Goal: Task Accomplishment & Management: Manage account settings

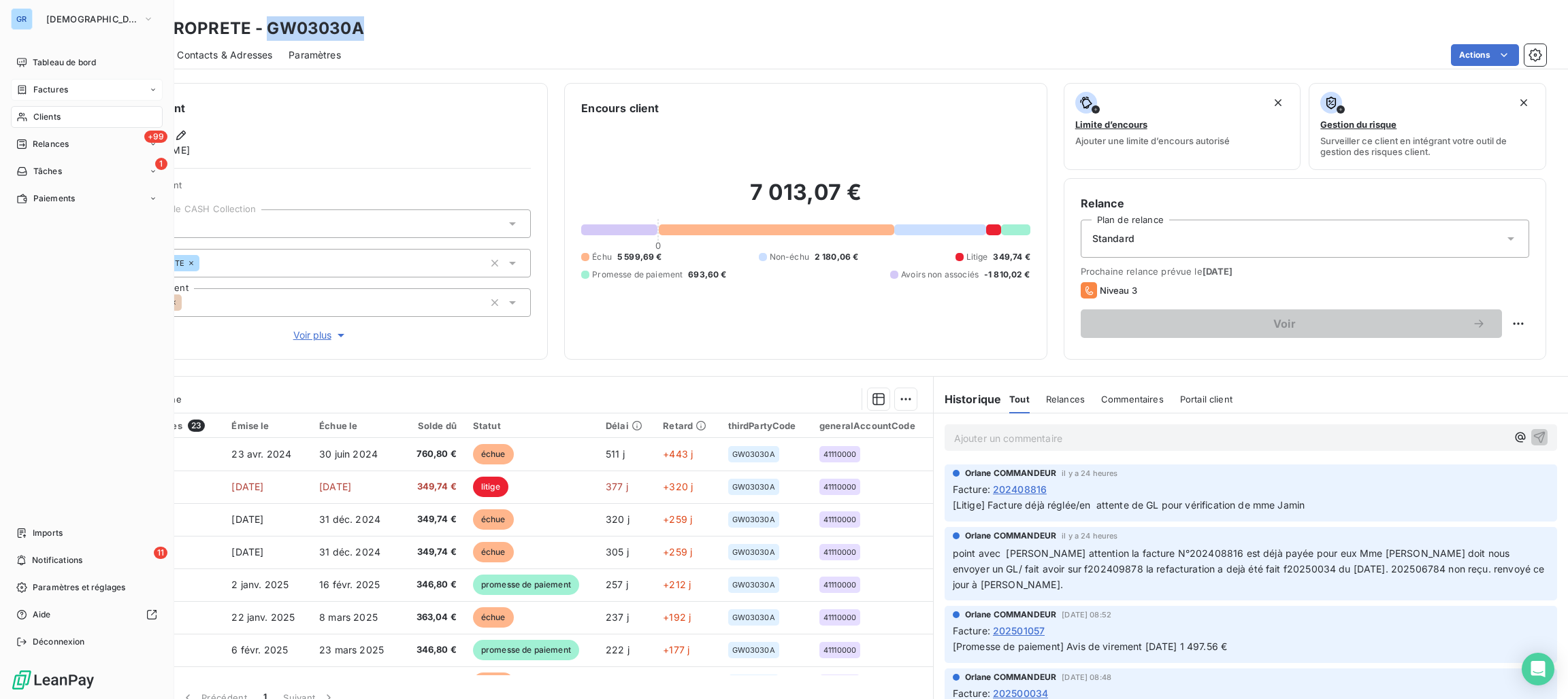
click at [44, 84] on span "Factures" at bounding box center [51, 90] width 35 height 12
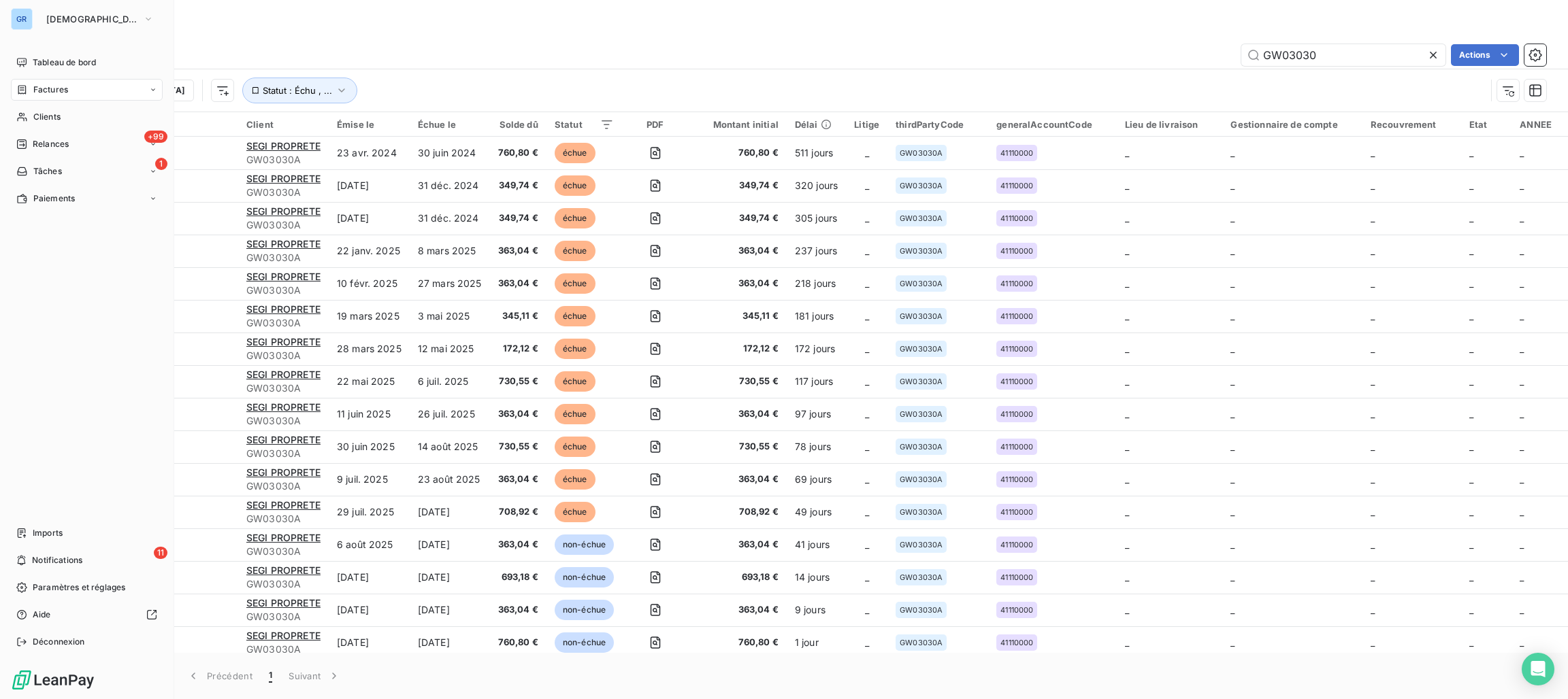
click at [34, 21] on div "GR GREENWISHES" at bounding box center [86, 19] width 151 height 22
click at [81, 18] on span "[DEMOGRAPHIC_DATA]" at bounding box center [92, 19] width 91 height 11
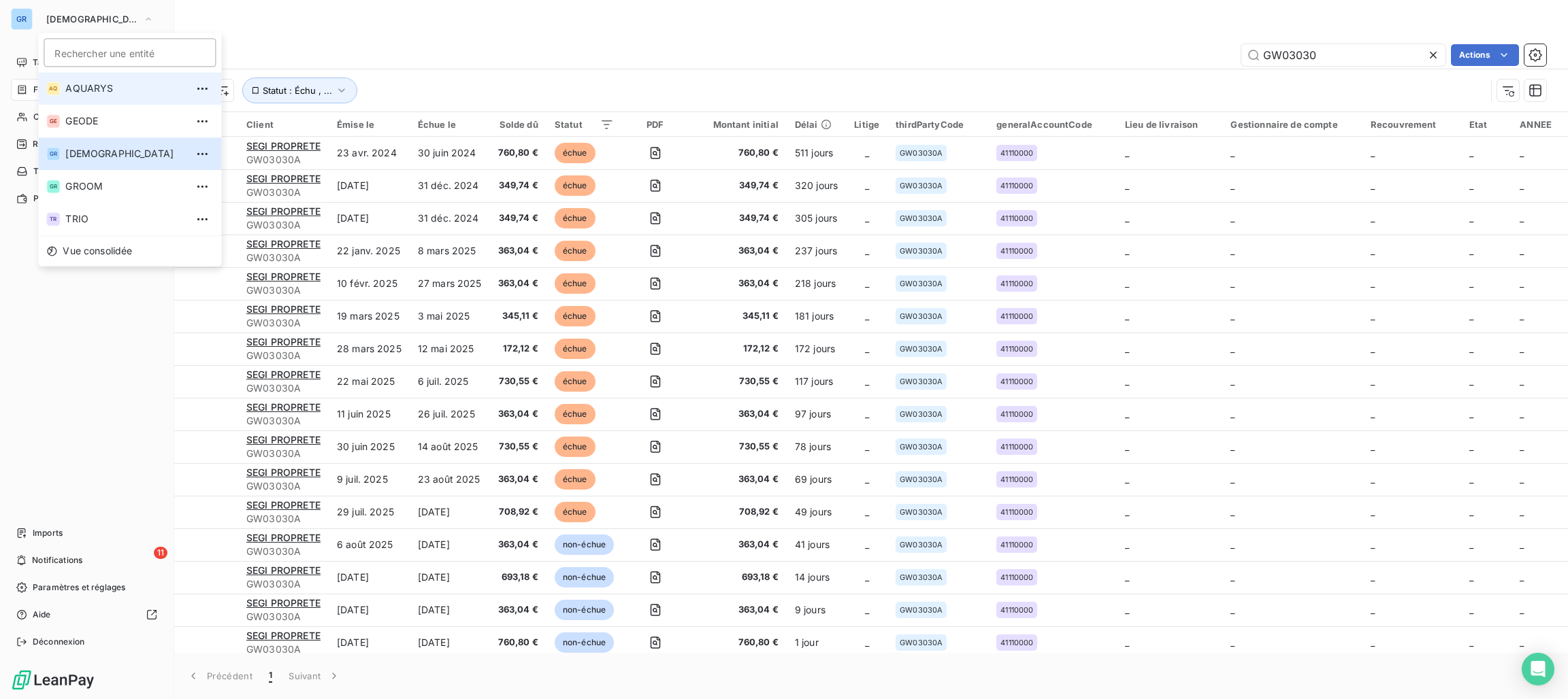
click at [112, 85] on span "AQUARYS" at bounding box center [126, 88] width 120 height 14
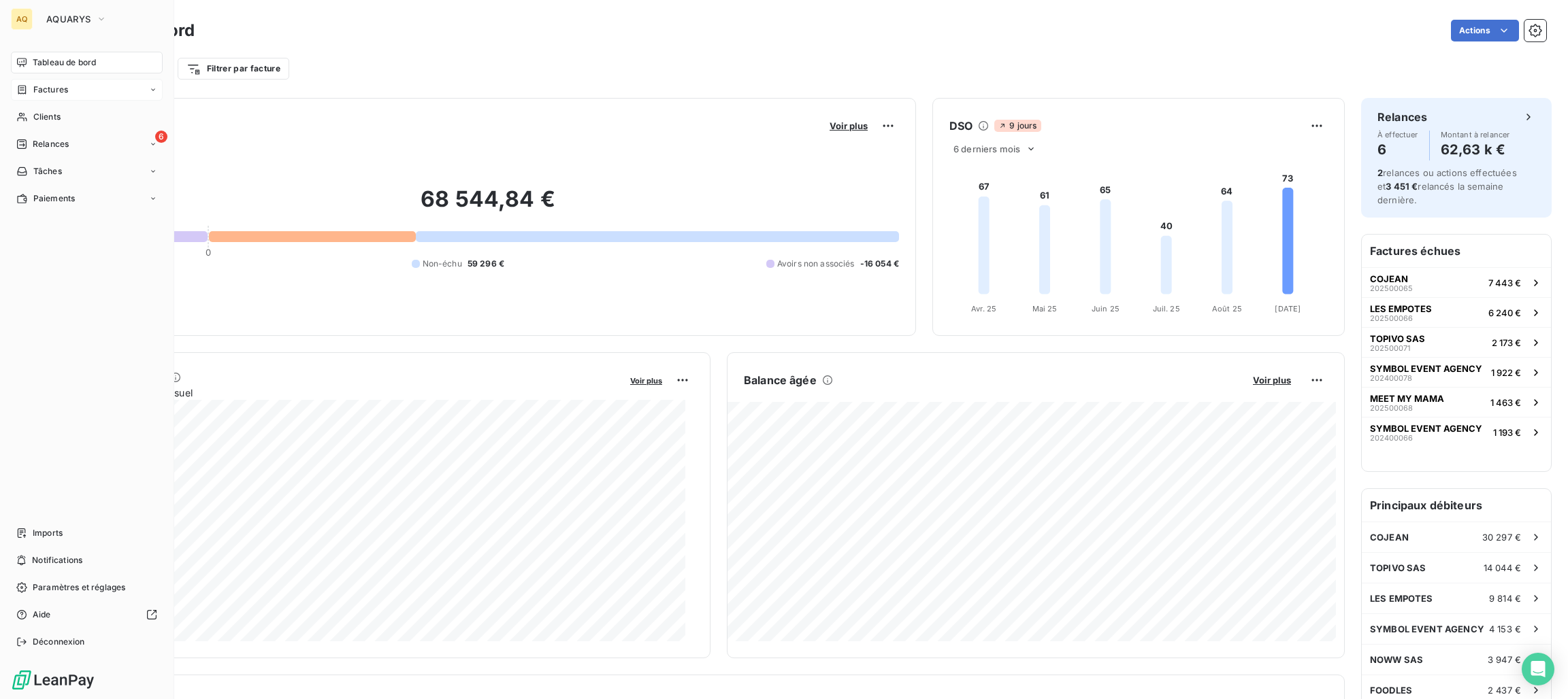
click at [43, 90] on span "Factures" at bounding box center [51, 90] width 35 height 12
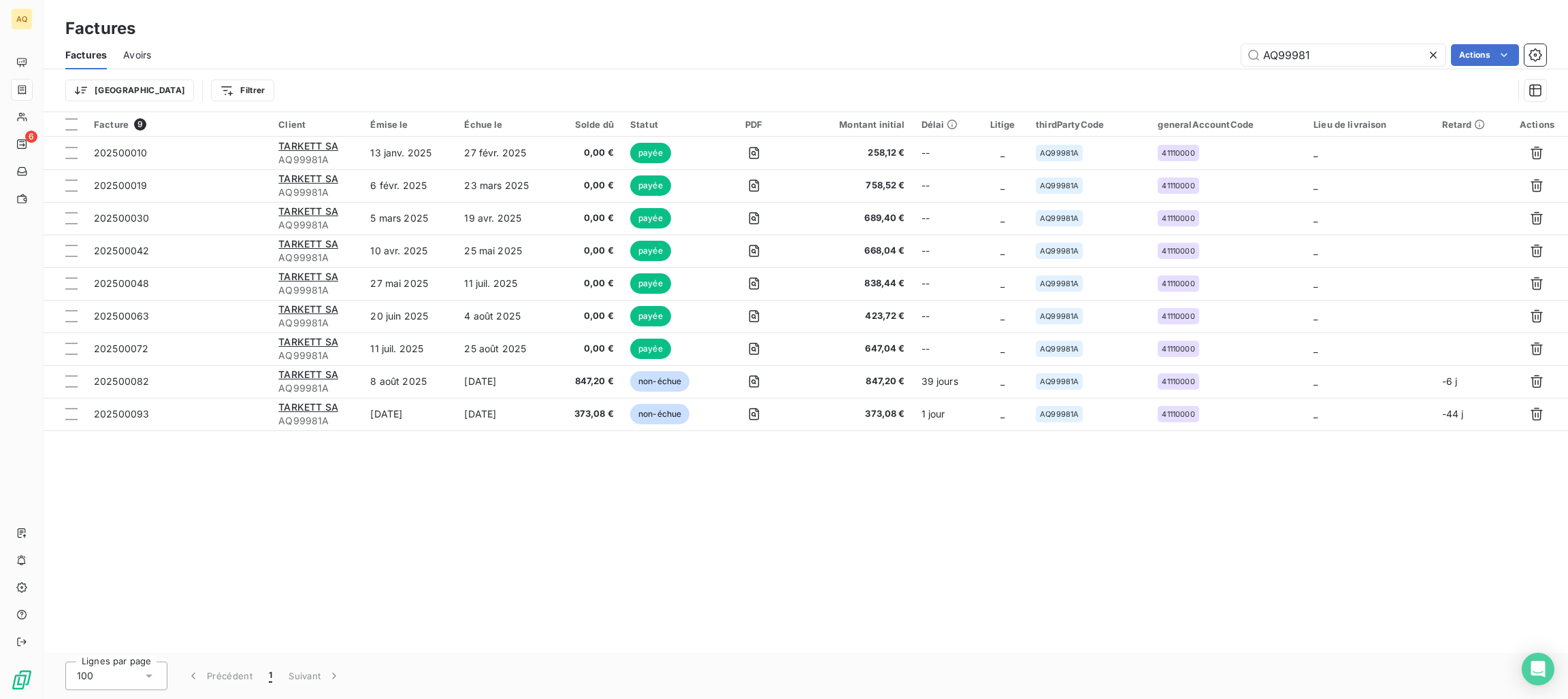
drag, startPoint x: 1356, startPoint y: 46, endPoint x: 743, endPoint y: 46, distance: 613.0
click at [835, 46] on div "AQ99981 Actions" at bounding box center [857, 55] width 1379 height 22
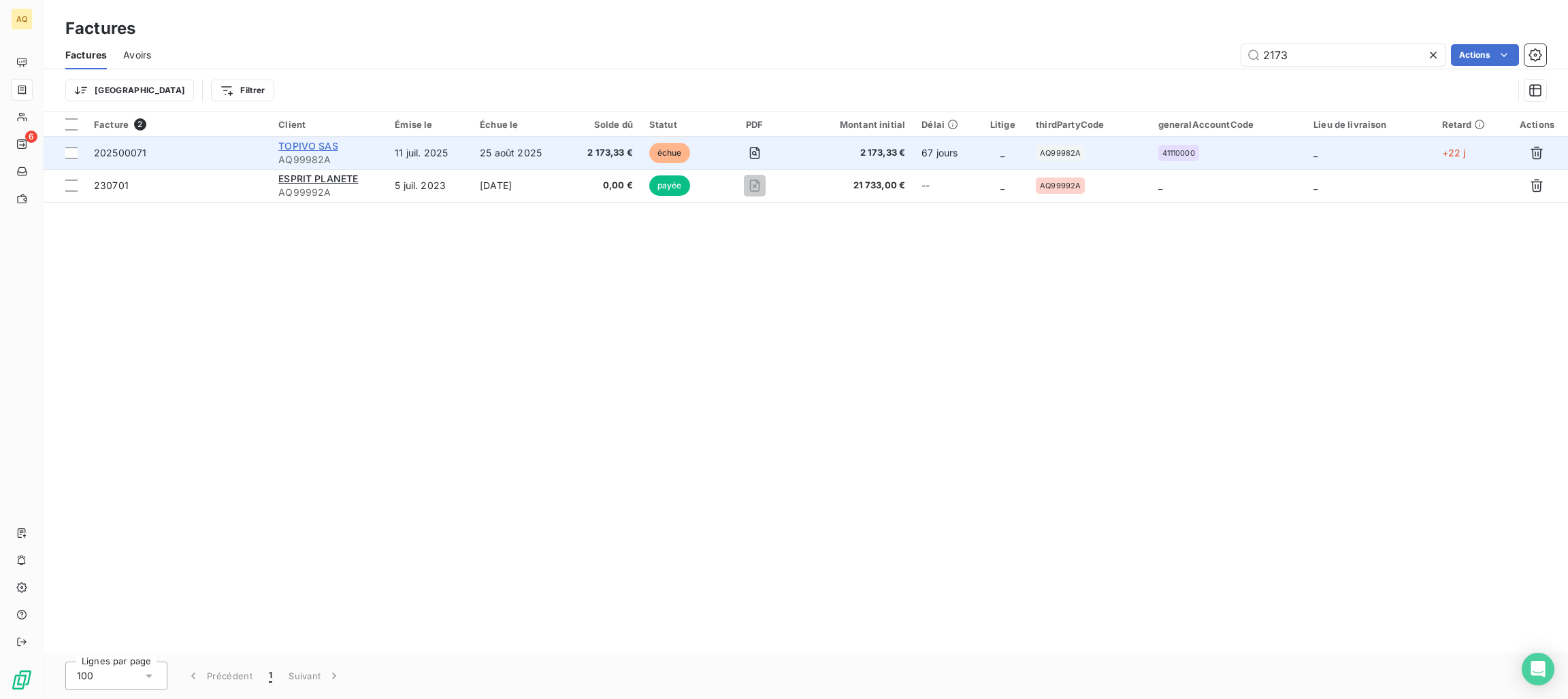
type input "2173"
click at [293, 148] on span "TOPIVO SAS" at bounding box center [308, 145] width 60 height 11
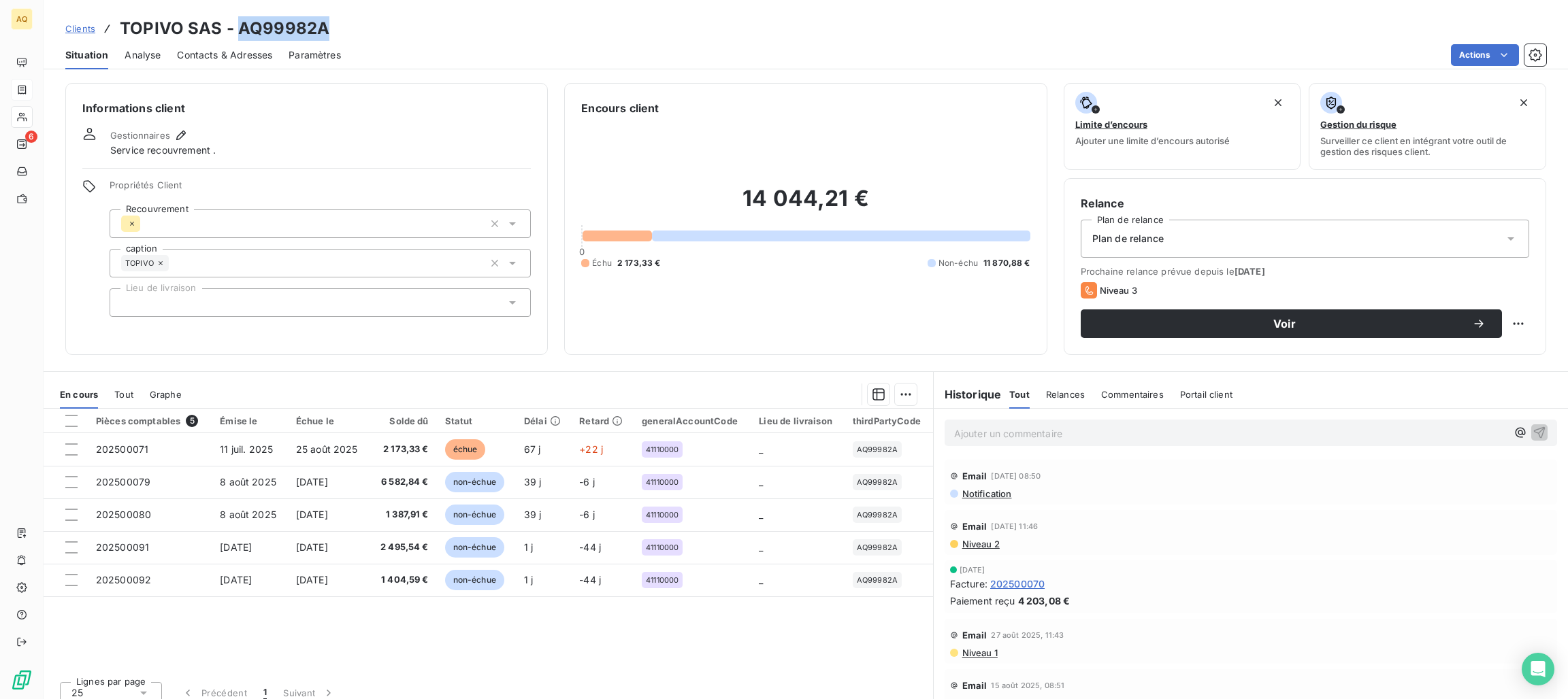
drag, startPoint x: 325, startPoint y: 24, endPoint x: 238, endPoint y: 21, distance: 87.1
click at [238, 21] on div "Clients TOPIVO SAS - AQ99982A" at bounding box center [806, 28] width 1525 height 24
drag, startPoint x: 242, startPoint y: 24, endPoint x: 248, endPoint y: 33, distance: 10.8
copy h3 "AQ99982A"
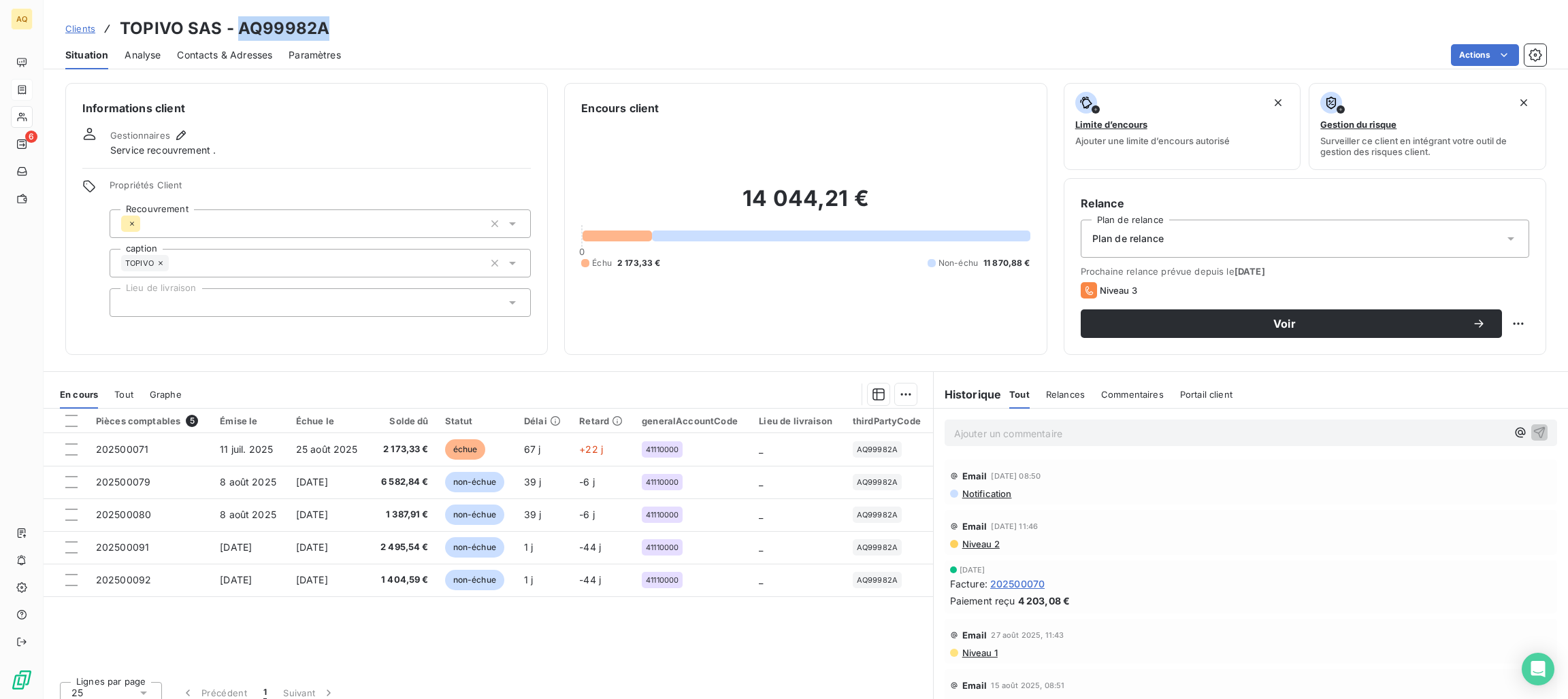
click at [270, 30] on h3 "TOPIVO SAS - AQ99982A" at bounding box center [224, 28] width 209 height 24
drag, startPoint x: 318, startPoint y: 33, endPoint x: 237, endPoint y: 29, distance: 81.1
click at [237, 29] on h3 "TOPIVO SAS - AQ99982A" at bounding box center [224, 28] width 209 height 24
copy h3 "AQ99982A"
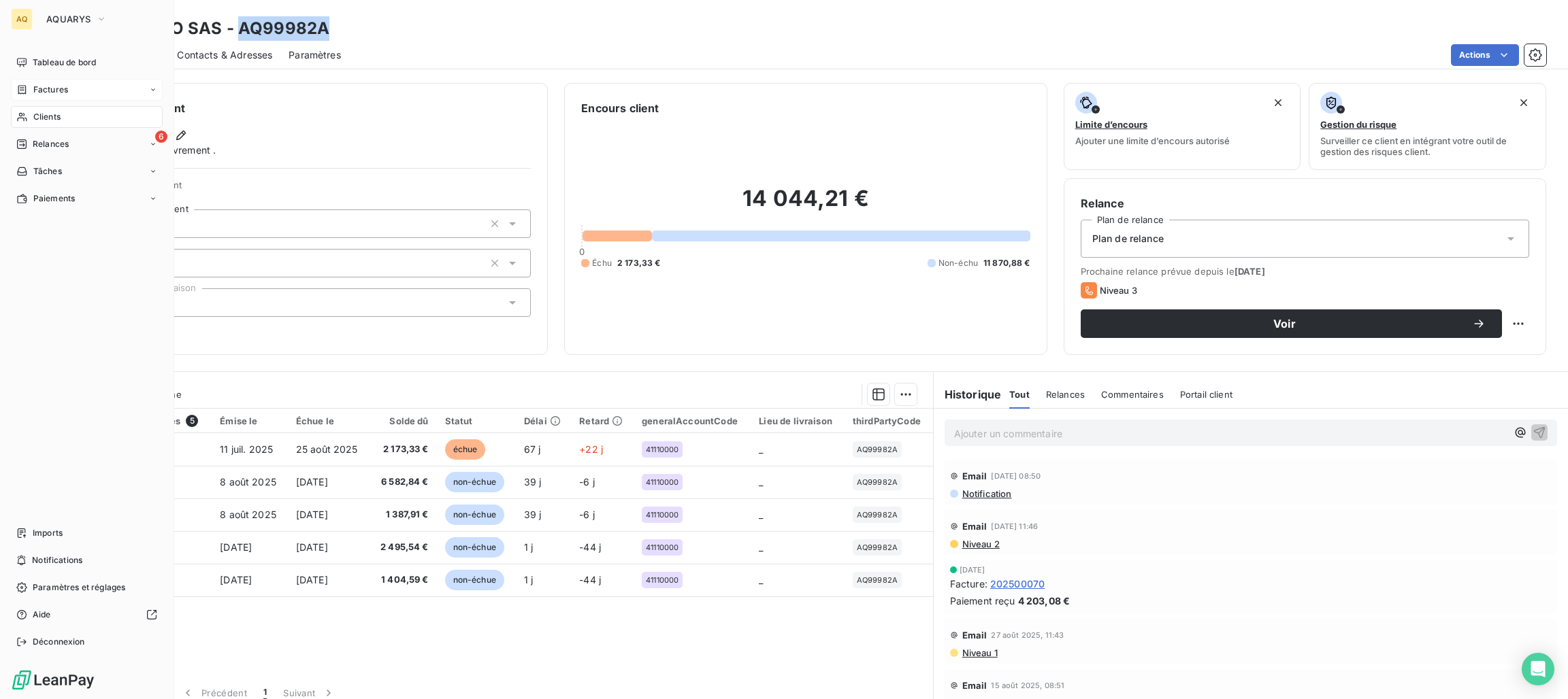
click at [44, 86] on span "Factures" at bounding box center [51, 90] width 35 height 12
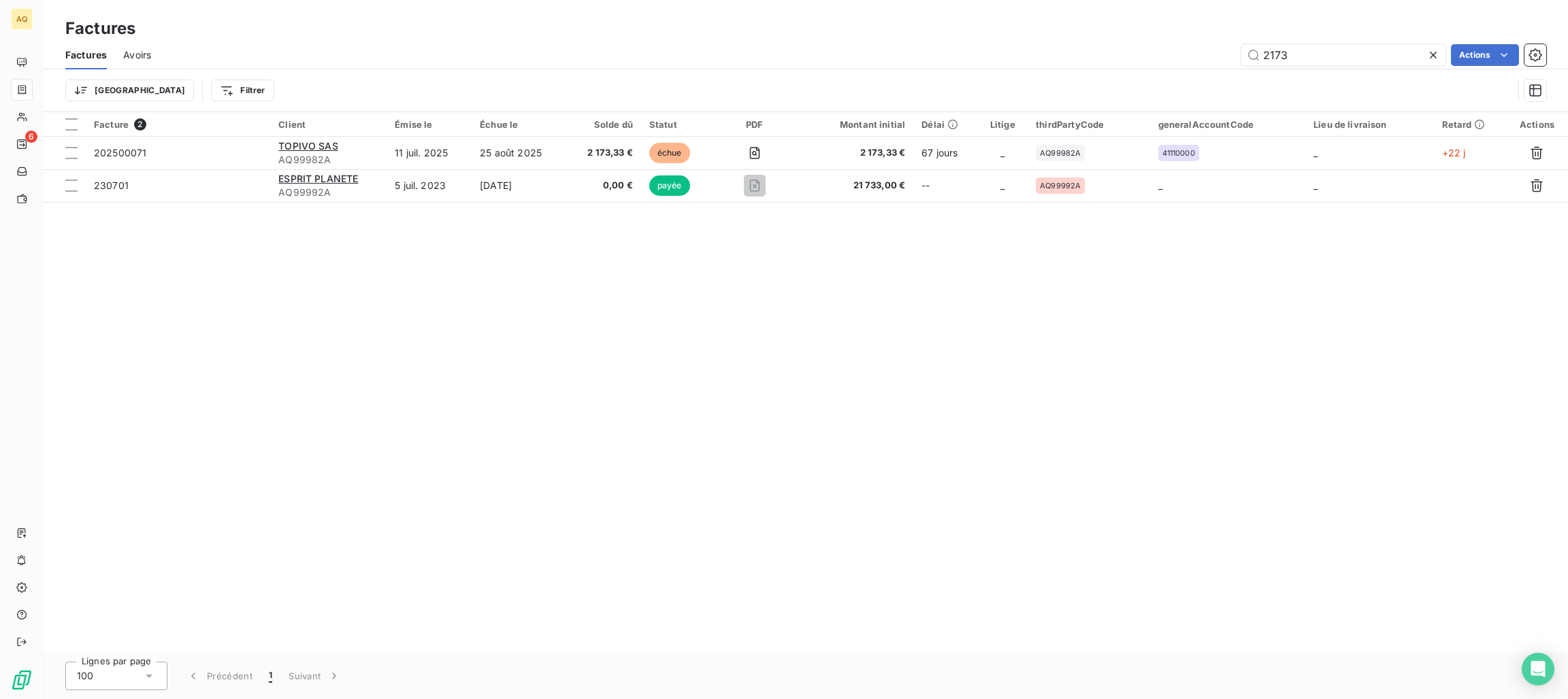
drag, startPoint x: 1295, startPoint y: 56, endPoint x: 1220, endPoint y: 63, distance: 75.3
click at [1207, 62] on div "2173 Actions" at bounding box center [857, 55] width 1379 height 22
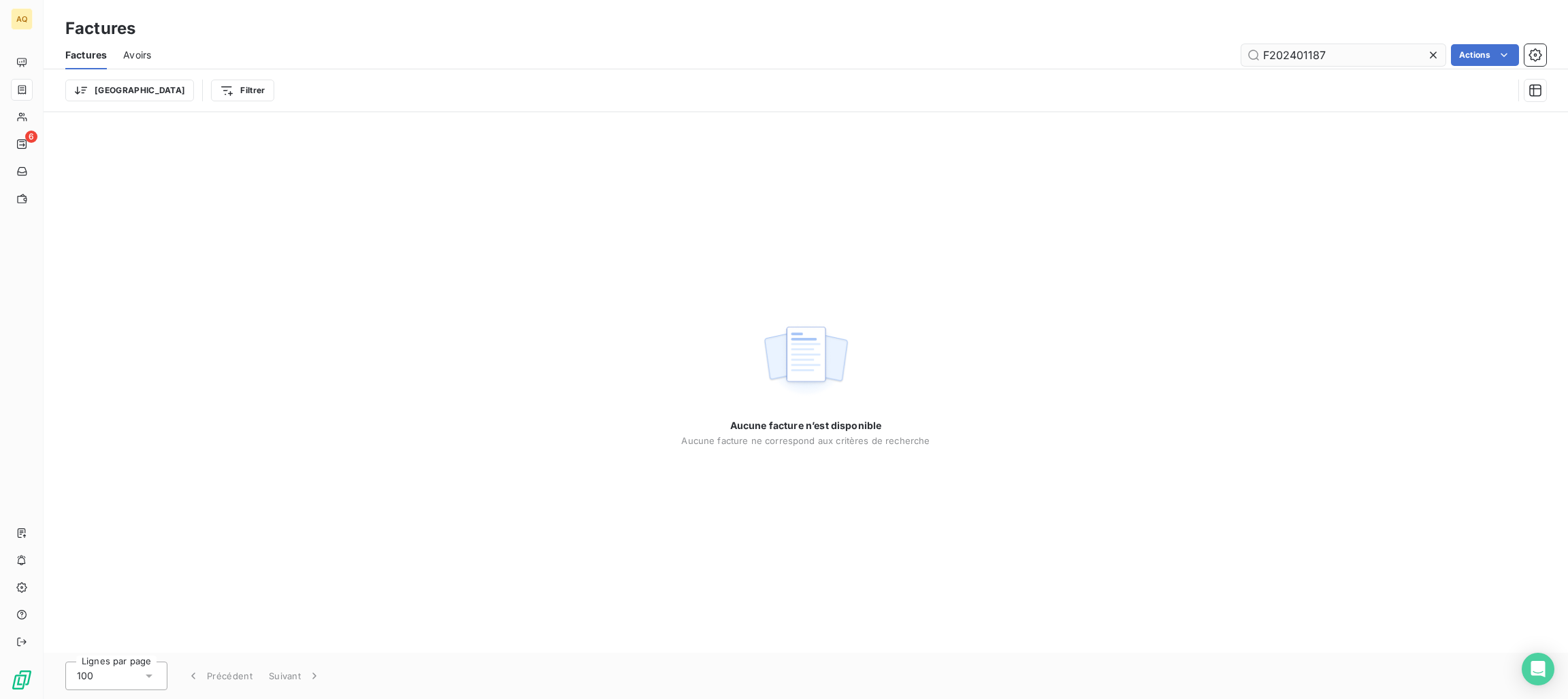
click at [1265, 55] on input "F202401187" at bounding box center [1343, 55] width 204 height 22
type input "F202401187"
drag, startPoint x: 1365, startPoint y: 61, endPoint x: 1016, endPoint y: 58, distance: 349.0
click at [1157, 58] on div "F202401187 Actions" at bounding box center [857, 55] width 1379 height 22
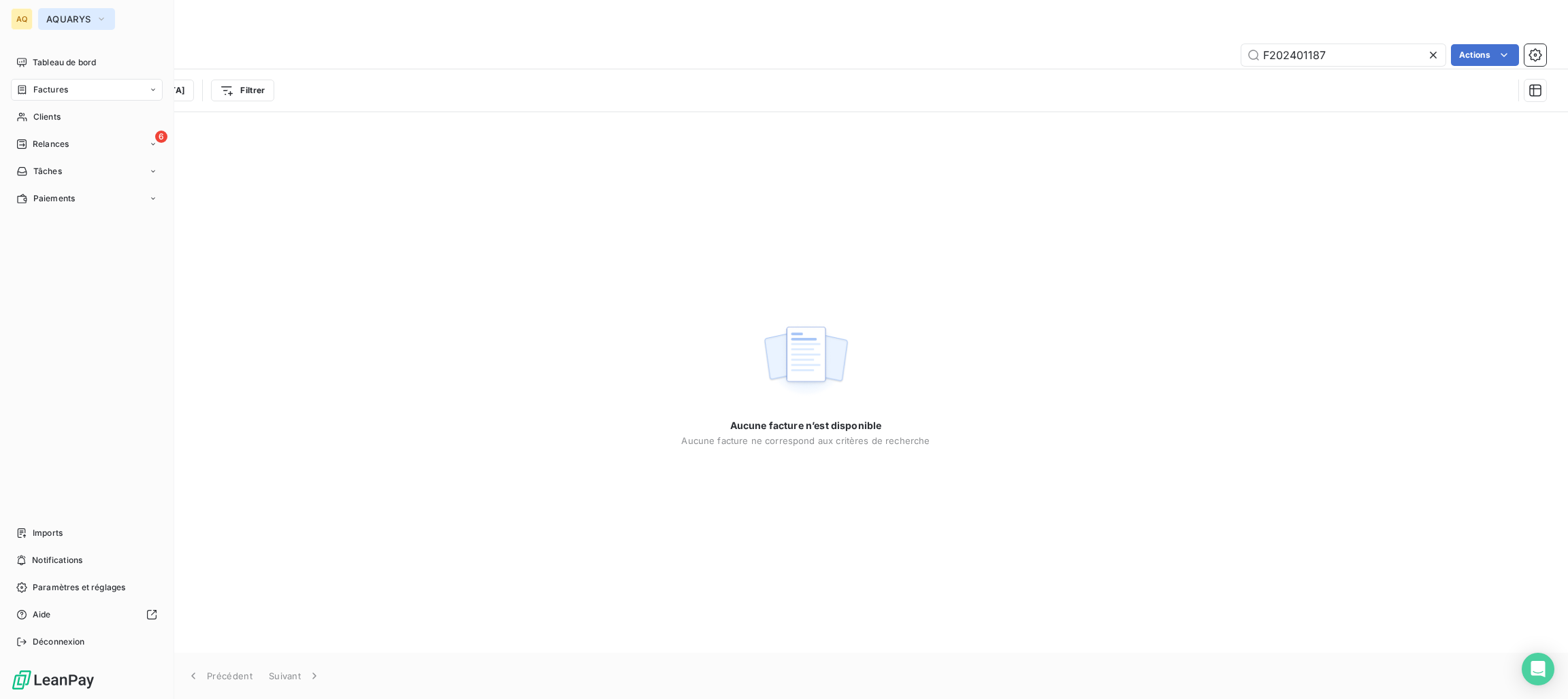
drag, startPoint x: 14, startPoint y: 8, endPoint x: 40, endPoint y: 14, distance: 26.7
click at [15, 8] on div "AQ" at bounding box center [21, 19] width 22 height 22
click at [60, 18] on span "AQUARYS" at bounding box center [68, 19] width 44 height 11
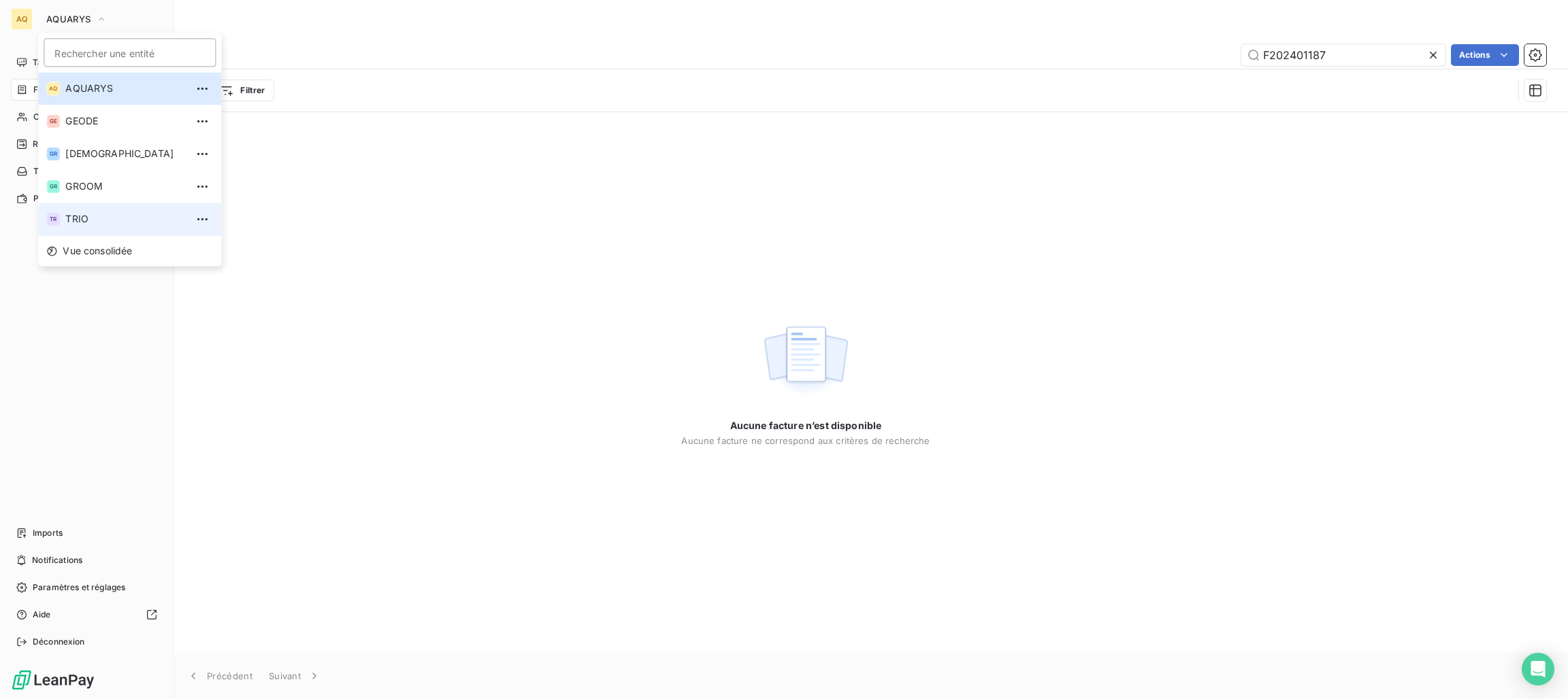
click at [81, 216] on span "TRIO" at bounding box center [126, 219] width 120 height 14
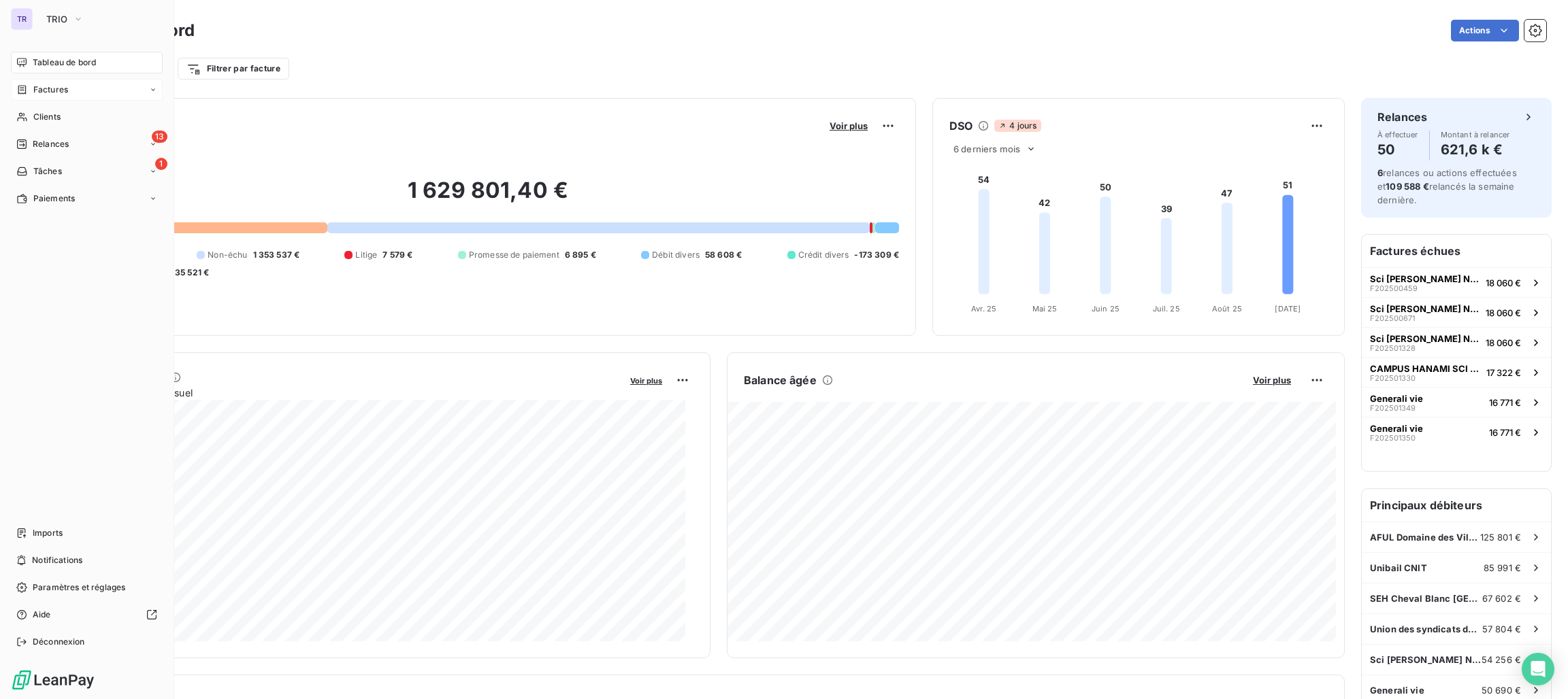
click at [42, 87] on span "Factures" at bounding box center [51, 90] width 35 height 12
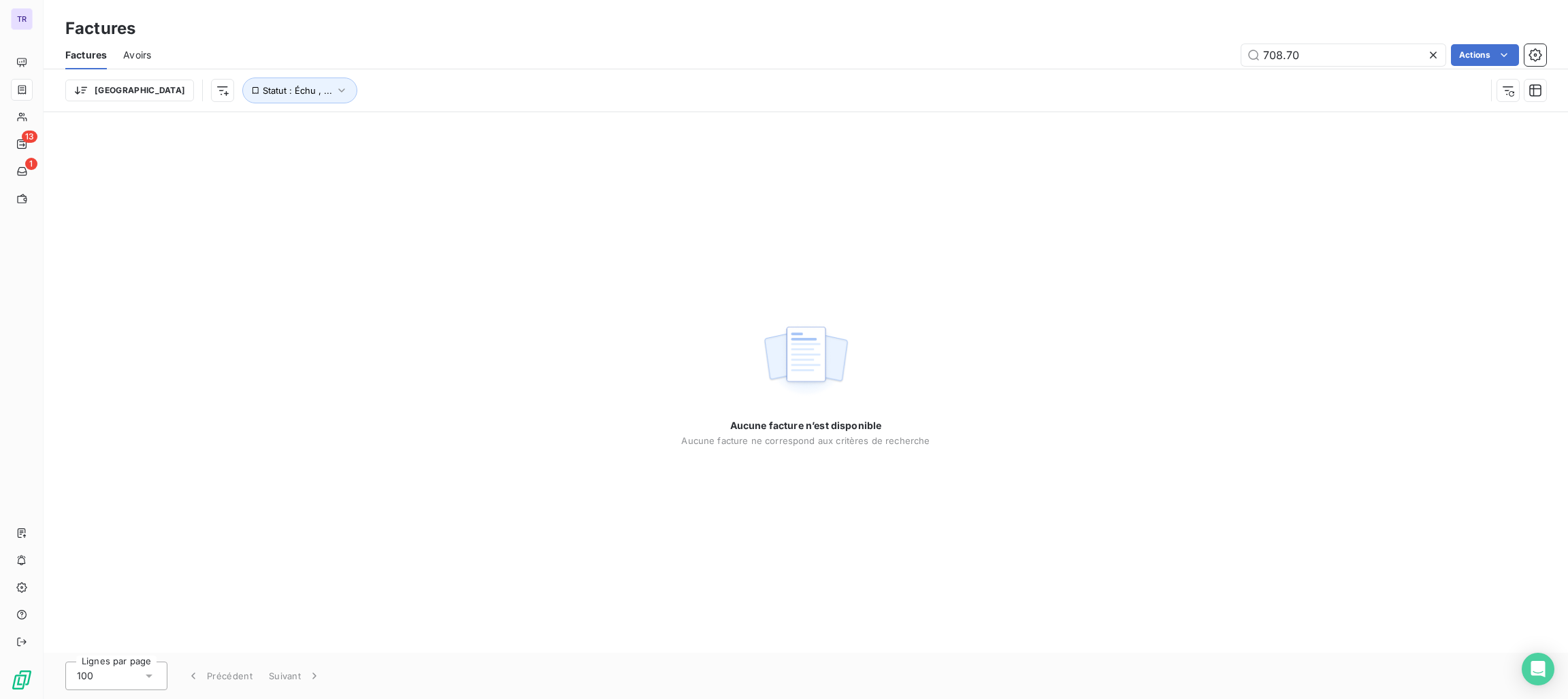
drag, startPoint x: 1341, startPoint y: 49, endPoint x: 1214, endPoint y: 51, distance: 127.0
click at [1178, 44] on div "708.70 Actions" at bounding box center [857, 55] width 1379 height 22
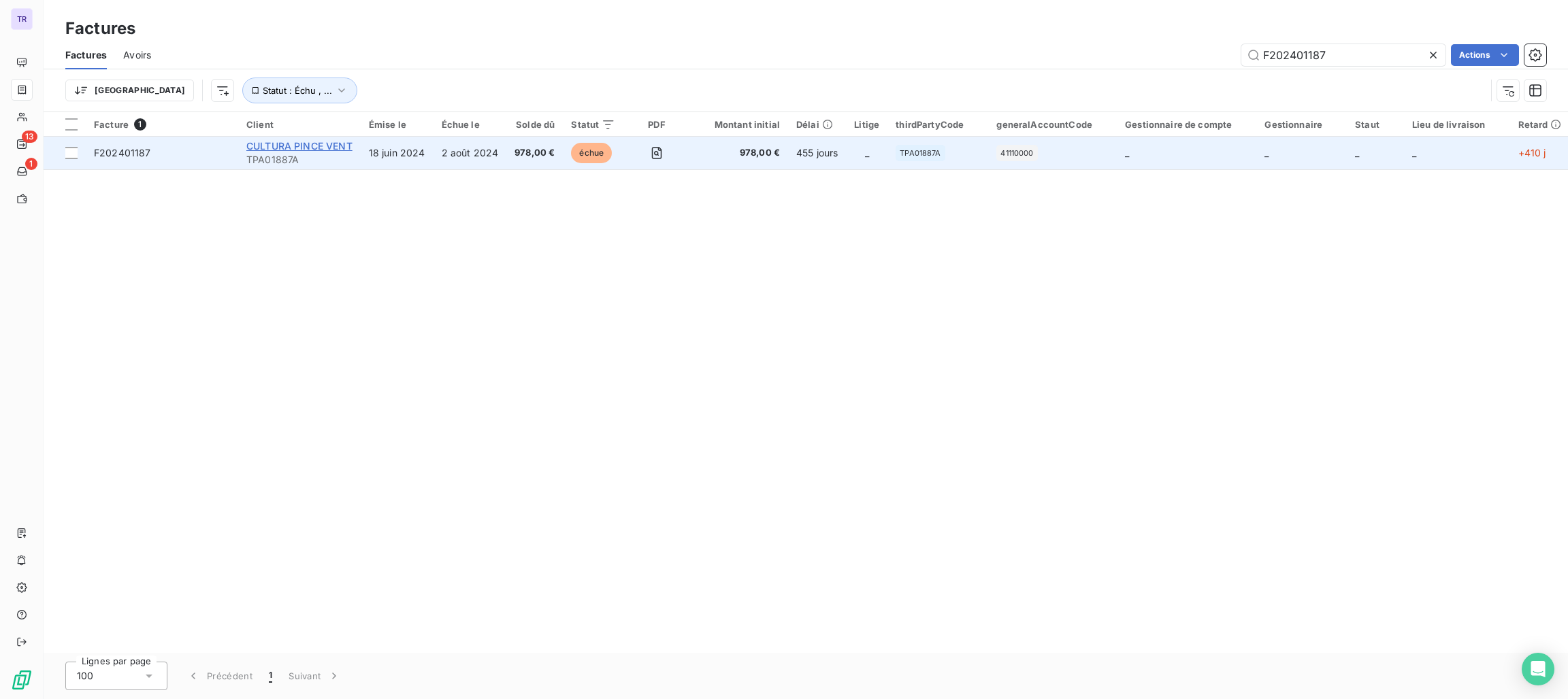
type input "F202401187"
click at [320, 146] on span "CULTURA PINCE VENT" at bounding box center [300, 145] width 107 height 11
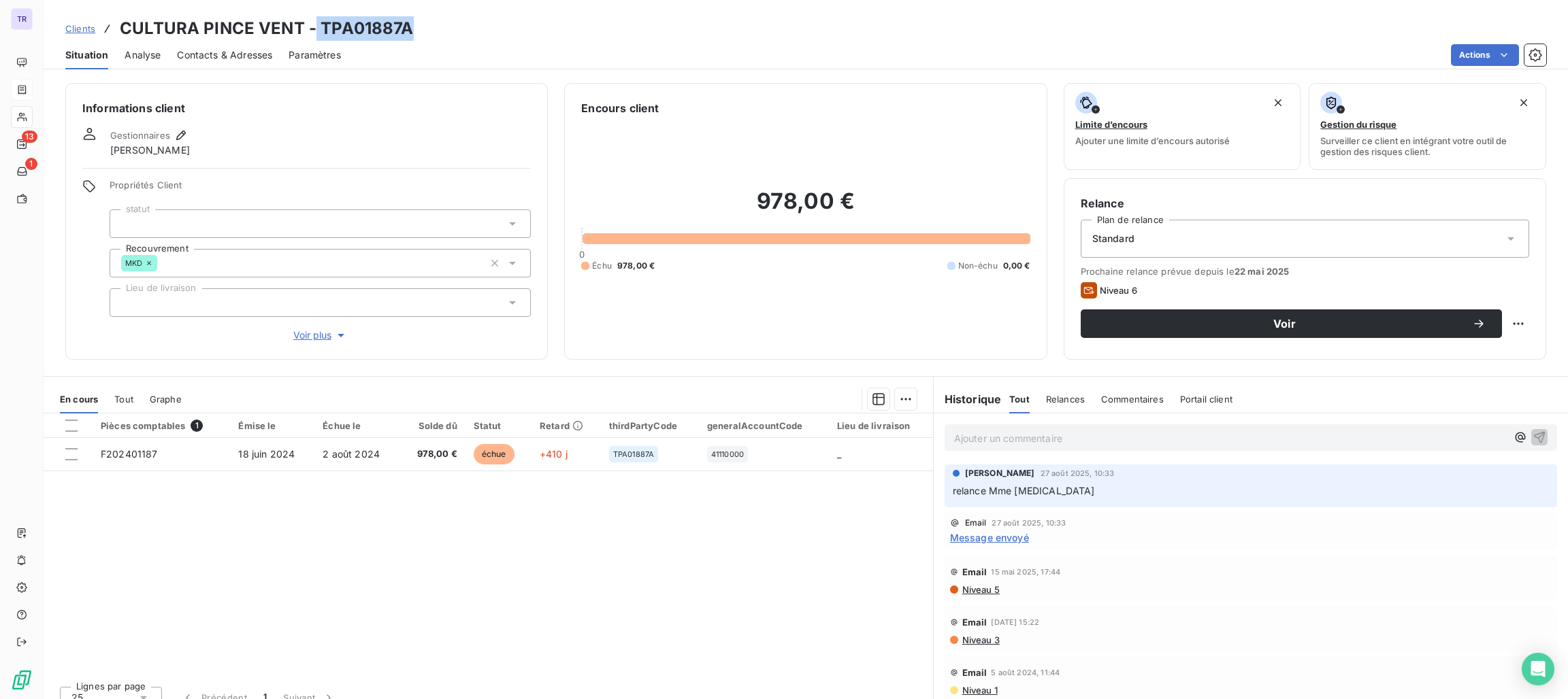
drag, startPoint x: 420, startPoint y: 33, endPoint x: 316, endPoint y: 27, distance: 104.2
click at [315, 27] on div "Clients CULTURA PINCE VENT - TPA01887A" at bounding box center [806, 28] width 1525 height 24
click at [322, 27] on h3 "CULTURA PINCE VENT - TPA01887A" at bounding box center [266, 28] width 294 height 24
click at [381, 36] on h3 "CULTURA PINCE VENT - TPA01887A" at bounding box center [266, 28] width 294 height 24
drag, startPoint x: 406, startPoint y: 26, endPoint x: 321, endPoint y: 30, distance: 85.1
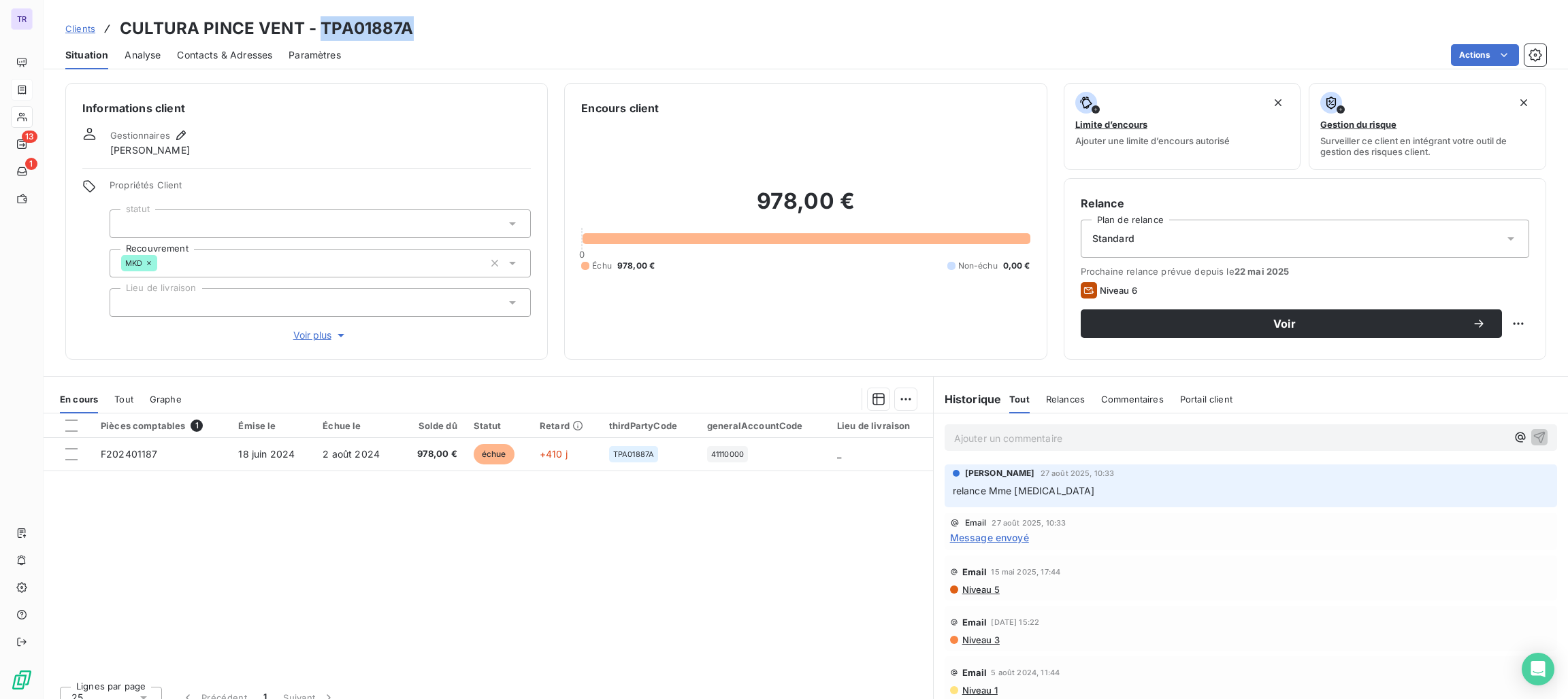
click at [321, 30] on h3 "CULTURA PINCE VENT - TPA01887A" at bounding box center [266, 28] width 294 height 24
copy h3 "TPA01887A"
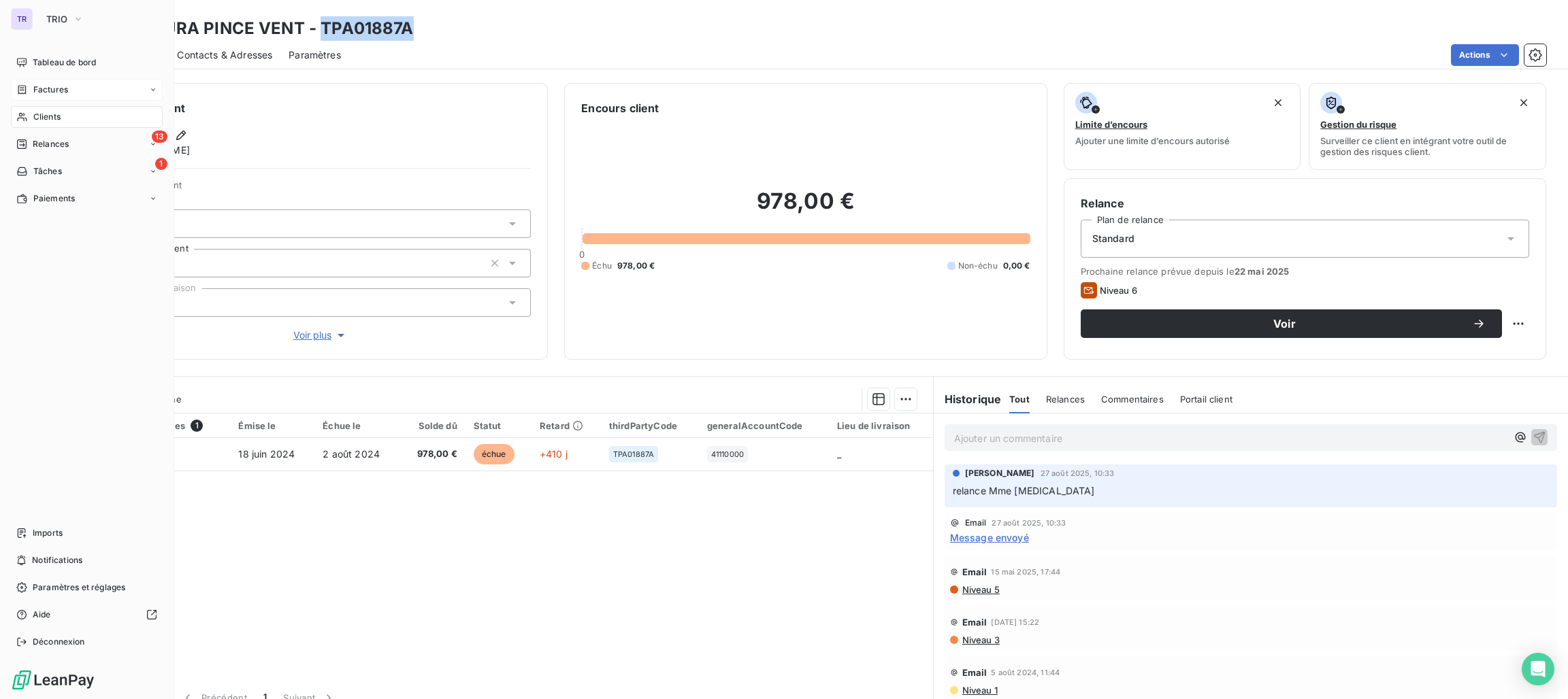
click at [62, 90] on span "Factures" at bounding box center [51, 90] width 35 height 12
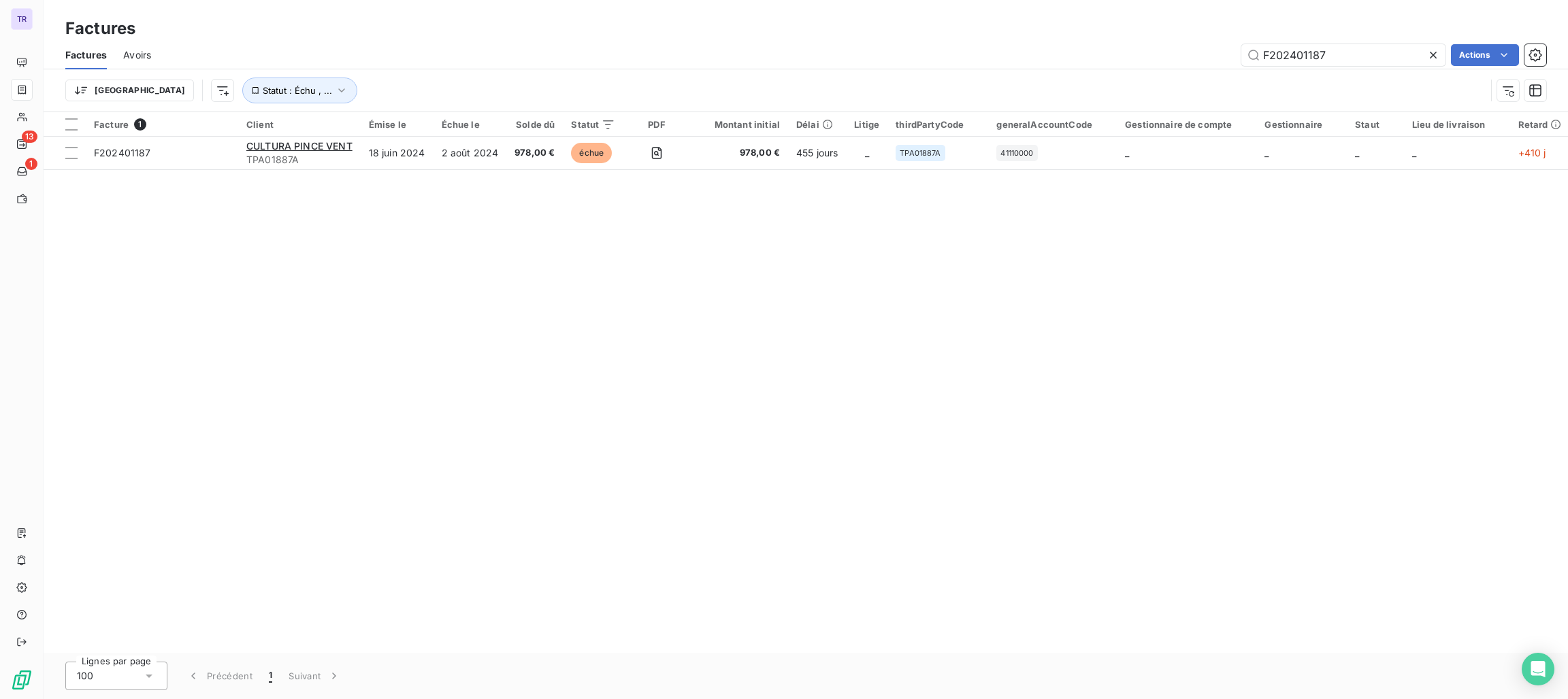
drag, startPoint x: 1354, startPoint y: 50, endPoint x: 1121, endPoint y: 46, distance: 233.0
click at [1199, 46] on div "F202401187 Actions" at bounding box center [857, 55] width 1379 height 22
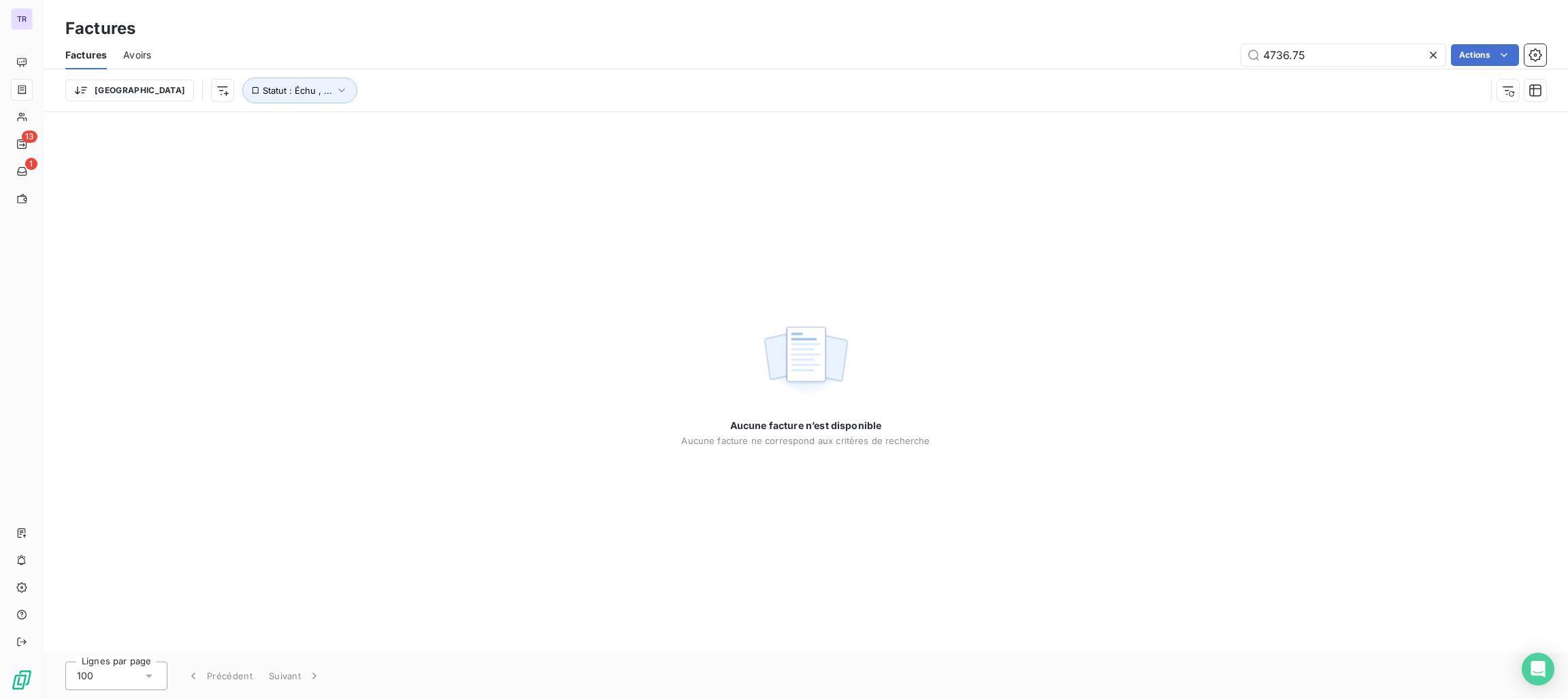
drag, startPoint x: 1347, startPoint y: 57, endPoint x: 892, endPoint y: 52, distance: 455.0
click at [905, 52] on div "4736.75 Actions" at bounding box center [857, 55] width 1379 height 22
type input "2"
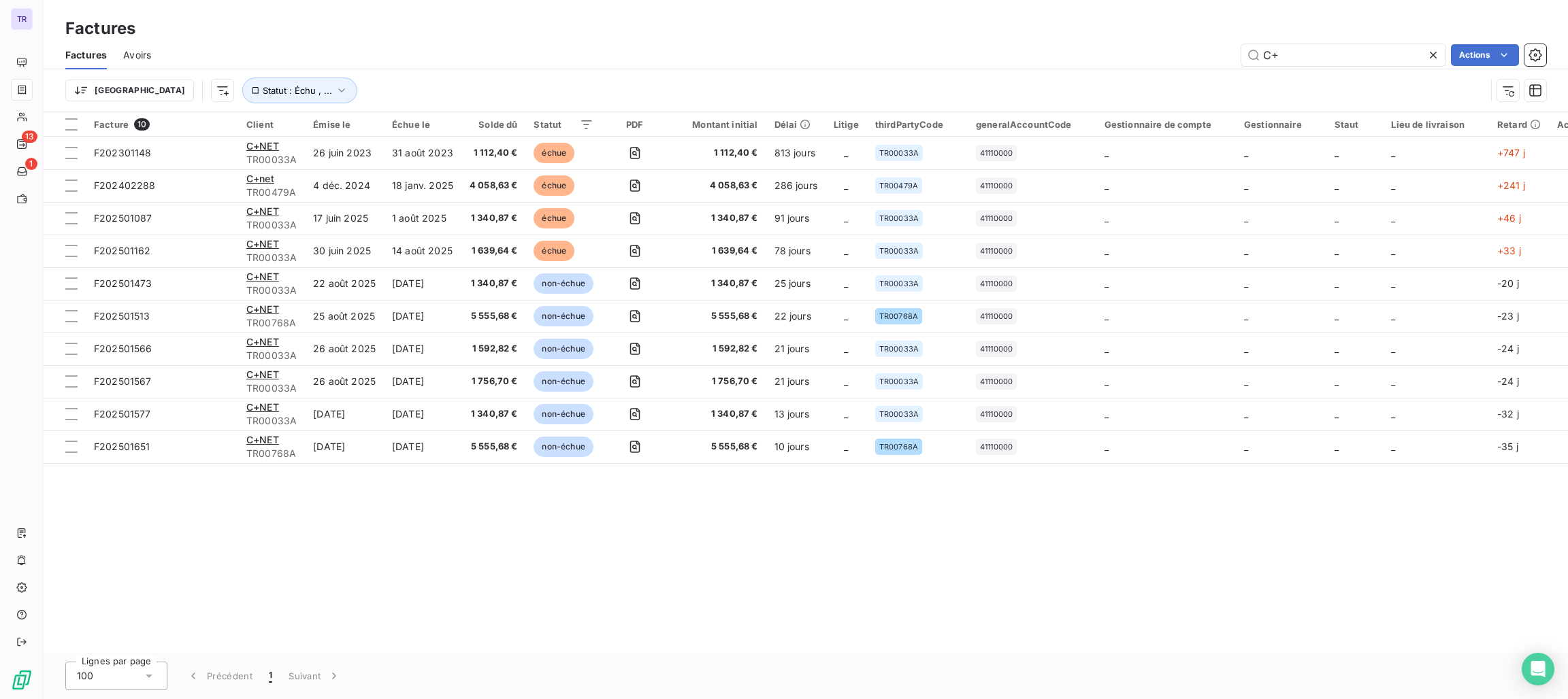
type input "C"
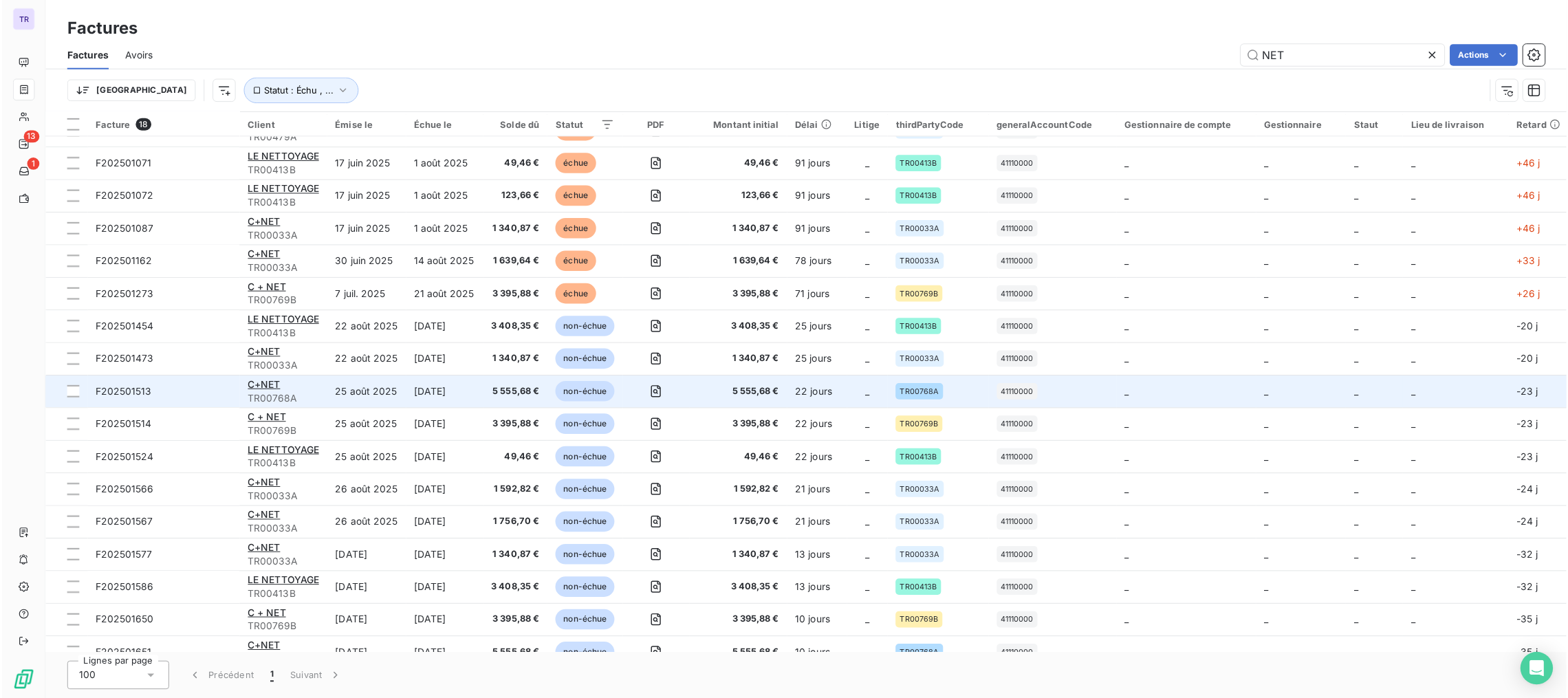
scroll to position [77, 0]
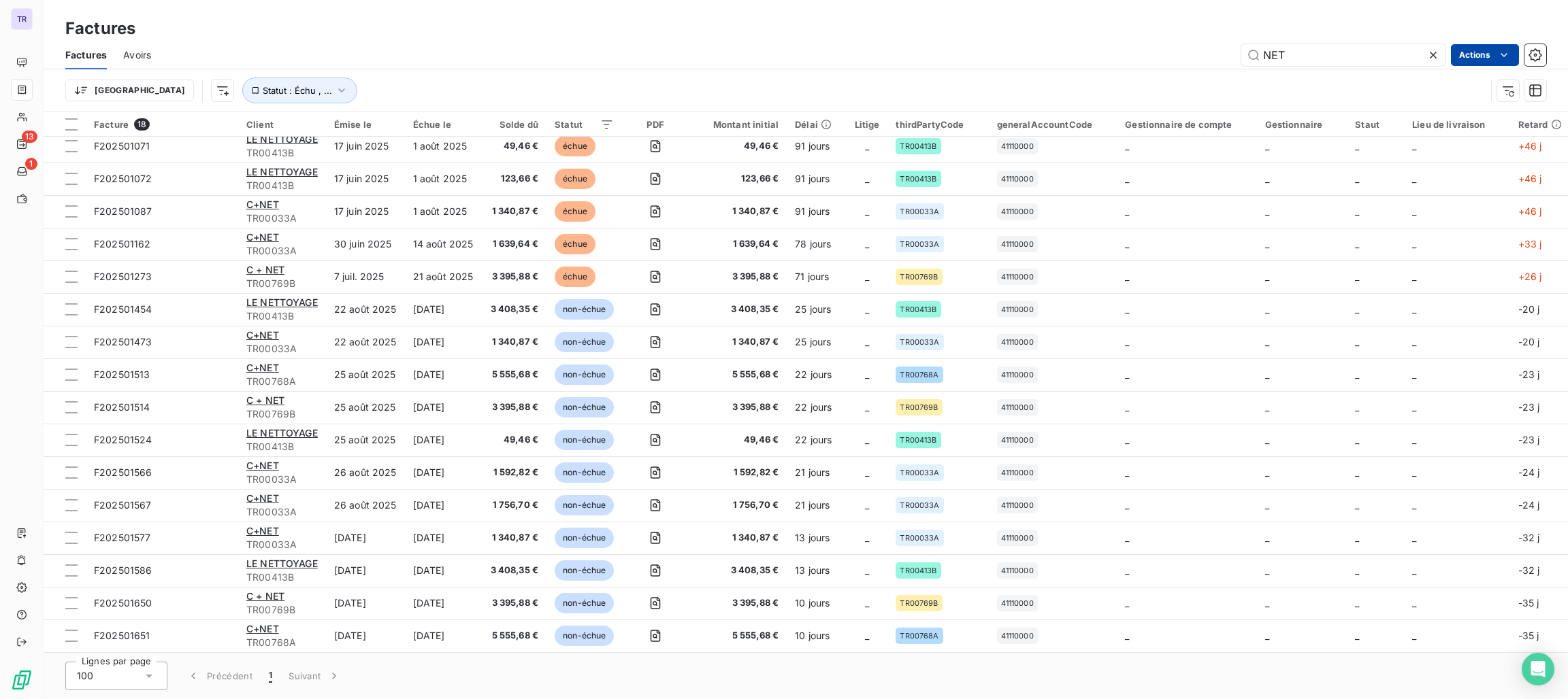
type input "NET"
click at [1485, 55] on html "TR 13 1 Factures Factures Avoirs NET Actions Trier Statut : Échu , ... Facture …" at bounding box center [784, 349] width 1568 height 699
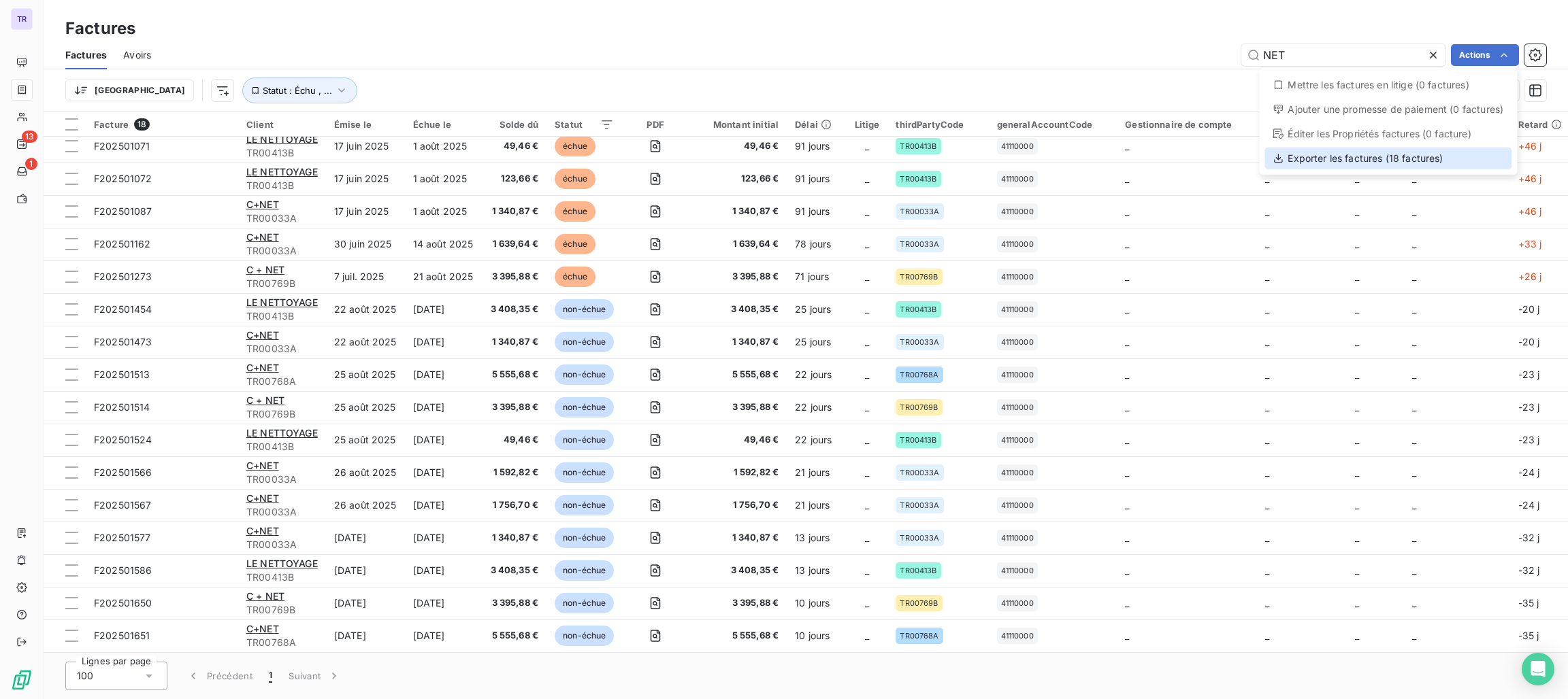
click at [1389, 163] on div "Exporter les factures (18 factures)" at bounding box center [1388, 158] width 247 height 22
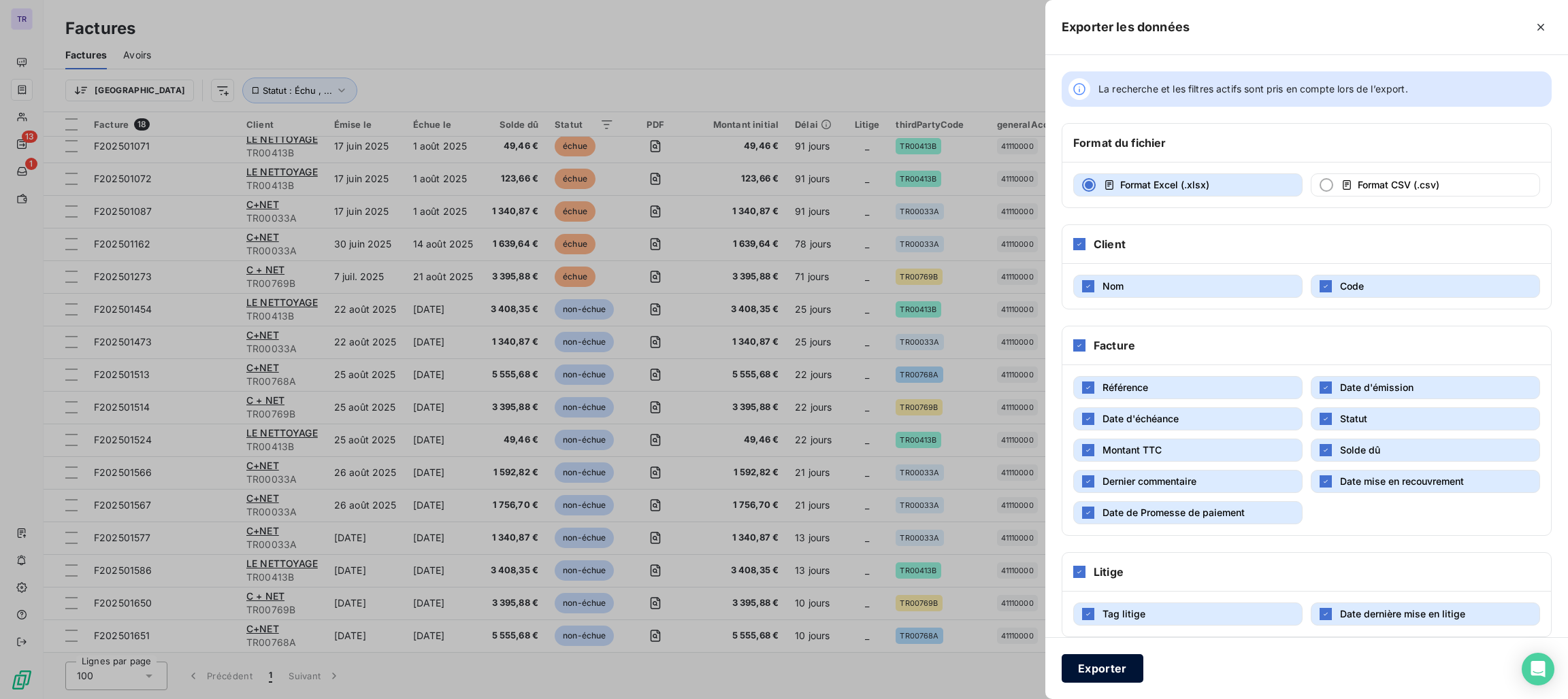
click at [1084, 659] on button "Exporter" at bounding box center [1102, 669] width 81 height 29
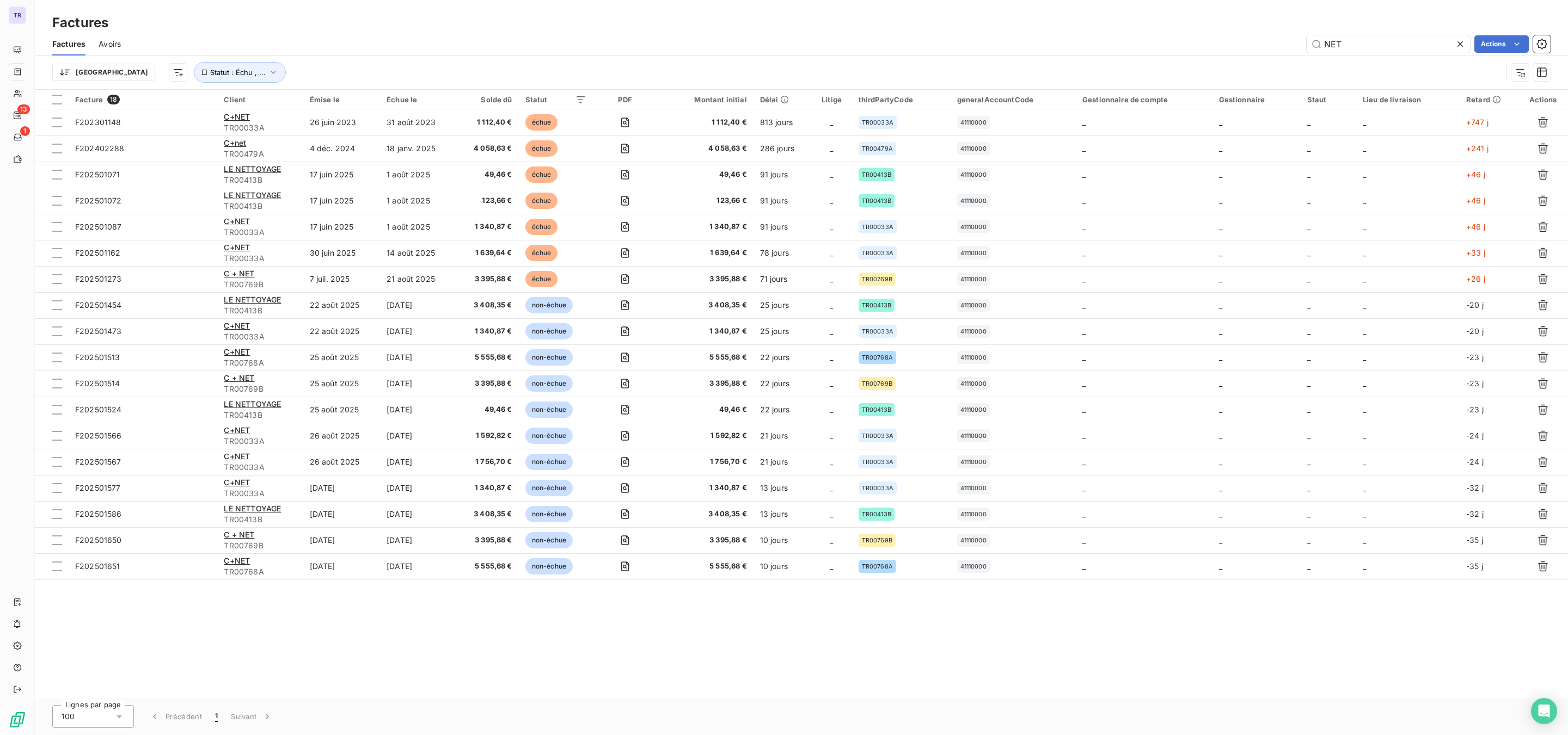
scroll to position [0, 0]
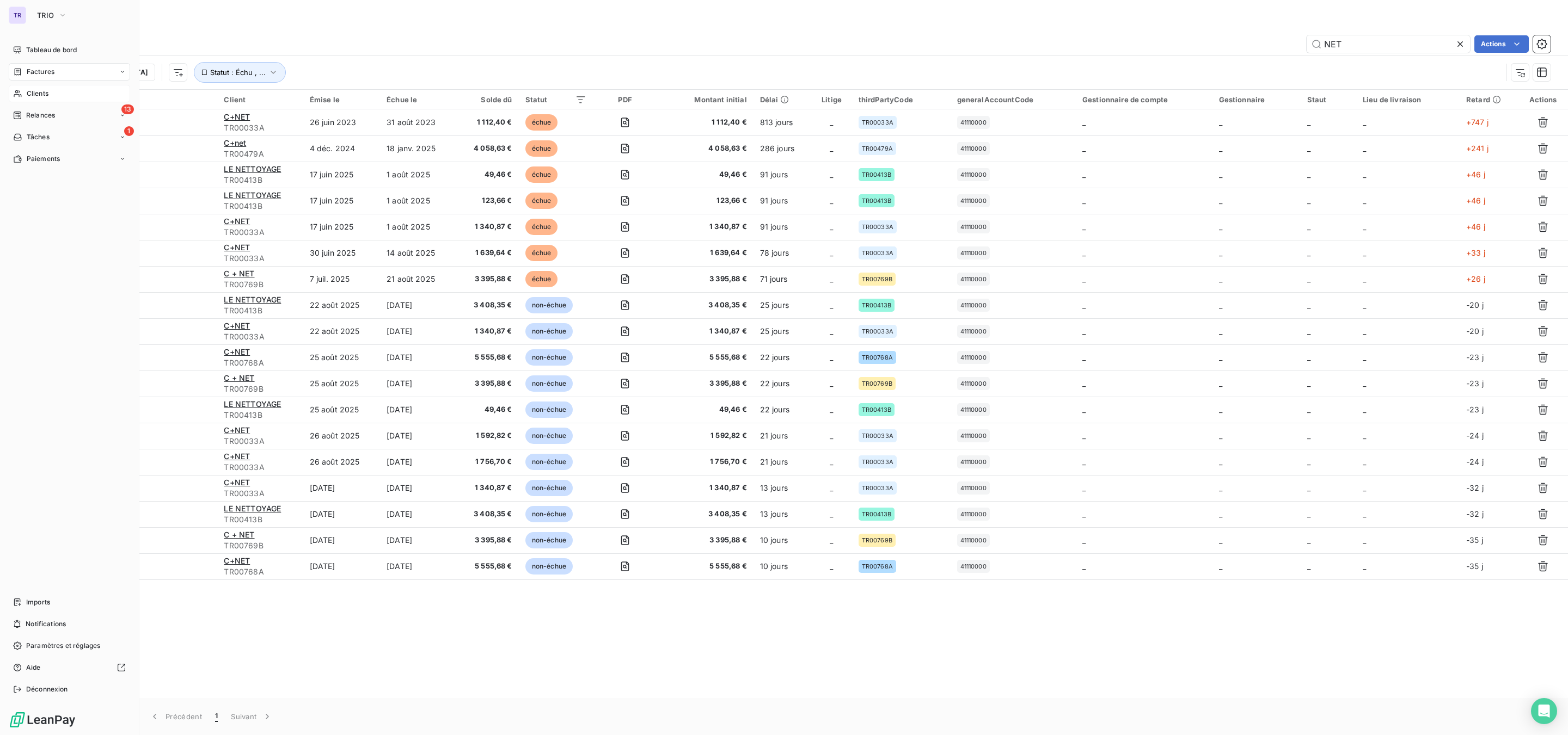
click at [37, 94] on span "Clients" at bounding box center [38, 94] width 22 height 10
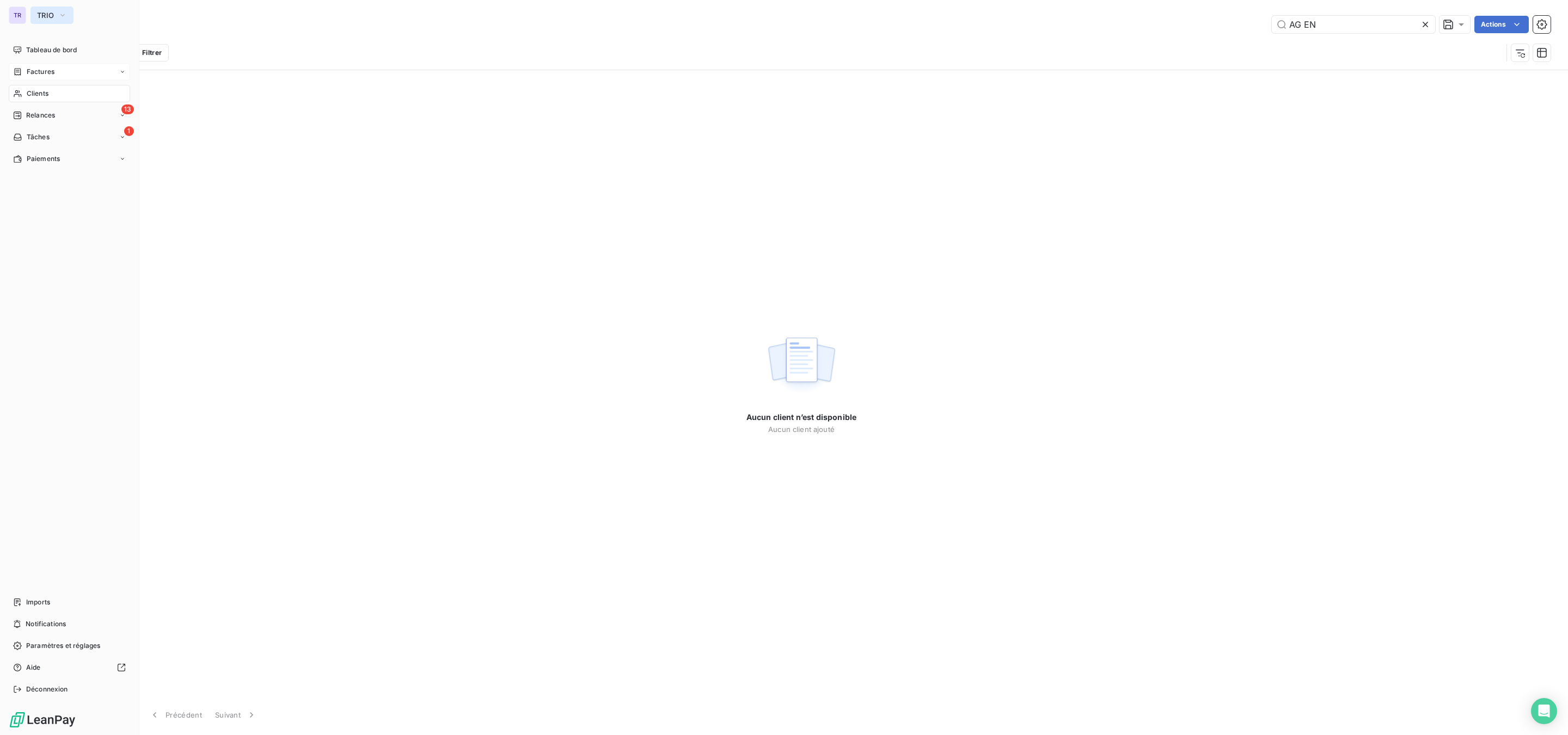
type input "AG EN"
click at [39, 16] on span "TRIO" at bounding box center [46, 15] width 17 height 9
click at [80, 96] on span "GEODE" at bounding box center [100, 97] width 96 height 11
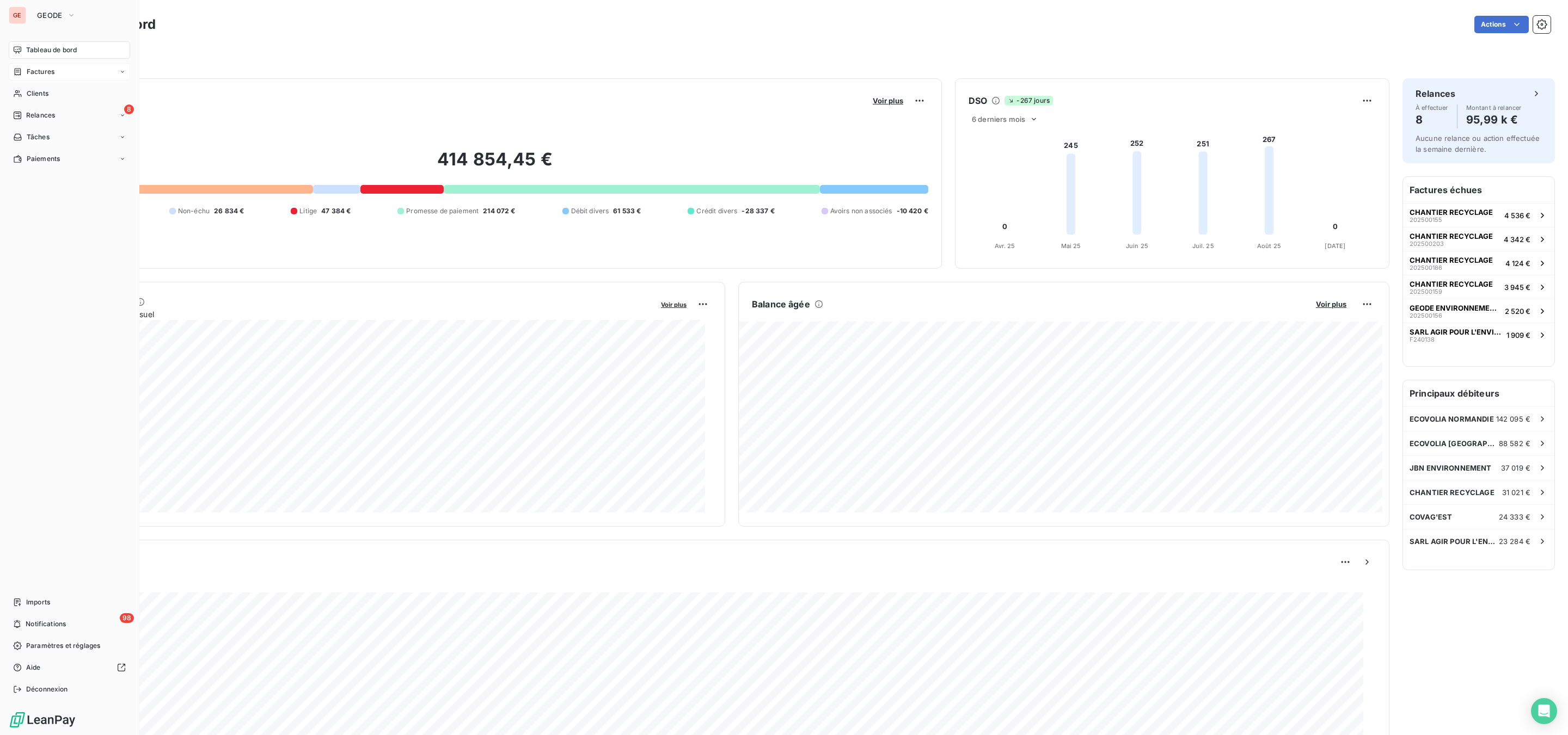
click at [37, 69] on span "Factures" at bounding box center [41, 72] width 28 height 10
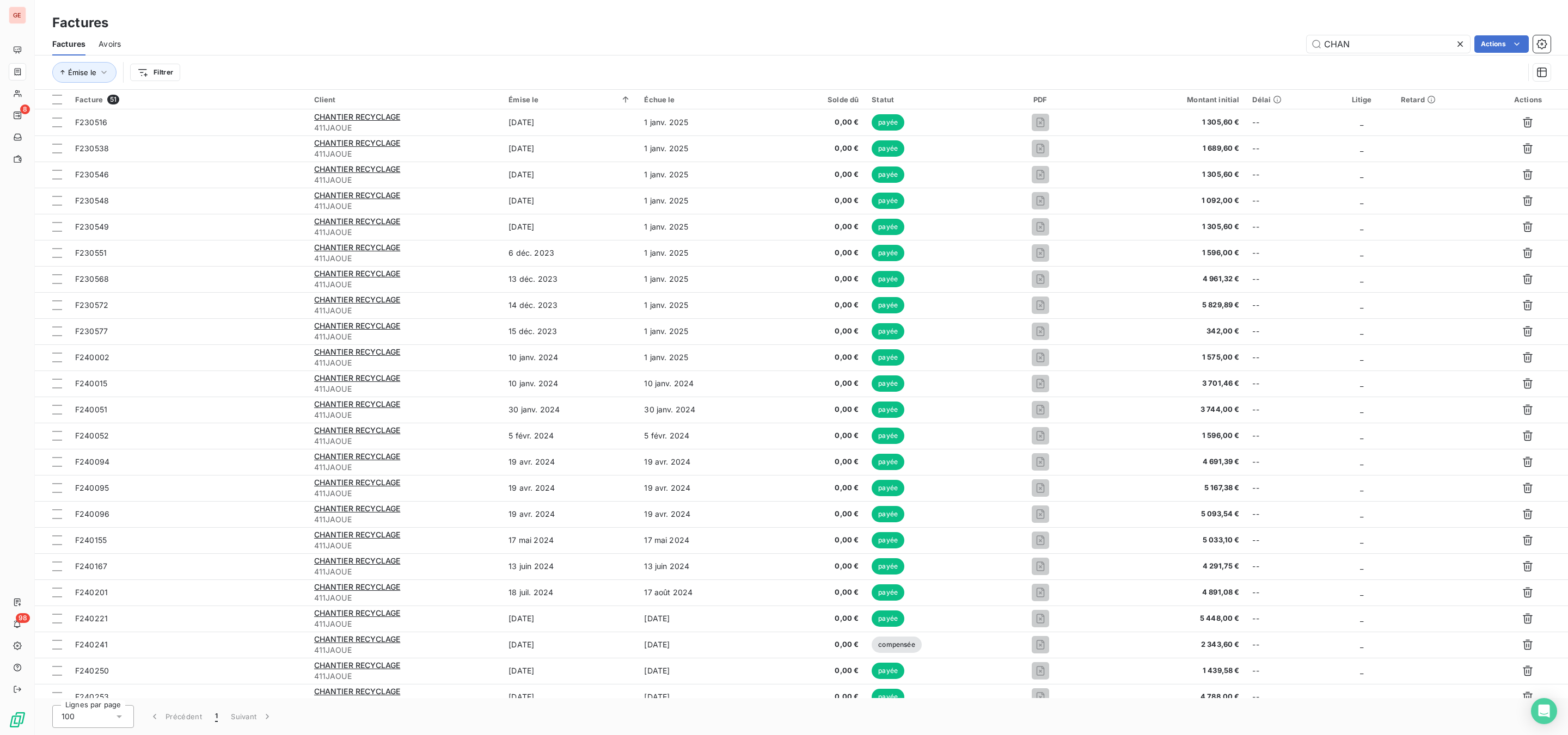
drag, startPoint x: 1374, startPoint y: 44, endPoint x: 1209, endPoint y: 43, distance: 165.0
click at [1233, 43] on div "CHAN Actions" at bounding box center [842, 44] width 1416 height 18
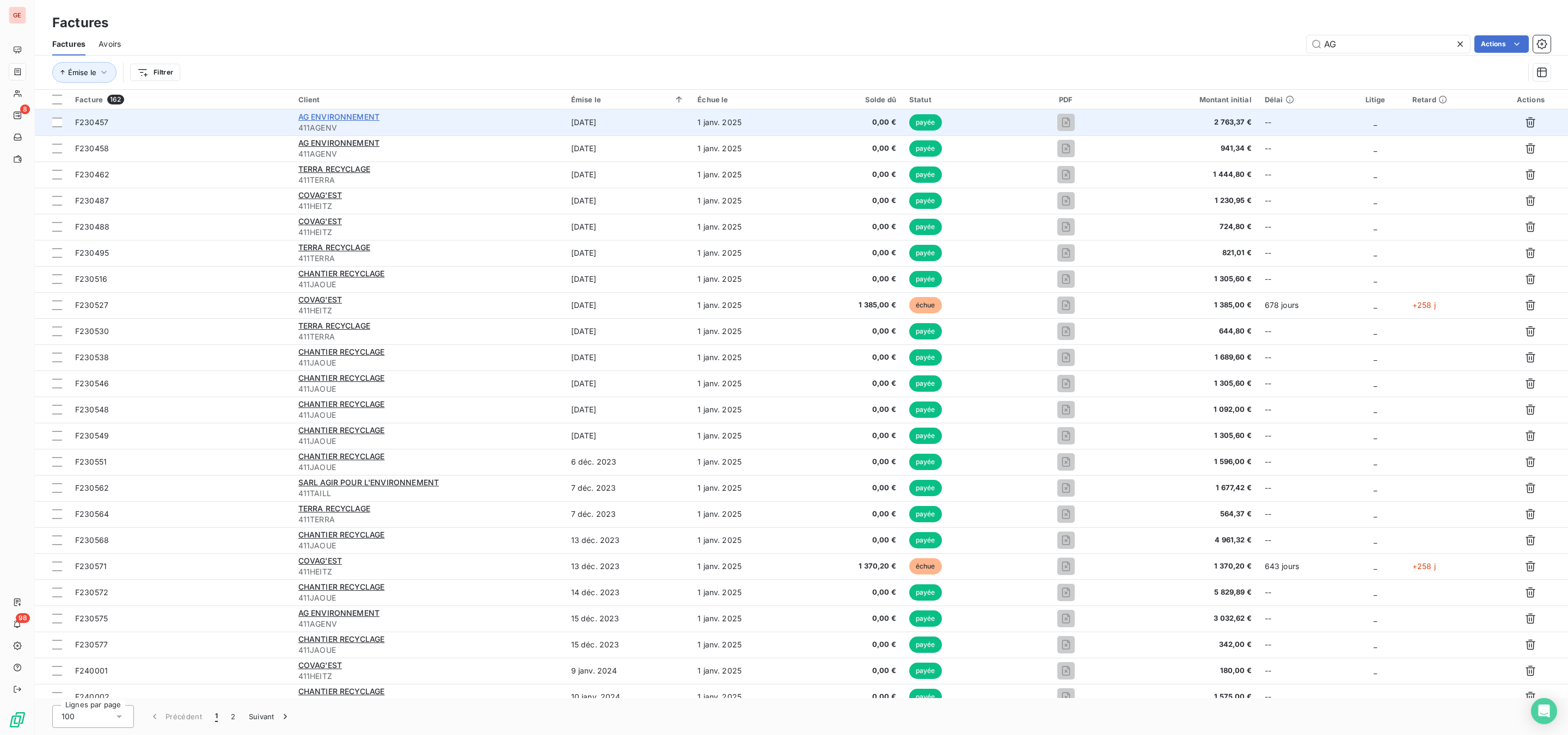
type input "AG"
click at [371, 114] on span "AG ENVIRONNEMENT" at bounding box center [338, 116] width 81 height 9
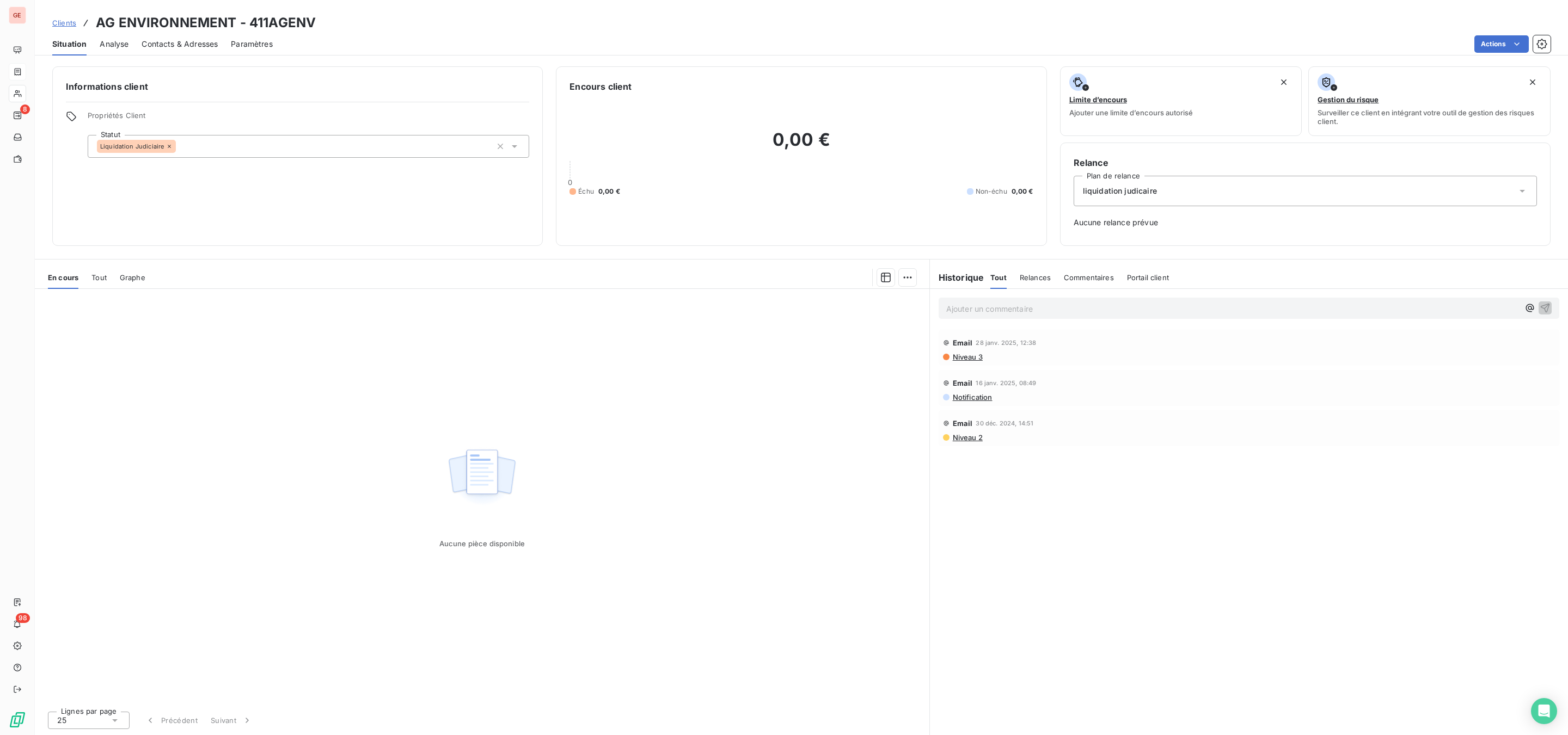
click at [977, 359] on span "Niveau 3" at bounding box center [967, 357] width 31 height 9
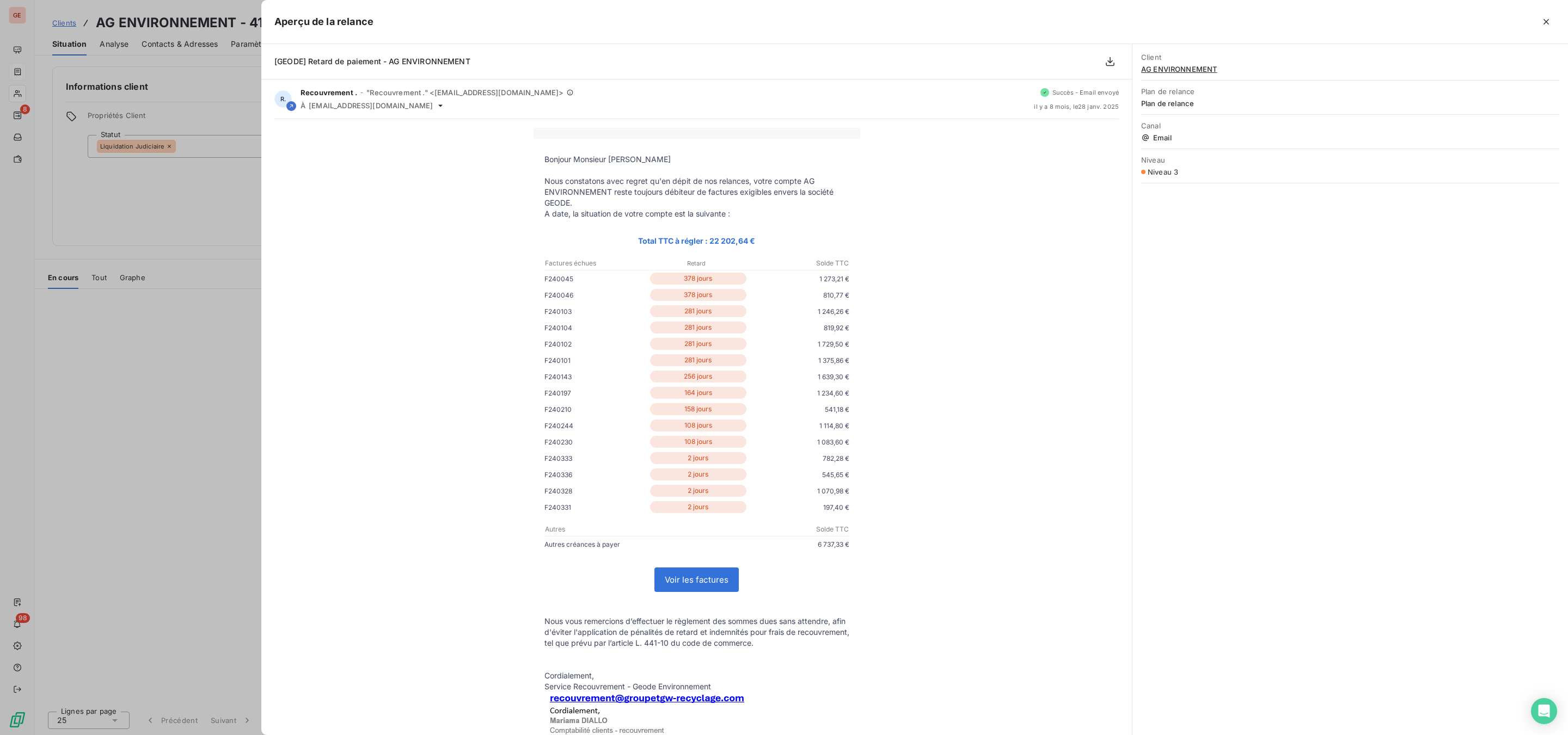
click at [131, 400] on div at bounding box center [784, 368] width 1568 height 735
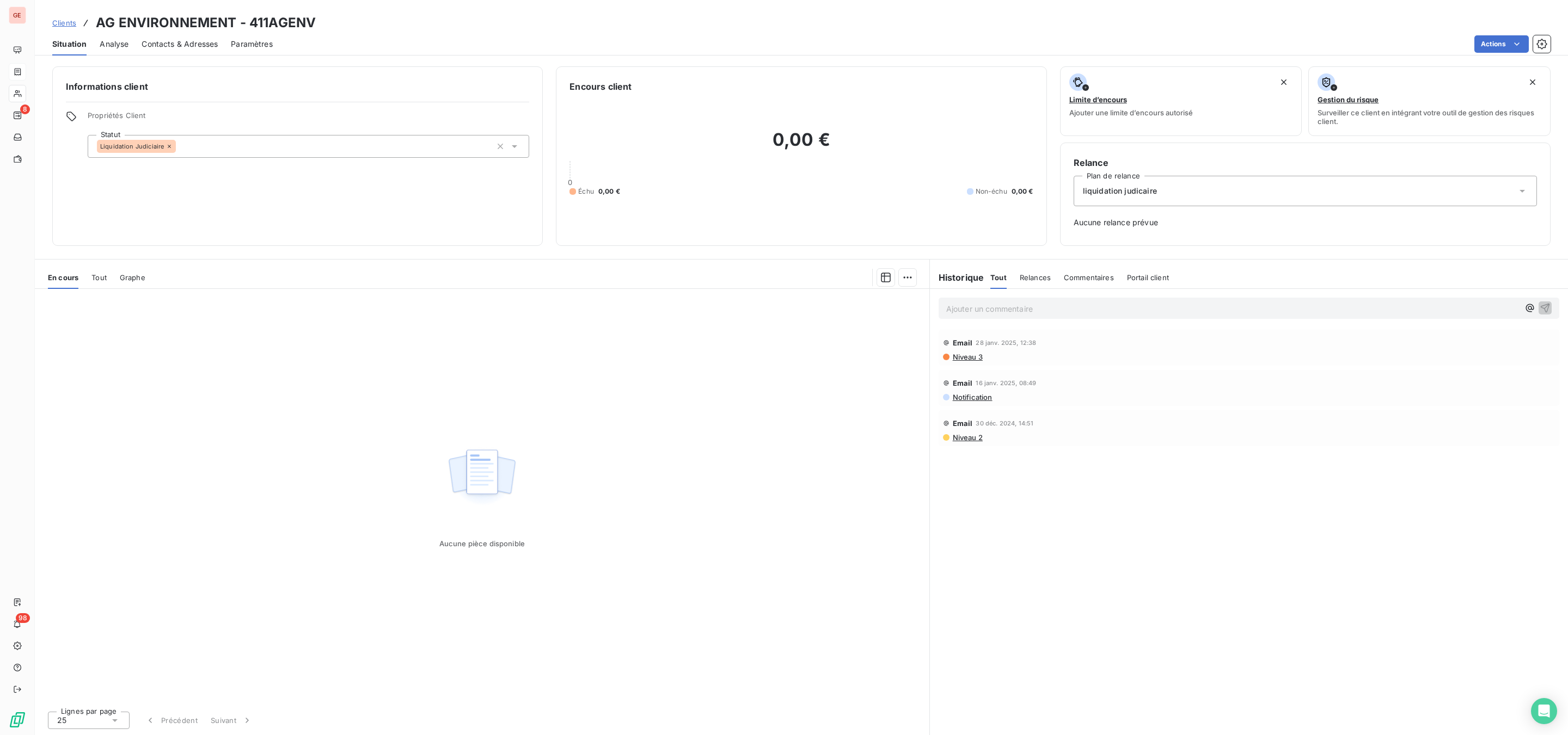
click at [965, 355] on span "Niveau 3" at bounding box center [967, 357] width 31 height 9
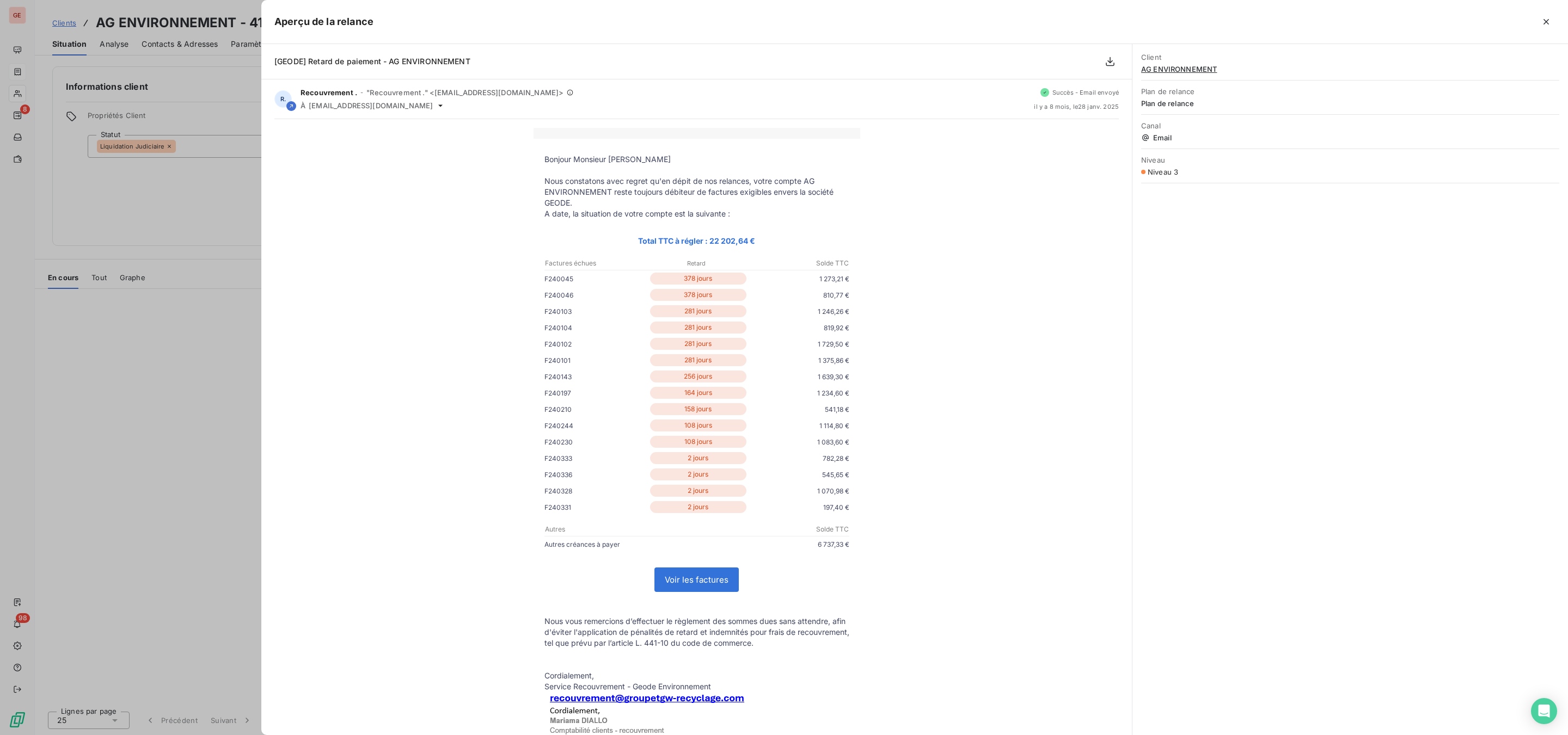
click at [191, 217] on div at bounding box center [784, 368] width 1568 height 735
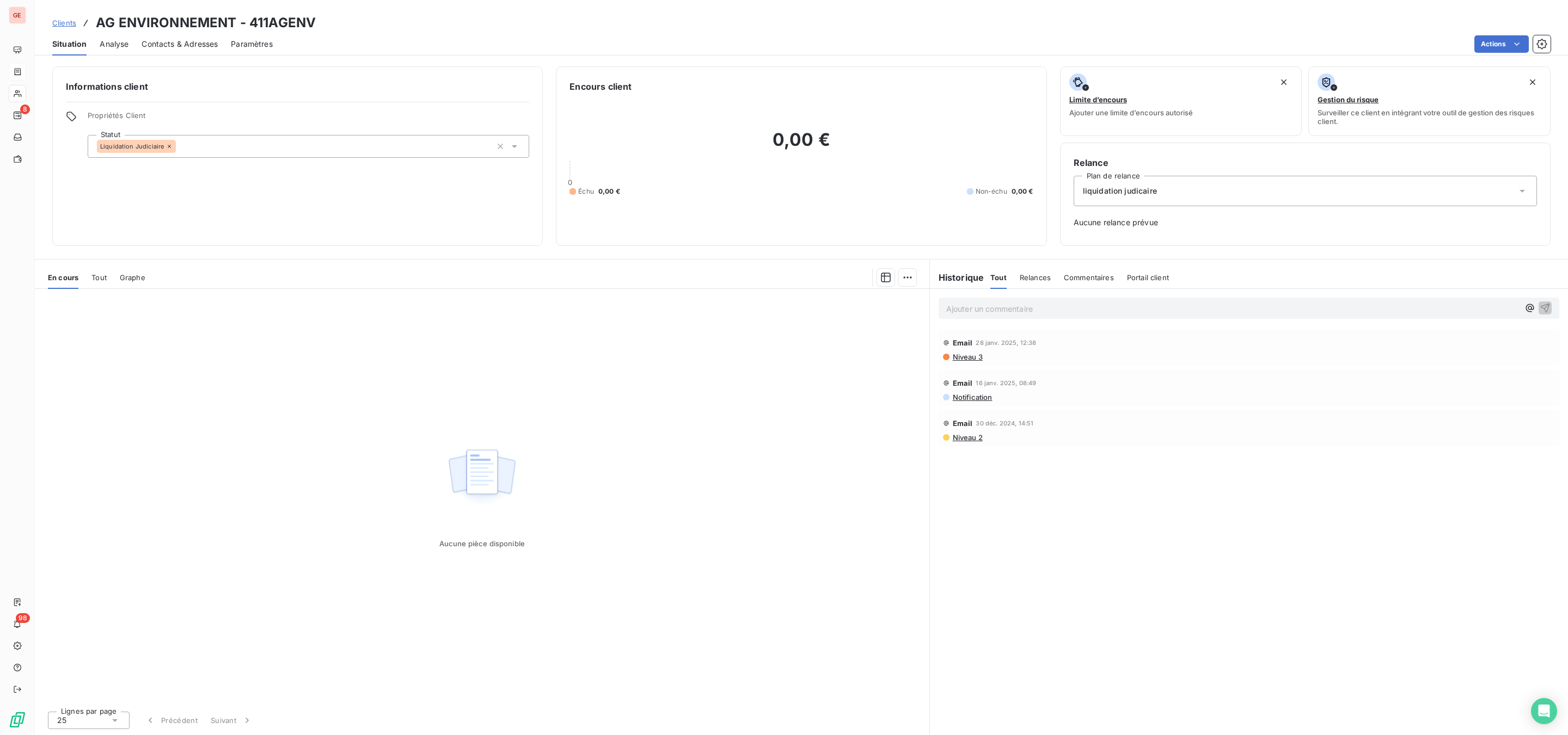
click at [97, 277] on span "Tout" at bounding box center [99, 277] width 15 height 9
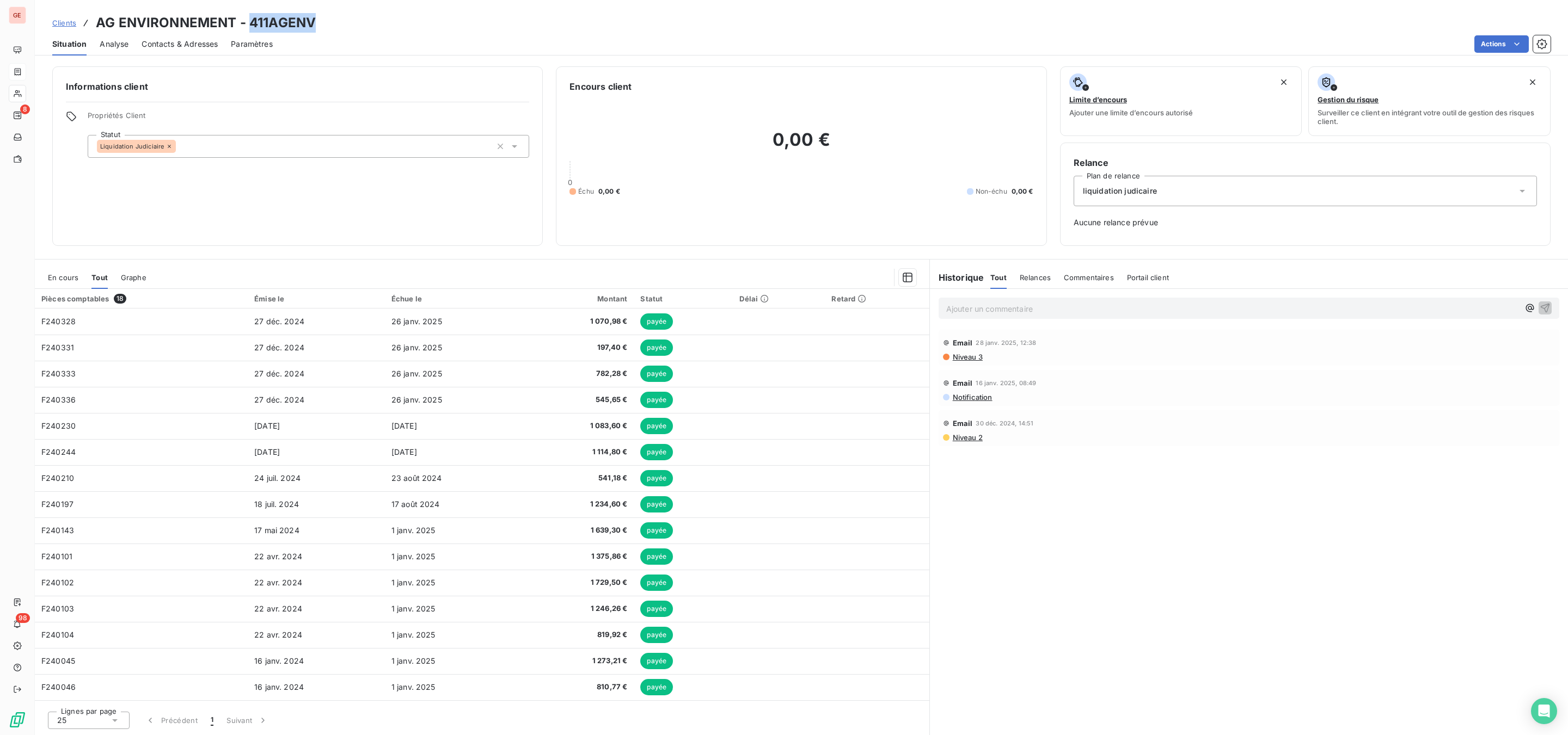
drag, startPoint x: 317, startPoint y: 23, endPoint x: 252, endPoint y: 19, distance: 65.1
click at [249, 19] on div "Clients AG ENVIRONNEMENT - 411AGENV" at bounding box center [801, 23] width 1533 height 19
copy h3 "411AGENV"
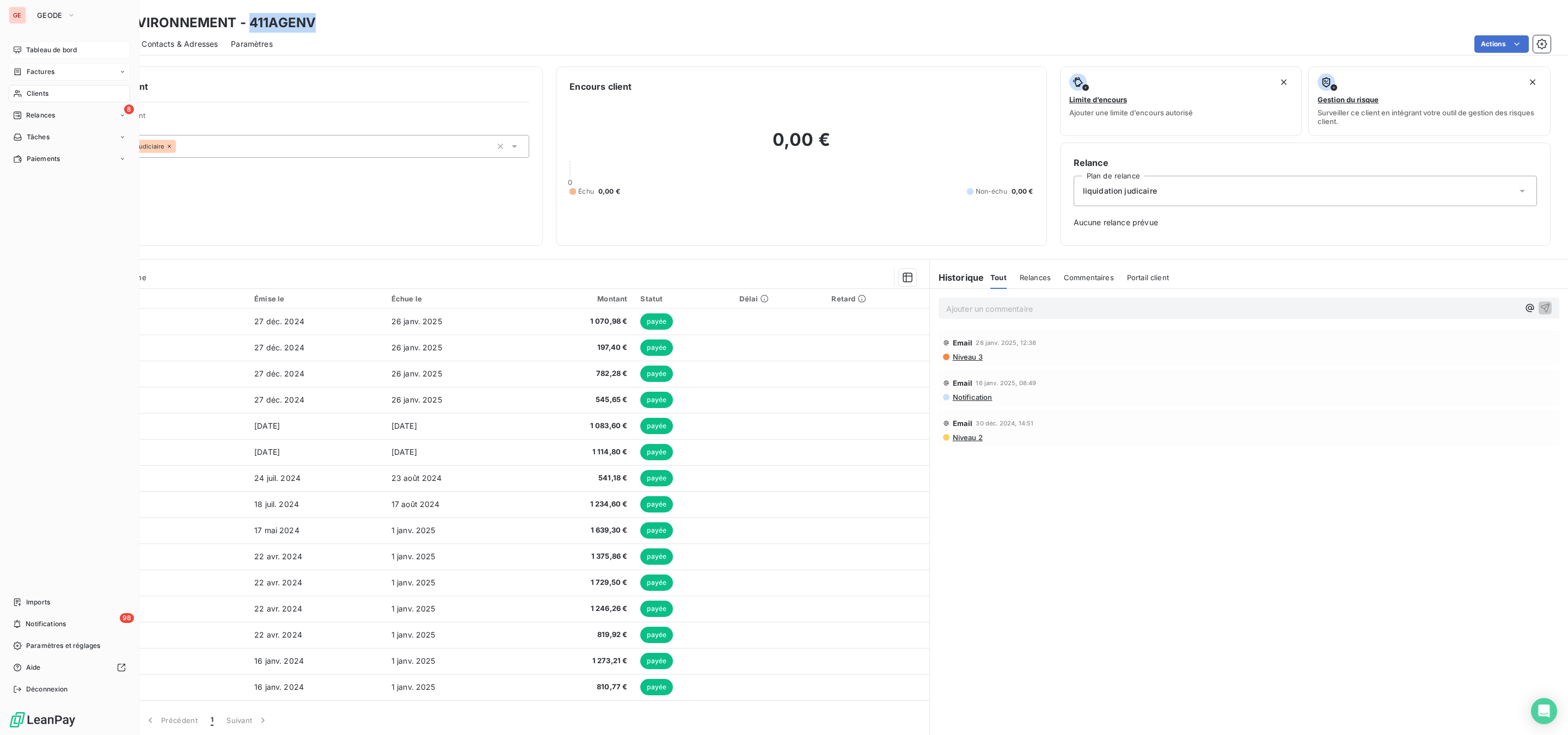
click at [41, 47] on span "Tableau de bord" at bounding box center [51, 50] width 51 height 10
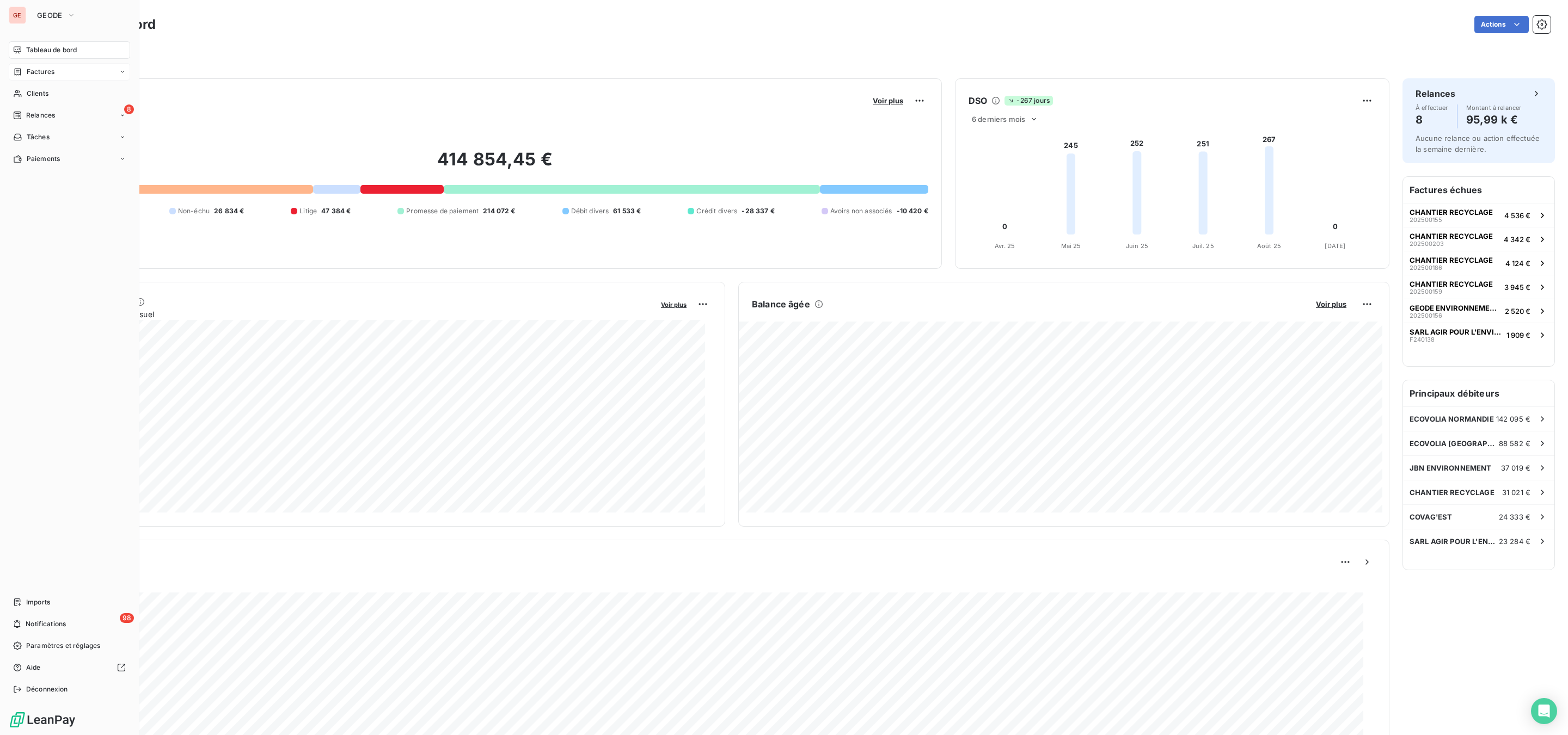
click at [38, 71] on span "Factures" at bounding box center [41, 72] width 28 height 10
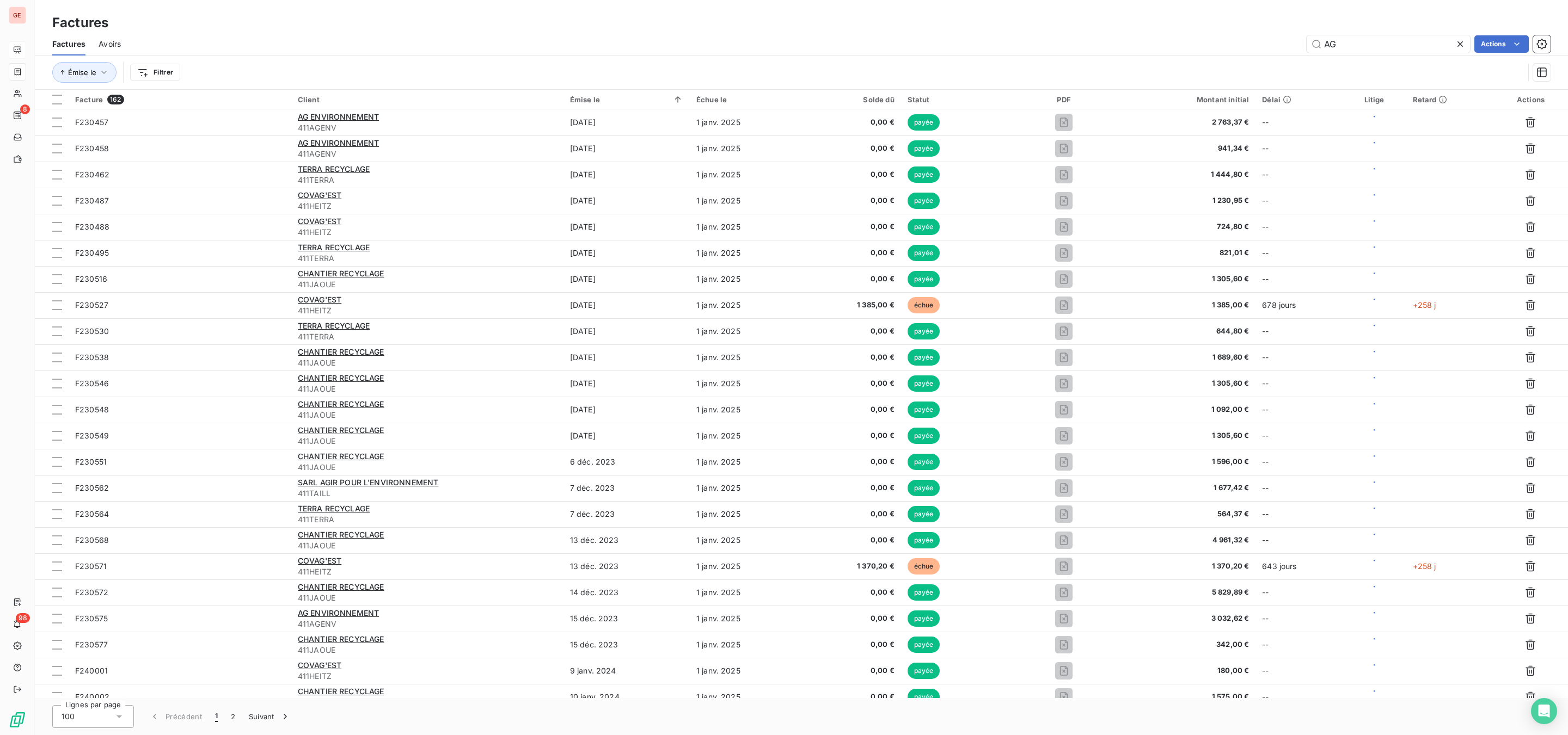
click at [1162, 43] on div "AG Actions" at bounding box center [842, 44] width 1416 height 18
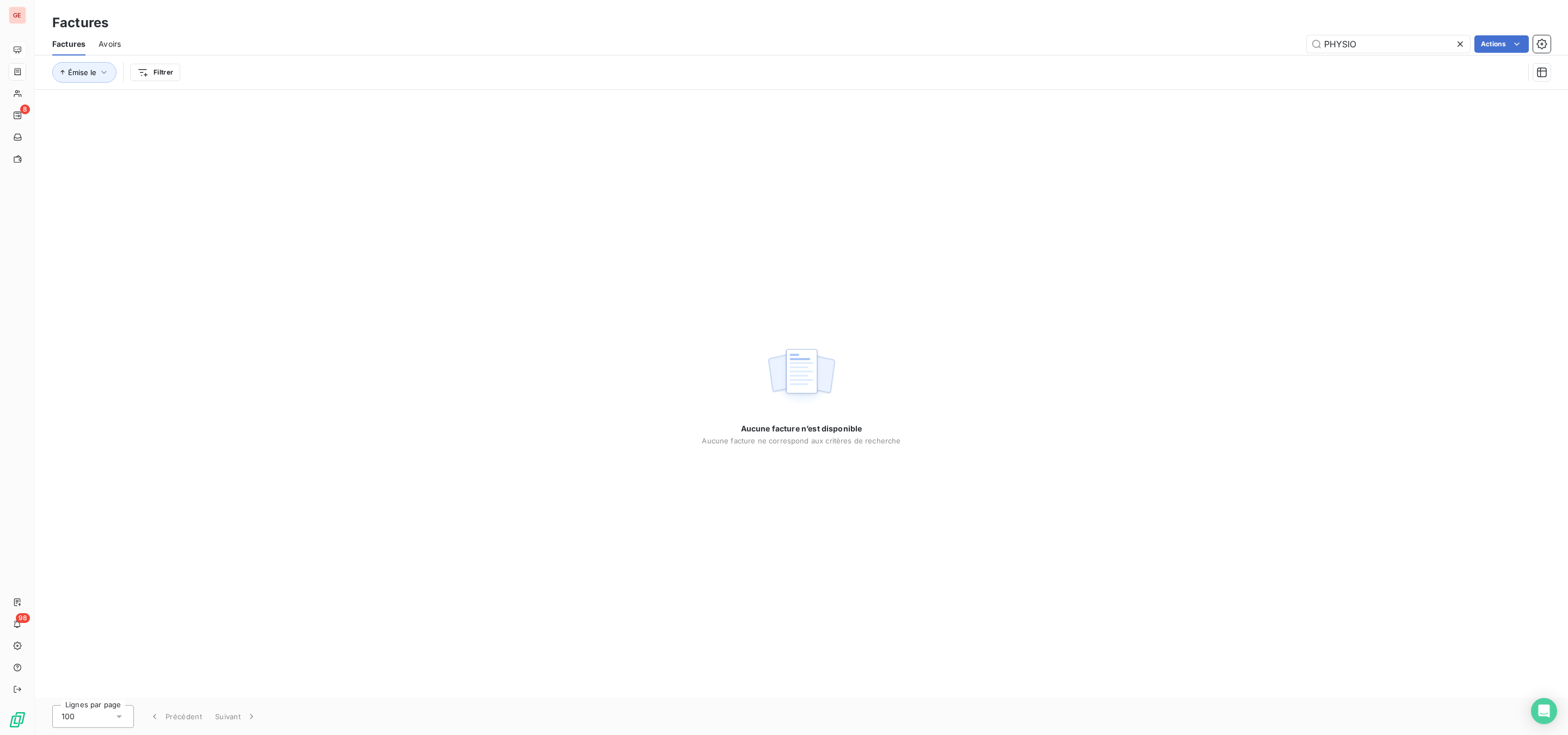
type input "PHYSIO"
click at [39, 16] on span "GEODE" at bounding box center [50, 15] width 26 height 9
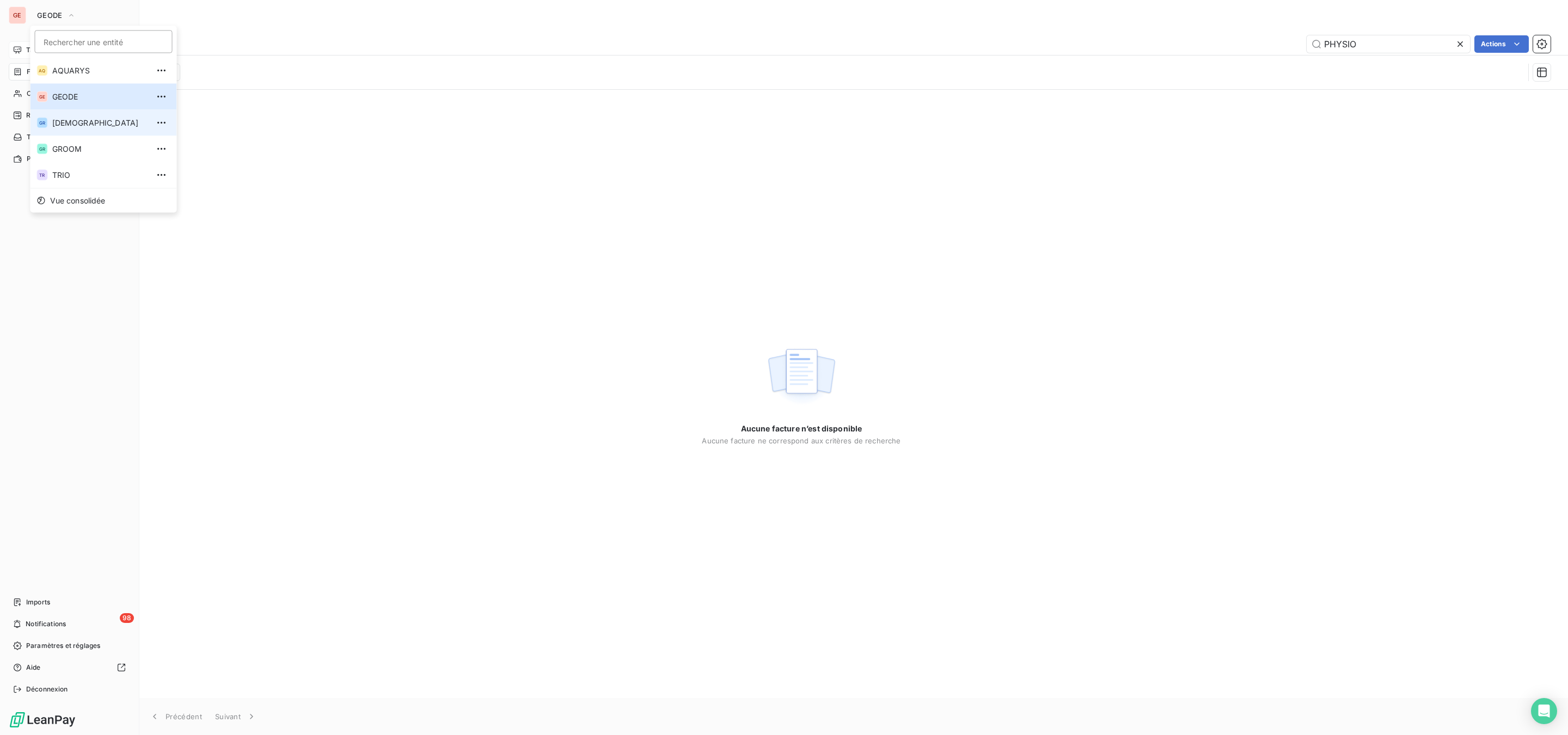
click at [92, 121] on span "[DEMOGRAPHIC_DATA]" at bounding box center [100, 123] width 96 height 11
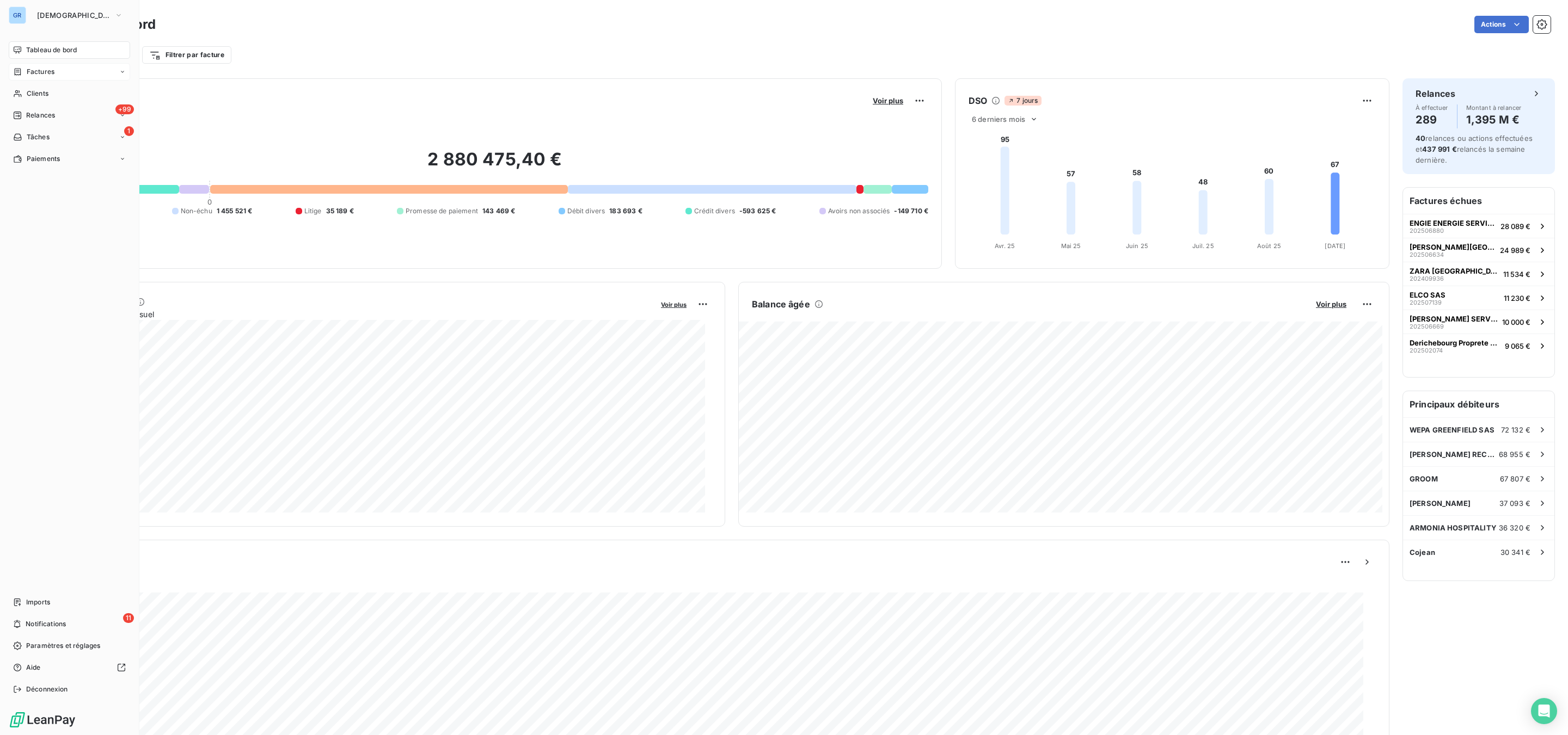
click at [44, 68] on span "Factures" at bounding box center [41, 72] width 28 height 10
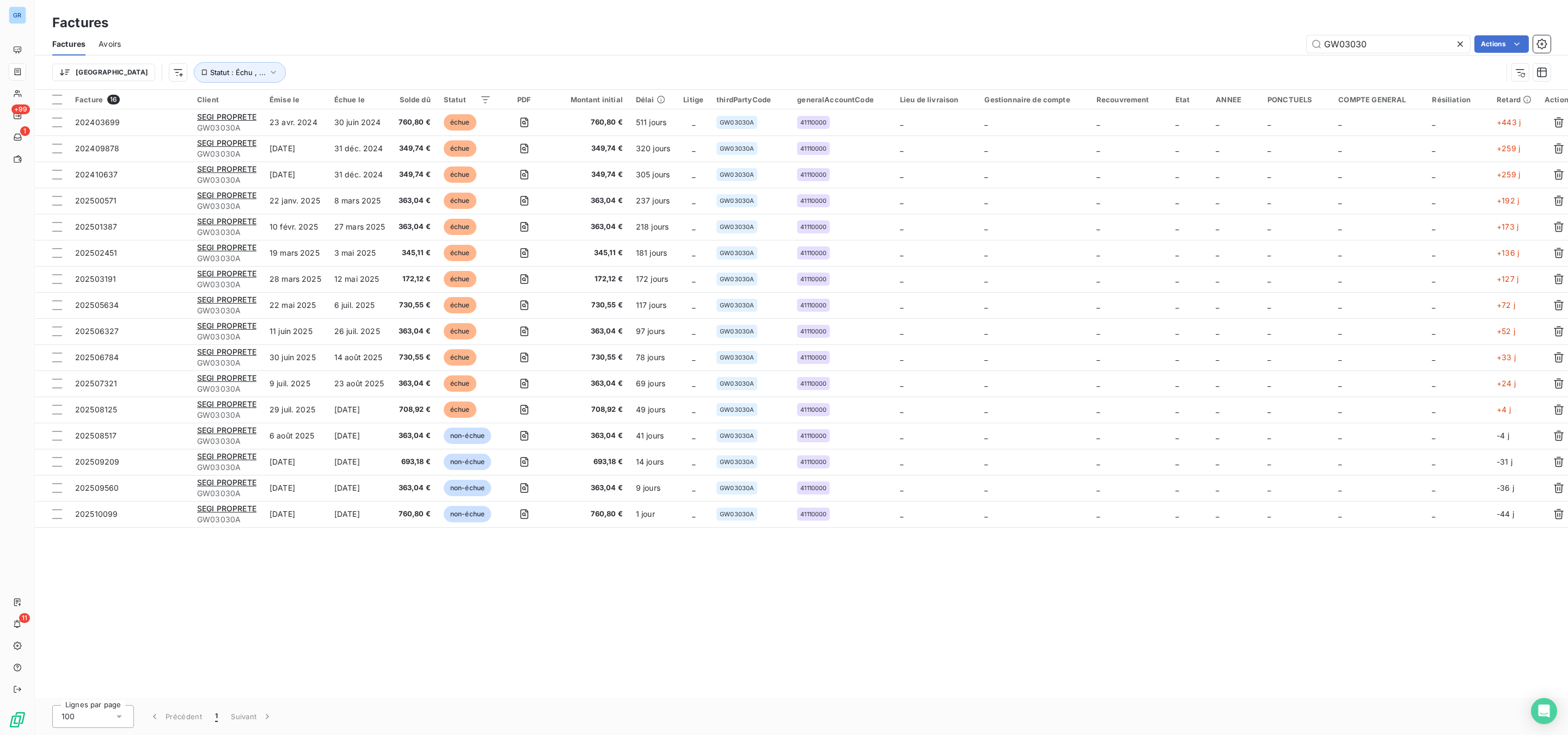
drag, startPoint x: 1390, startPoint y: 46, endPoint x: 1048, endPoint y: 33, distance: 342.2
click at [1083, 33] on div "Factures Avoirs GW03030 Actions" at bounding box center [801, 44] width 1533 height 23
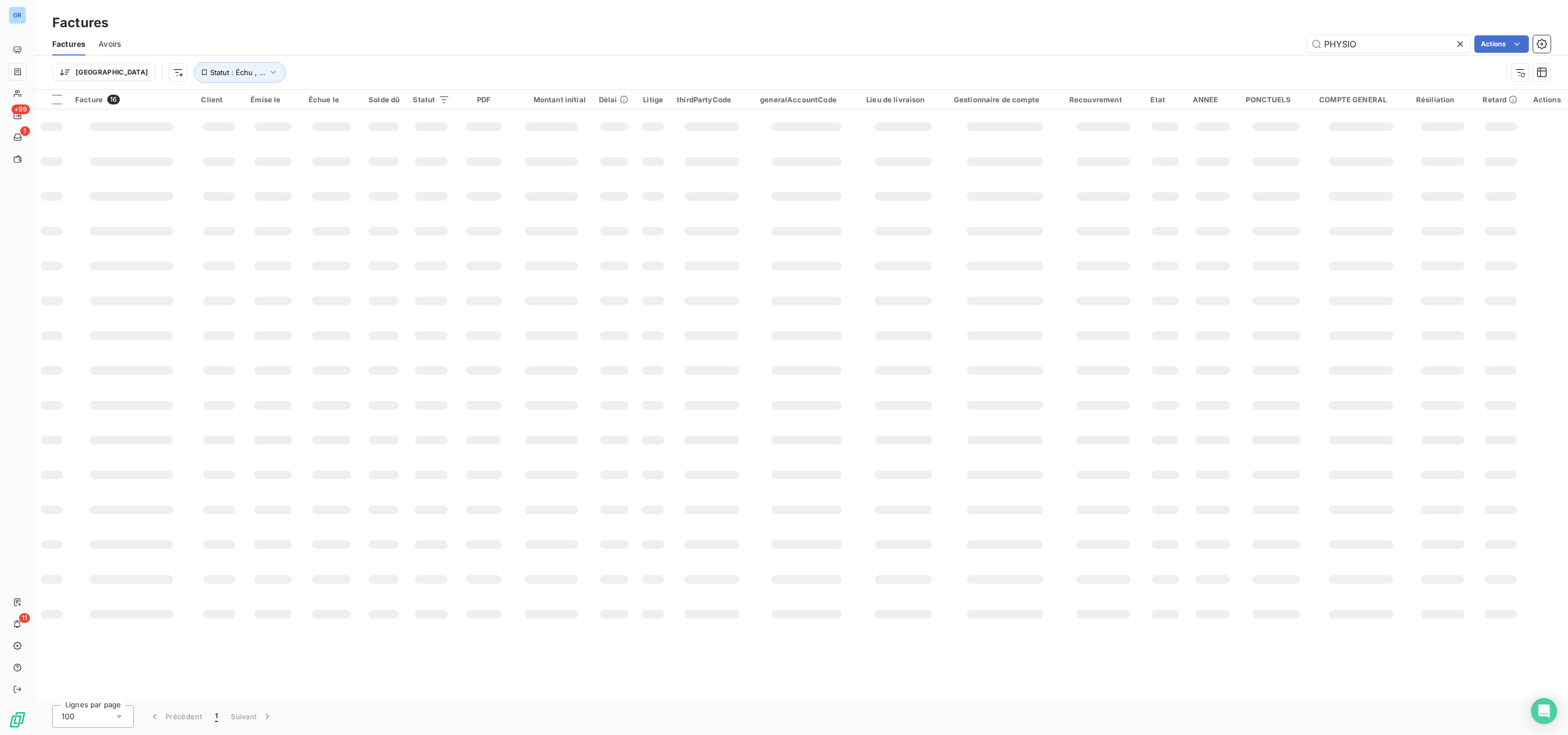
type input "PHYSIO"
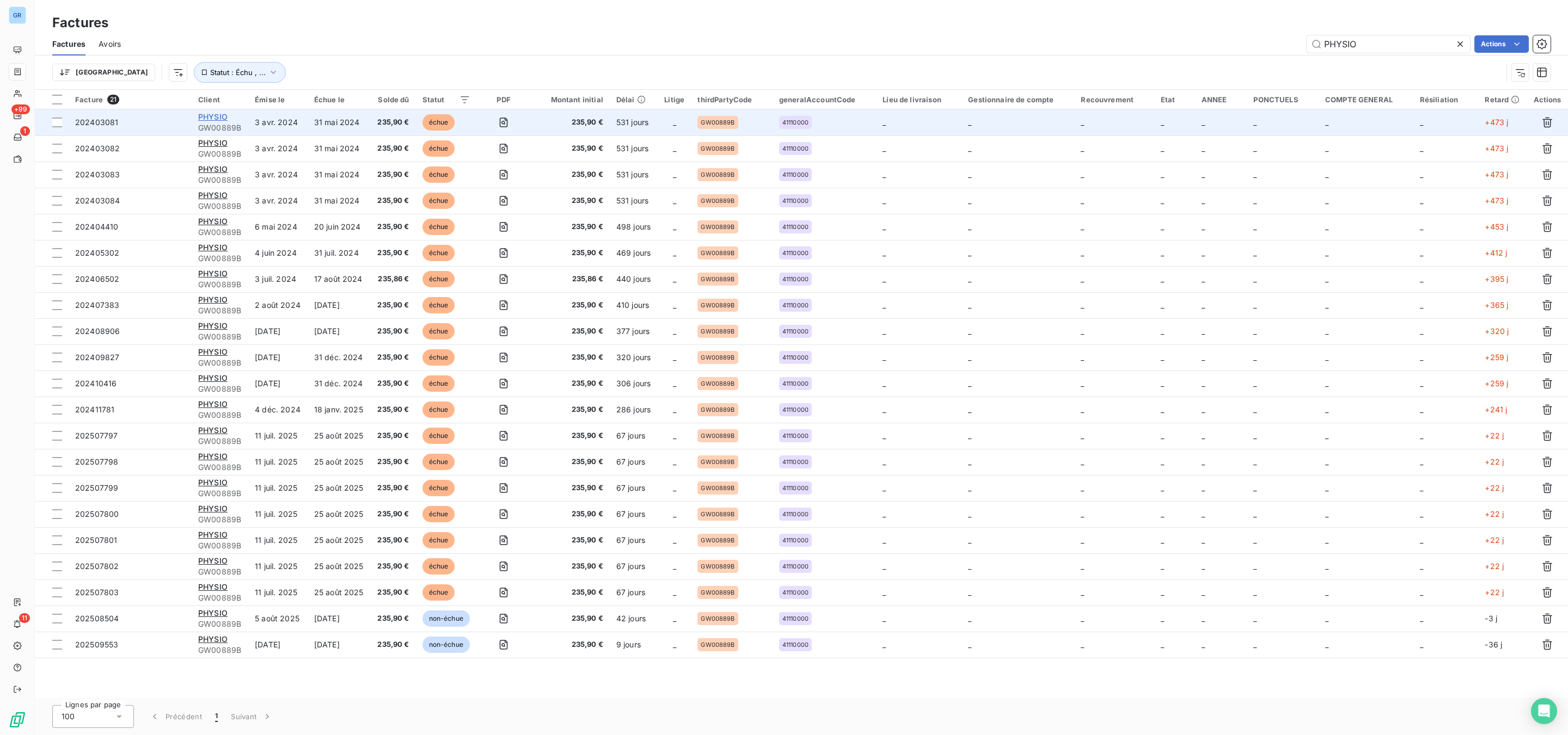
click at [217, 114] on span "PHYSIO" at bounding box center [213, 116] width 29 height 9
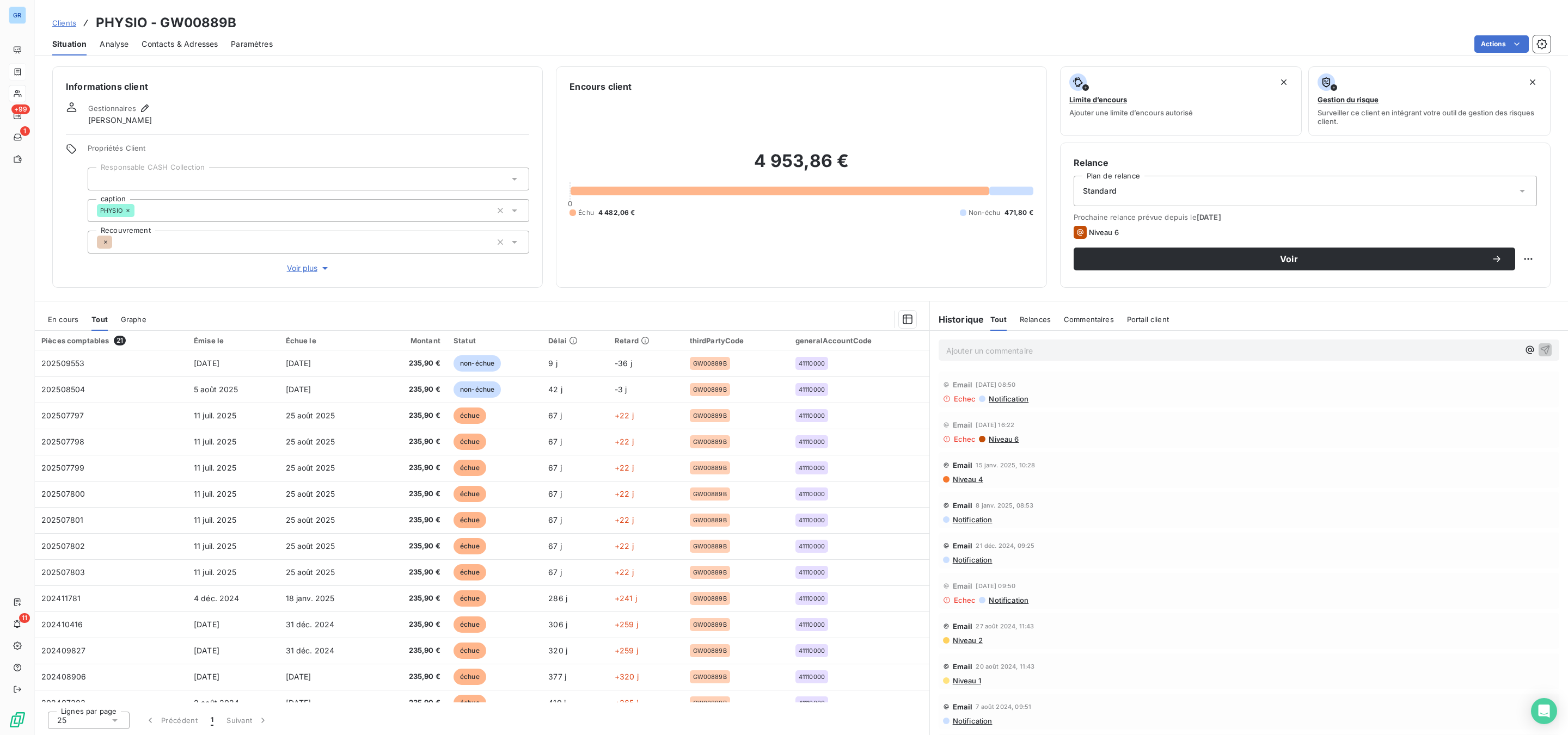
click at [976, 482] on span "Niveau 4" at bounding box center [967, 479] width 32 height 9
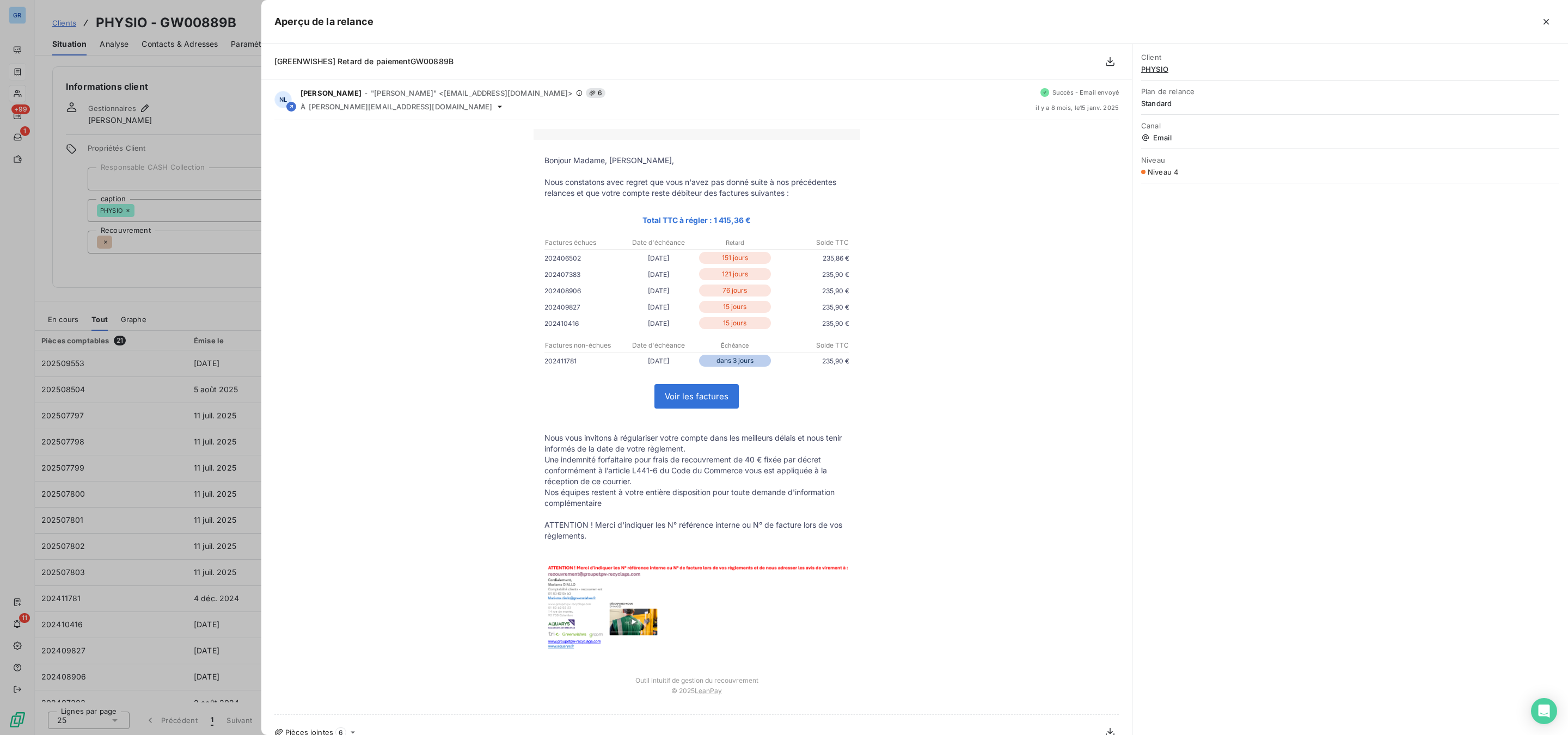
click at [211, 256] on div at bounding box center [784, 368] width 1568 height 735
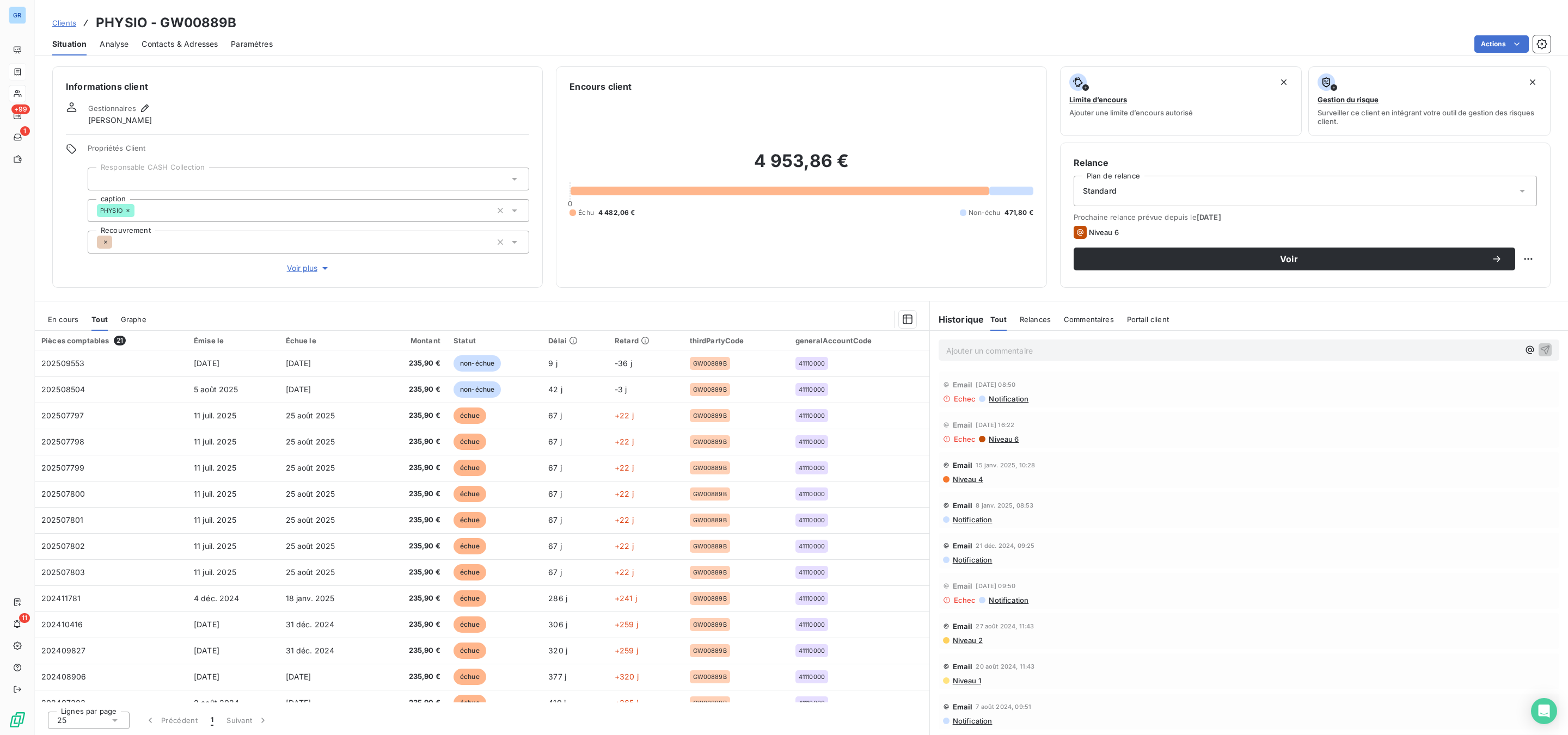
click at [972, 481] on span "Niveau 4" at bounding box center [967, 479] width 32 height 9
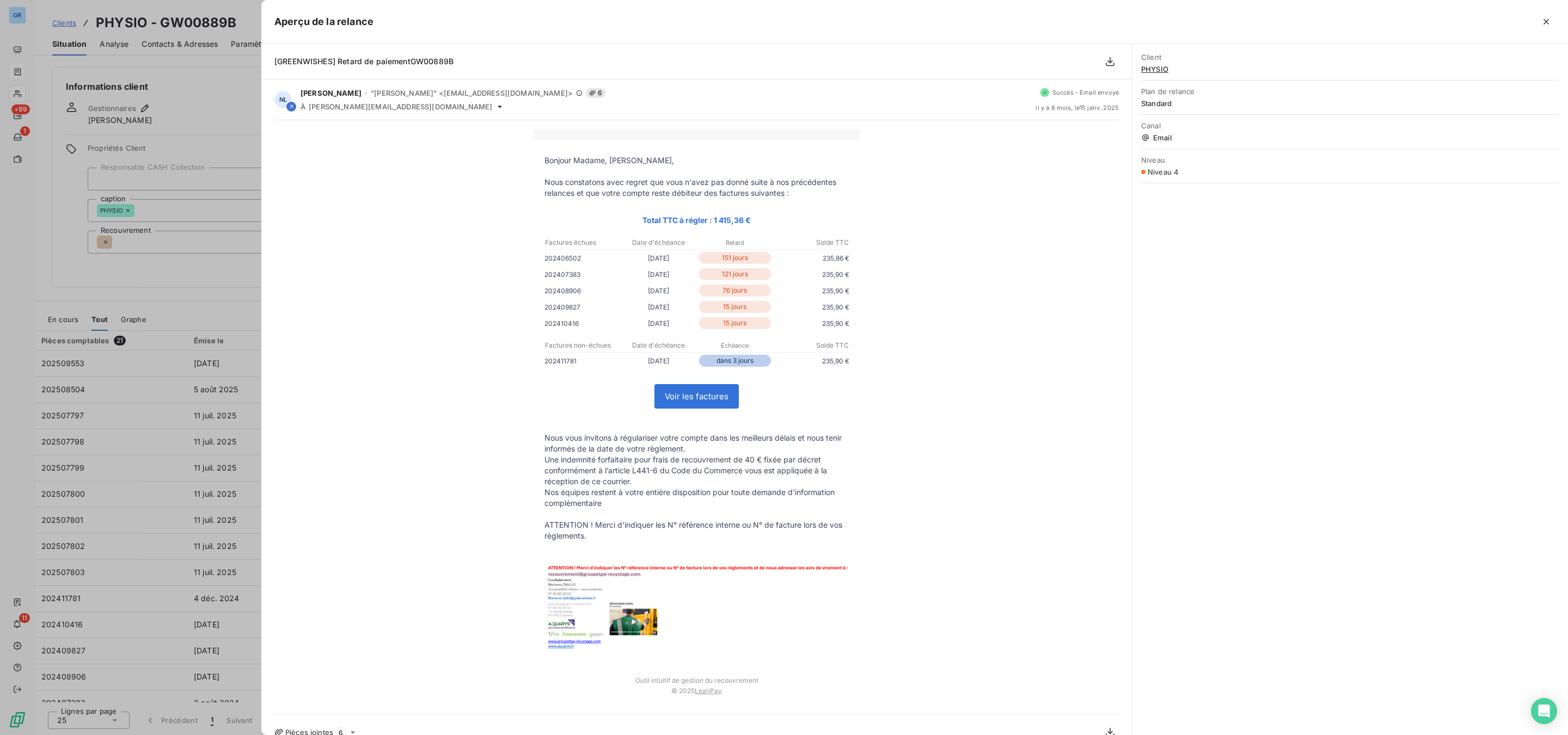
click at [191, 290] on div at bounding box center [784, 368] width 1568 height 735
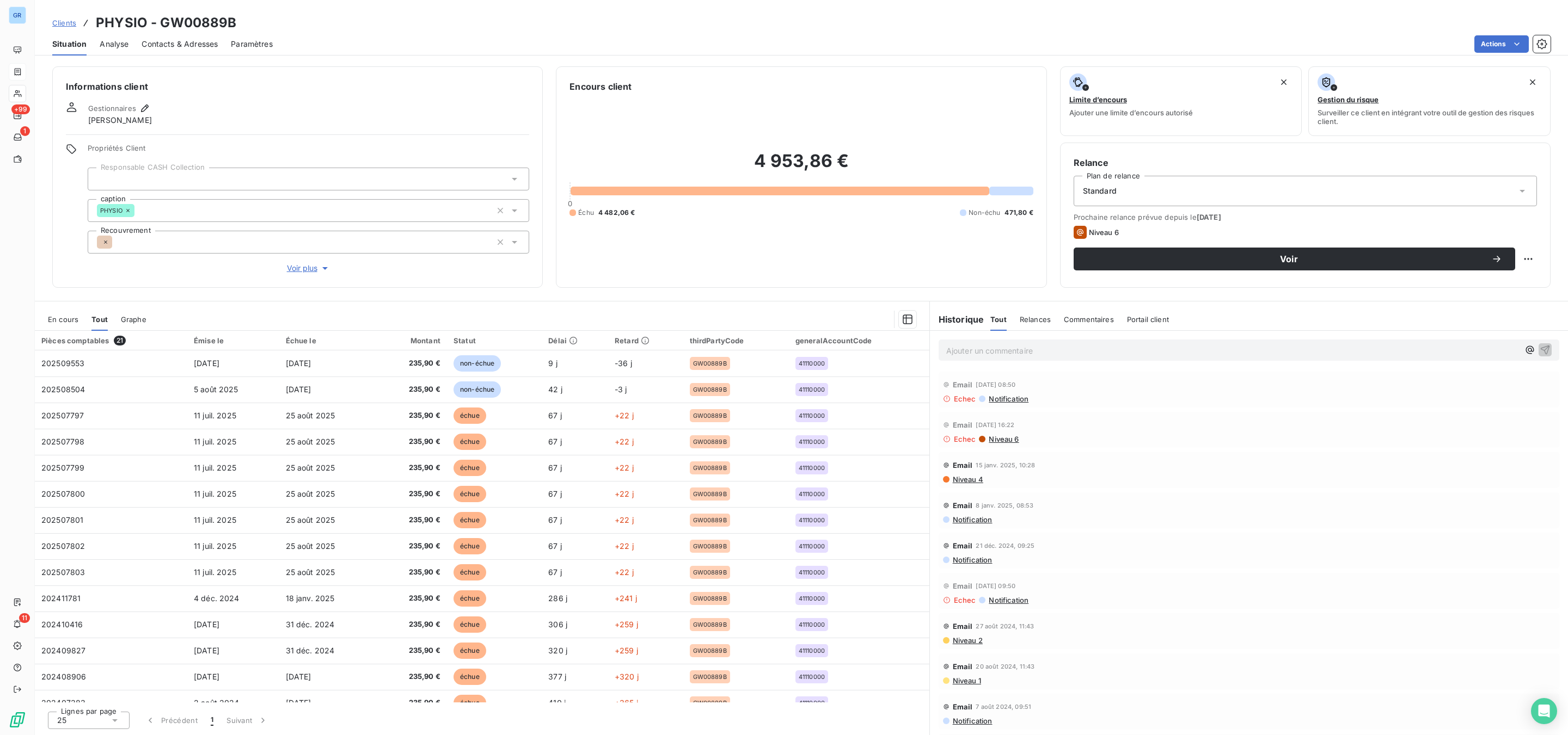
click at [188, 43] on span "Contacts & Adresses" at bounding box center [180, 44] width 76 height 11
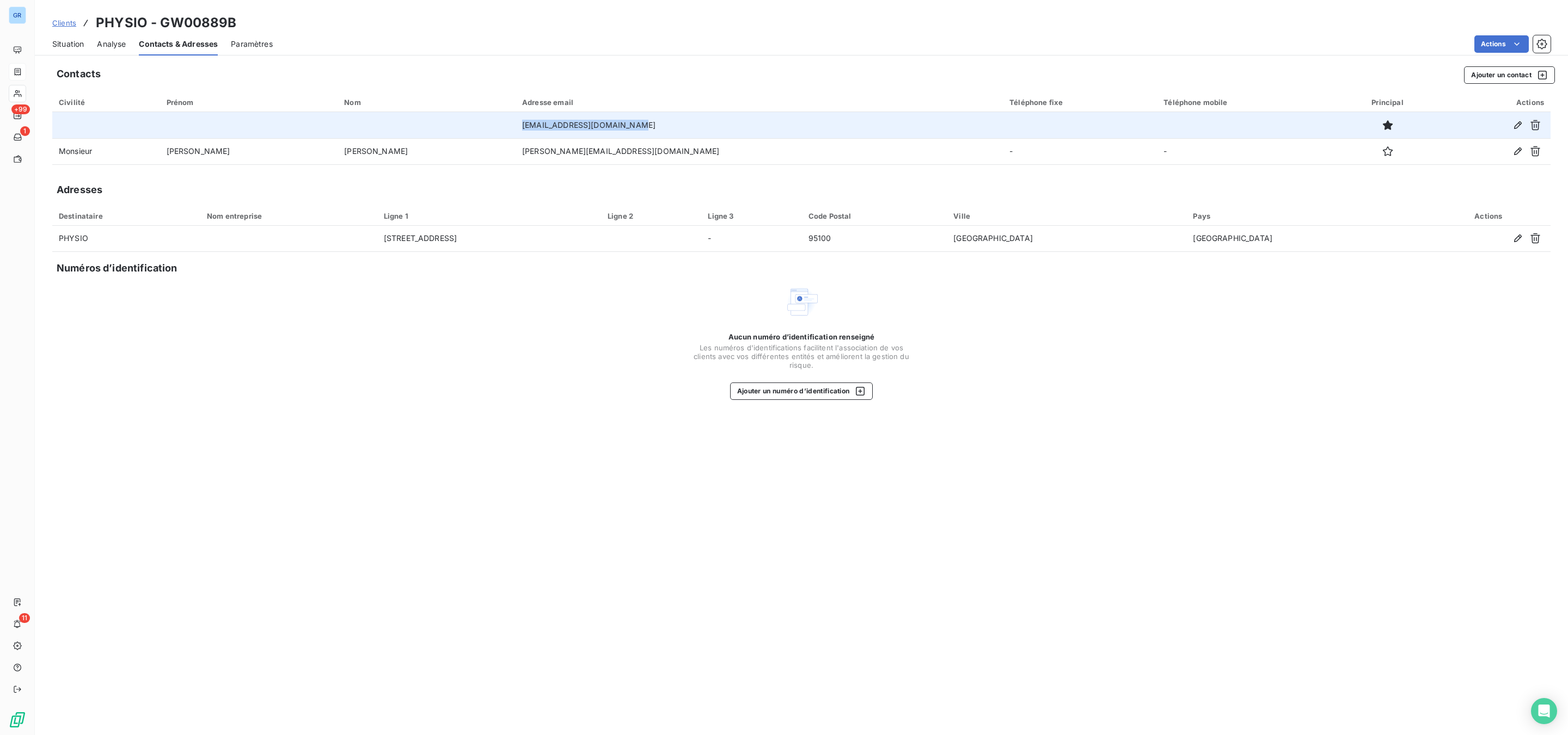
drag, startPoint x: 598, startPoint y: 127, endPoint x: 481, endPoint y: 124, distance: 117.0
click at [516, 124] on td "[EMAIL_ADDRESS][DOMAIN_NAME]" at bounding box center [759, 125] width 488 height 26
copy td "[EMAIL_ADDRESS][DOMAIN_NAME]"
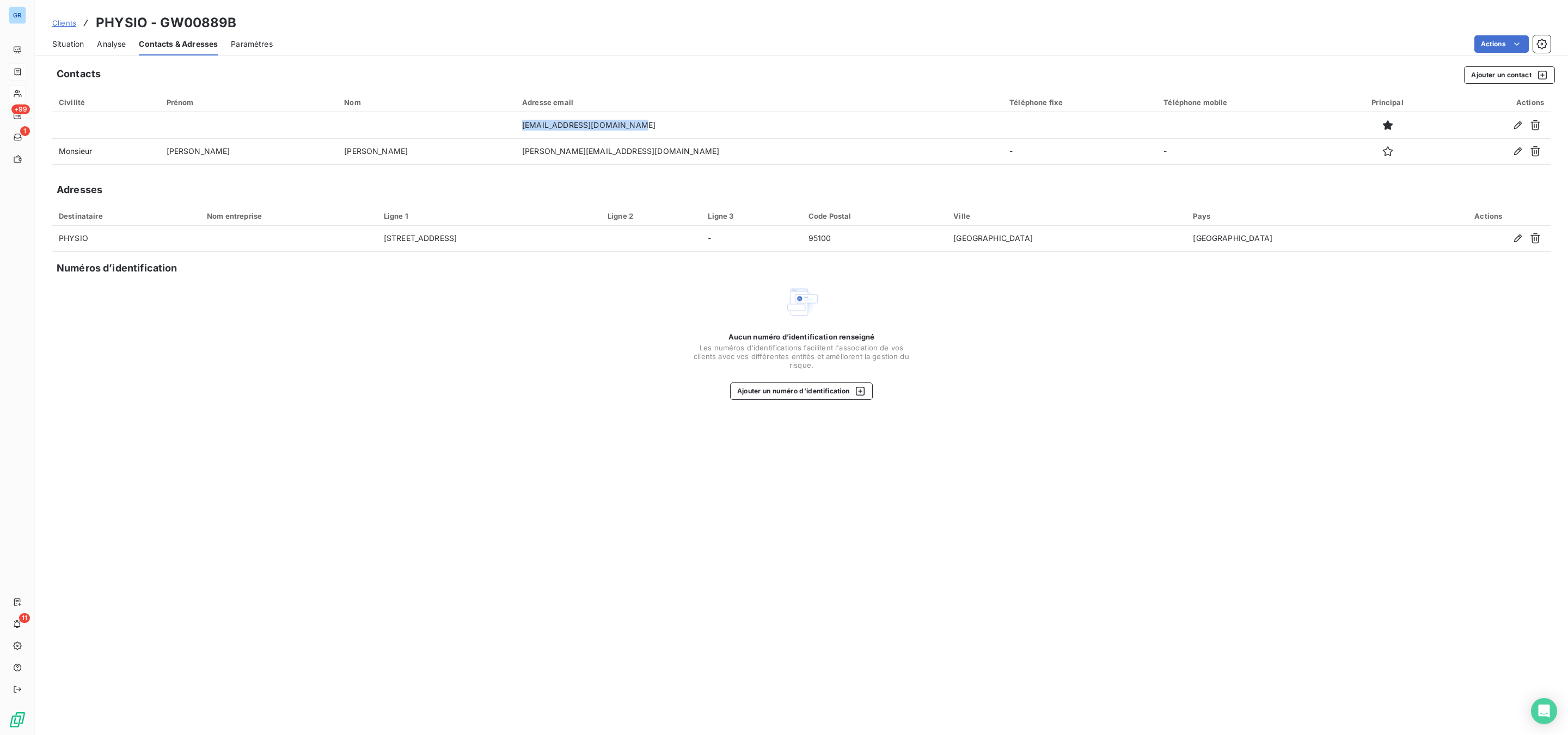
click at [74, 43] on span "Situation" at bounding box center [68, 44] width 32 height 11
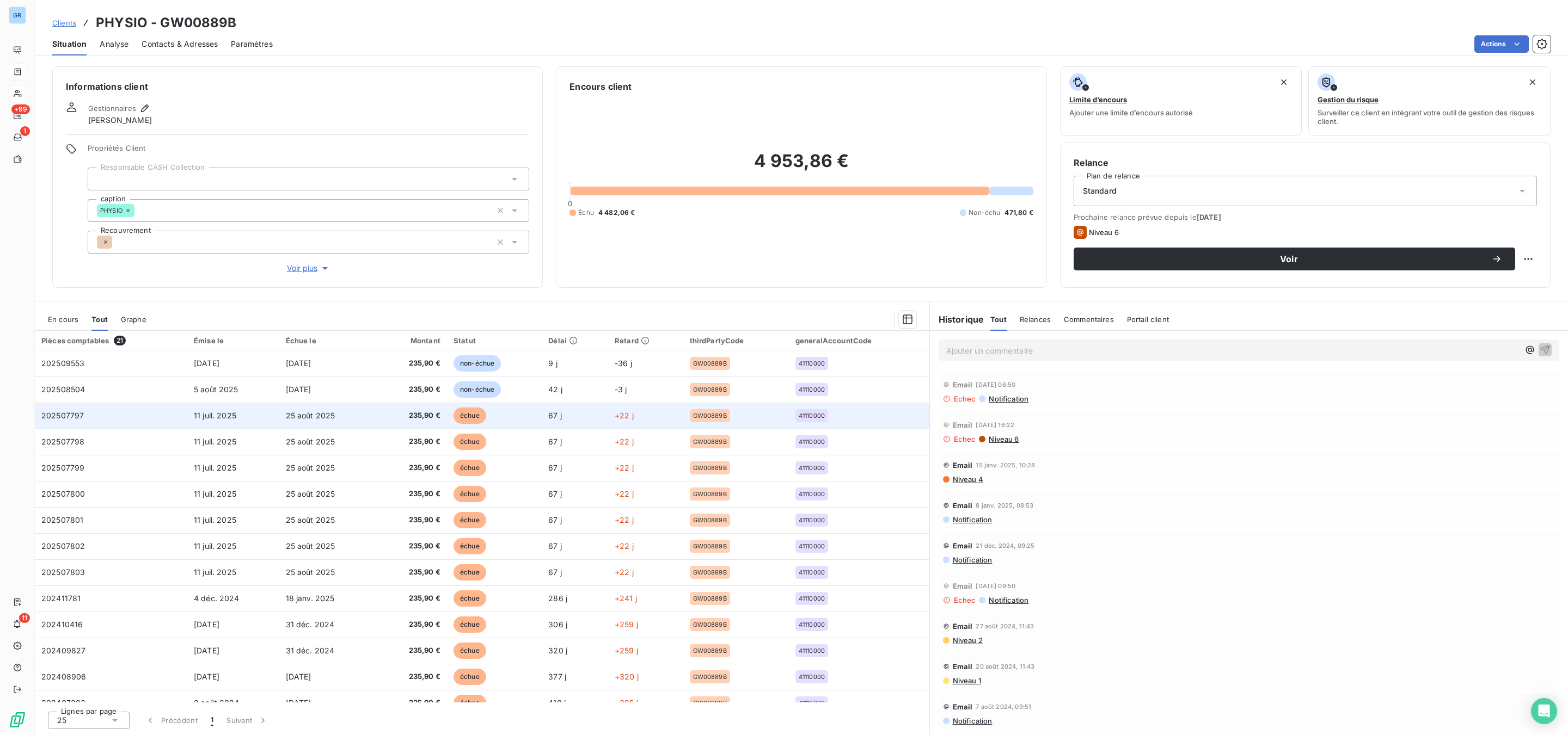
click at [462, 416] on span "échue" at bounding box center [470, 416] width 33 height 16
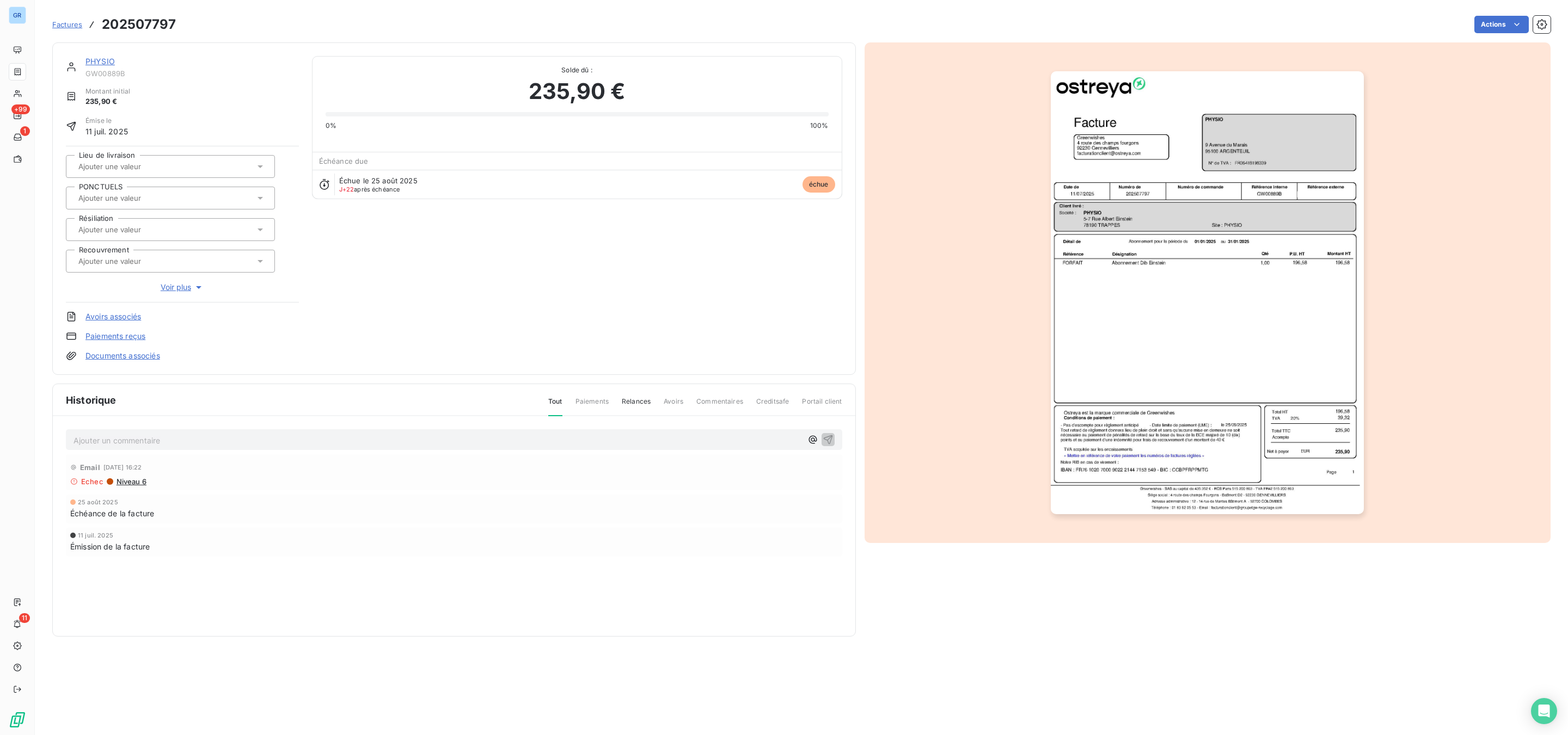
click at [1153, 242] on img "button" at bounding box center [1207, 293] width 313 height 443
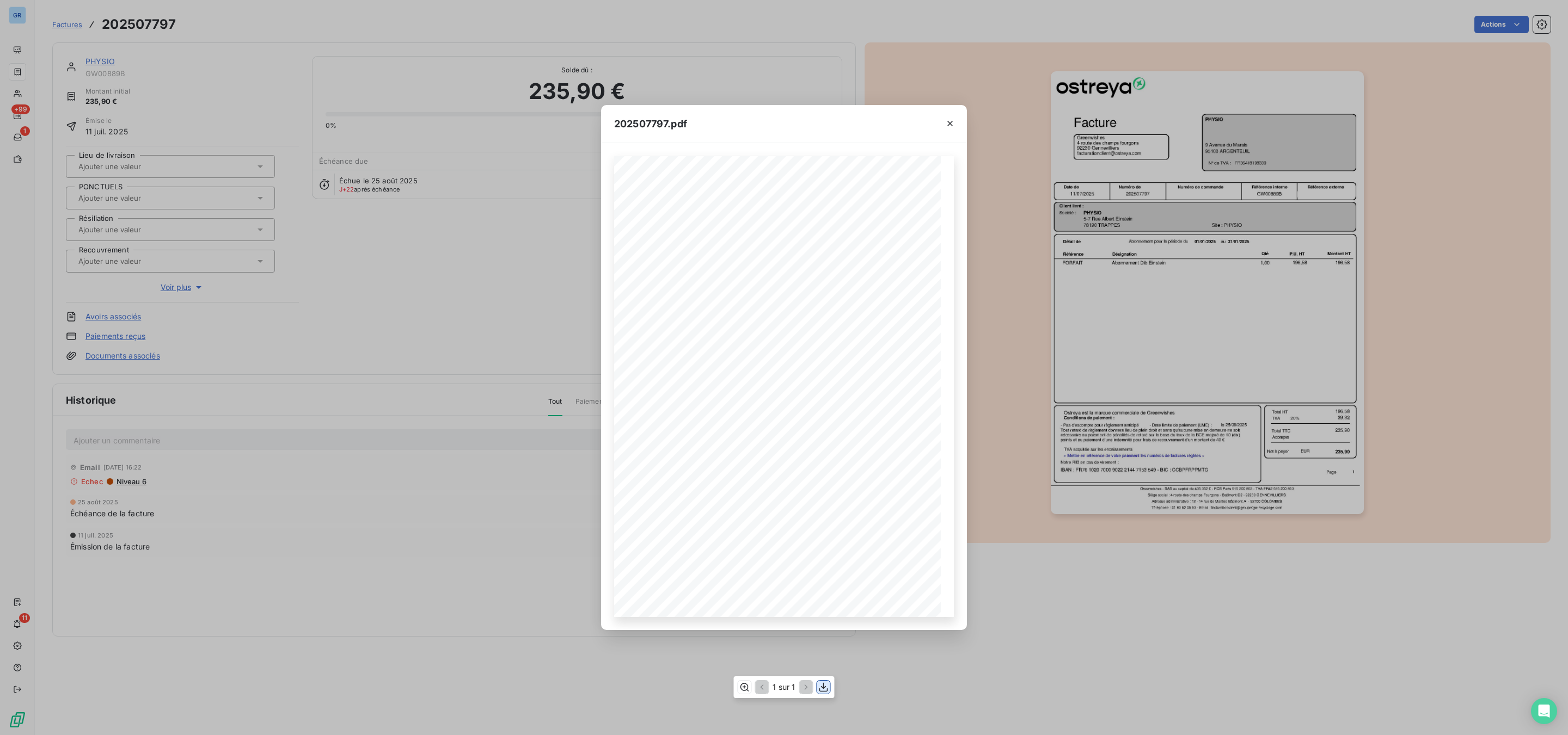
click at [825, 559] on icon "button" at bounding box center [824, 688] width 11 height 11
click at [954, 124] on icon "button" at bounding box center [950, 124] width 11 height 11
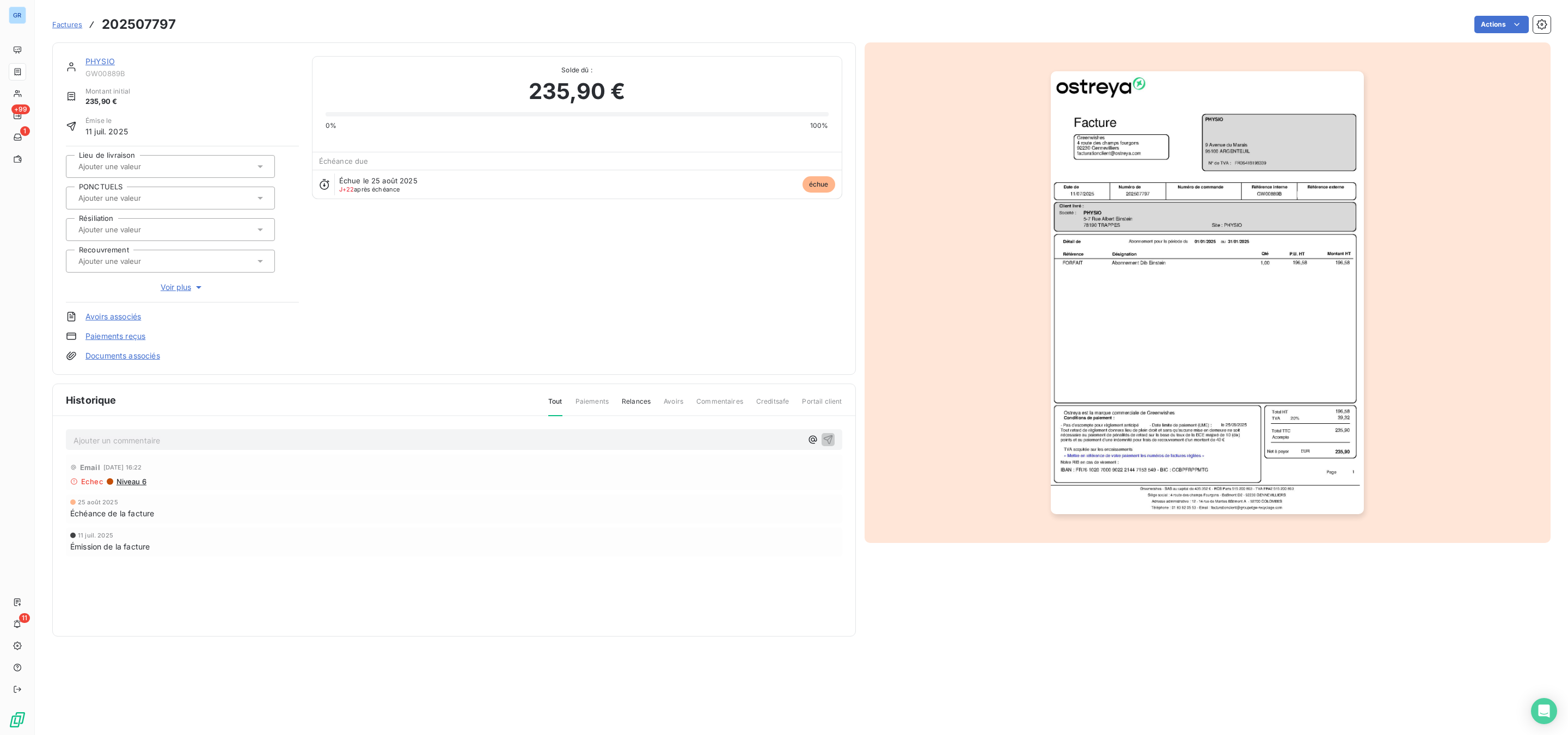
click at [105, 61] on link "PHYSIO" at bounding box center [100, 61] width 29 height 9
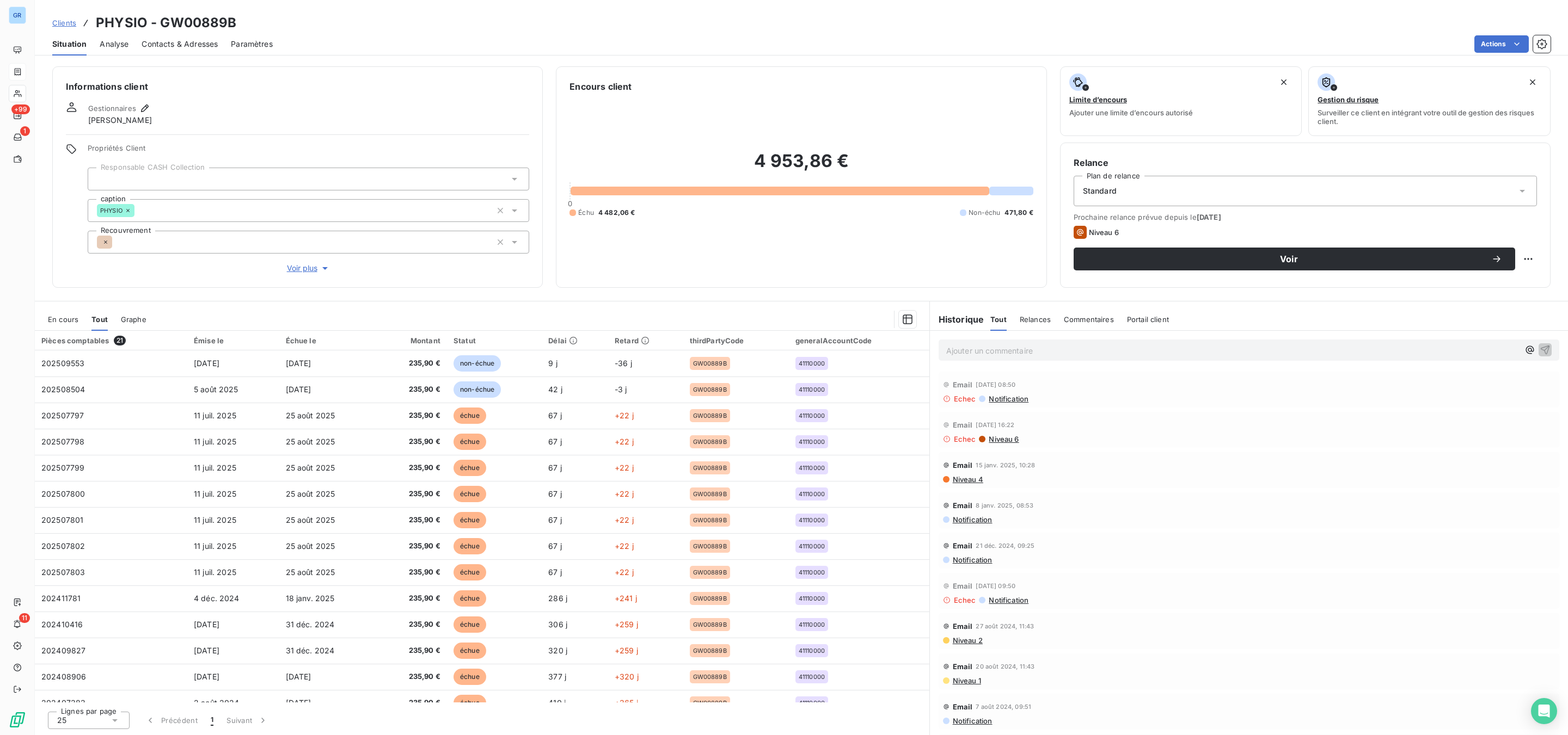
click at [193, 44] on span "Contacts & Adresses" at bounding box center [180, 44] width 76 height 11
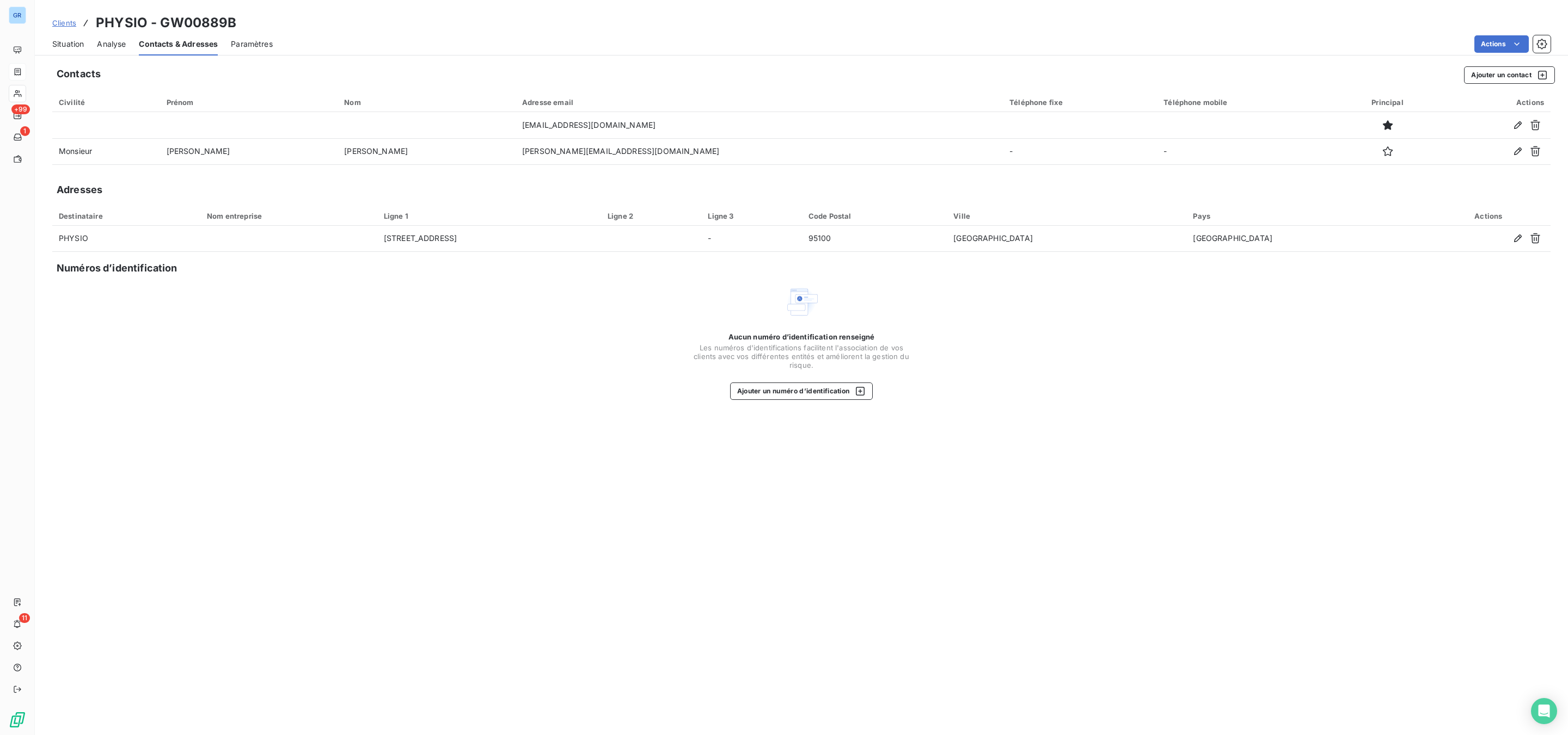
click at [1047, 183] on div "Adresses" at bounding box center [802, 190] width 1499 height 15
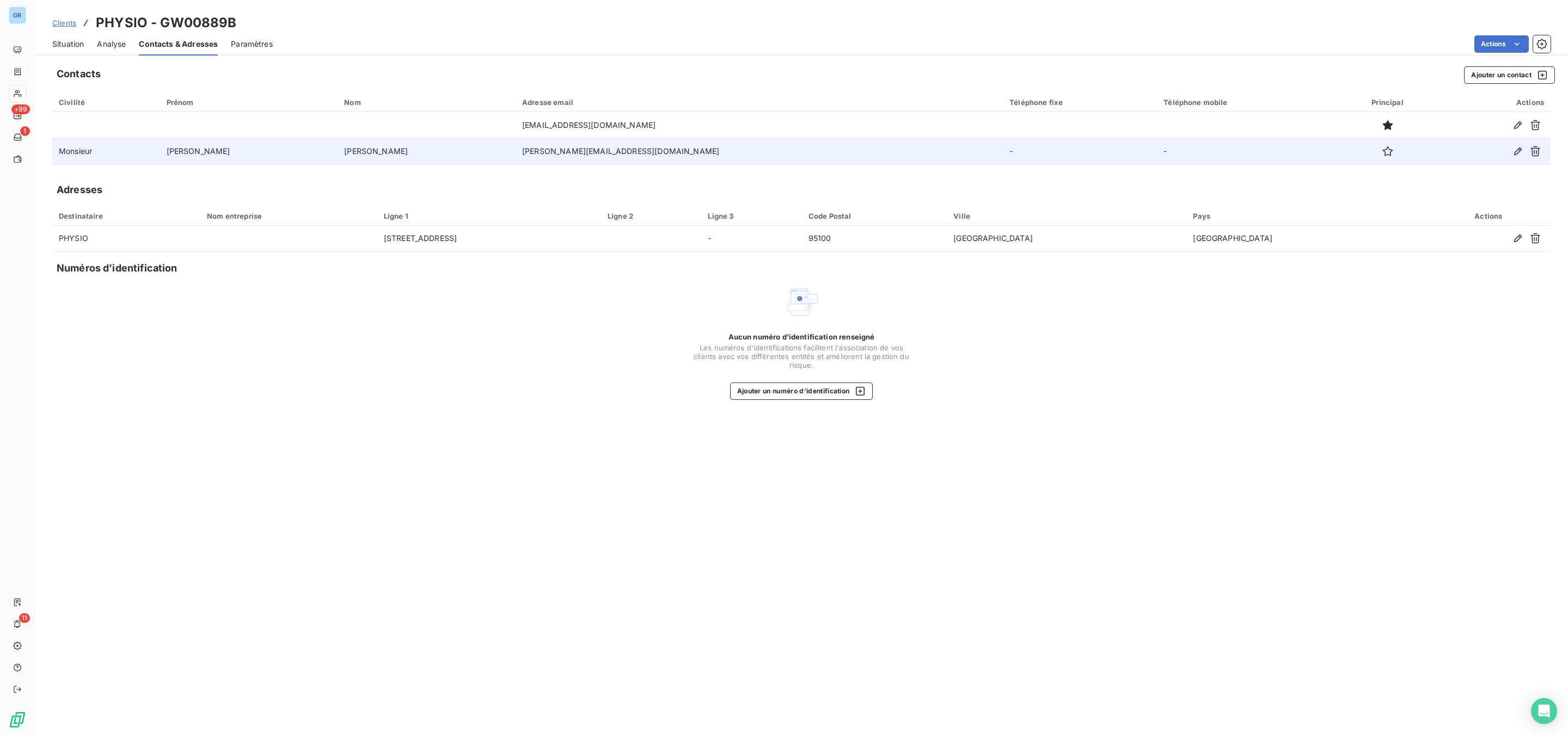
click at [1188, 147] on td "-" at bounding box center [1246, 151] width 178 height 26
click at [1254, 154] on icon "button" at bounding box center [1535, 152] width 10 height 10
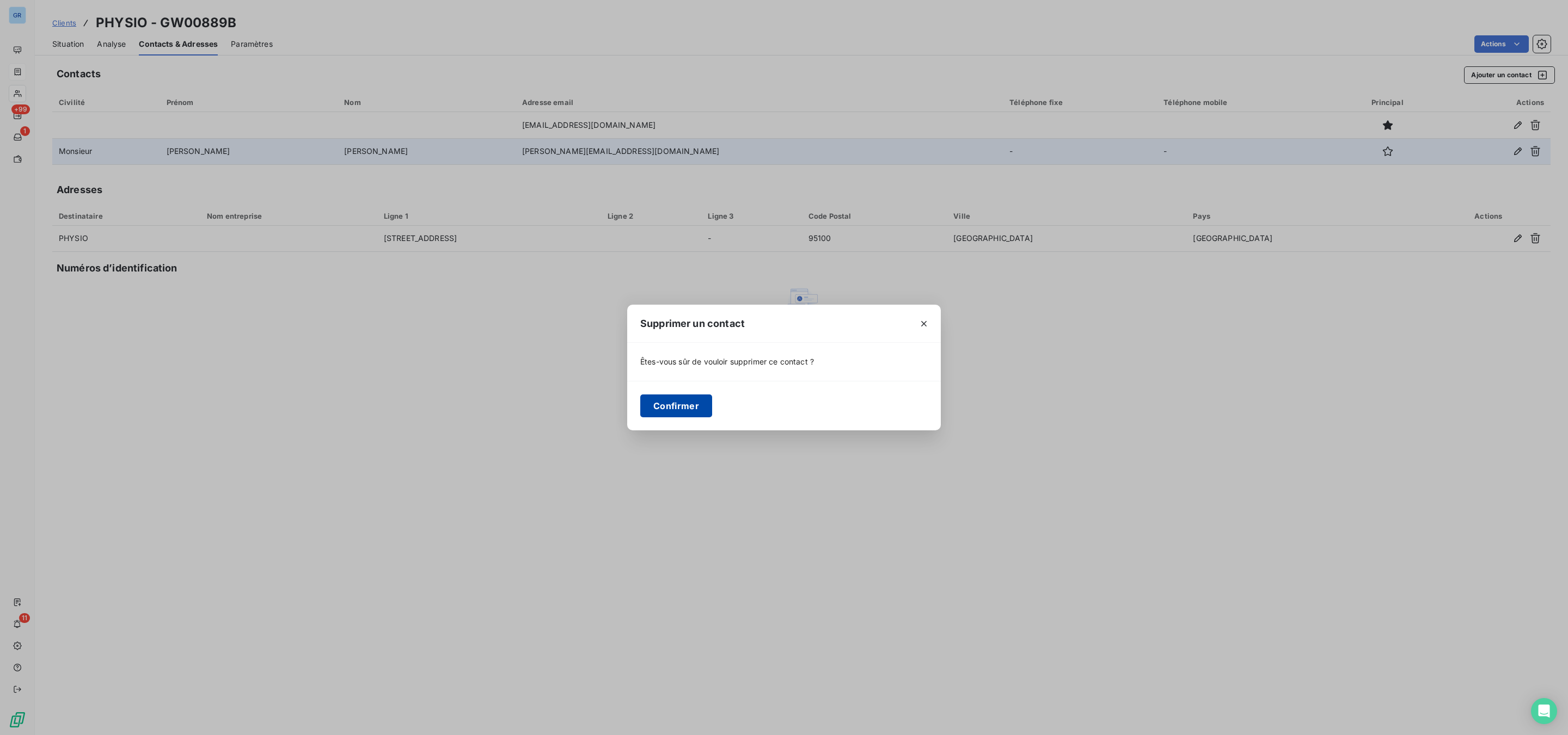
click at [684, 406] on button "Confirmer" at bounding box center [676, 406] width 72 height 23
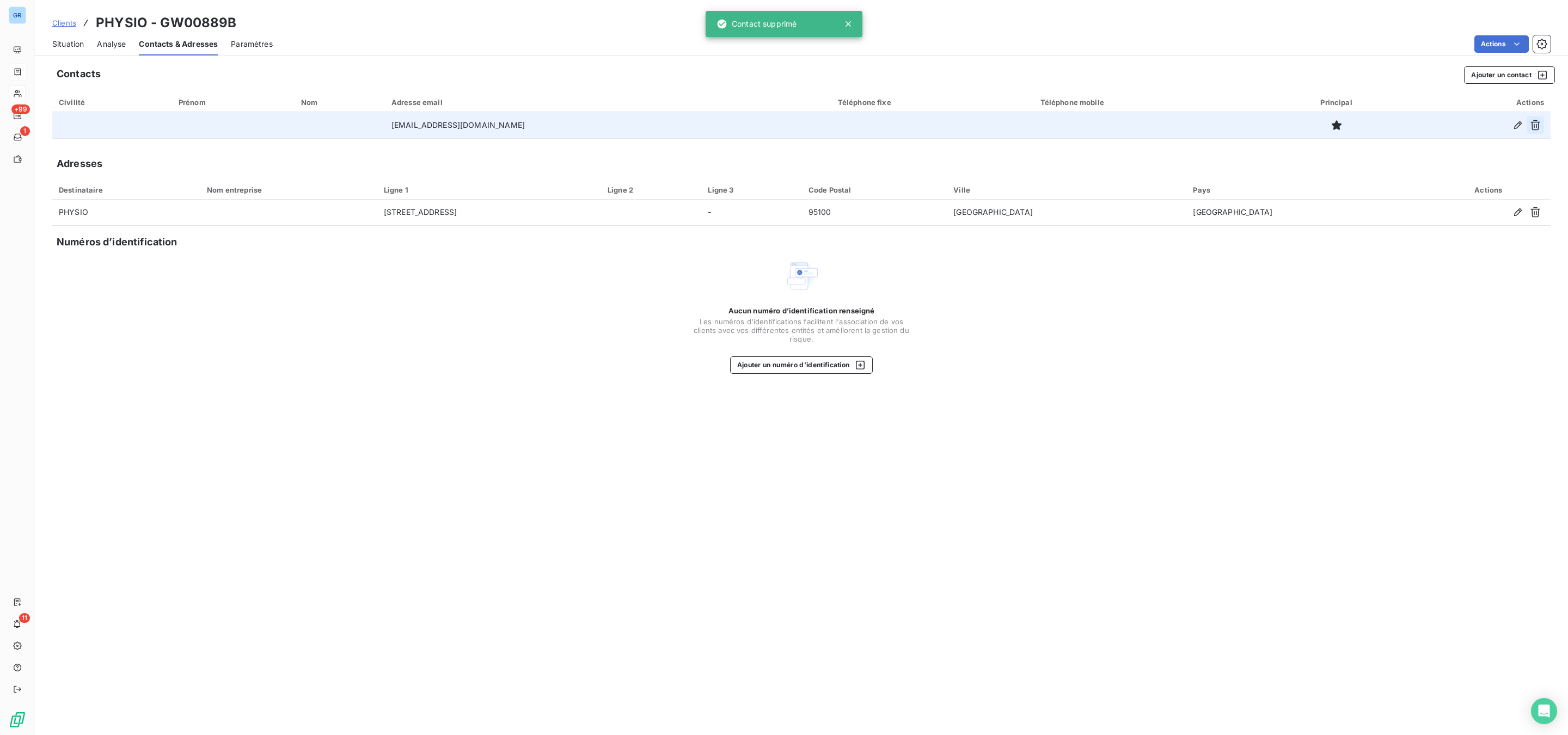
click at [1254, 127] on icon "button" at bounding box center [1535, 125] width 10 height 10
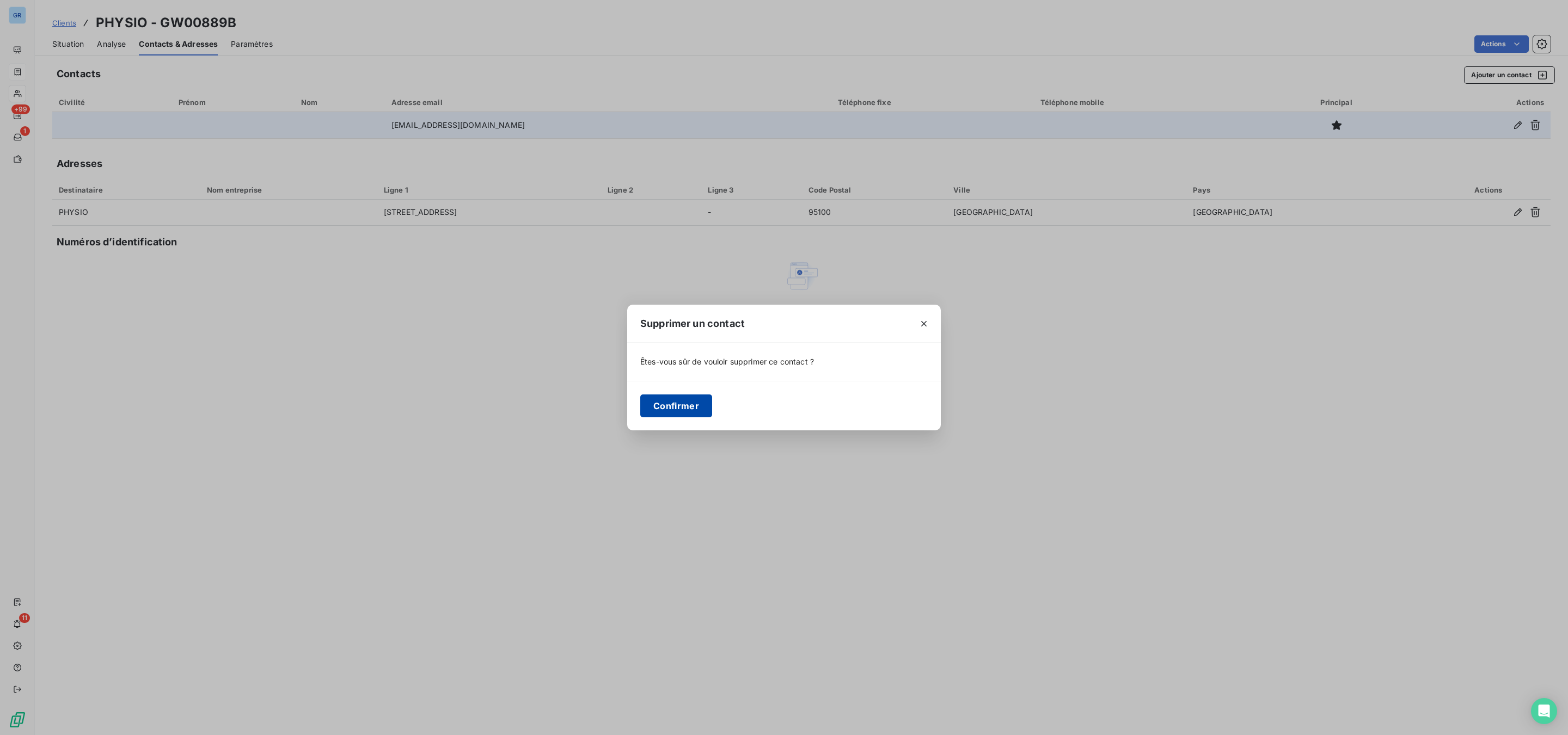
click at [686, 400] on button "Confirmer" at bounding box center [676, 406] width 72 height 23
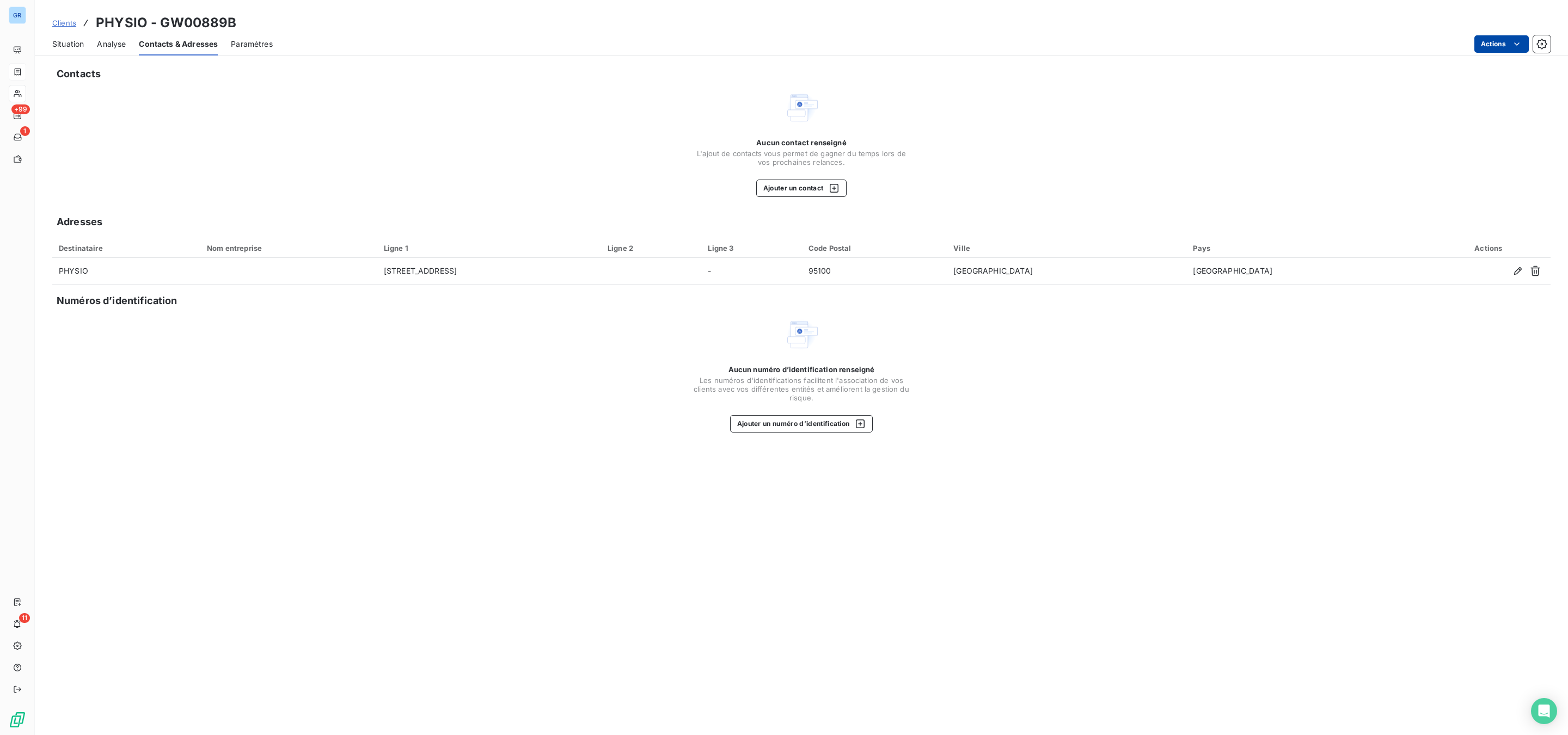
click at [1254, 43] on html "GR +99 1 11 Clients PHYSIO - GW00889B Situation Analyse Contacts & Adresses Par…" at bounding box center [784, 368] width 1568 height 735
click at [1247, 105] on html "GR +99 1 11 Clients PHYSIO - GW00889B Situation Analyse Contacts & Adresses Par…" at bounding box center [784, 368] width 1568 height 735
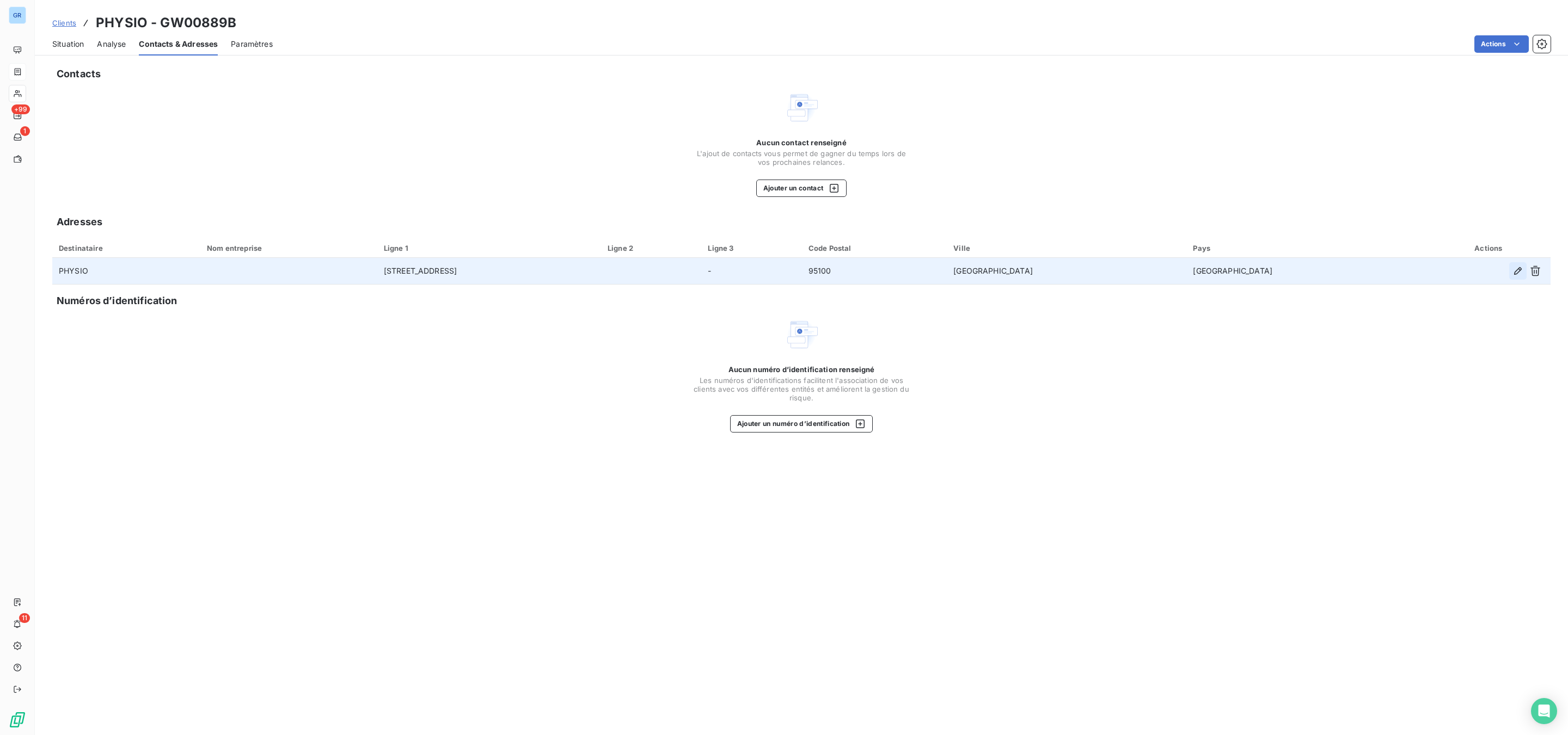
click at [1254, 268] on icon "button" at bounding box center [1517, 271] width 8 height 8
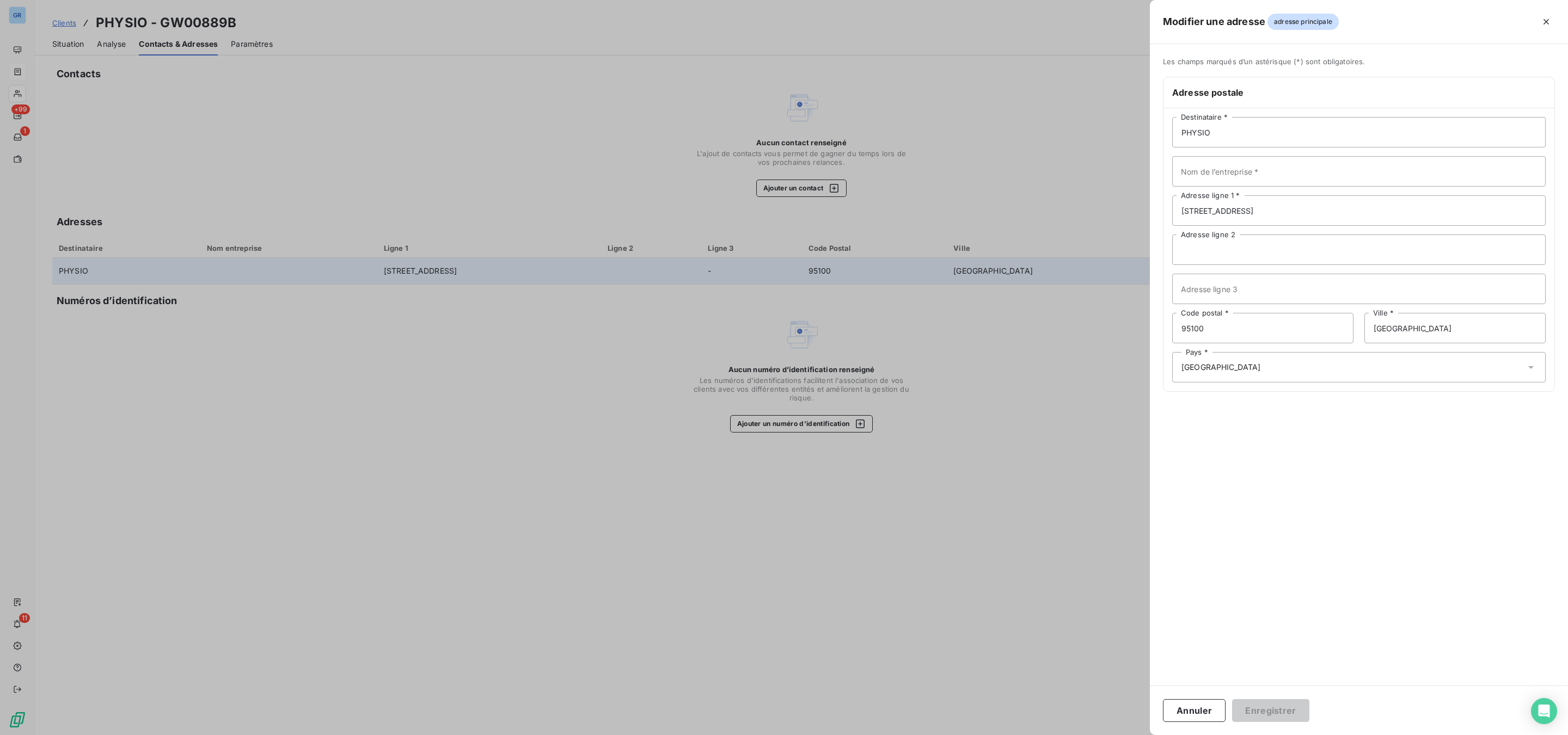
click at [1116, 144] on div at bounding box center [784, 368] width 1568 height 735
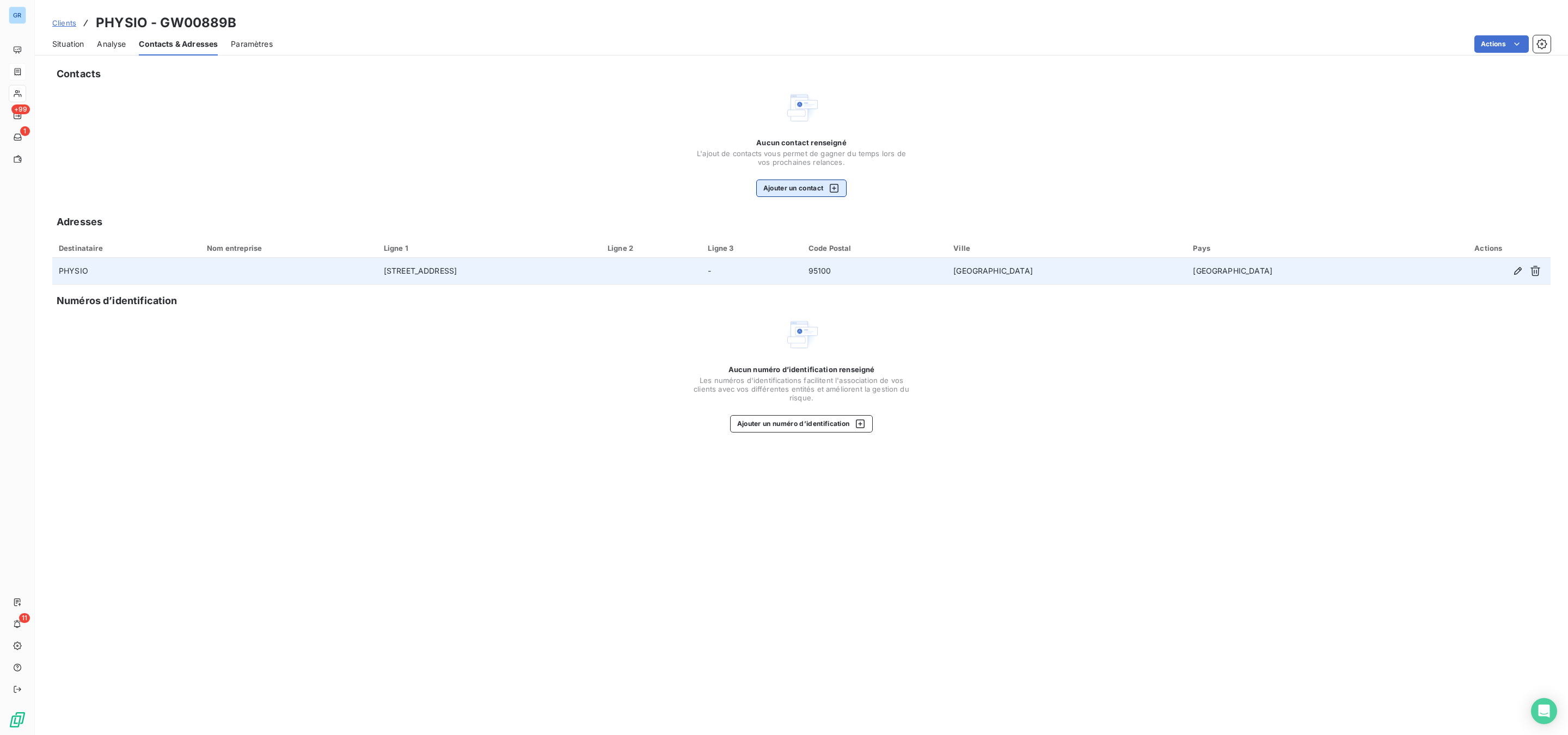
click at [779, 188] on button "Ajouter un contact" at bounding box center [801, 188] width 91 height 18
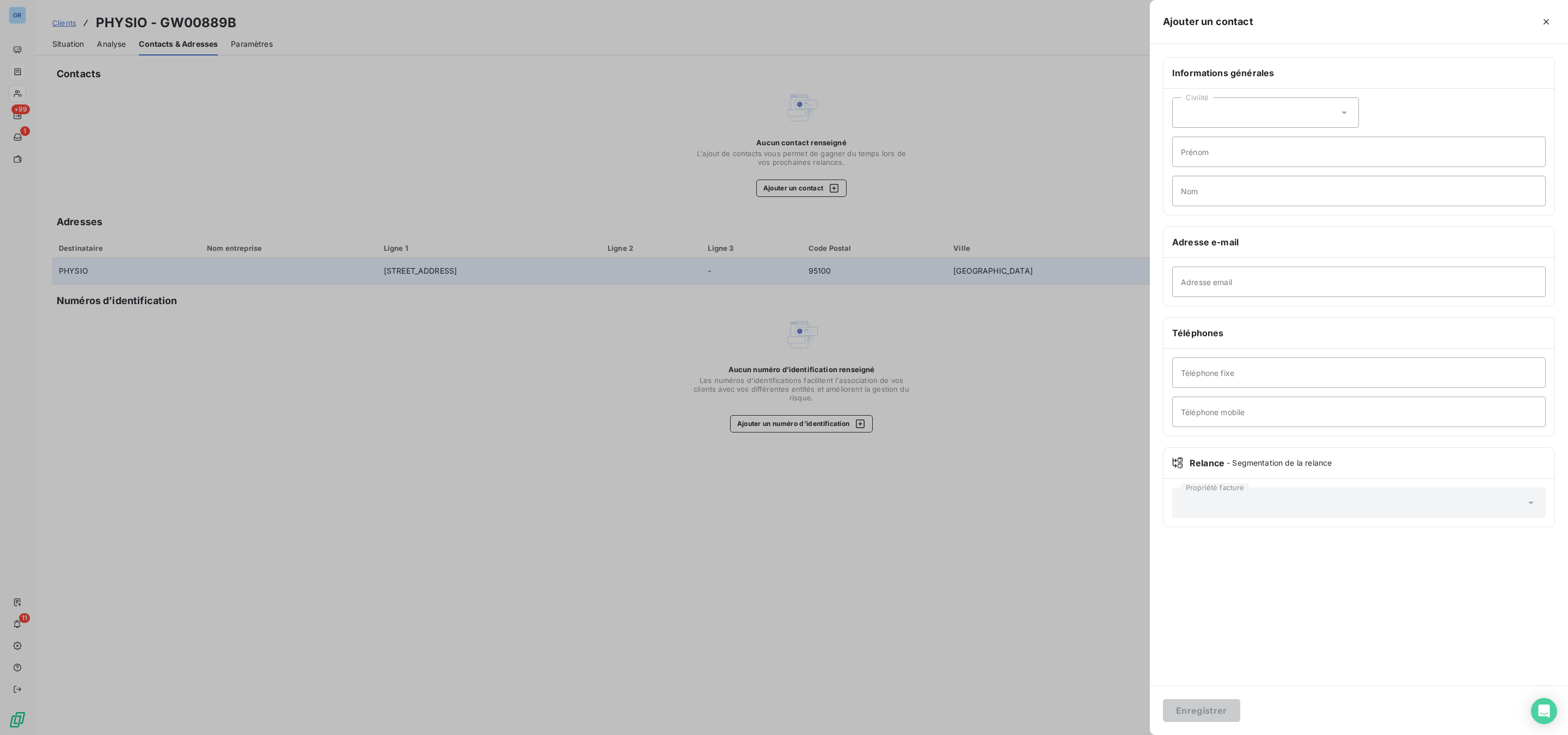
click at [1239, 116] on div "Civilité" at bounding box center [1265, 113] width 187 height 30
click at [1215, 141] on span "Madame" at bounding box center [1209, 140] width 29 height 10
click at [1233, 152] on input "Prénom" at bounding box center [1359, 152] width 374 height 30
click at [1227, 203] on input "Nom" at bounding box center [1359, 191] width 374 height 30
drag, startPoint x: 1244, startPoint y: 162, endPoint x: 1100, endPoint y: 158, distance: 144.1
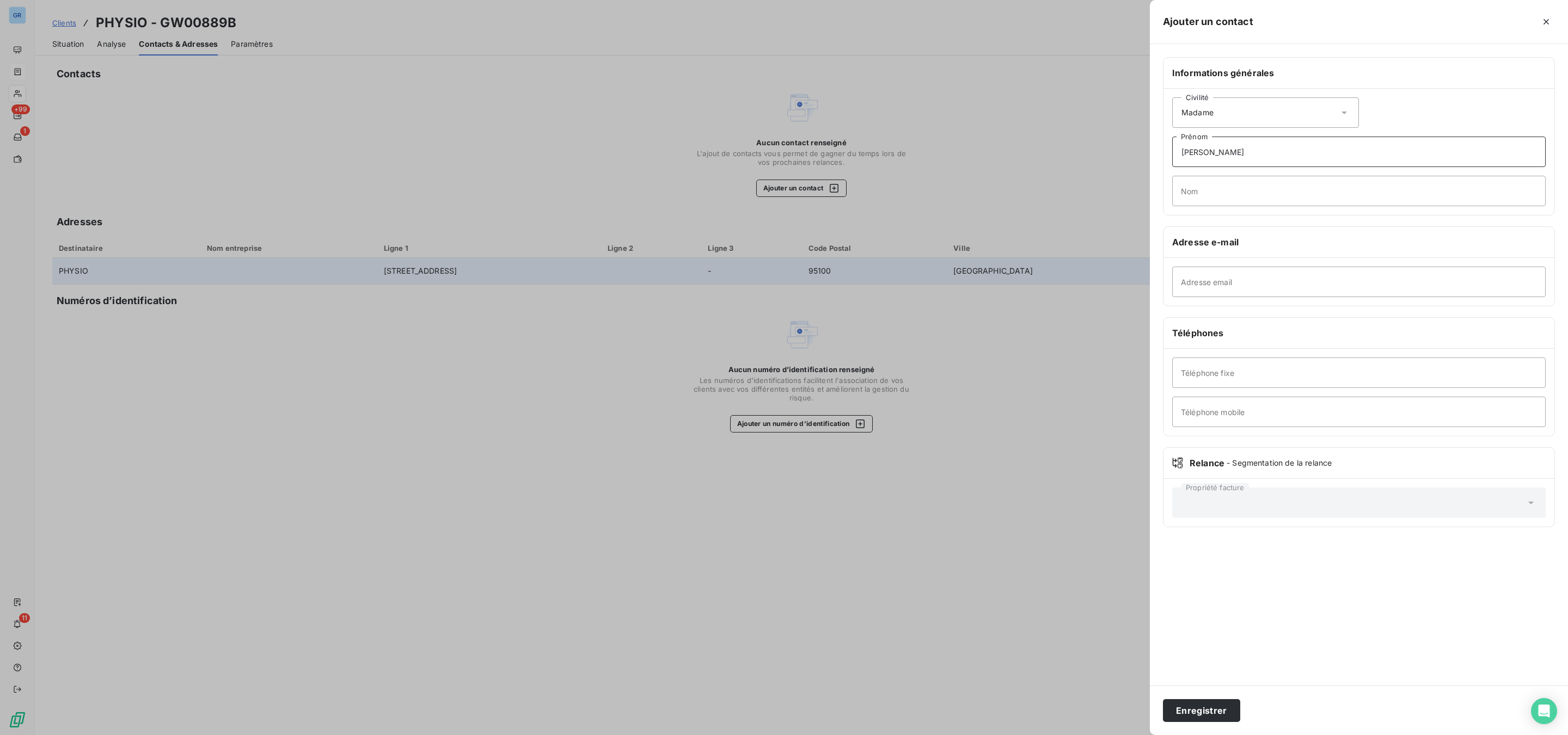
click at [1100, 559] on div "Ajouter un contact Informations générales Civilité [PERSON_NAME] Nom Adresse e-…" at bounding box center [784, 735] width 1568 height 0
type input "[PERSON_NAME]"
click at [1207, 182] on input "Nom" at bounding box center [1359, 191] width 374 height 30
type input "[PERSON_NAME]"
click at [1237, 287] on input "Adresse email" at bounding box center [1359, 282] width 374 height 30
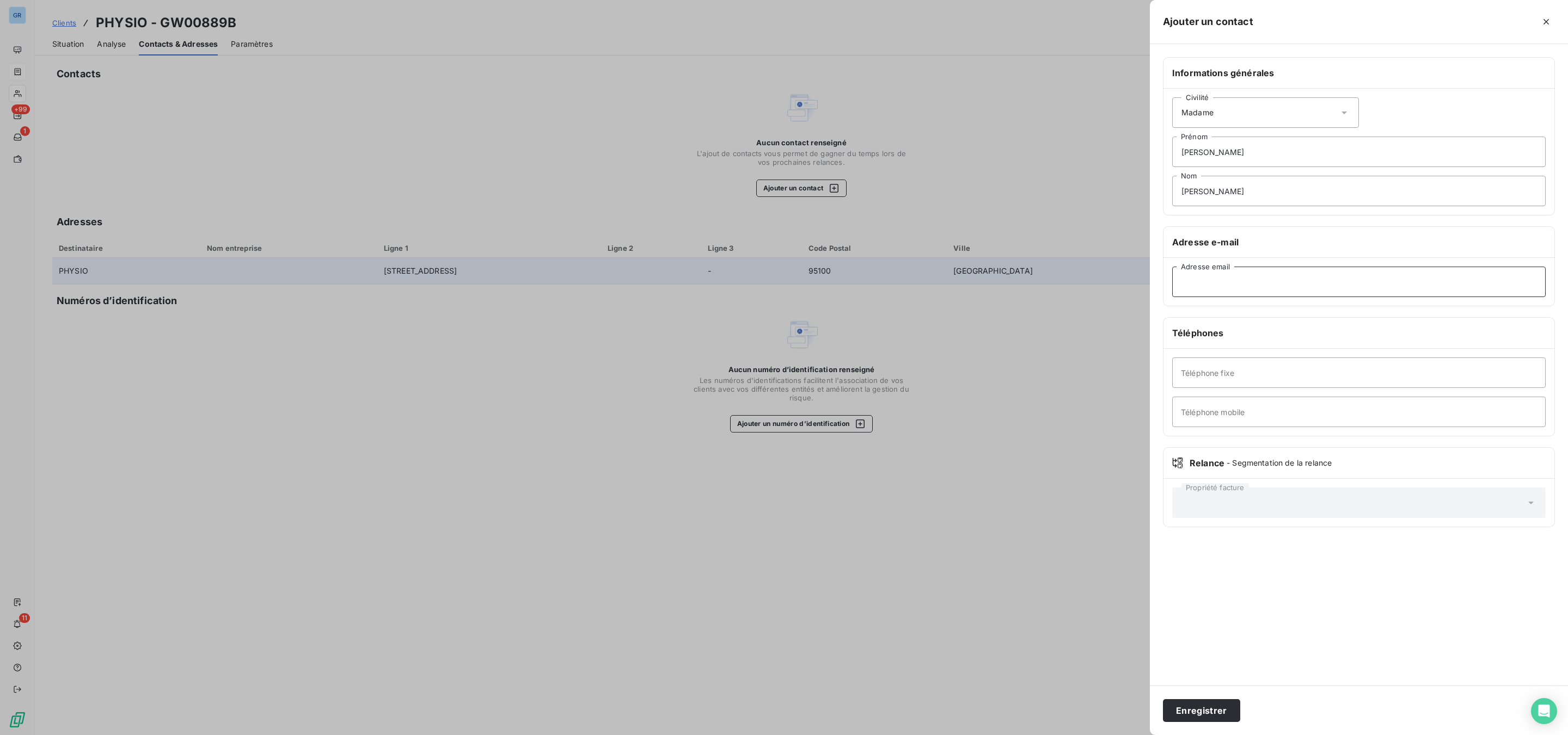
paste input "0745255202"
type input "0745255202"
drag, startPoint x: 1230, startPoint y: 287, endPoint x: 1062, endPoint y: 291, distance: 168.0
click at [1062, 559] on div "Ajouter un contact Informations générales Civilité Madame [PERSON_NAME] Prénom …" at bounding box center [784, 735] width 1568 height 0
click at [1227, 417] on input "Téléphone mobile" at bounding box center [1359, 412] width 374 height 30
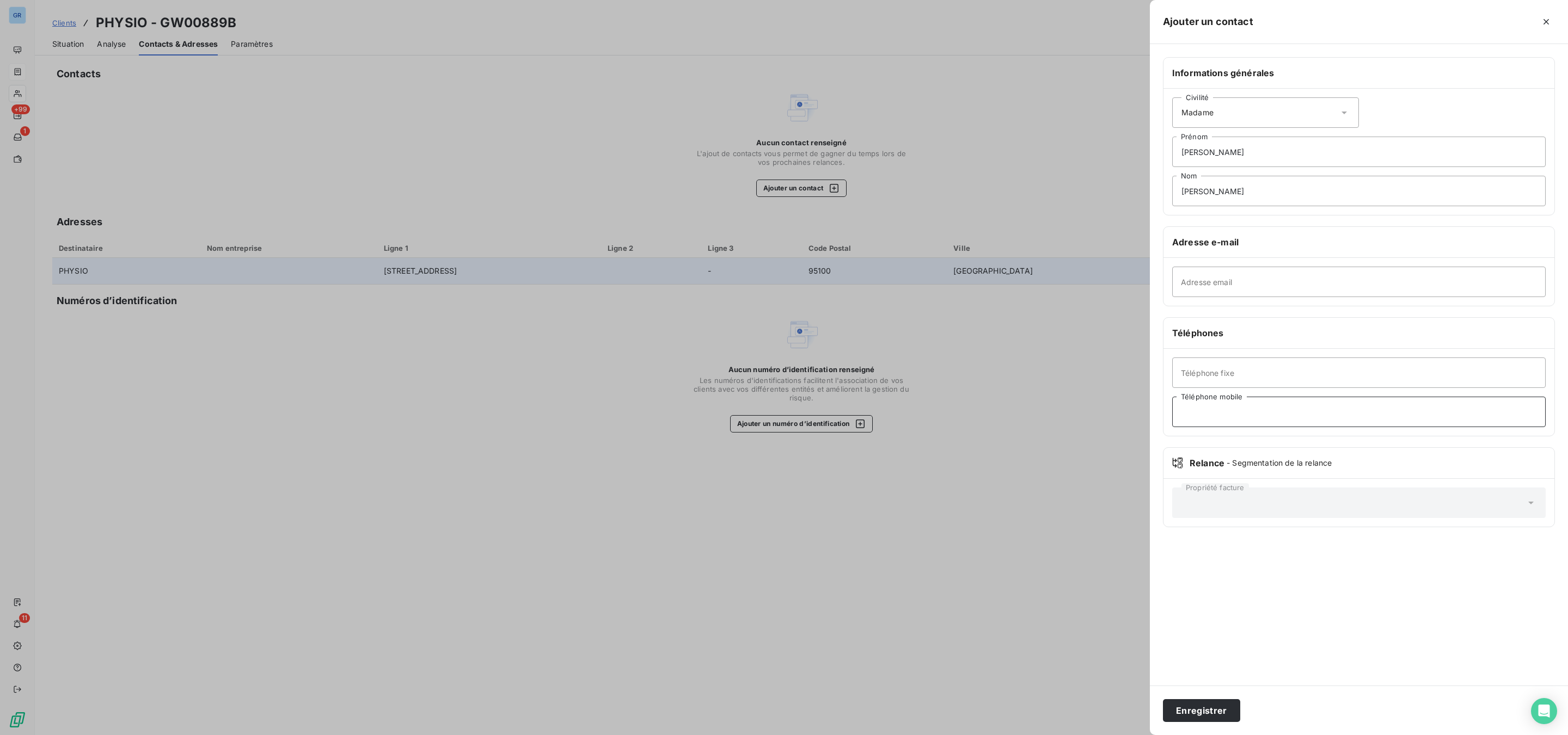
paste input "0745255202"
type input "0745255202"
click at [1163, 559] on button "Enregistrer" at bounding box center [1202, 711] width 77 height 23
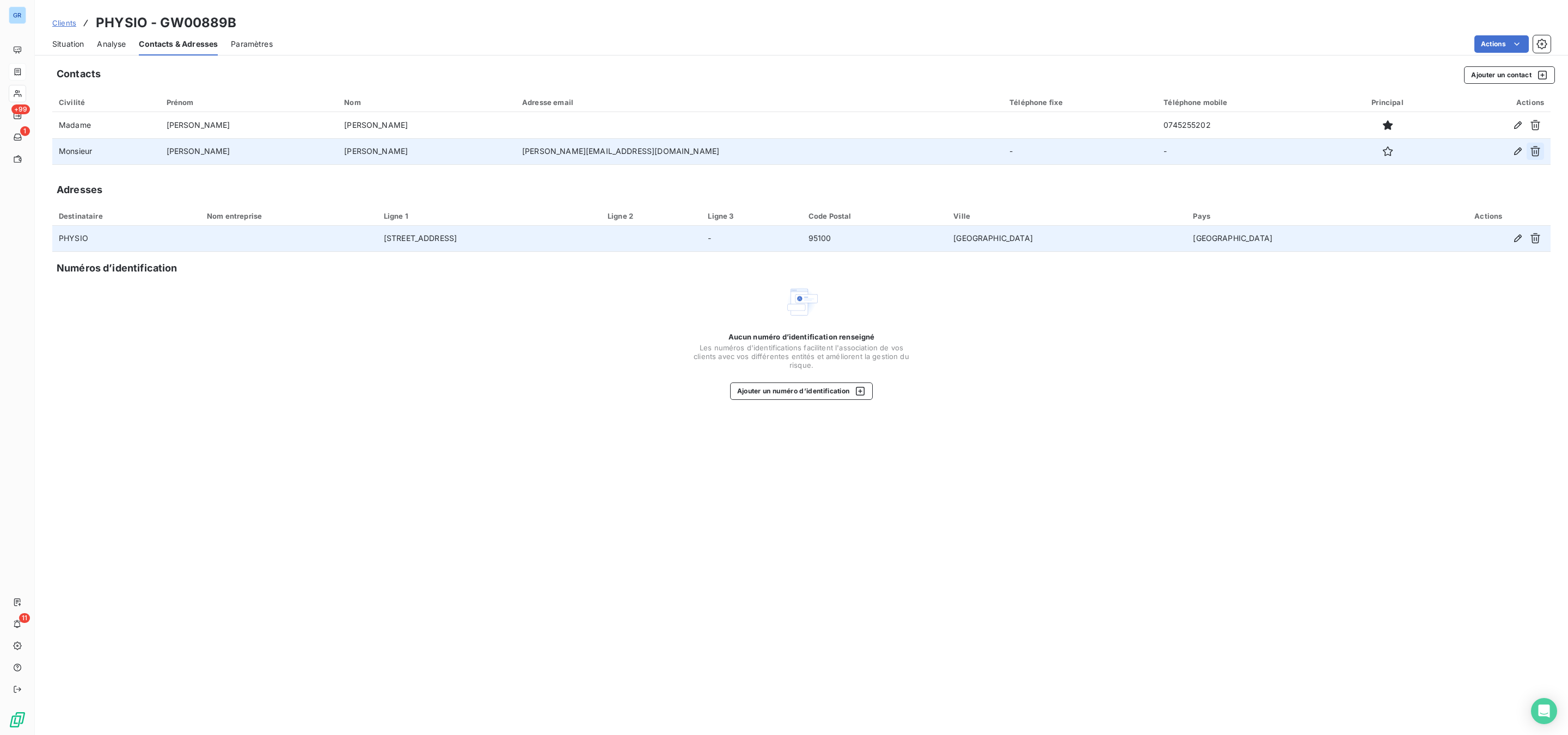
click at [1254, 146] on icon "button" at bounding box center [1535, 152] width 11 height 11
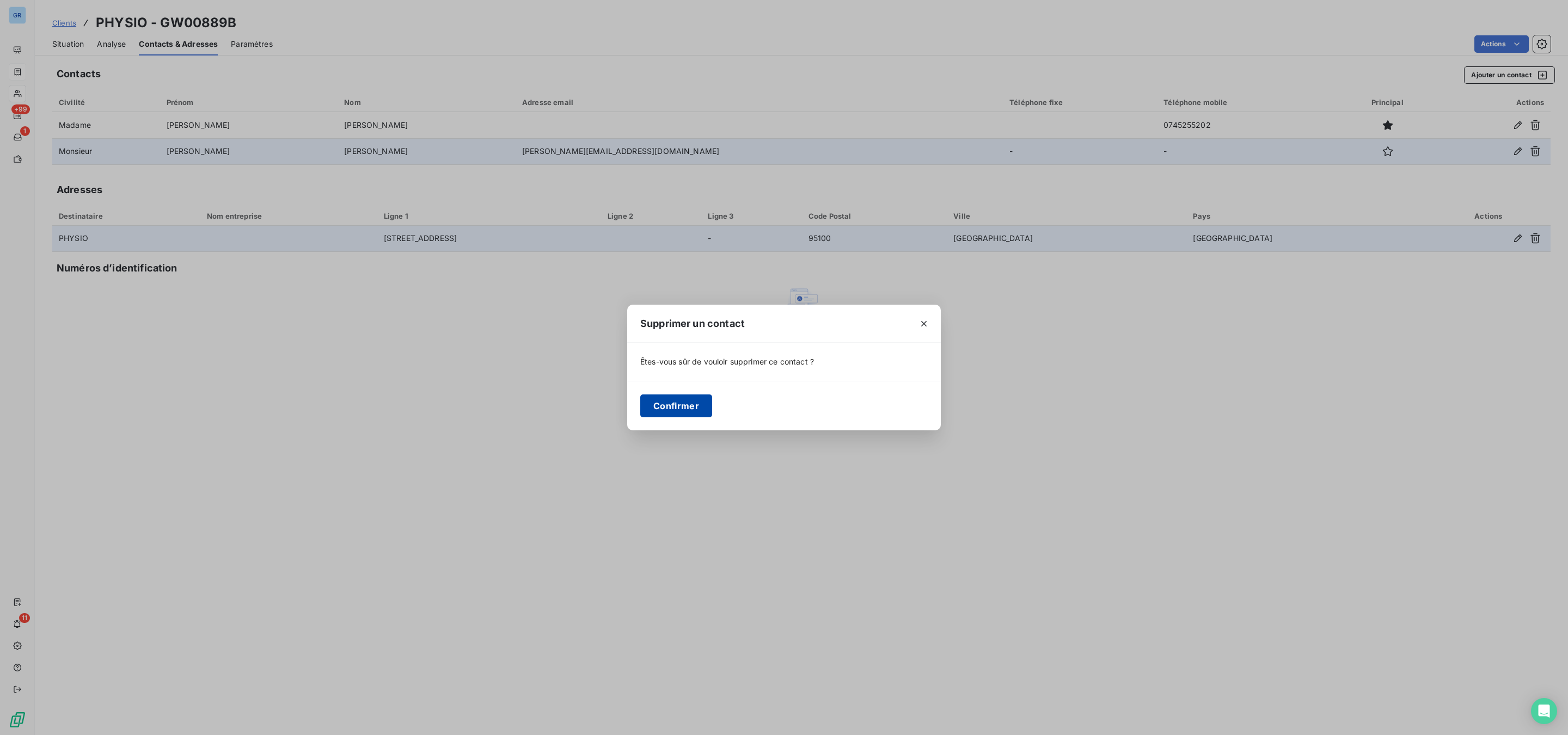
click at [671, 403] on button "Confirmer" at bounding box center [676, 406] width 72 height 23
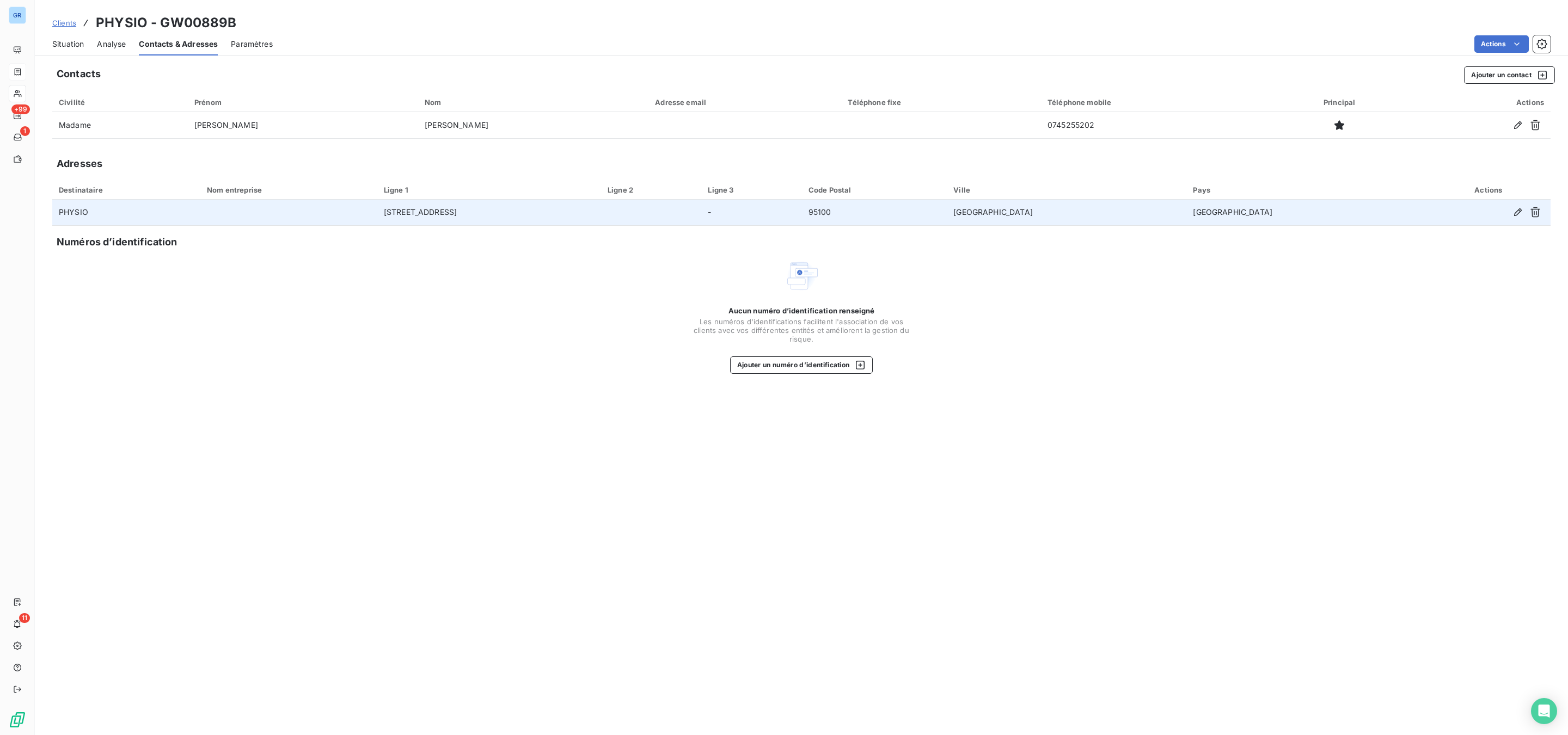
click at [871, 75] on div "Contacts Ajouter un contact" at bounding box center [806, 75] width 1499 height 18
click at [57, 43] on span "Situation" at bounding box center [68, 44] width 32 height 11
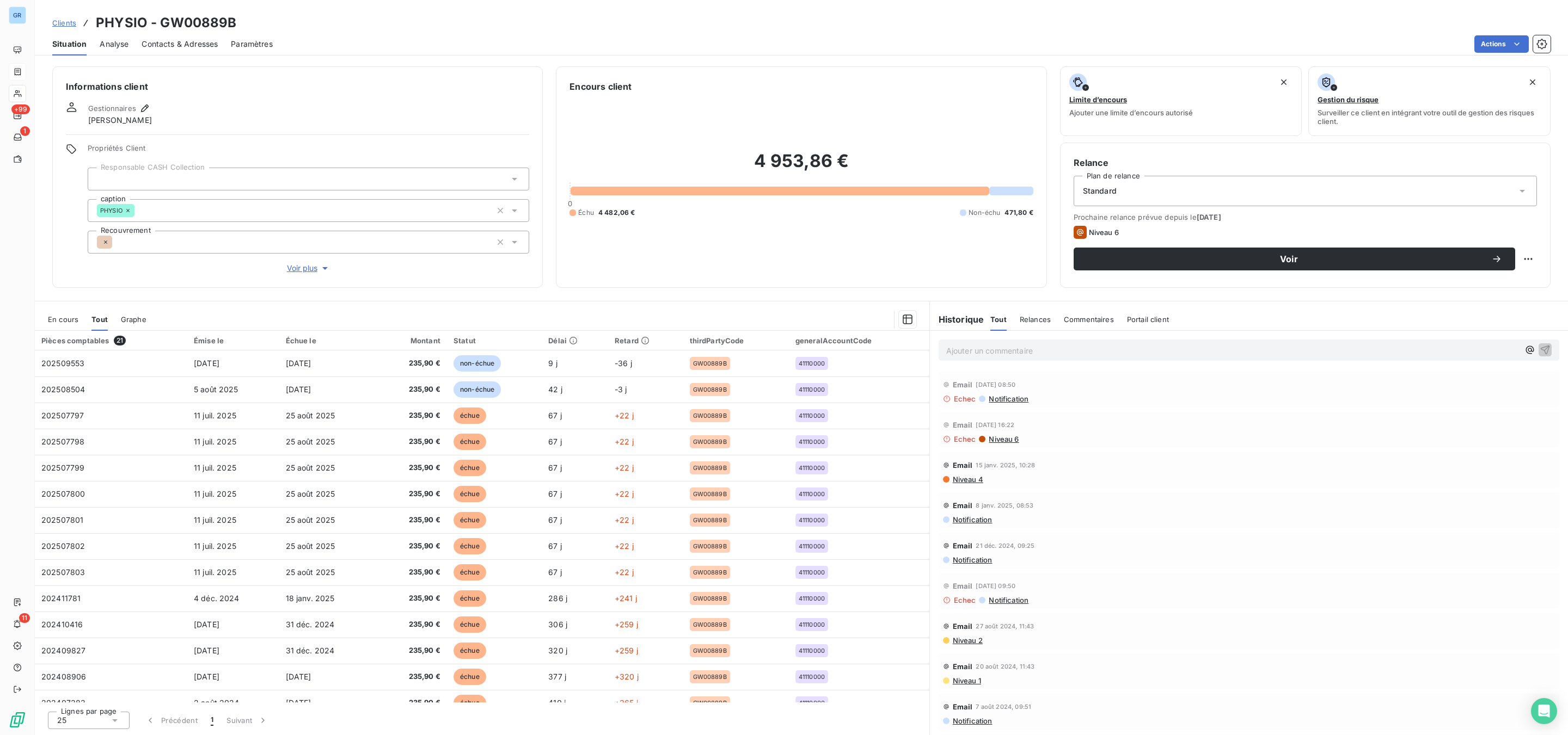
click at [188, 48] on span "Contacts & Adresses" at bounding box center [180, 44] width 76 height 11
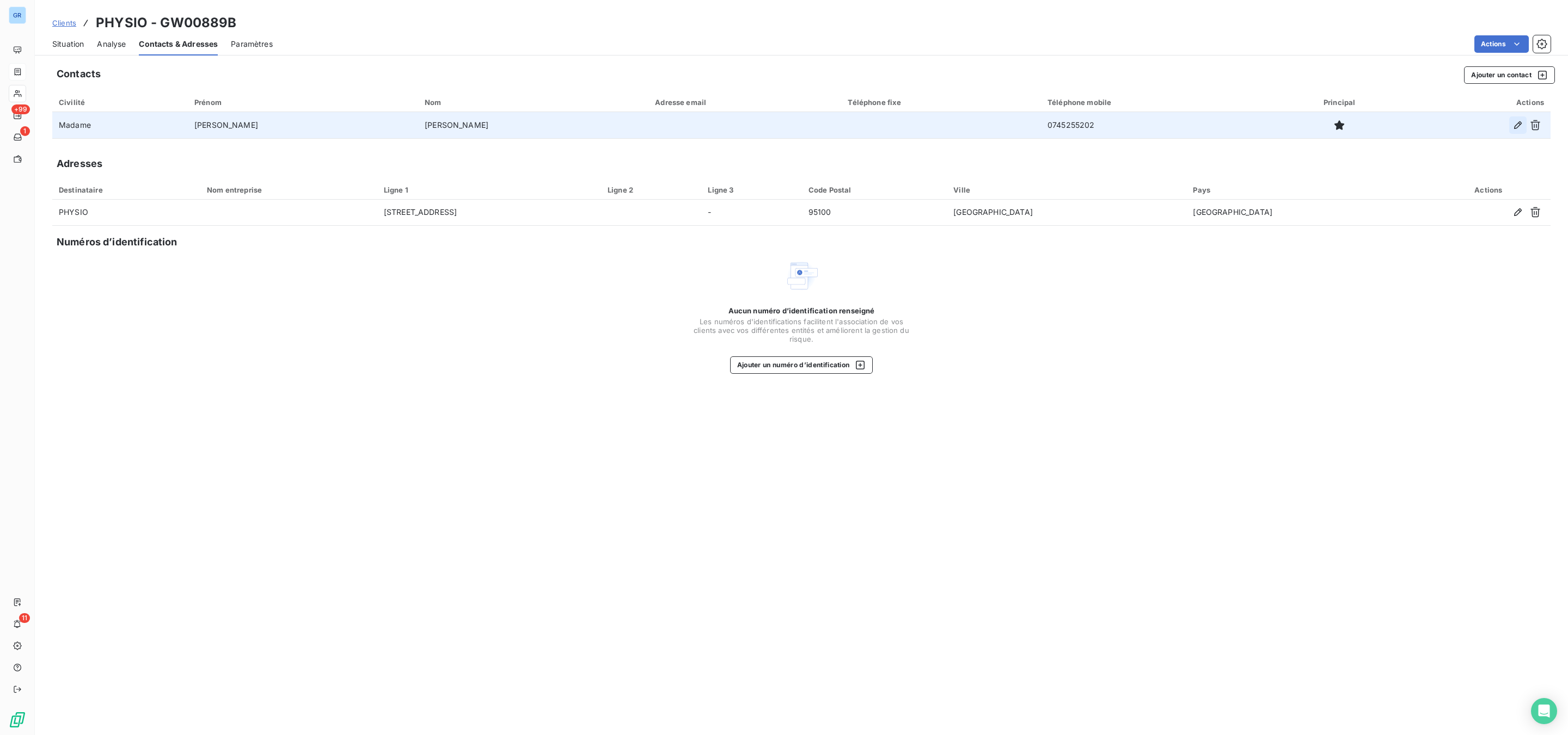
click at [1254, 127] on icon "button" at bounding box center [1517, 125] width 8 height 8
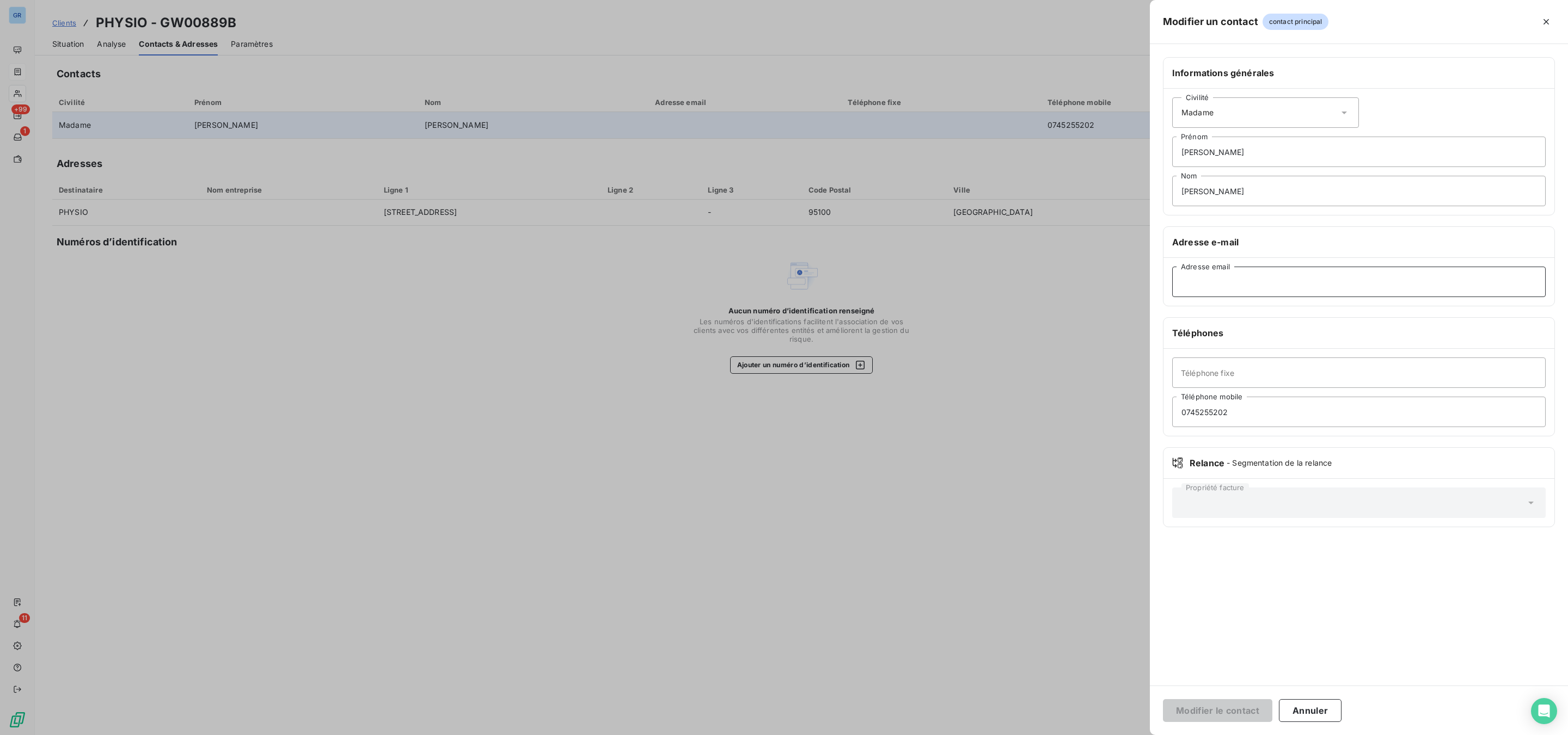
click at [1227, 287] on input "Adresse email" at bounding box center [1359, 282] width 374 height 30
paste input "0141110250"
type input "0141110250"
drag, startPoint x: 1227, startPoint y: 283, endPoint x: 1086, endPoint y: 285, distance: 141.0
click at [1086, 559] on div "Modifier un contact contact principal Informations générales Civilité Madame [P…" at bounding box center [784, 735] width 1568 height 0
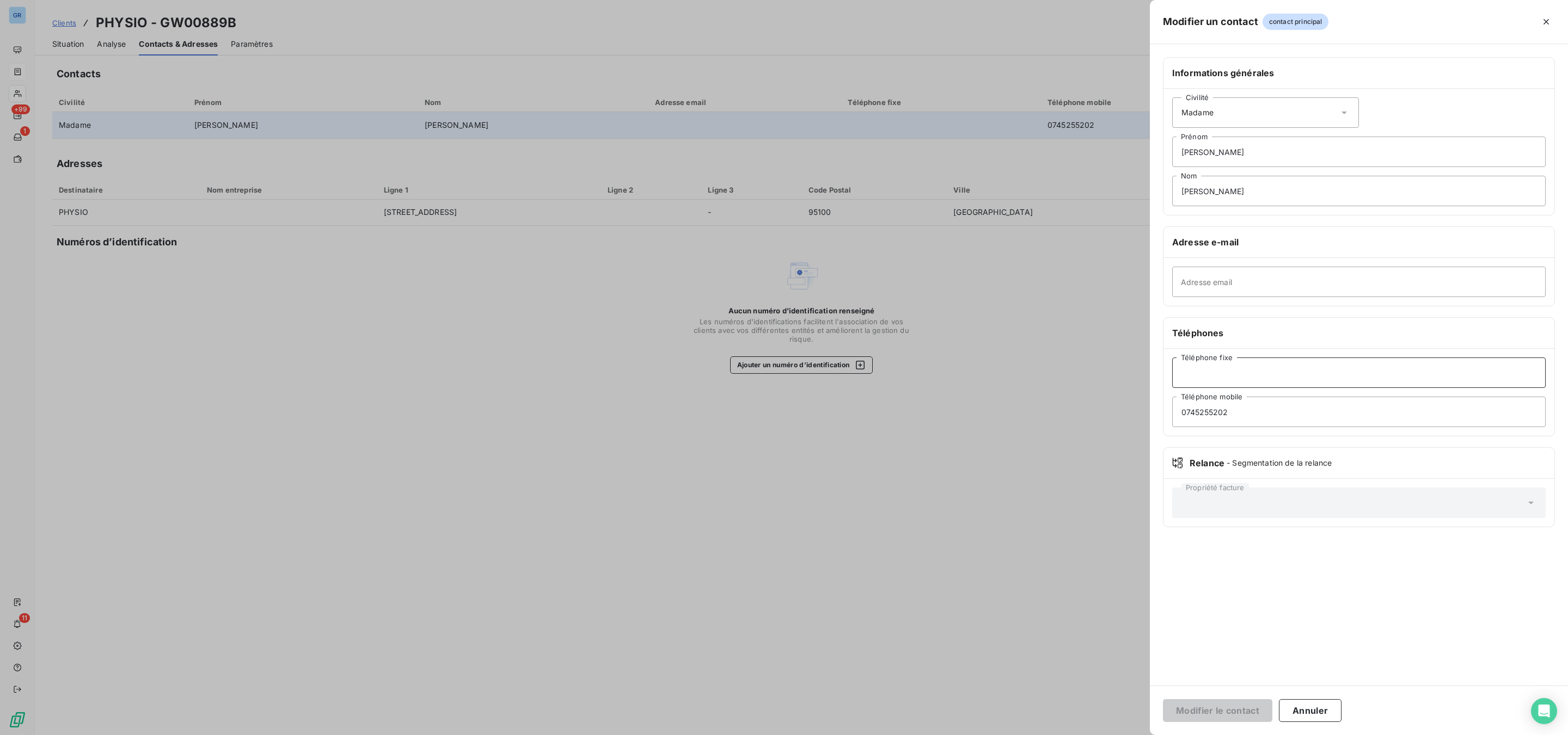
click at [1254, 380] on input "Téléphone fixe" at bounding box center [1359, 373] width 374 height 30
paste input "0141110250"
type input "0141110250"
click at [1214, 559] on button "Modifier le contact" at bounding box center [1218, 711] width 110 height 23
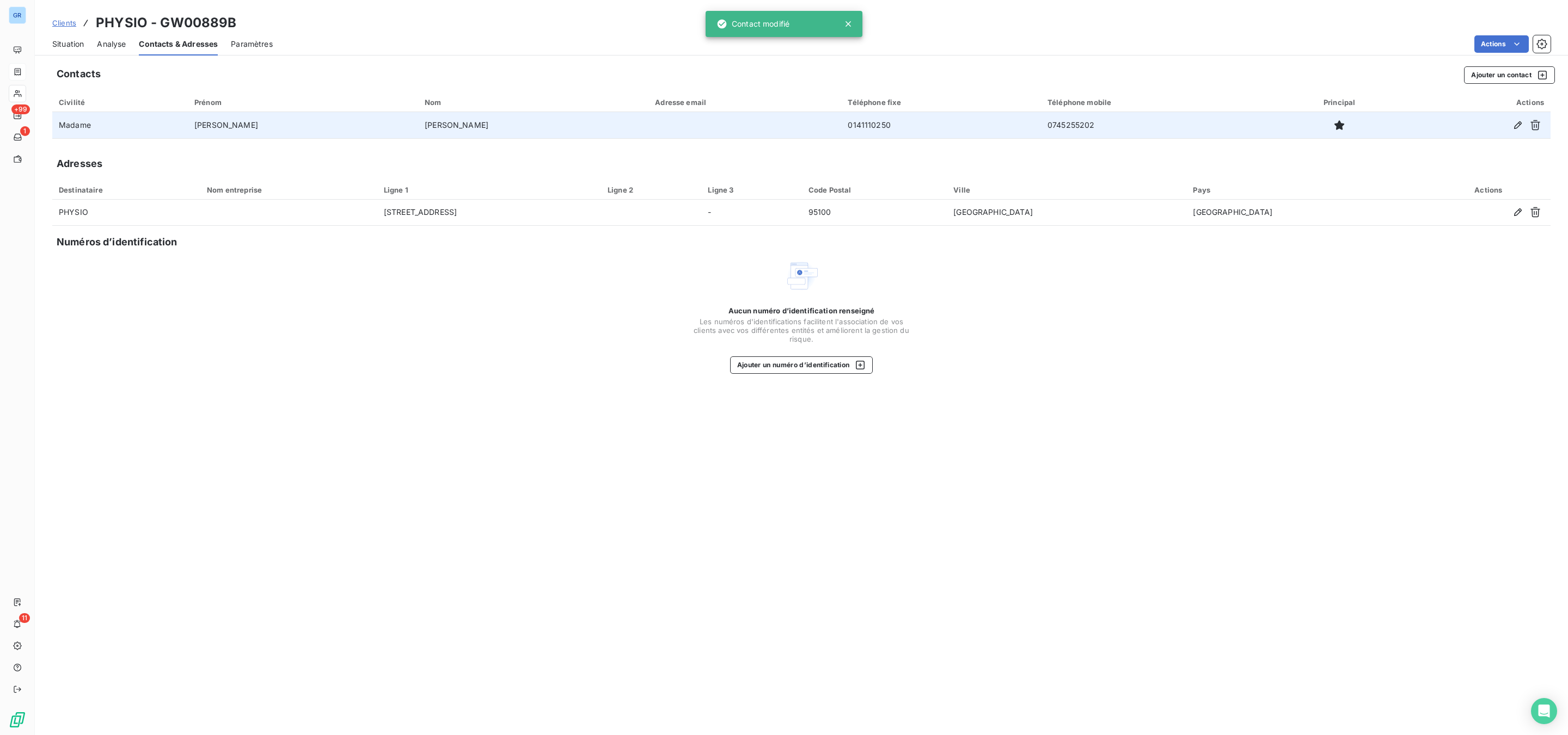
click at [65, 41] on span "Situation" at bounding box center [68, 44] width 32 height 11
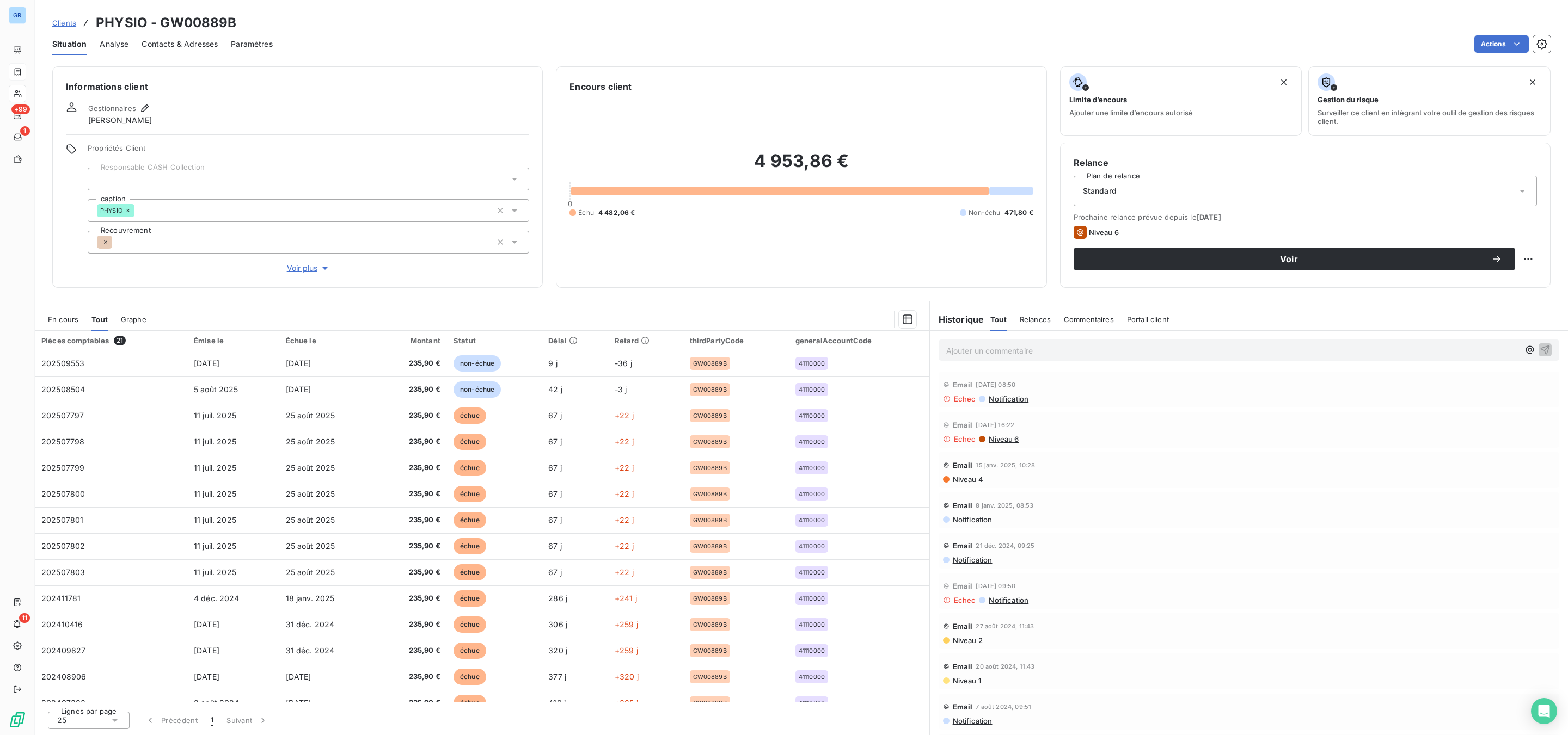
click at [193, 39] on span "Contacts & Adresses" at bounding box center [180, 44] width 76 height 11
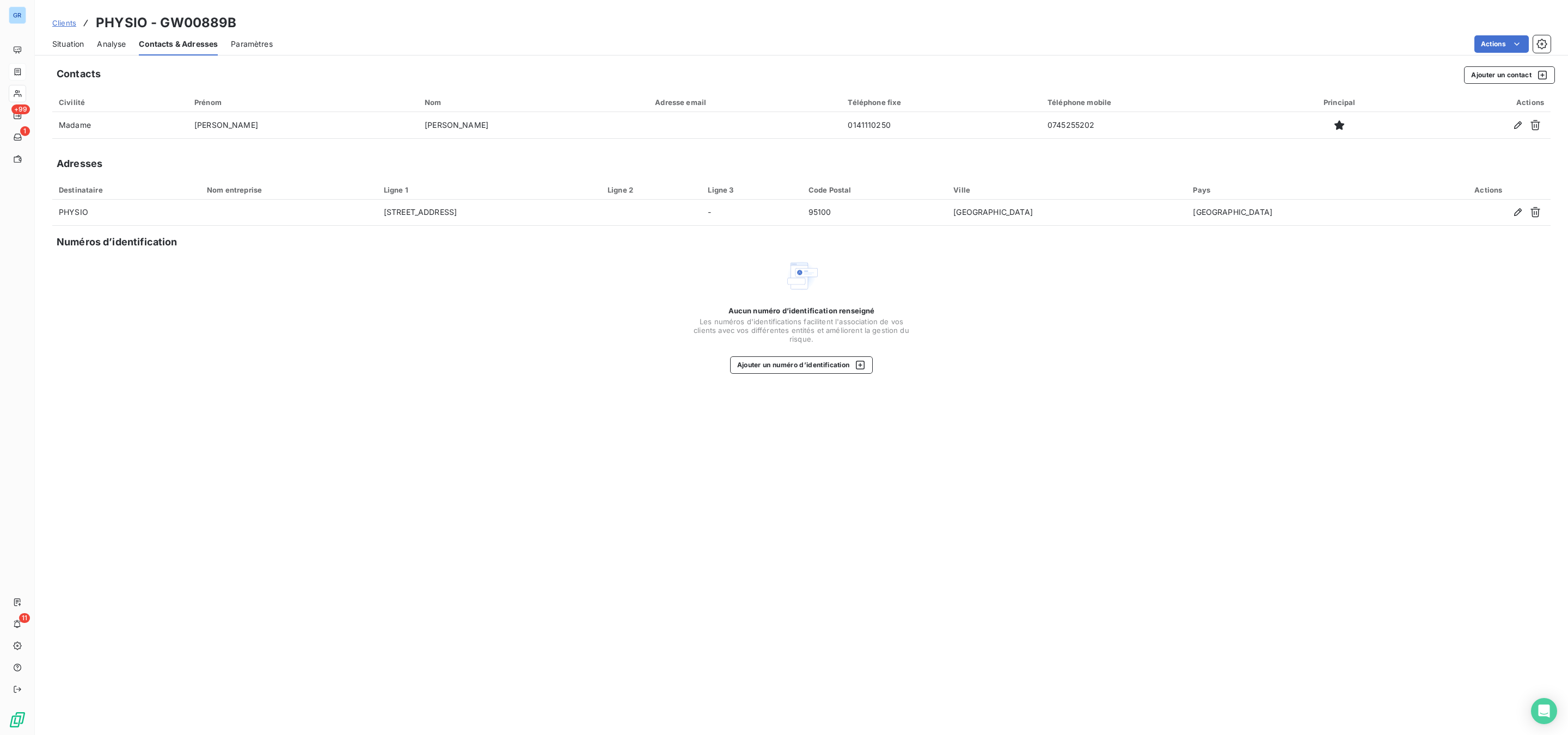
drag, startPoint x: 63, startPoint y: 46, endPoint x: 77, endPoint y: 41, distance: 14.9
click at [62, 44] on span "Situation" at bounding box center [68, 44] width 32 height 11
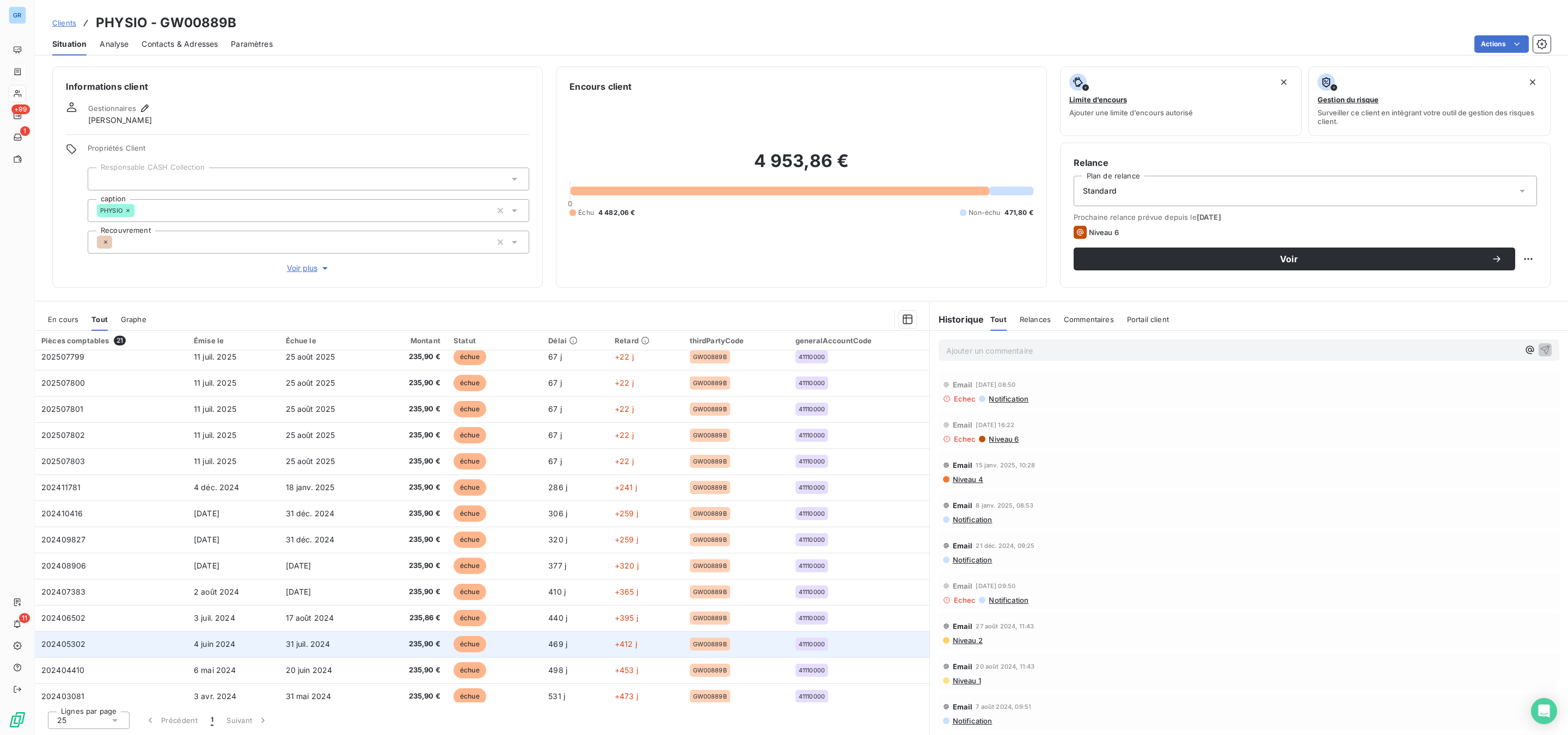
scroll to position [198, 0]
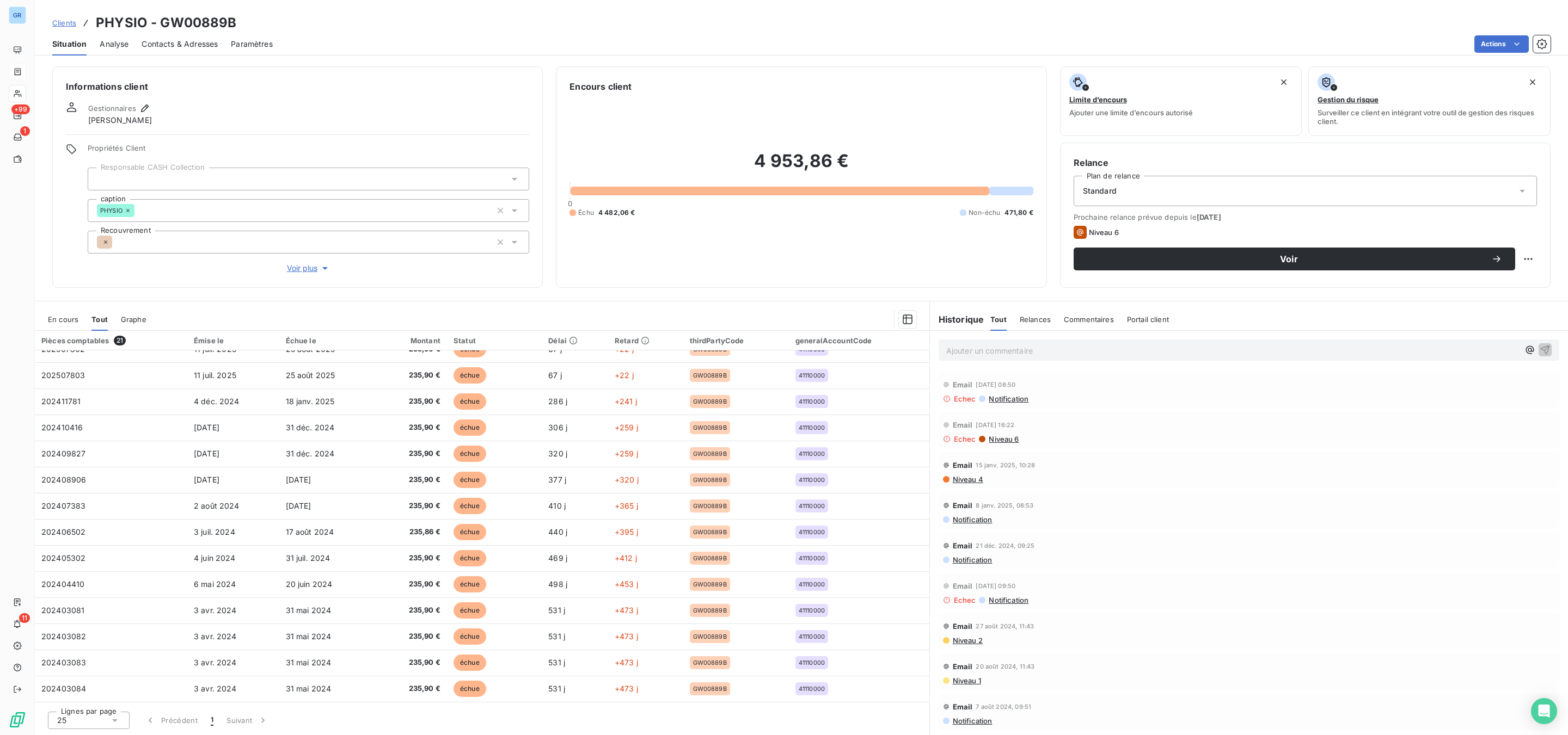
click at [103, 319] on span "Tout" at bounding box center [99, 319] width 16 height 9
click at [972, 559] on span "Niveau 2" at bounding box center [967, 604] width 31 height 9
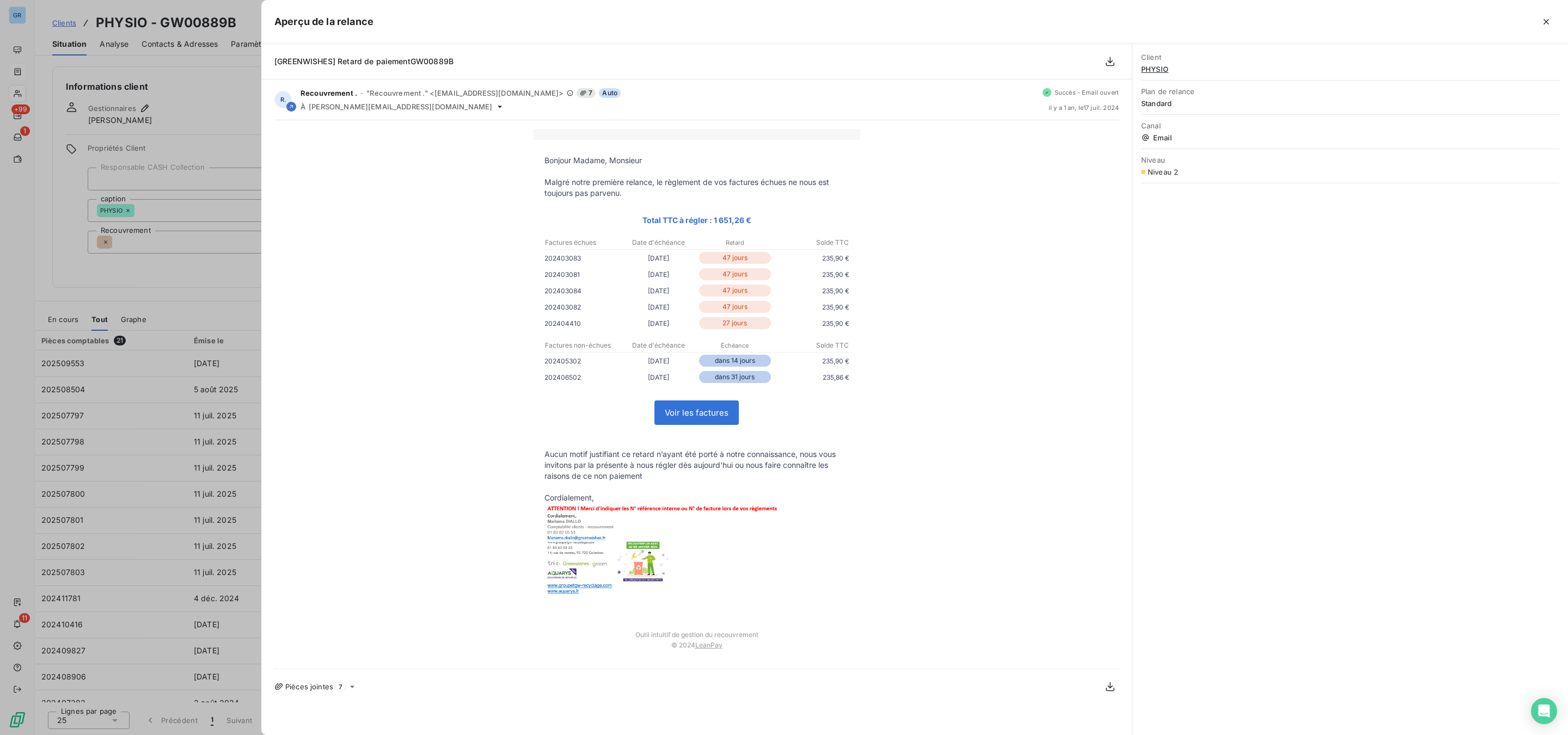
click at [229, 261] on div at bounding box center [784, 368] width 1568 height 735
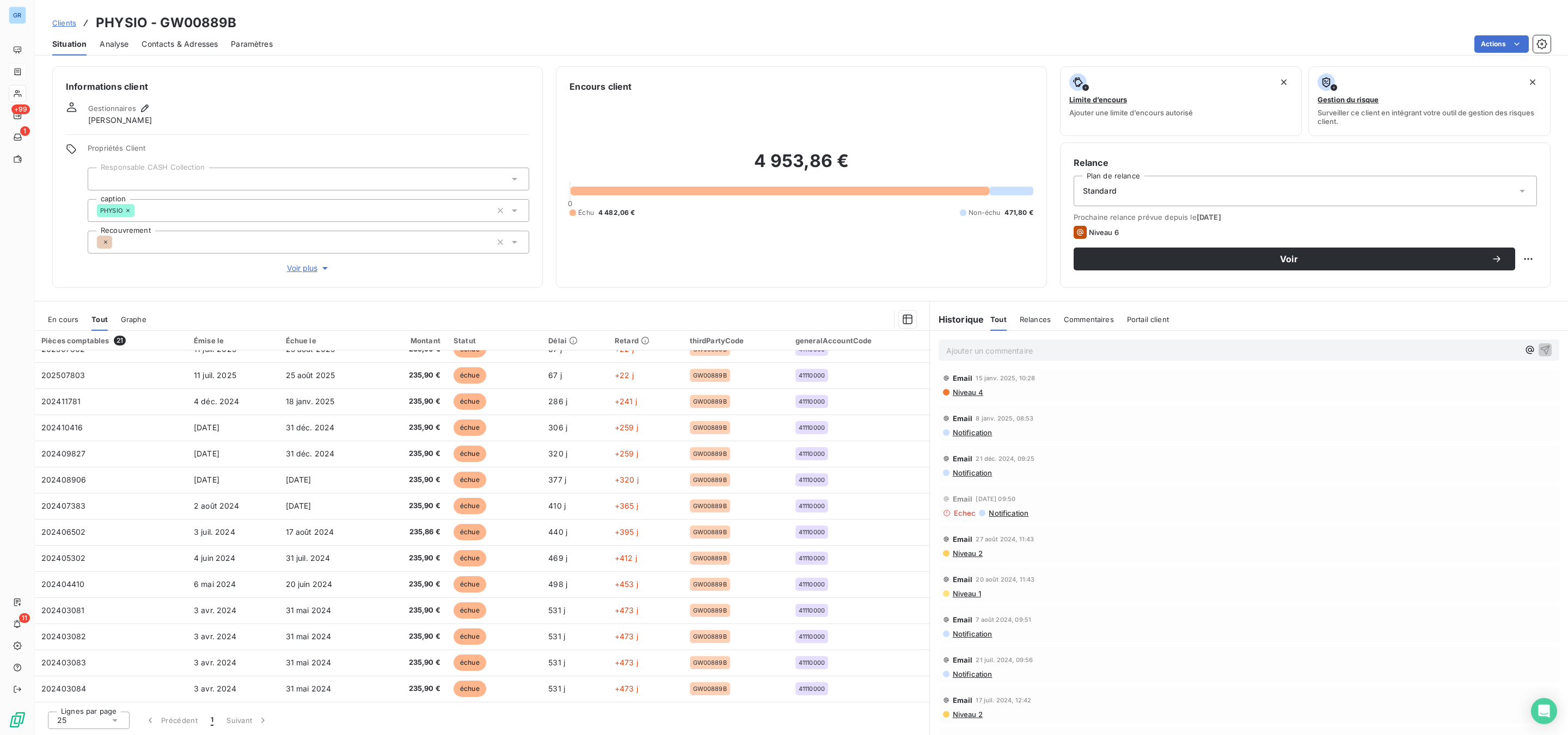
scroll to position [0, 0]
click at [978, 477] on span "Niveau 4" at bounding box center [967, 479] width 32 height 9
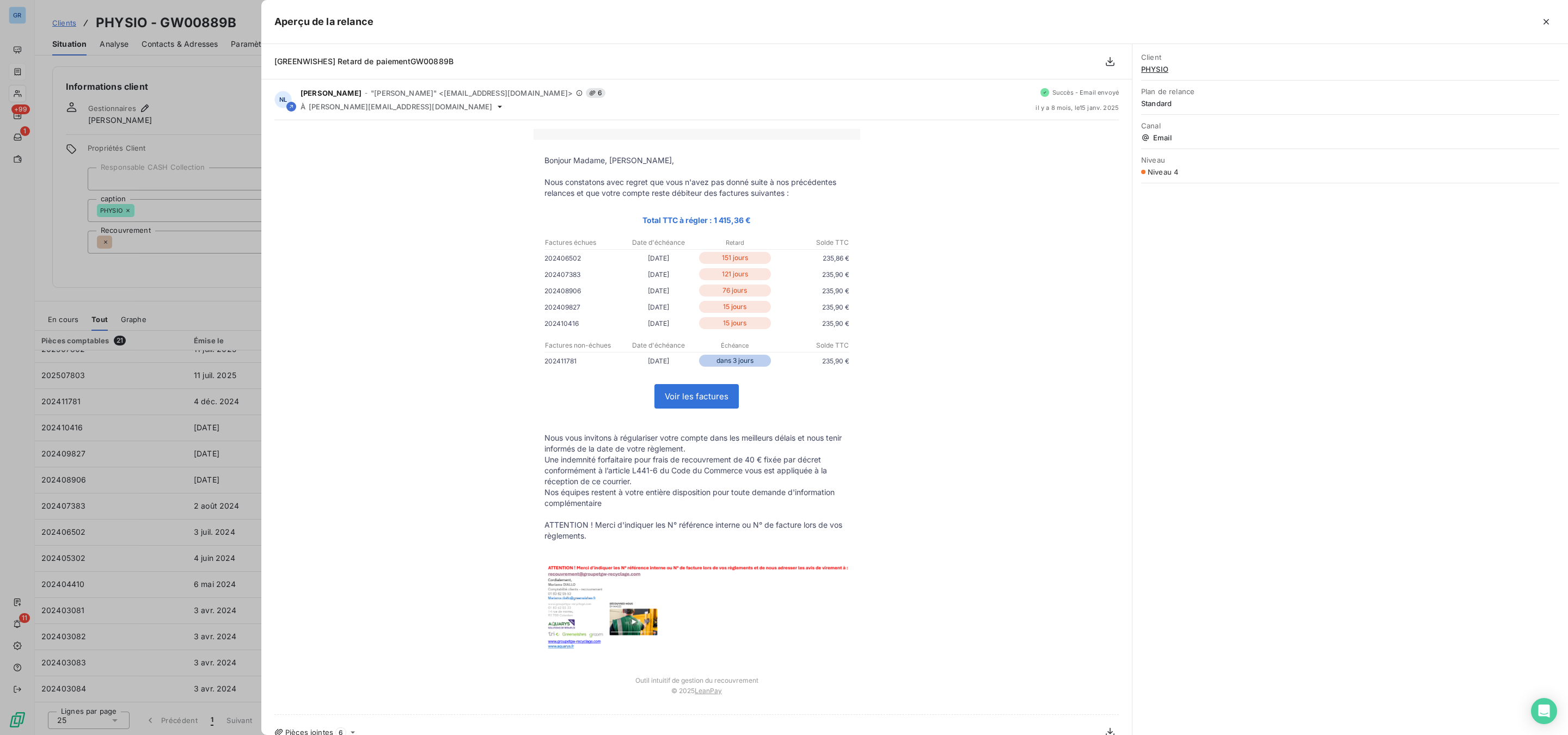
click at [173, 87] on div at bounding box center [784, 368] width 1568 height 735
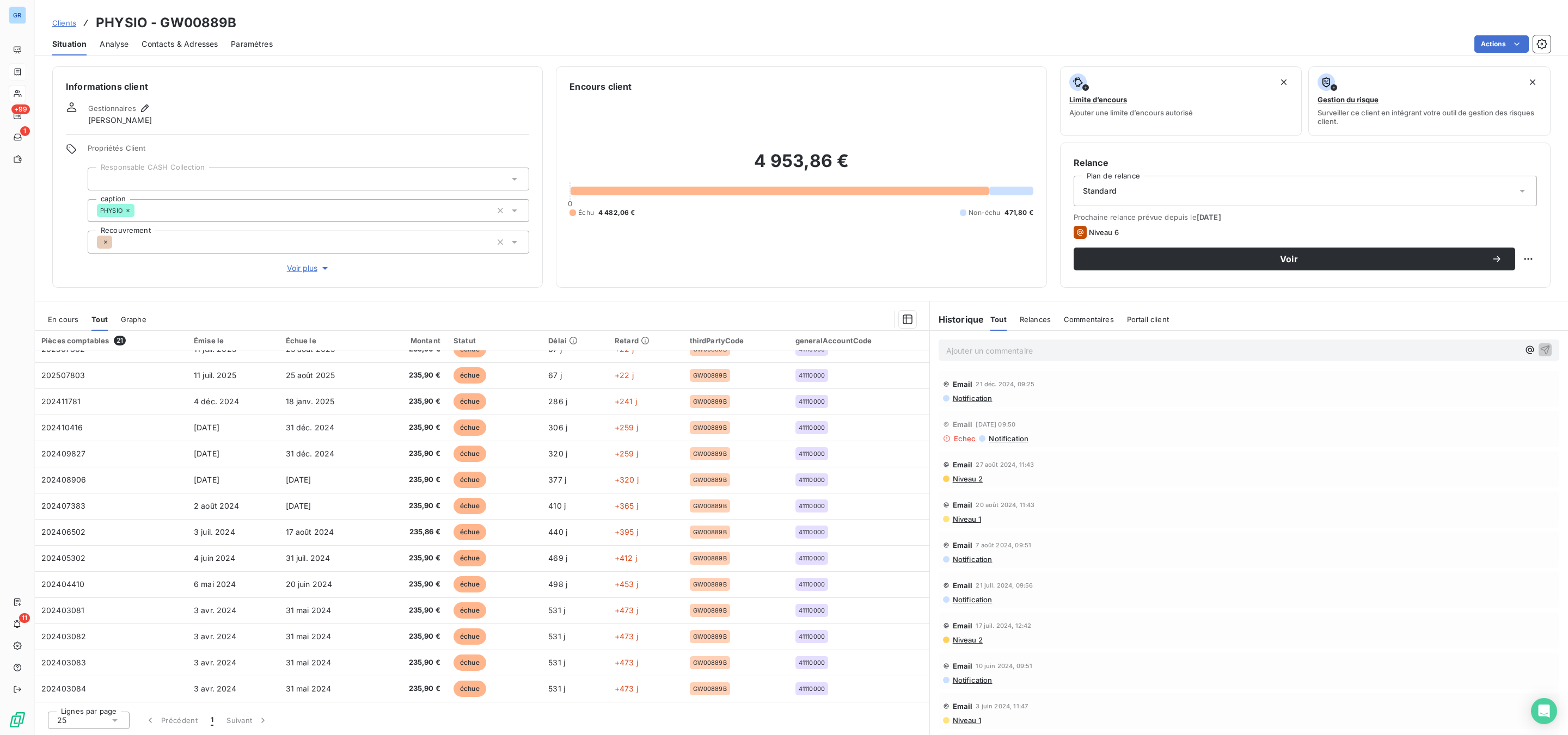
scroll to position [198, 0]
click at [972, 486] on span "Niveau 1" at bounding box center [966, 482] width 29 height 9
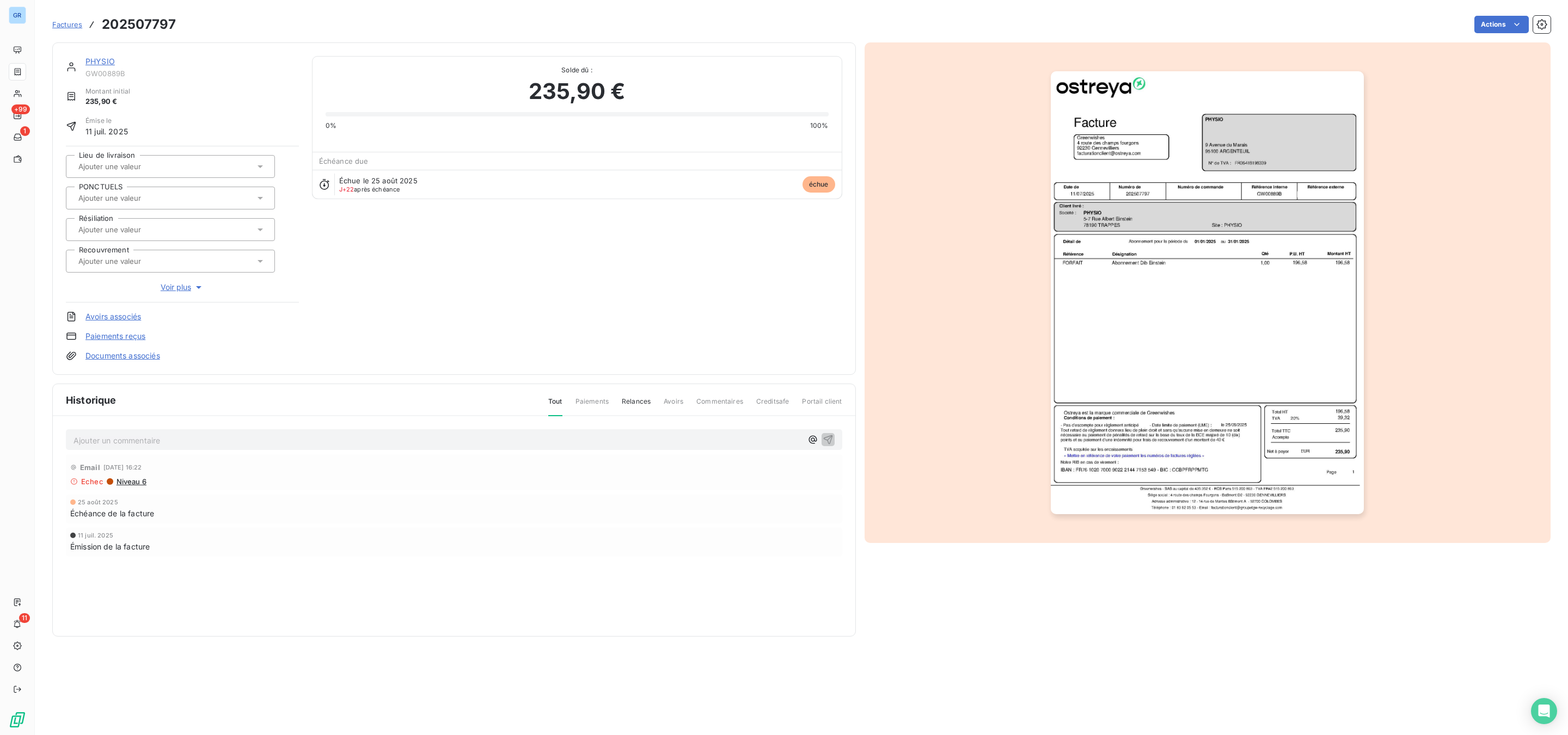
click at [89, 62] on link "PHYSIO" at bounding box center [100, 61] width 29 height 9
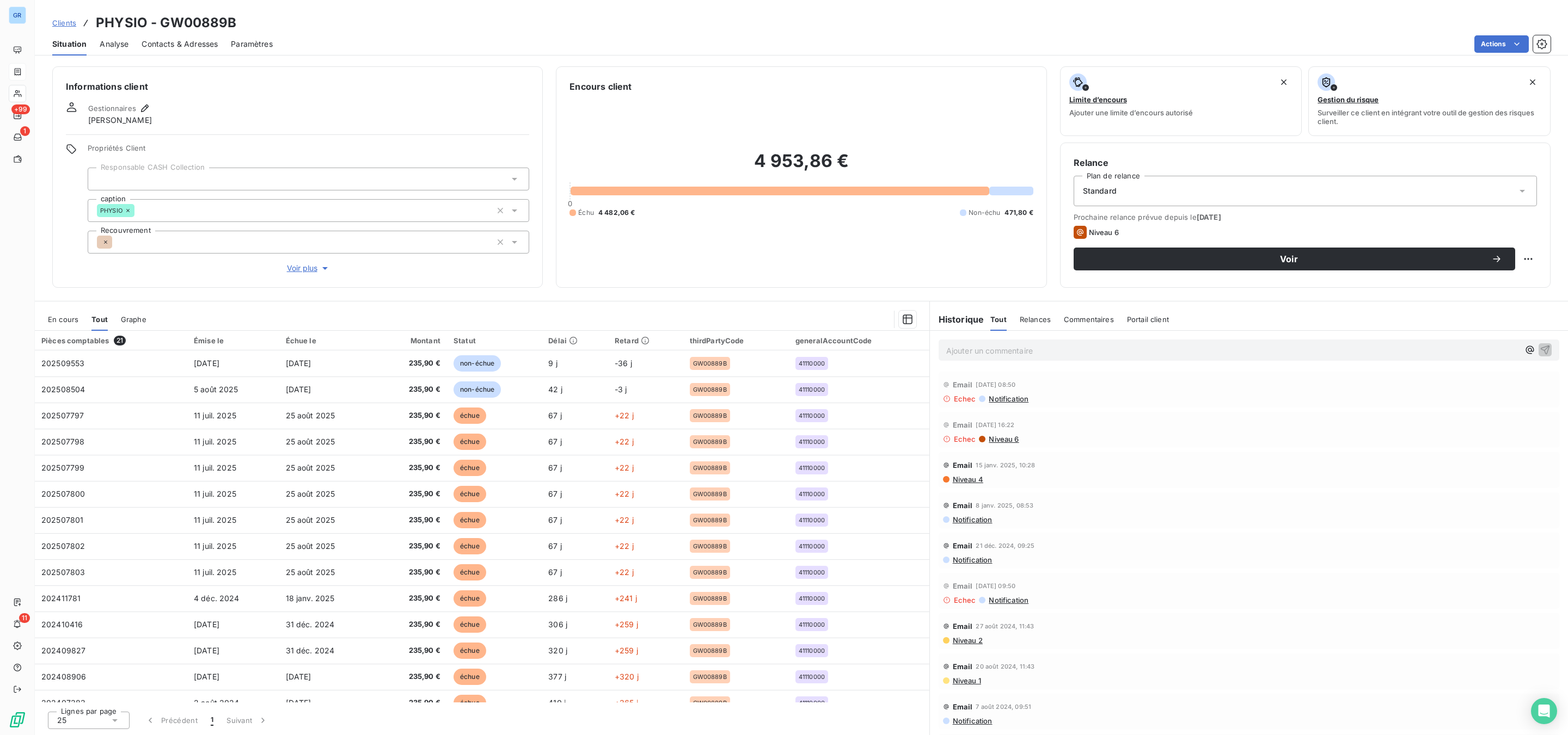
click at [1013, 559] on span "Notification" at bounding box center [1008, 600] width 41 height 9
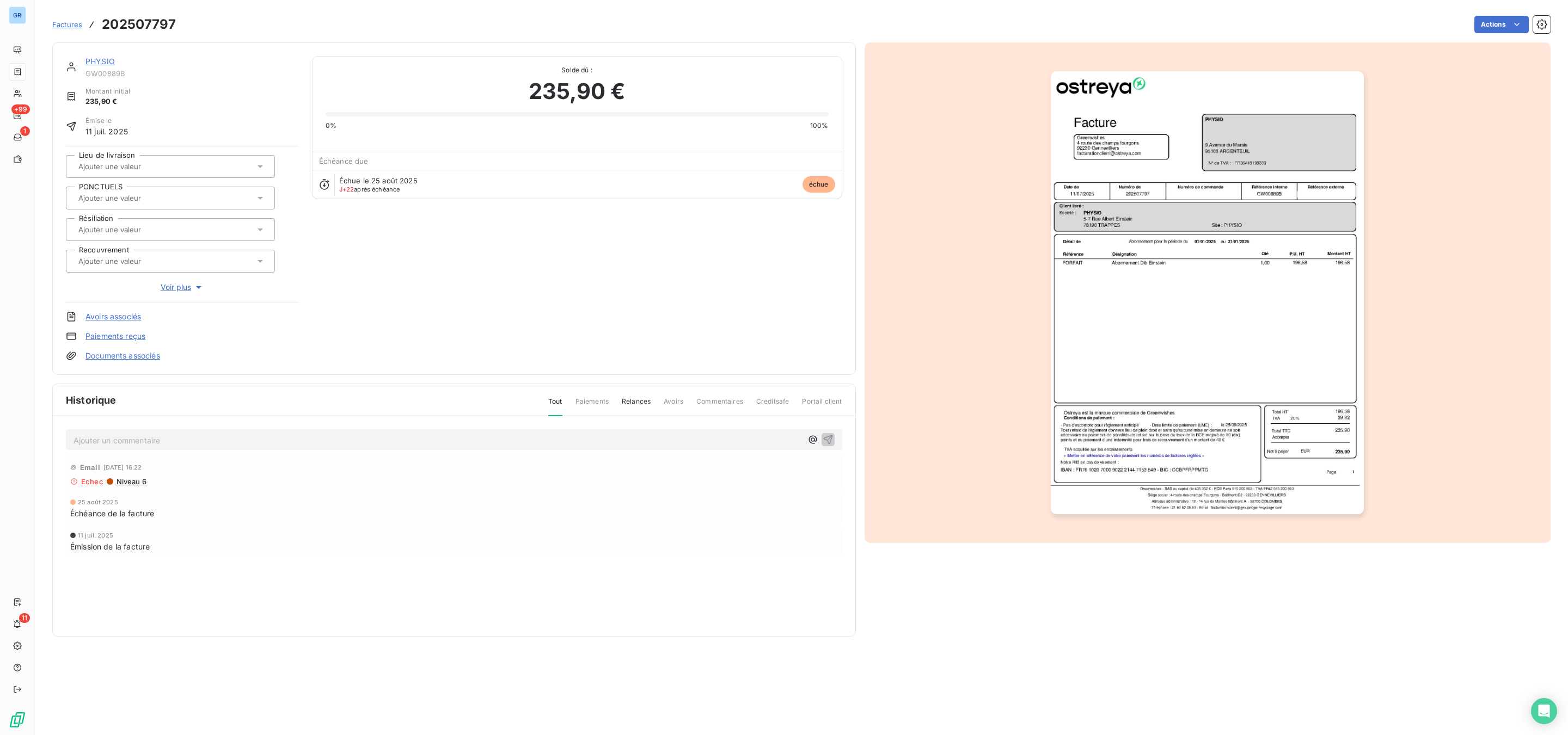
click at [106, 61] on link "PHYSIO" at bounding box center [100, 61] width 29 height 9
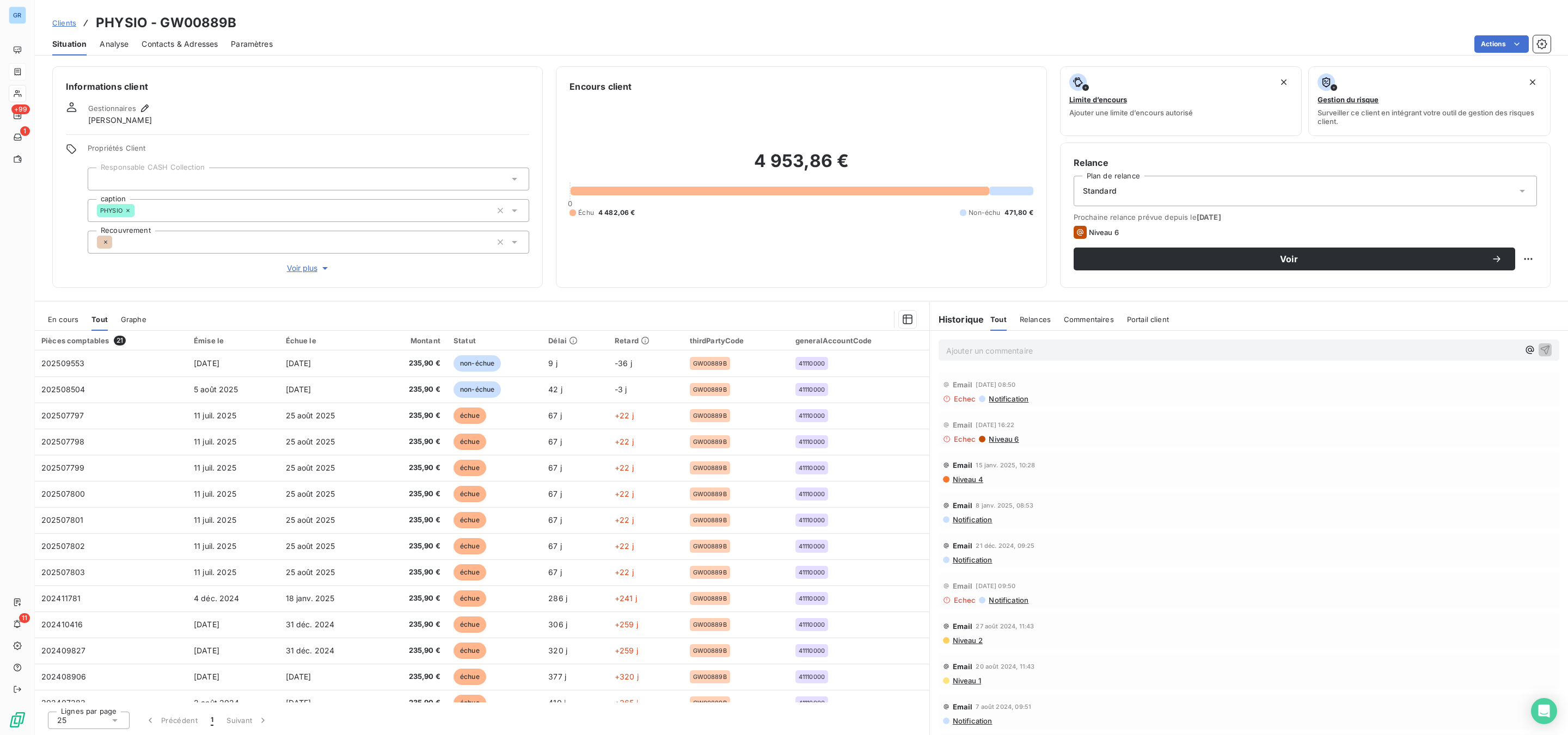
click at [972, 479] on span "Niveau 4" at bounding box center [967, 479] width 32 height 9
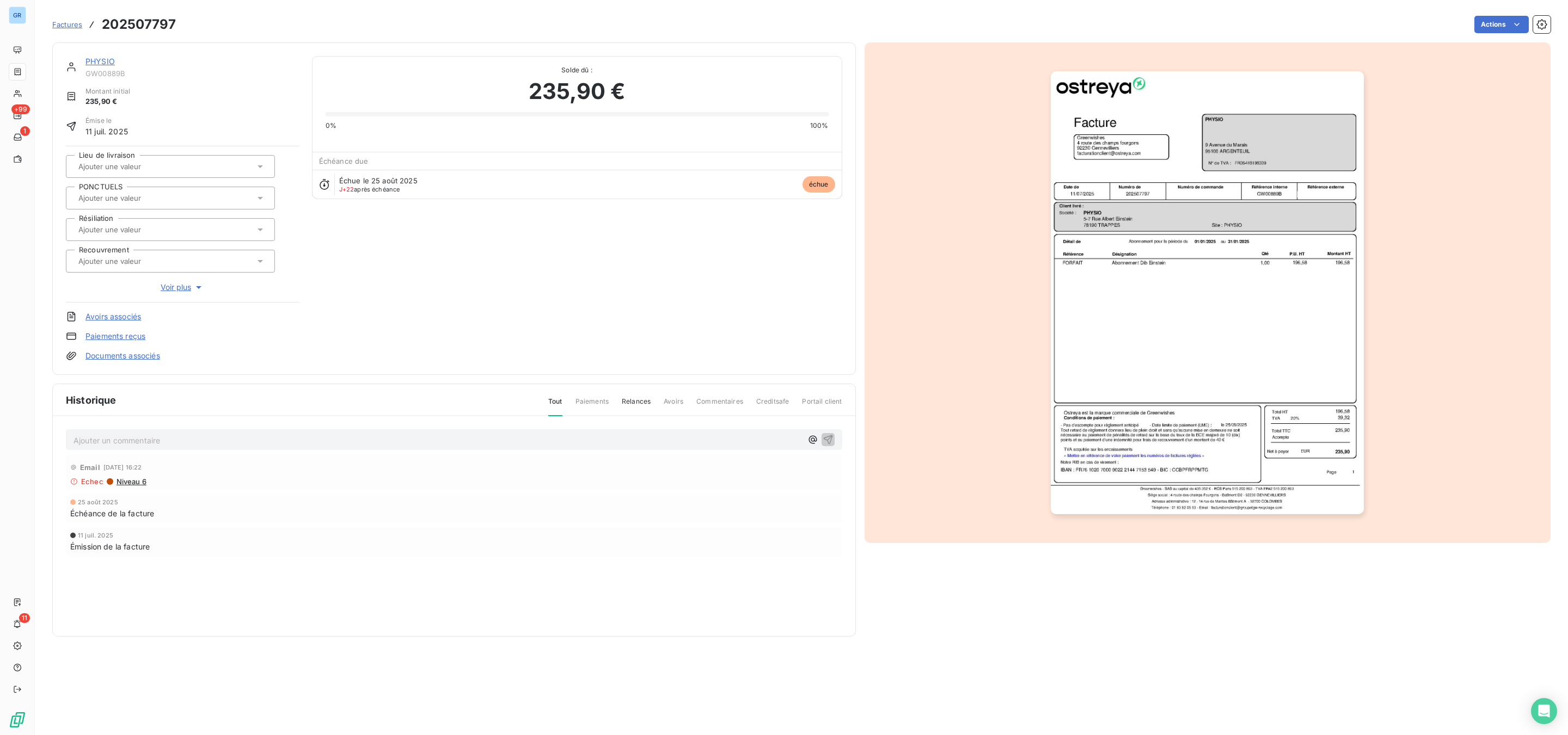
click at [95, 58] on link "PHYSIO" at bounding box center [100, 61] width 29 height 9
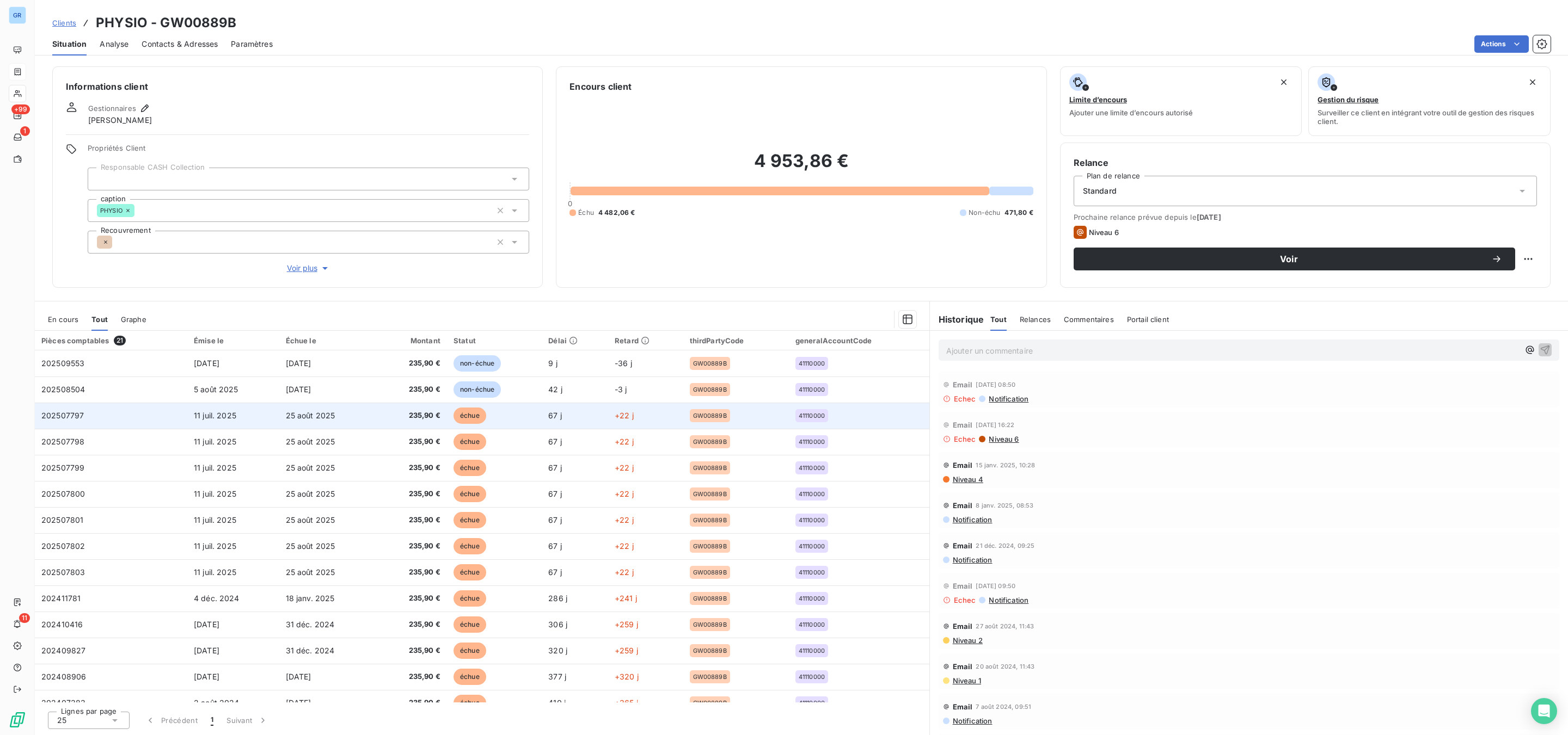
click at [474, 415] on span "échue" at bounding box center [470, 416] width 33 height 16
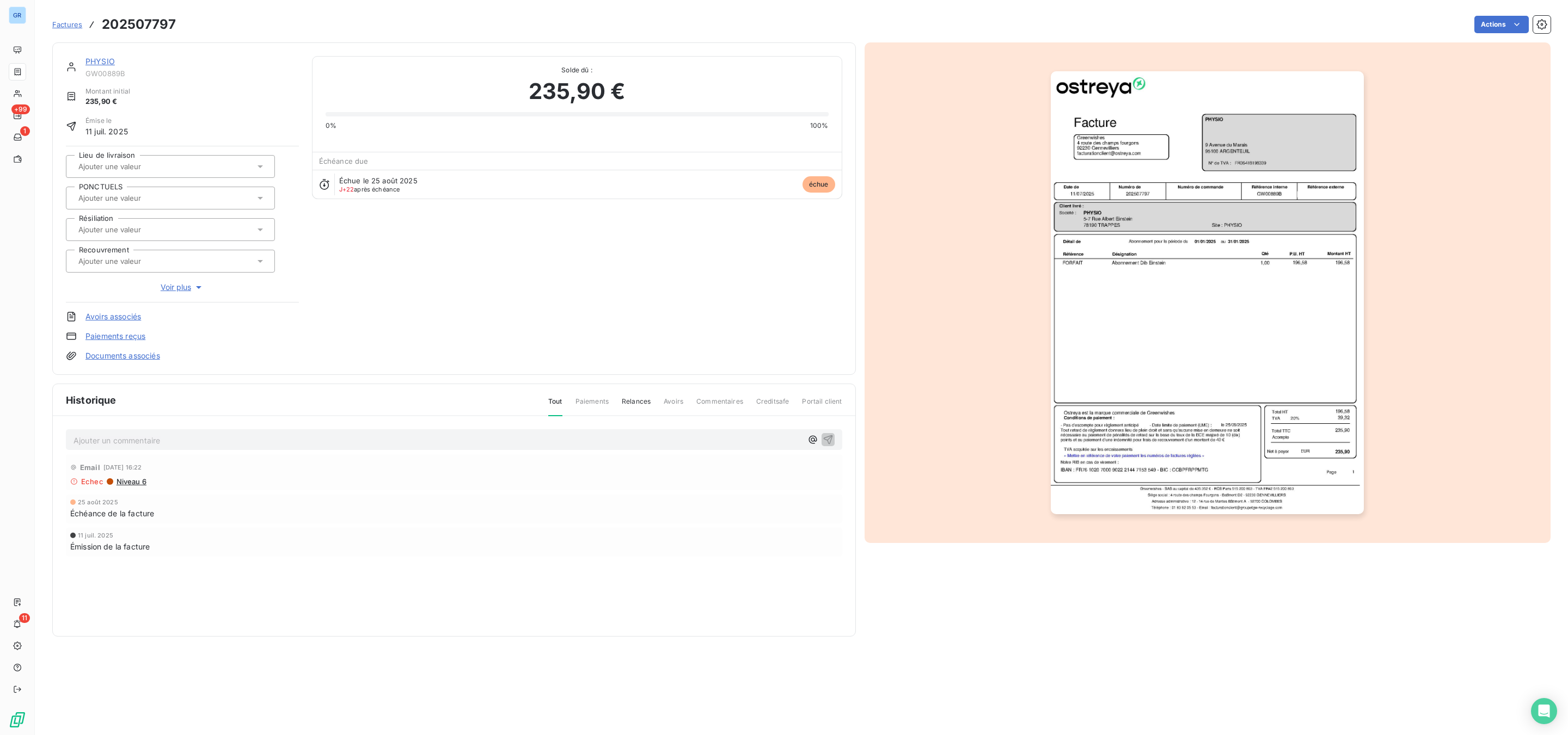
click at [1232, 121] on img "button" at bounding box center [1207, 293] width 313 height 443
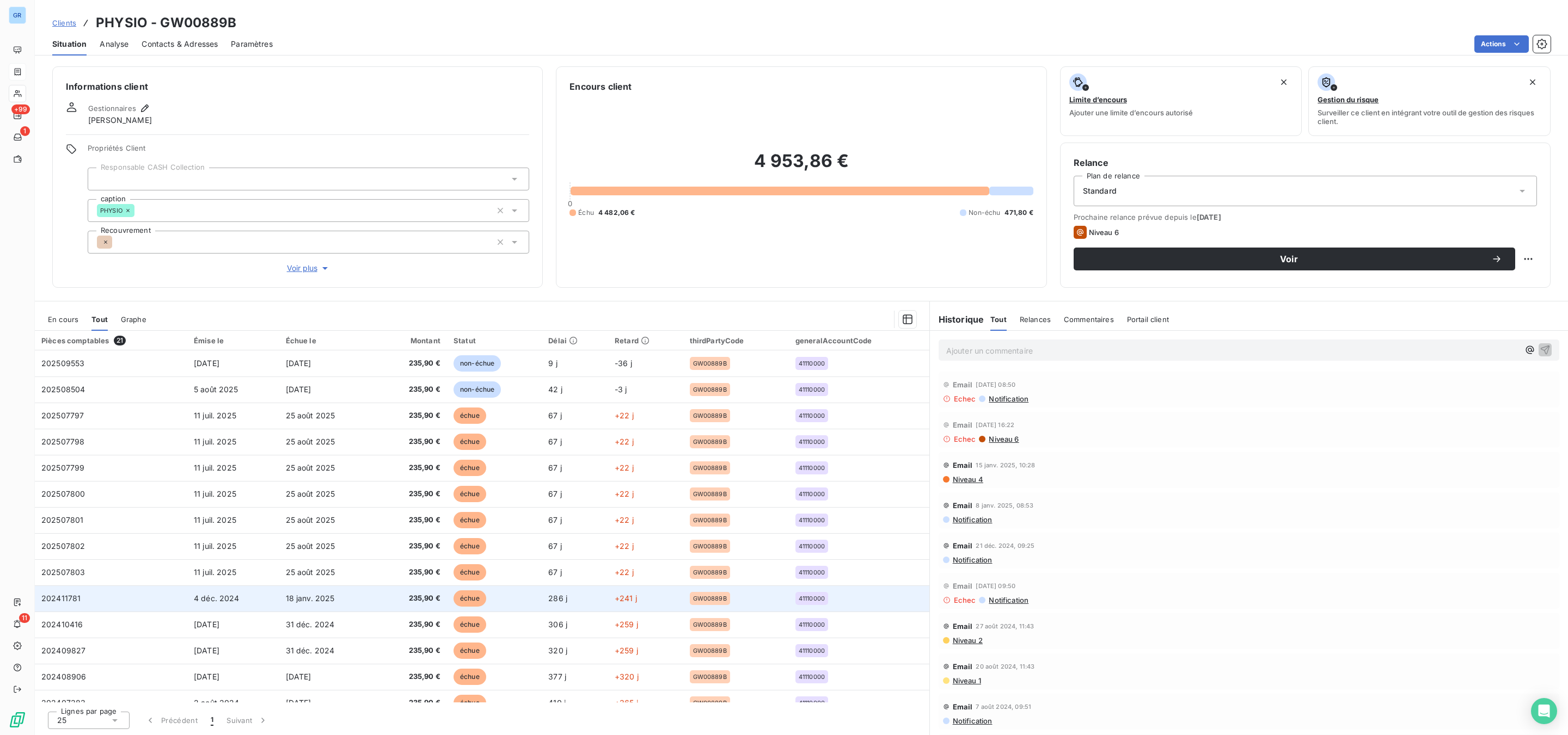
scroll to position [198, 0]
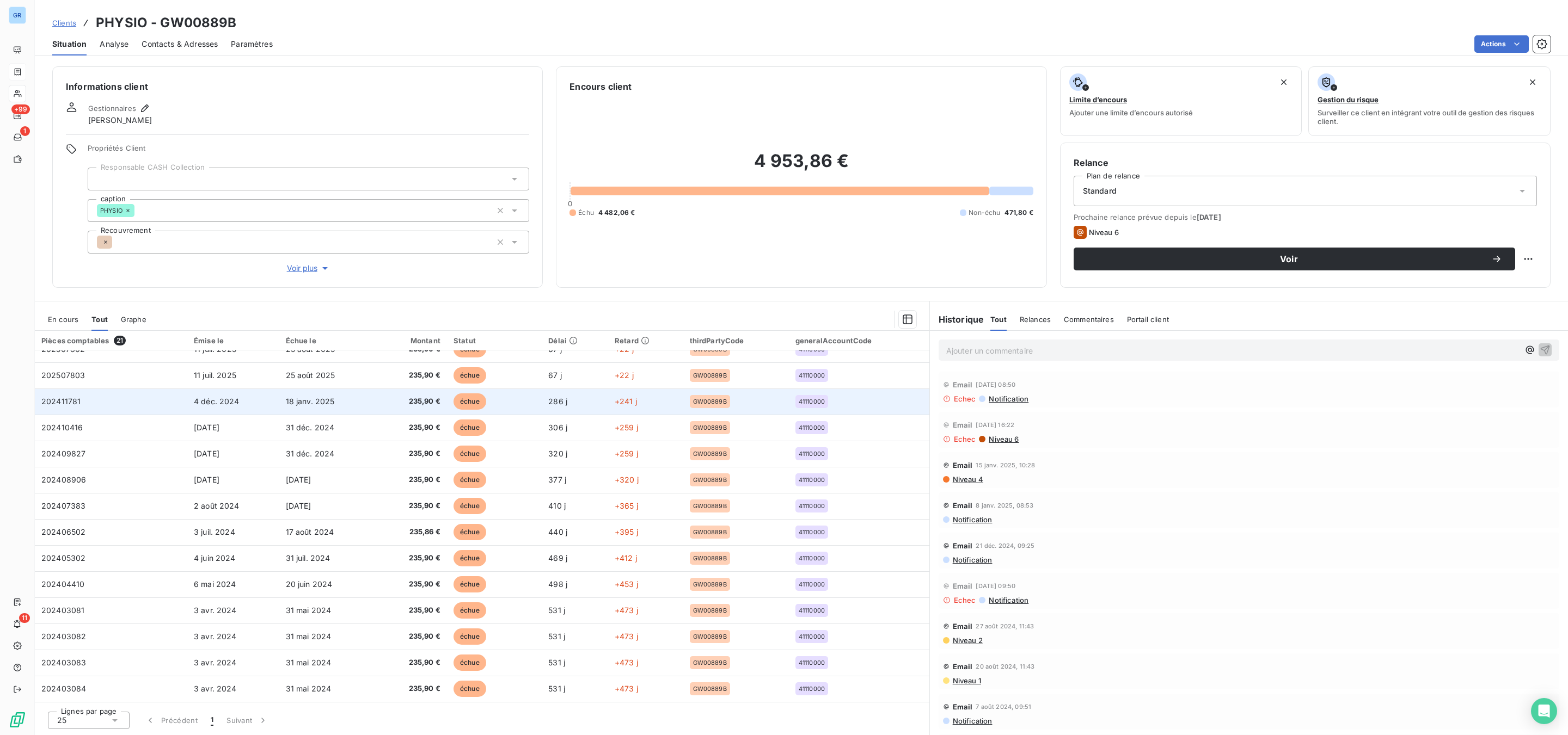
click at [462, 399] on span "échue" at bounding box center [470, 402] width 33 height 16
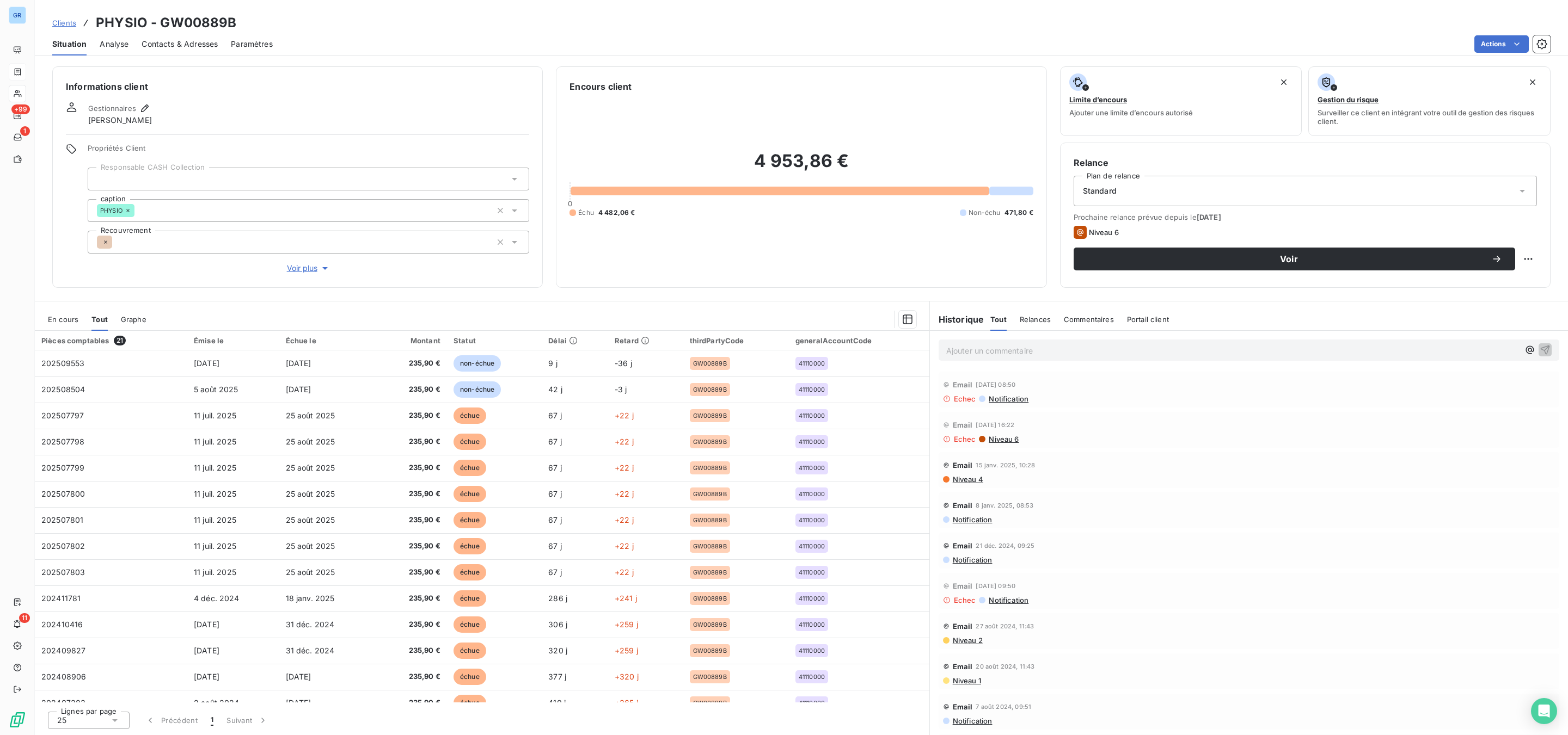
click at [172, 49] on div "Contacts & Adresses" at bounding box center [180, 44] width 76 height 23
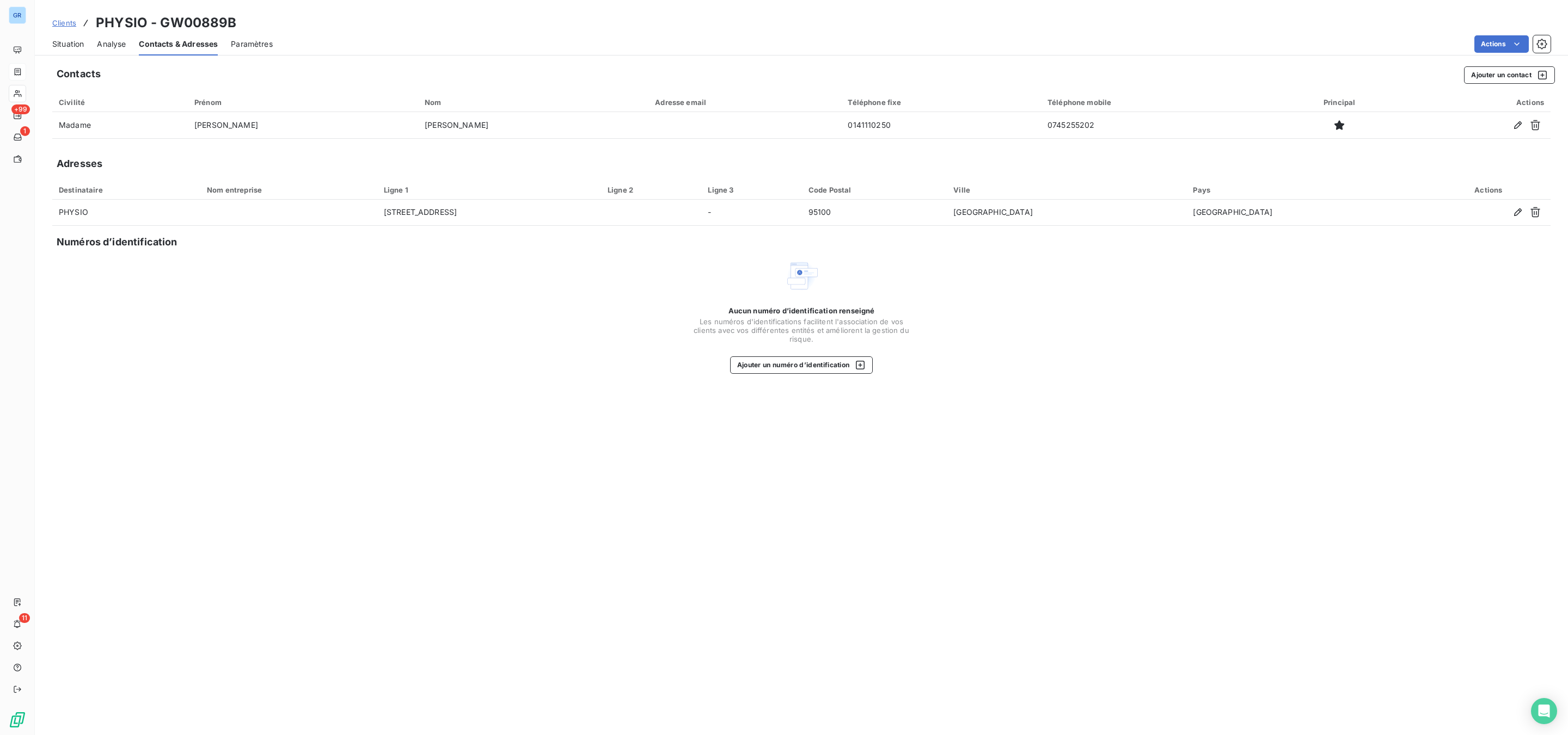
click at [68, 40] on span "Situation" at bounding box center [68, 44] width 32 height 11
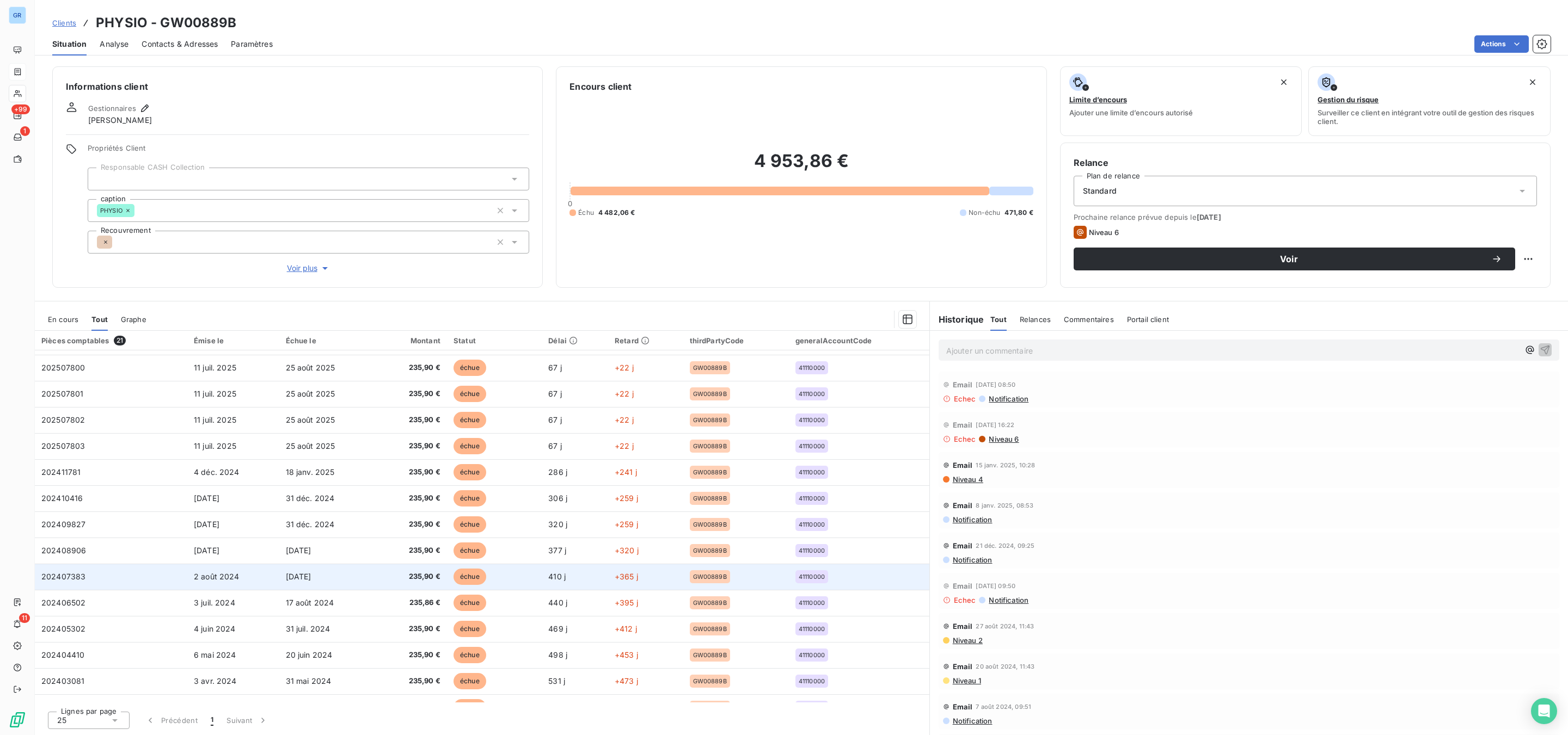
scroll to position [198, 0]
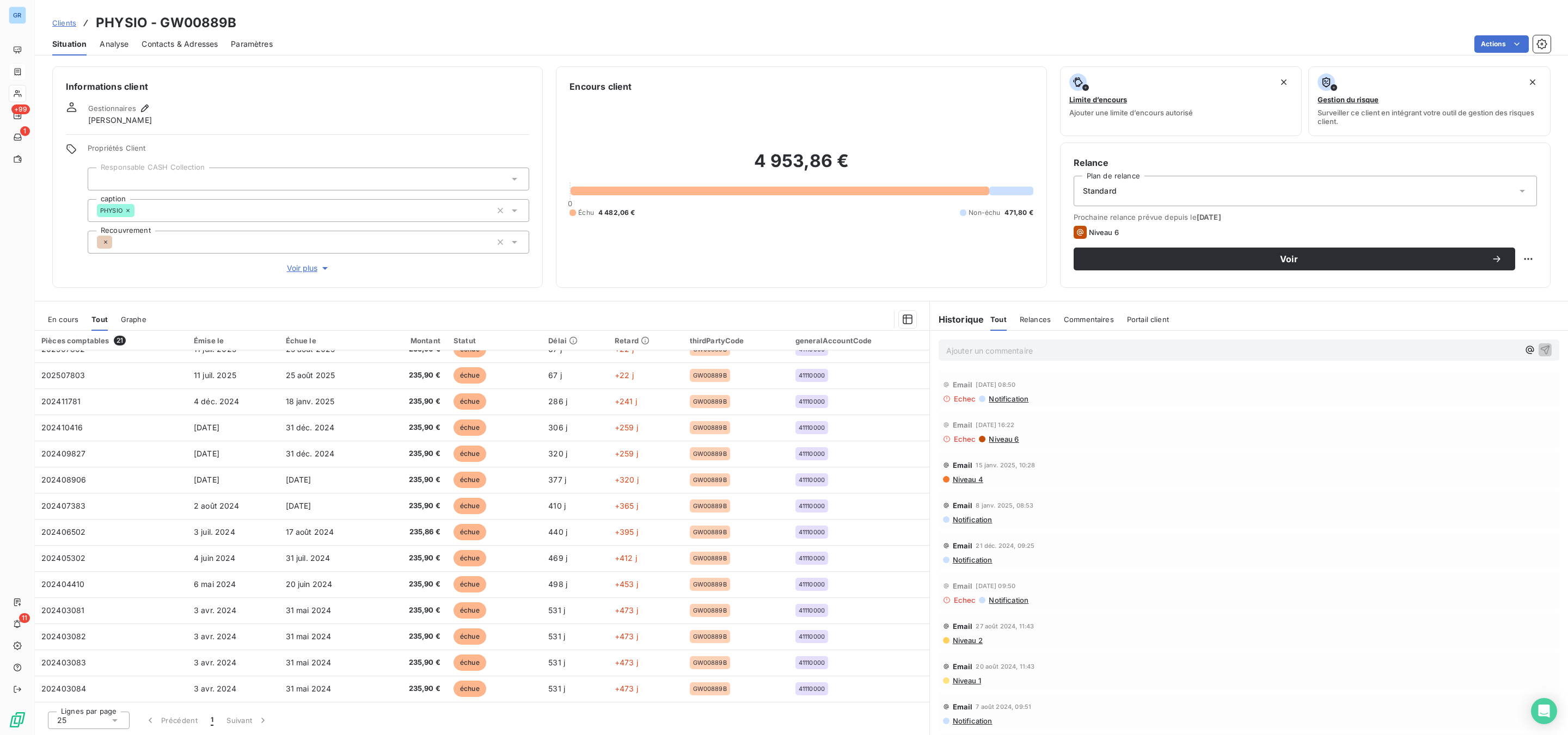
click at [1009, 399] on span "Notification" at bounding box center [1008, 399] width 41 height 9
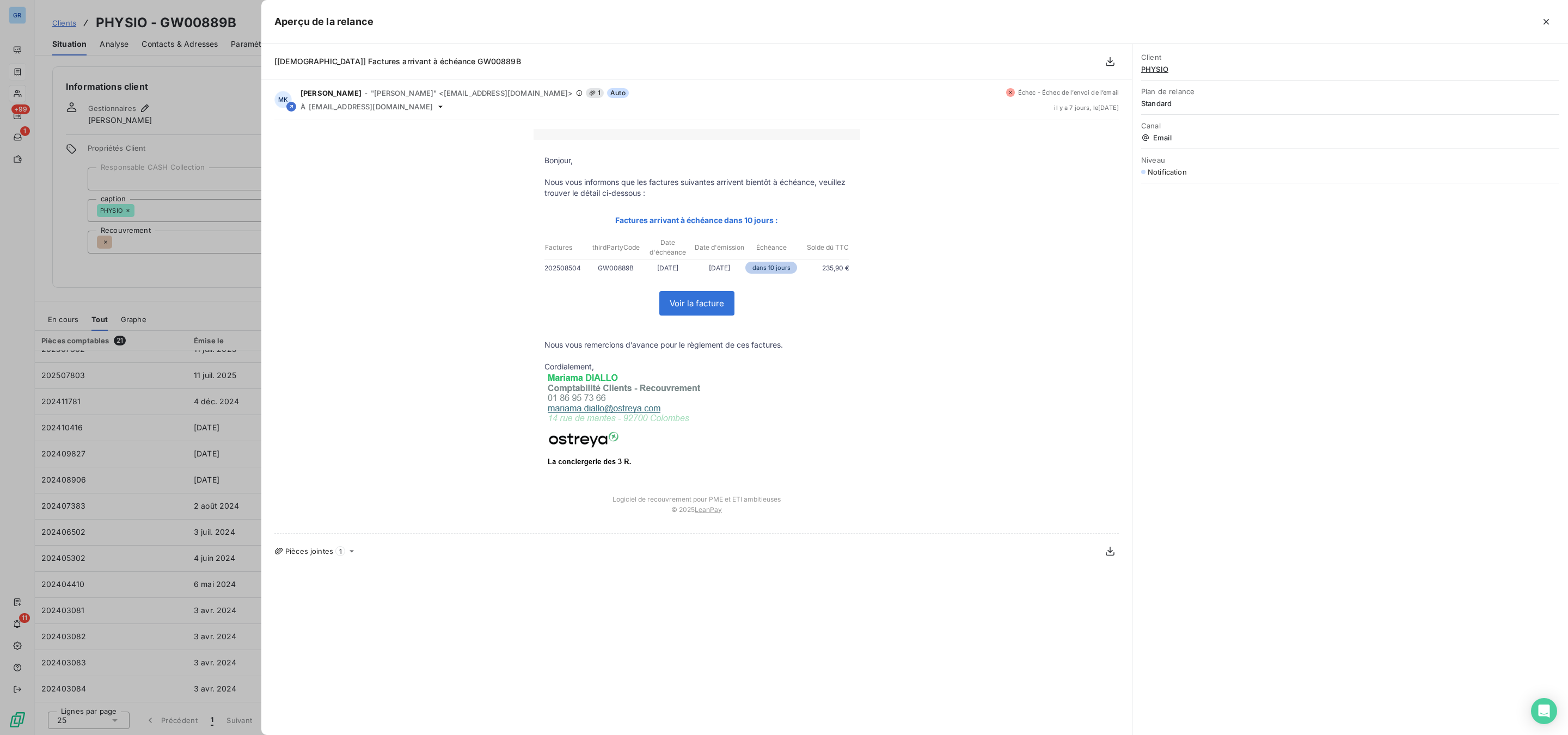
click at [195, 103] on div at bounding box center [784, 368] width 1568 height 735
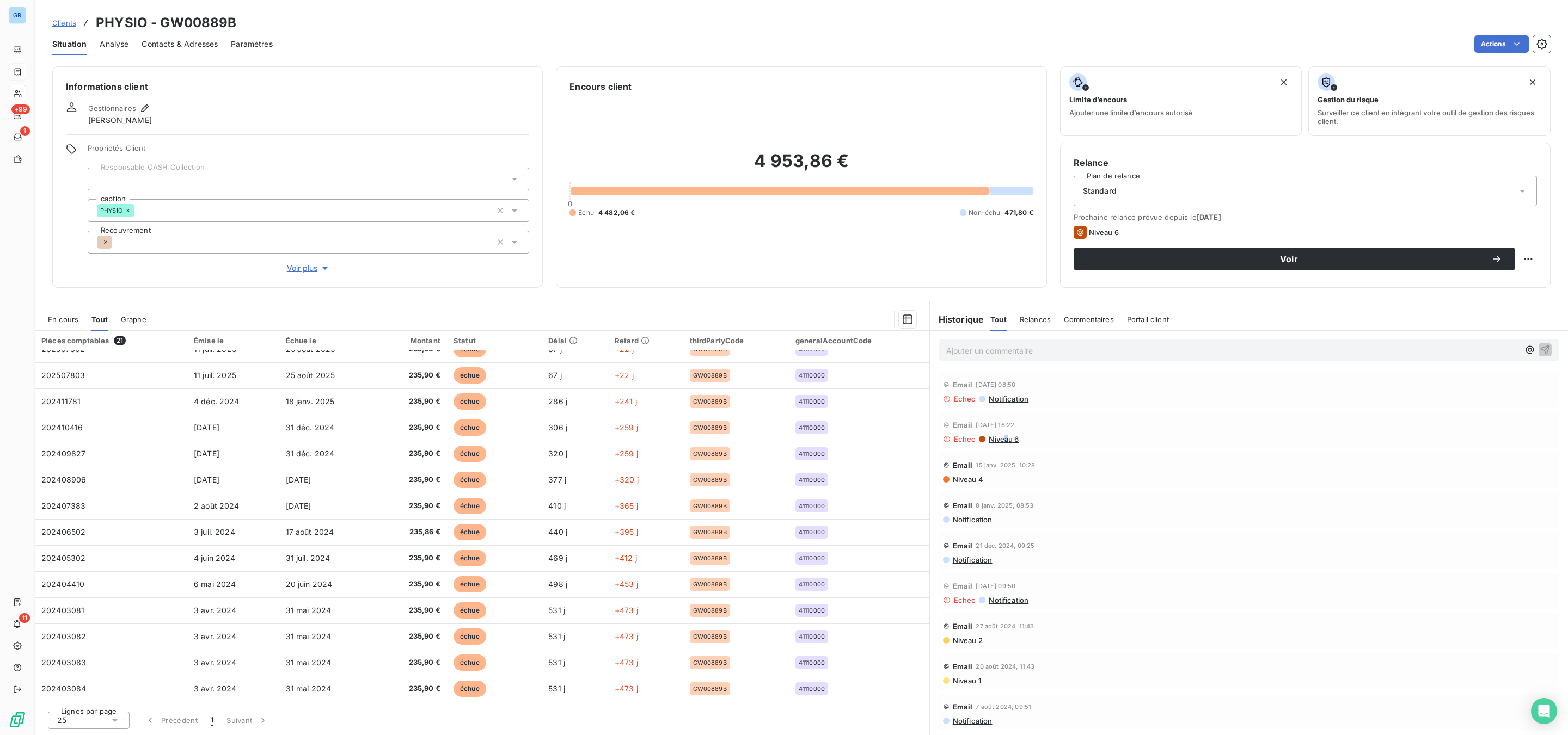
click at [1006, 440] on span "Niveau 6" at bounding box center [1003, 439] width 31 height 9
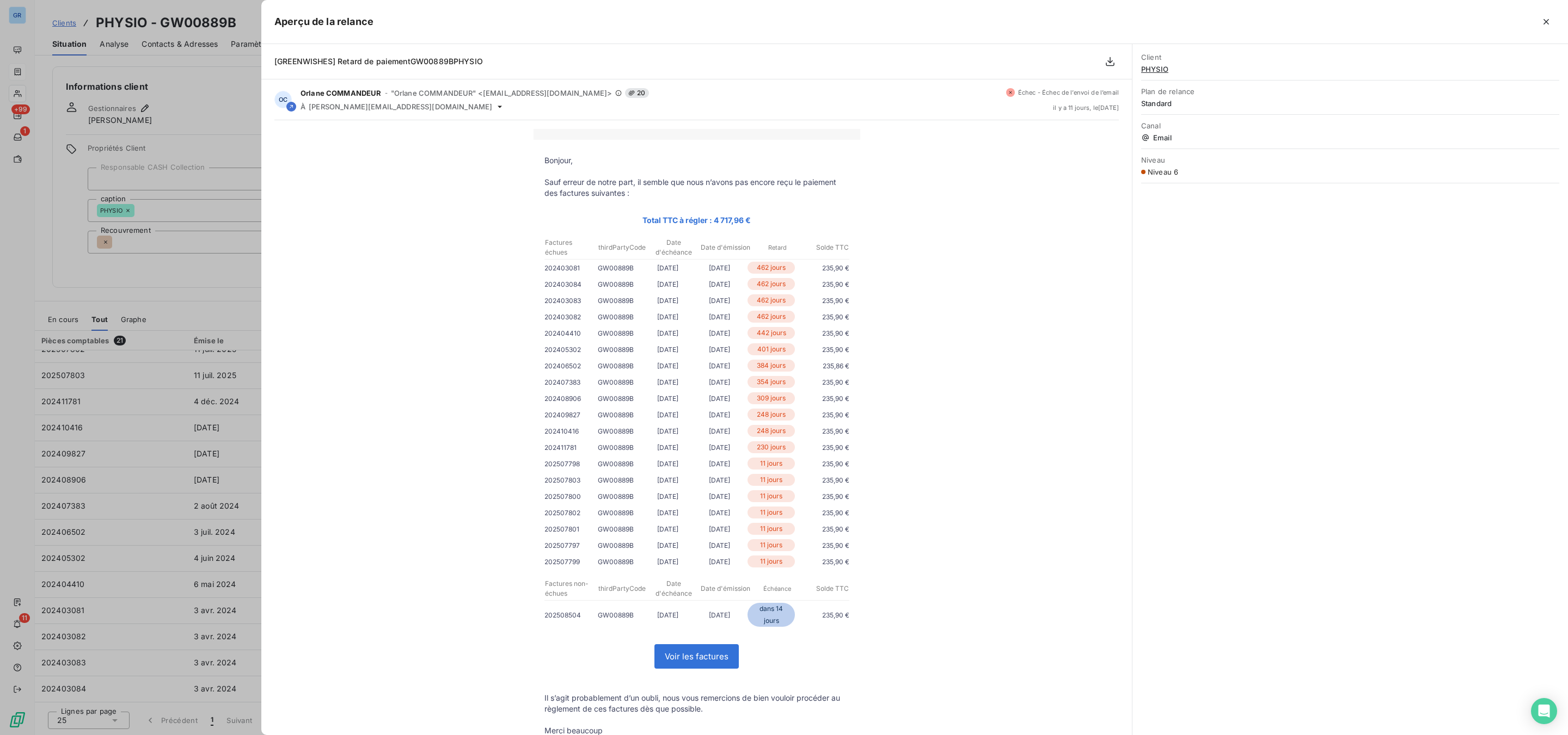
click at [227, 176] on div at bounding box center [784, 368] width 1568 height 735
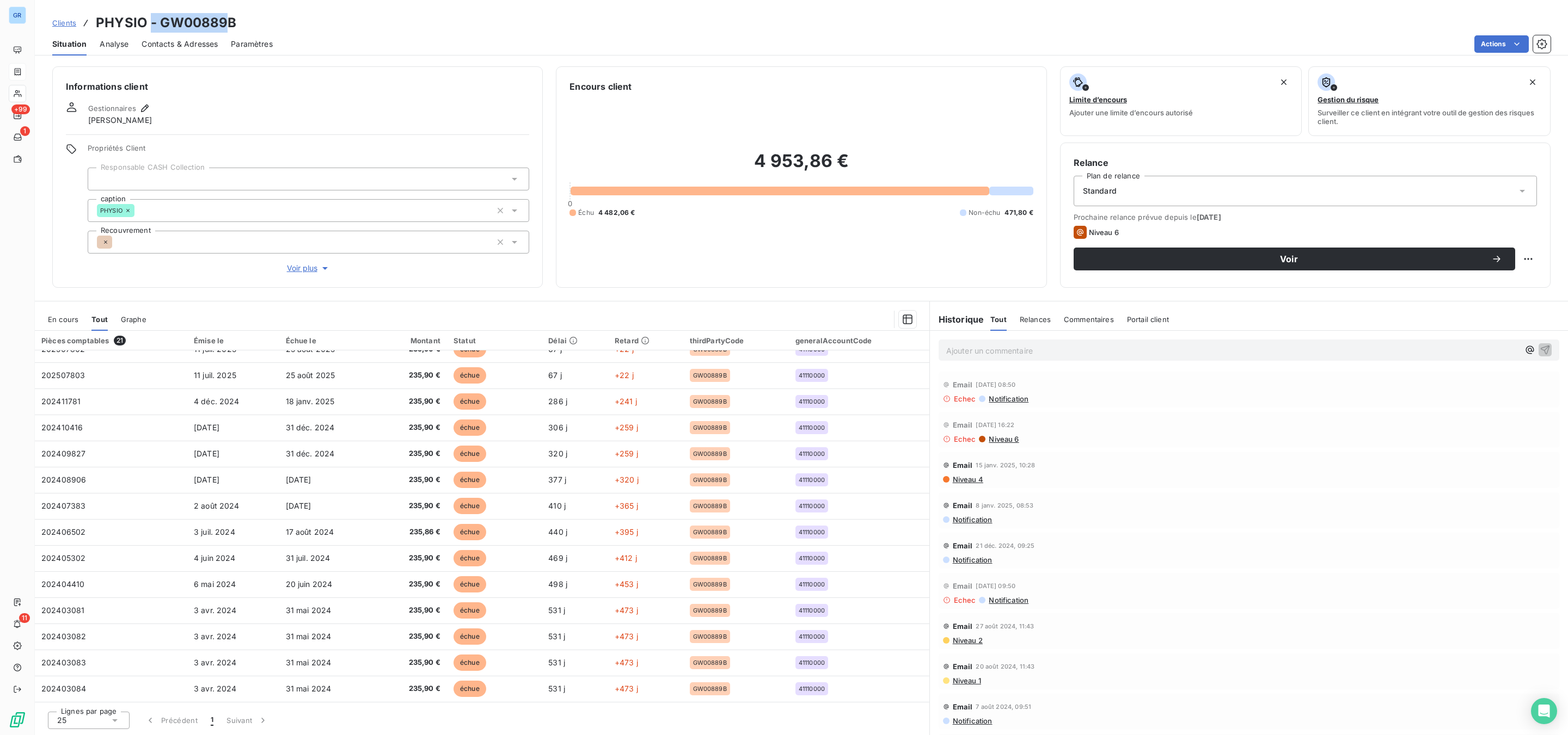
drag, startPoint x: 229, startPoint y: 21, endPoint x: 152, endPoint y: 17, distance: 77.1
click at [152, 17] on h3 "PHYSIO - GW00889B" at bounding box center [166, 23] width 141 height 19
click at [191, 46] on span "Contacts & Adresses" at bounding box center [180, 44] width 76 height 11
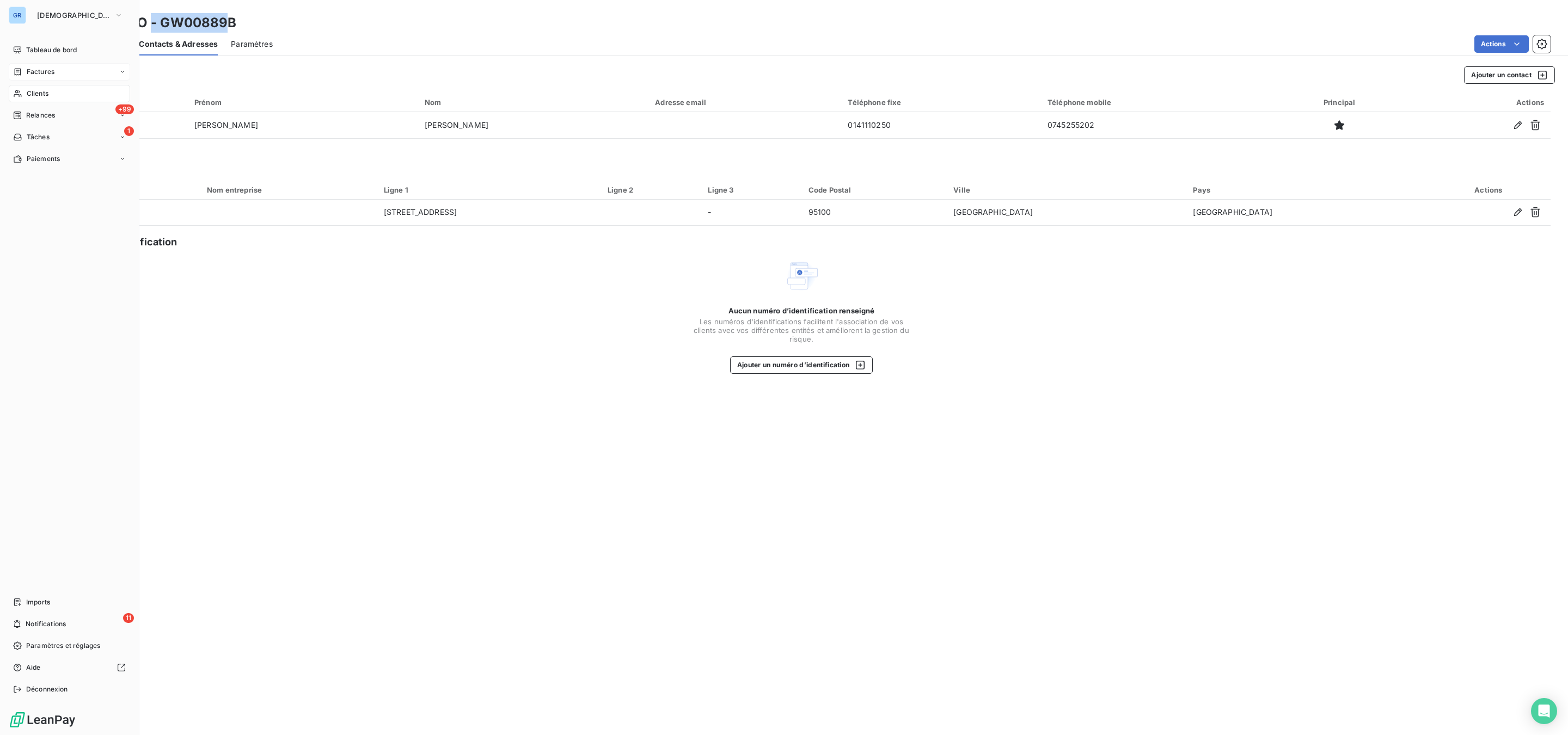
drag, startPoint x: 44, startPoint y: 74, endPoint x: 77, endPoint y: 72, distance: 33.1
click at [44, 74] on span "Factures" at bounding box center [41, 72] width 28 height 10
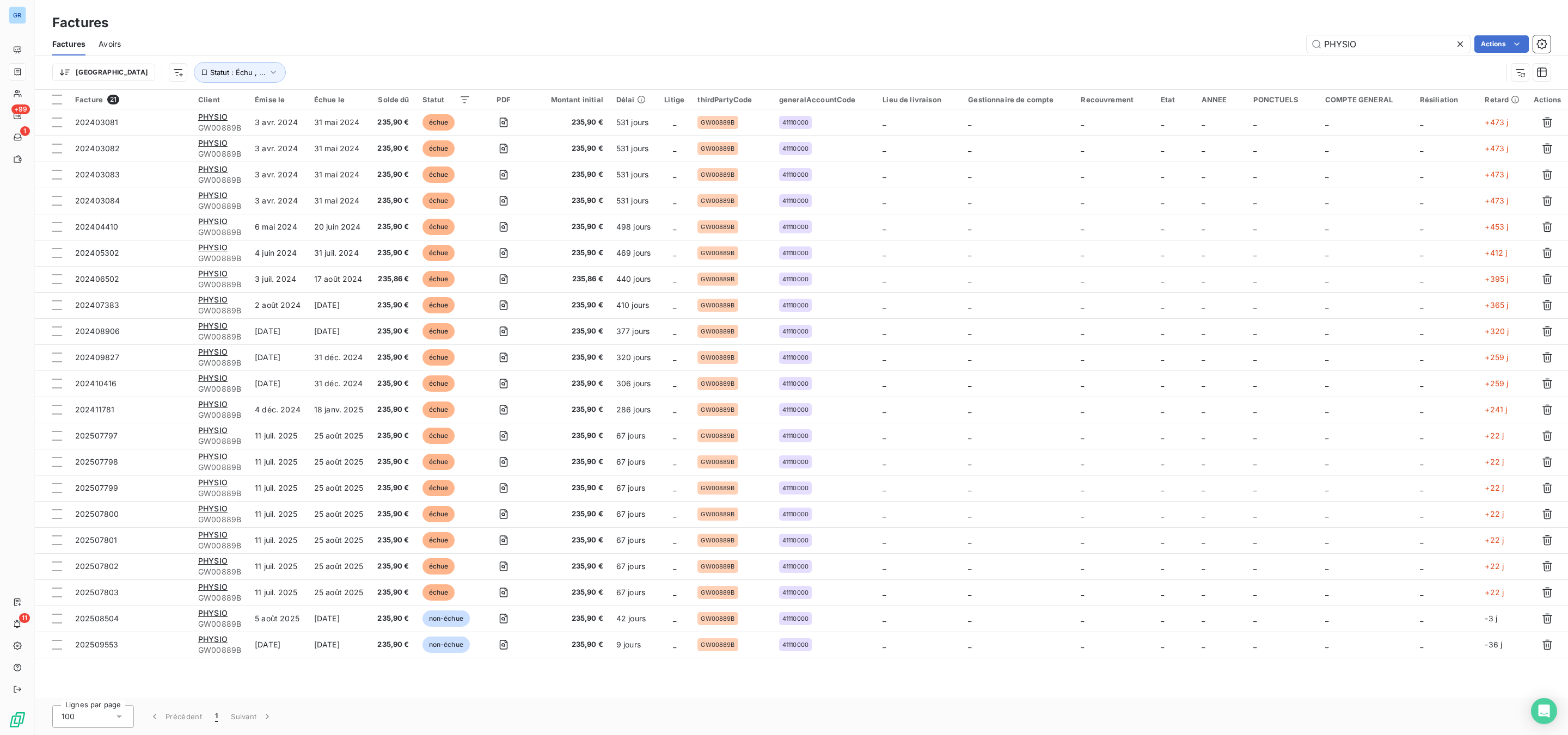
drag, startPoint x: 1377, startPoint y: 44, endPoint x: 1104, endPoint y: 43, distance: 273.0
click at [1104, 43] on div "PHYSIO Actions" at bounding box center [842, 44] width 1416 height 18
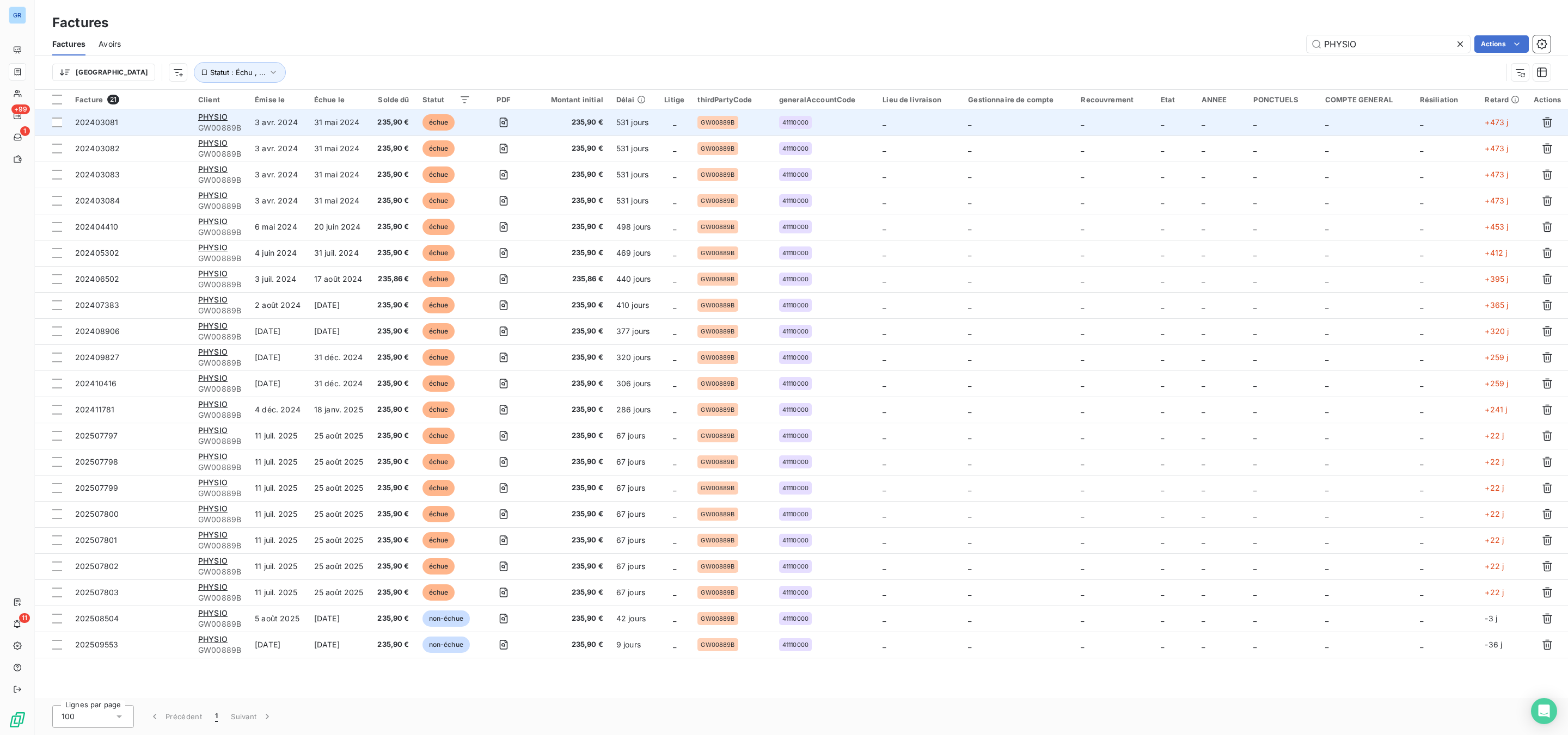
click at [376, 113] on td "235,90 €" at bounding box center [393, 122] width 45 height 26
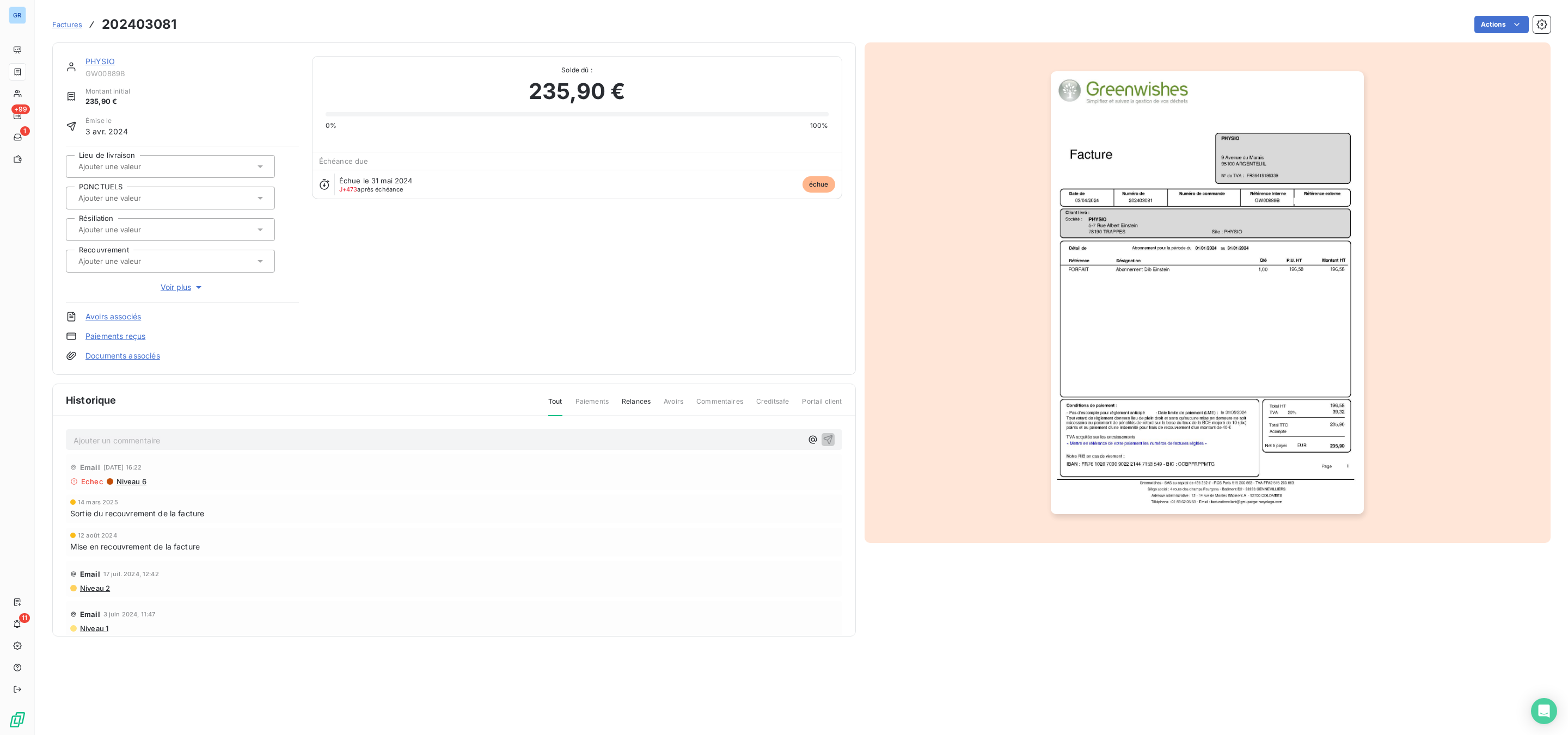
click at [110, 64] on link "PHYSIO" at bounding box center [100, 61] width 29 height 9
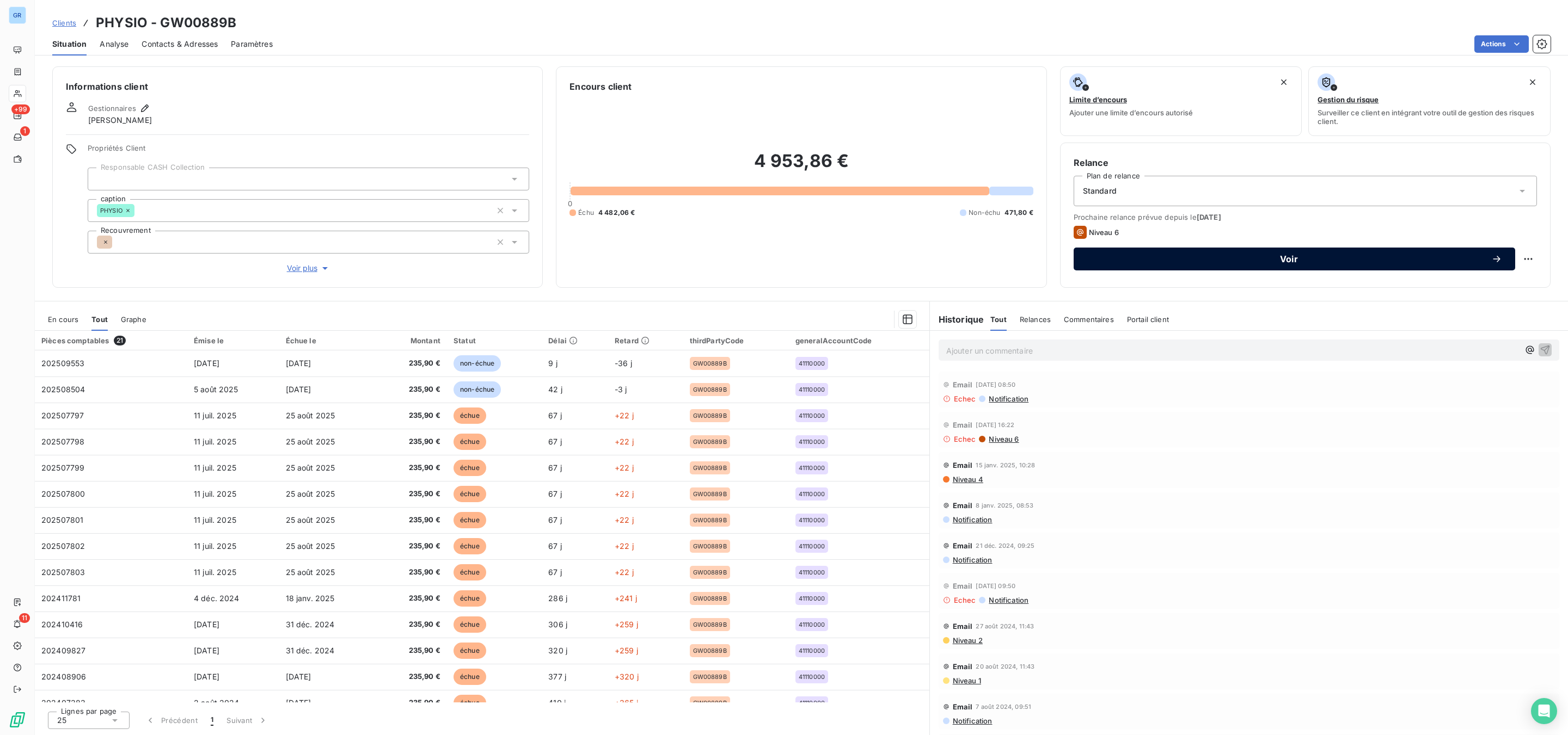
click at [1169, 254] on div "Voir" at bounding box center [1294, 259] width 415 height 11
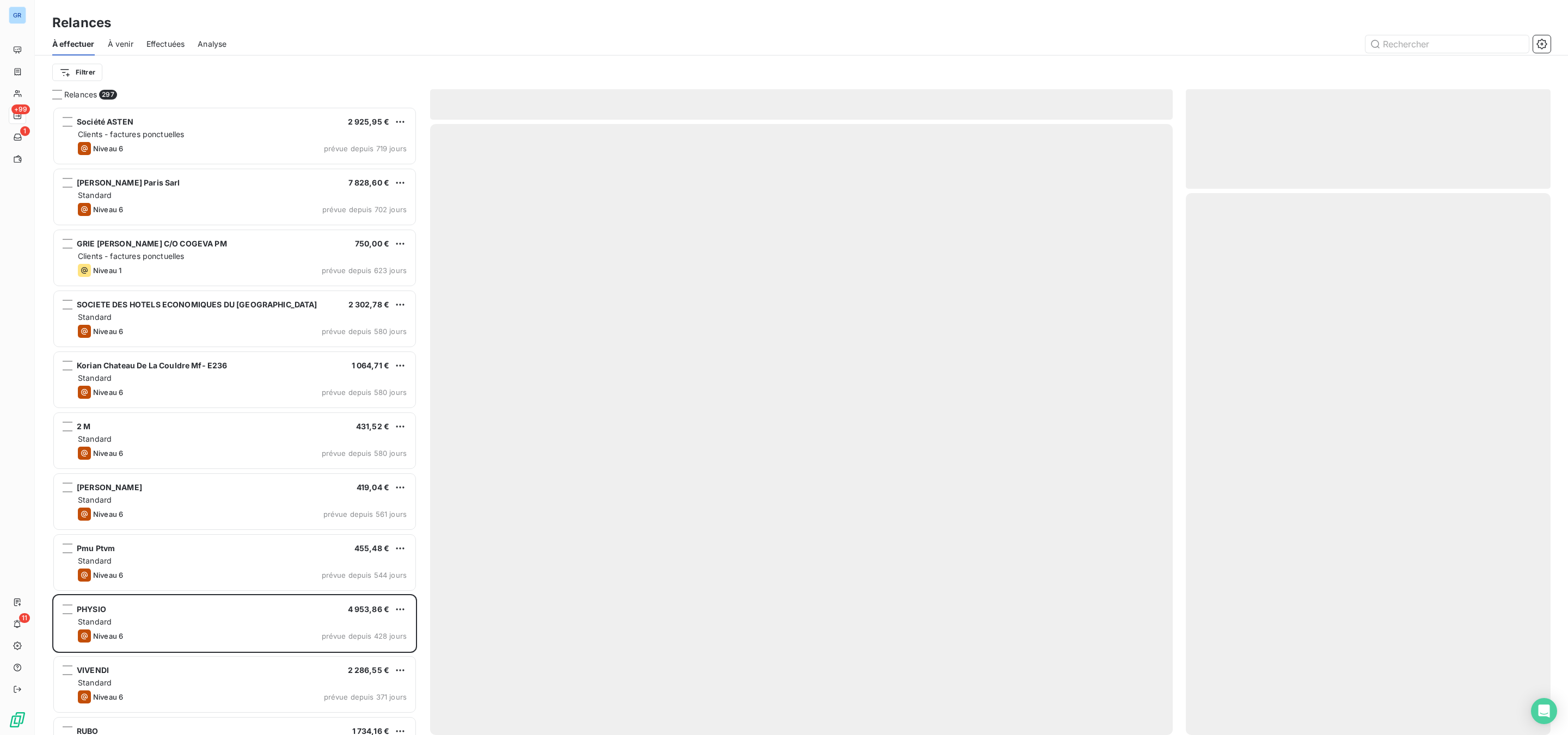
scroll to position [617, 352]
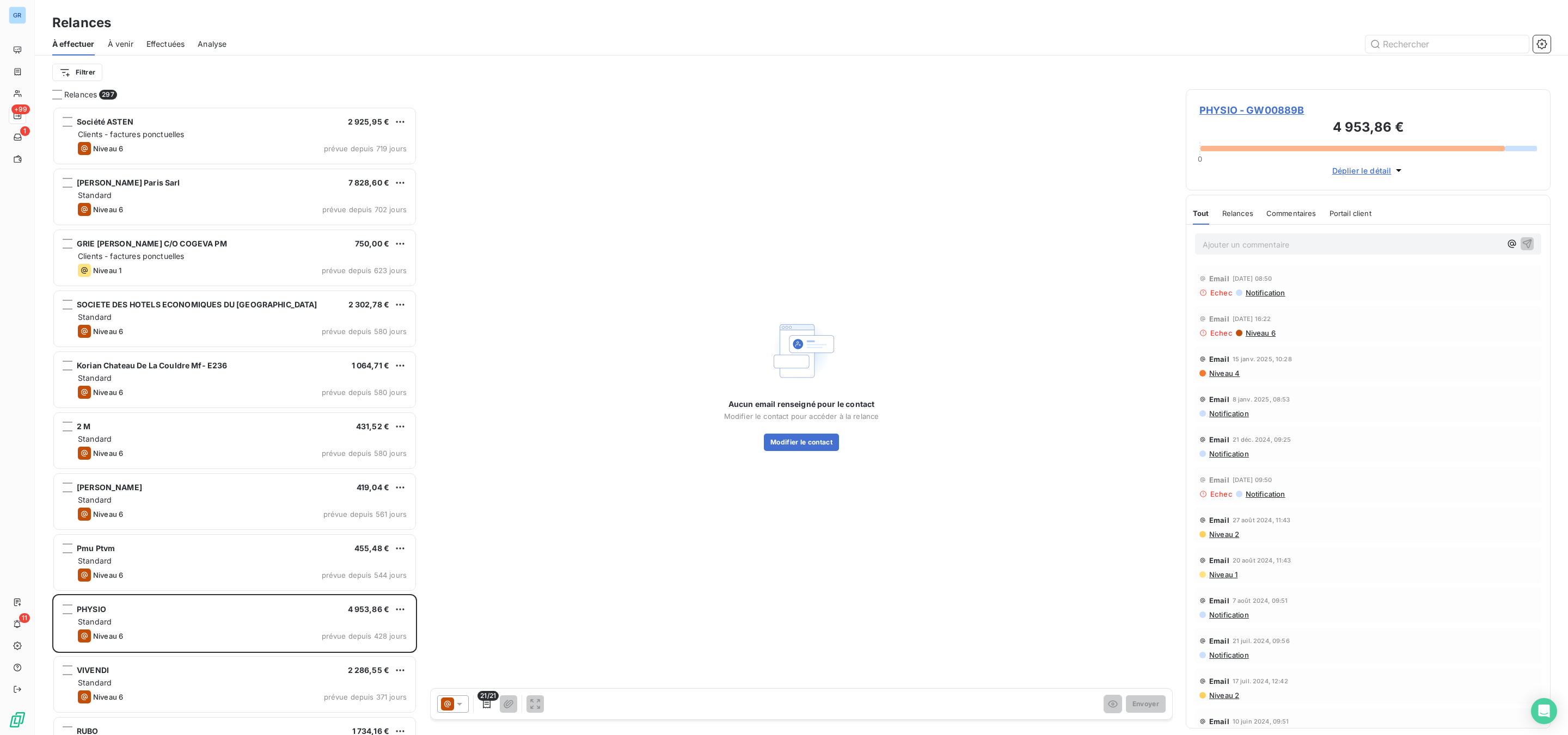
click at [457, 559] on icon at bounding box center [460, 704] width 11 height 11
click at [495, 559] on div "Niveau 6 ( J+45 )" at bounding box center [480, 682] width 72 height 13
click at [461, 559] on div at bounding box center [453, 704] width 32 height 18
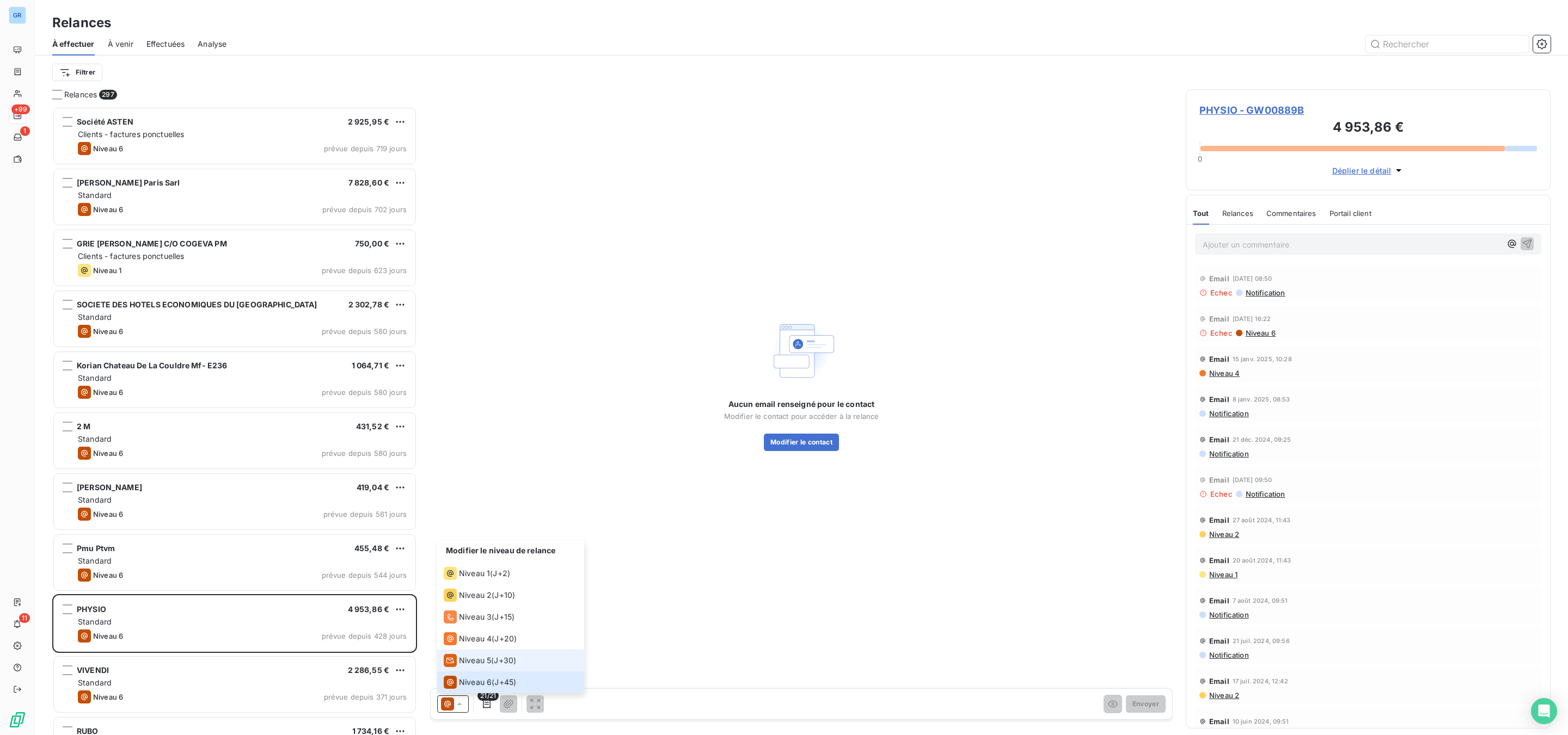
click at [474, 559] on span "Niveau 5" at bounding box center [475, 661] width 32 height 11
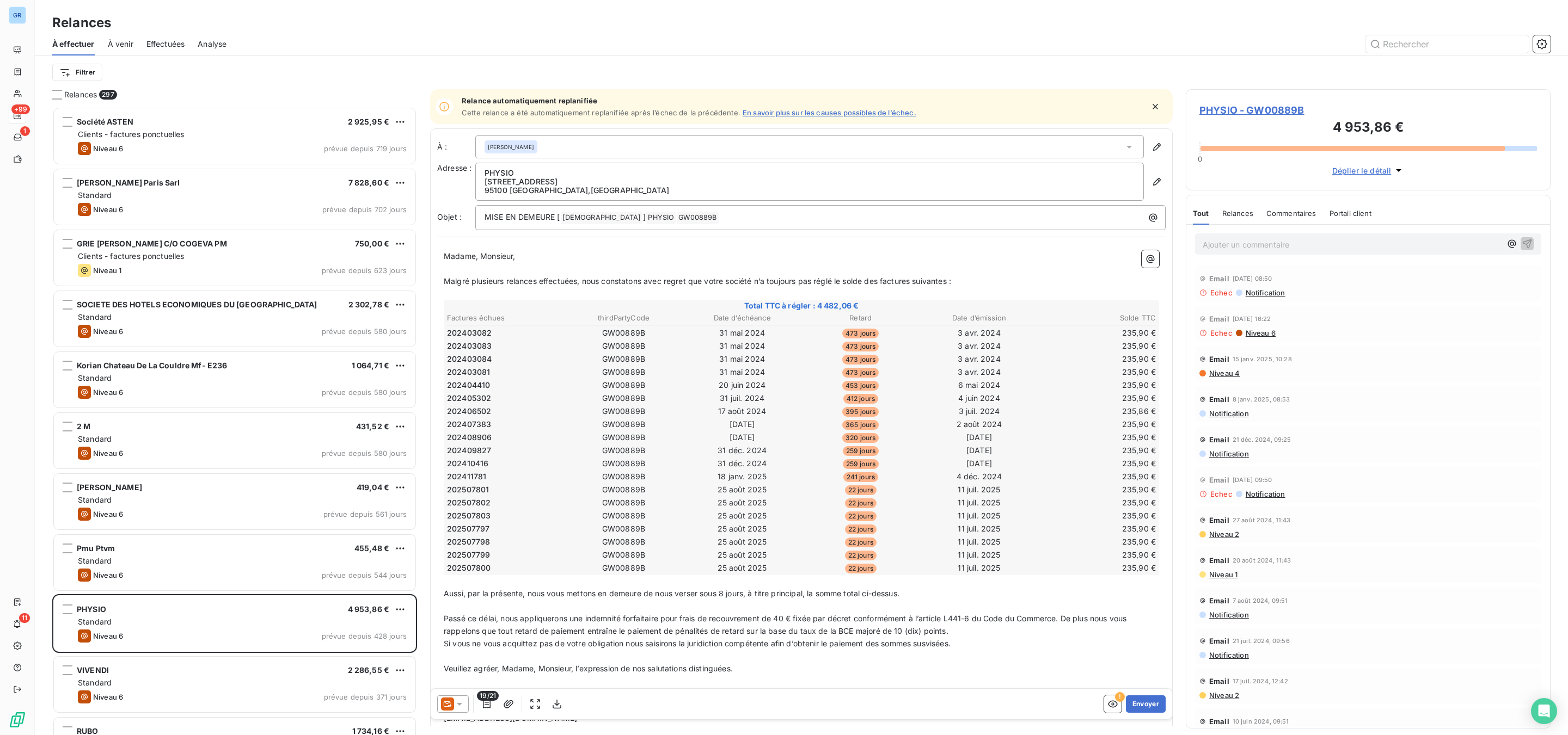
click at [533, 182] on p "[STREET_ADDRESS]" at bounding box center [810, 182] width 650 height 9
click at [534, 181] on p "[STREET_ADDRESS]" at bounding box center [810, 182] width 650 height 9
click at [531, 172] on p "PHYSIO" at bounding box center [810, 173] width 650 height 9
click at [1107, 559] on icon "button" at bounding box center [1113, 704] width 11 height 11
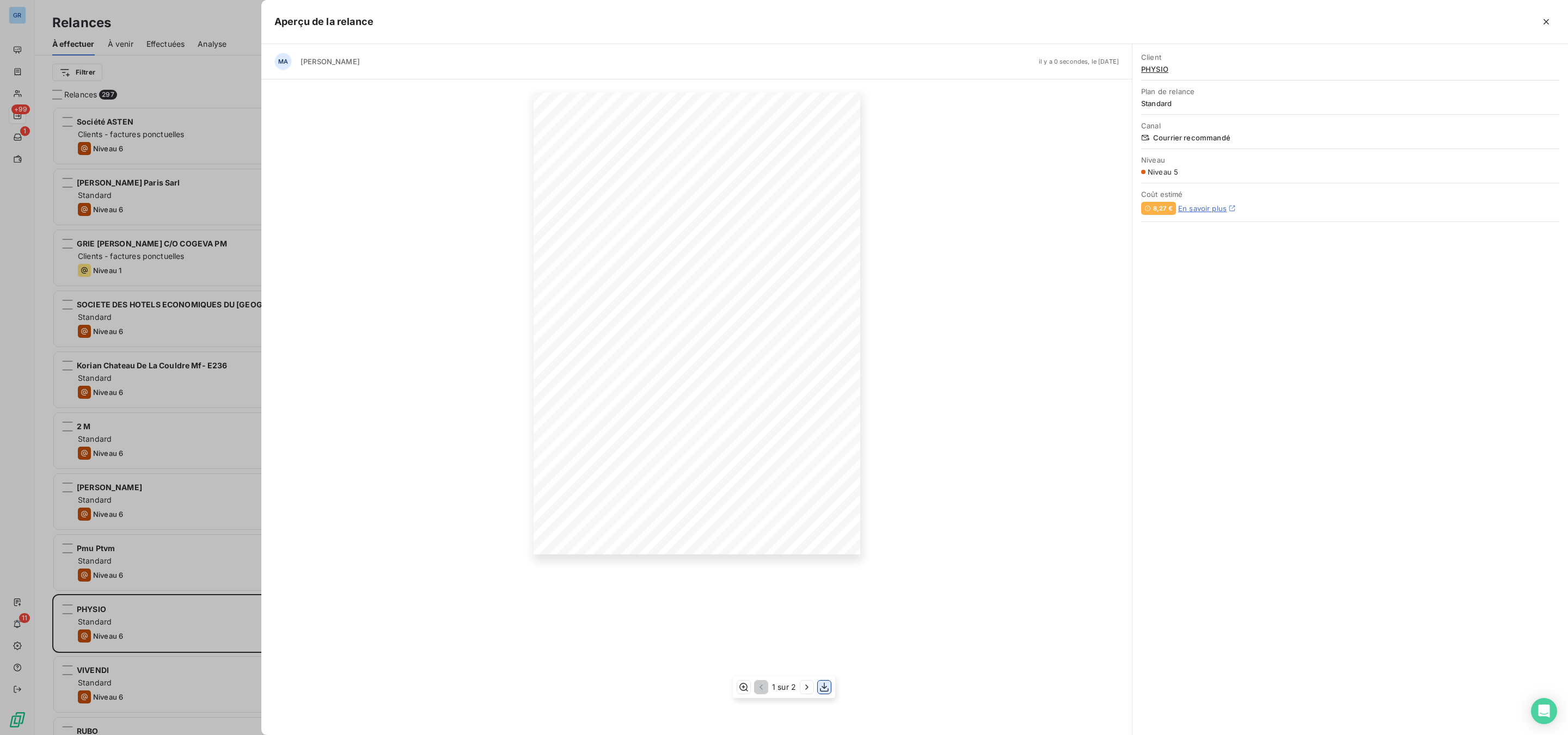
click at [822, 559] on icon "button" at bounding box center [824, 688] width 11 height 11
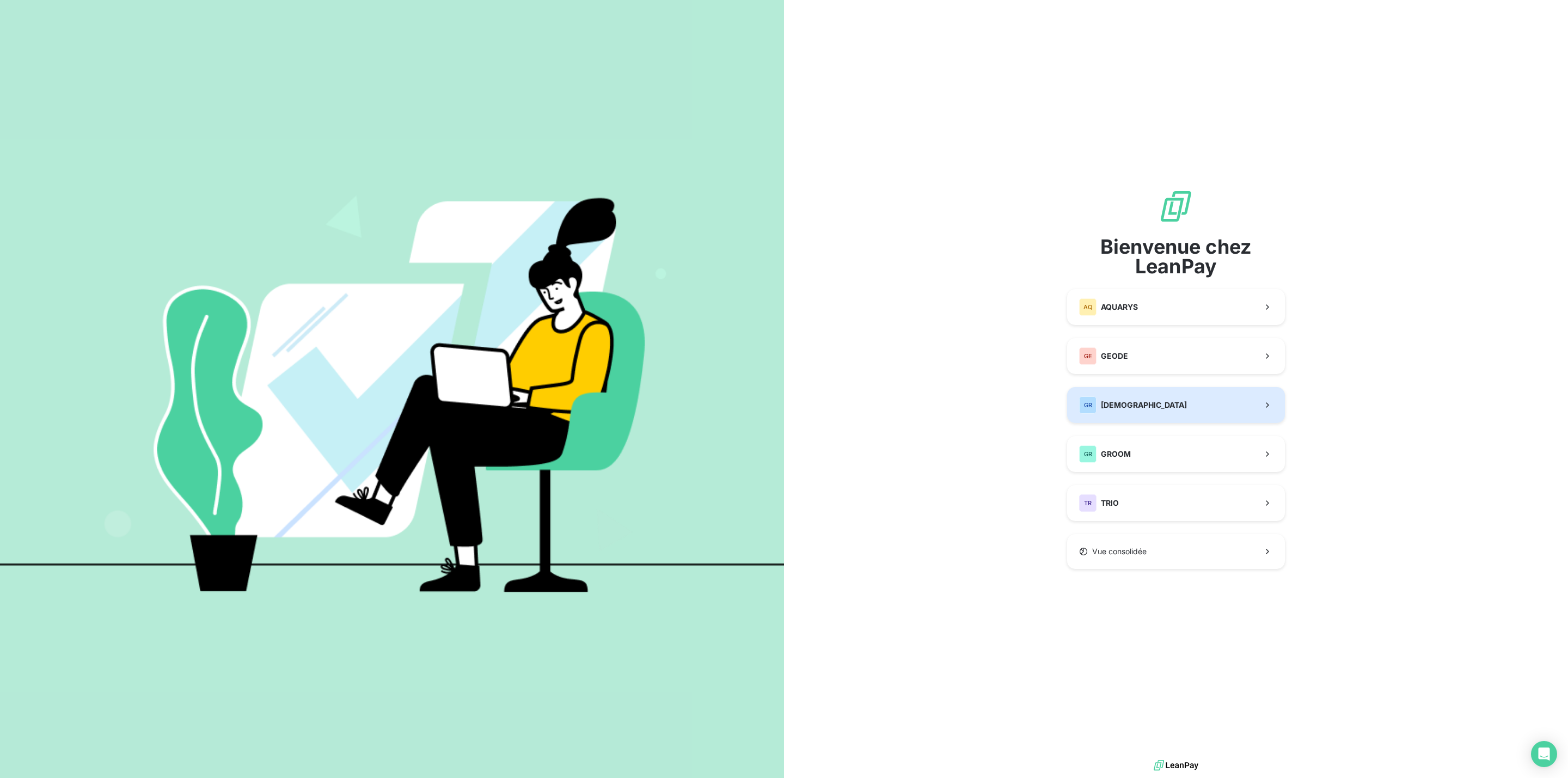
click at [1132, 408] on span "[DEMOGRAPHIC_DATA]" at bounding box center [1144, 405] width 86 height 11
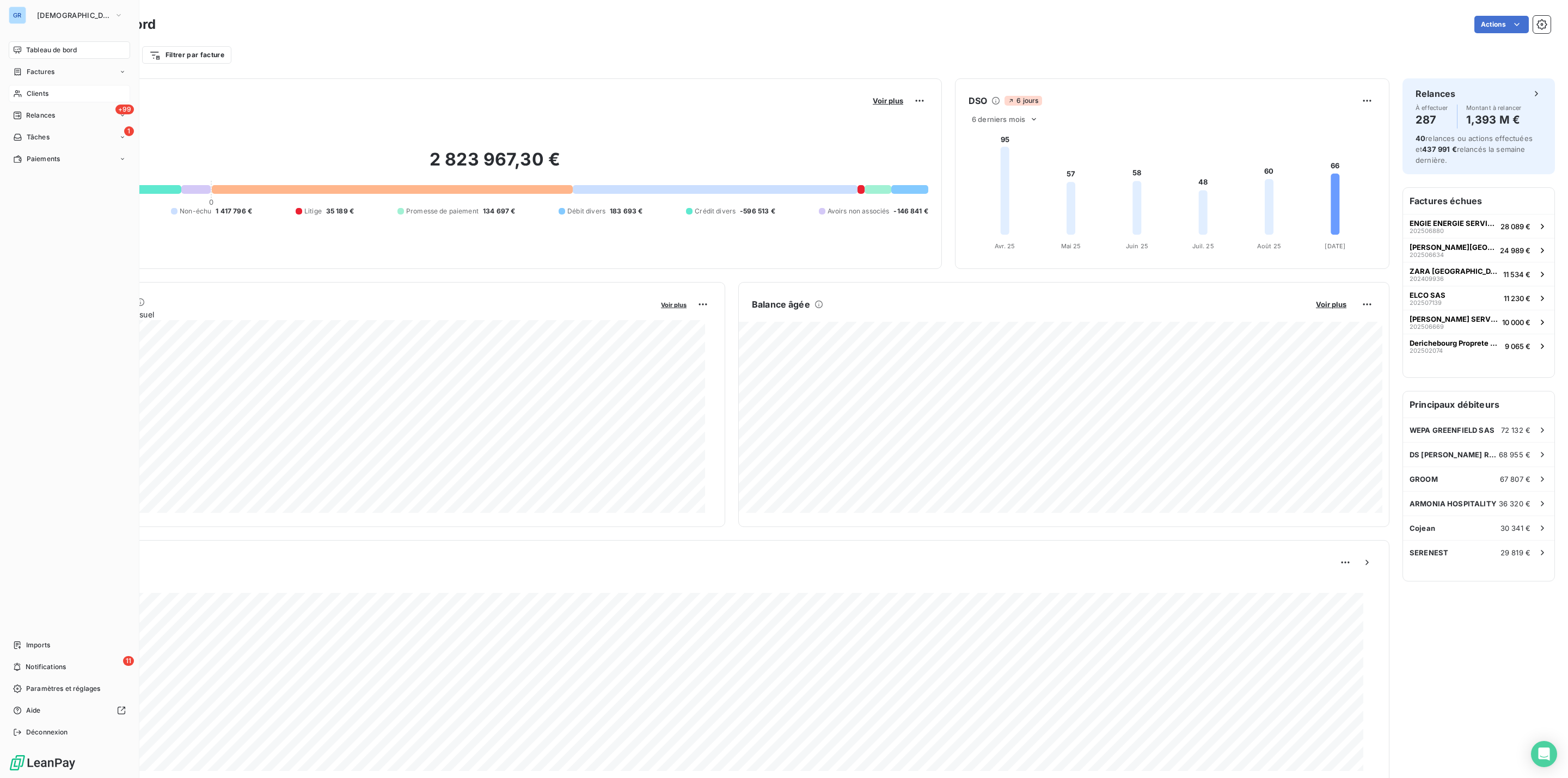
click at [49, 94] on div "Clients" at bounding box center [69, 94] width 121 height 18
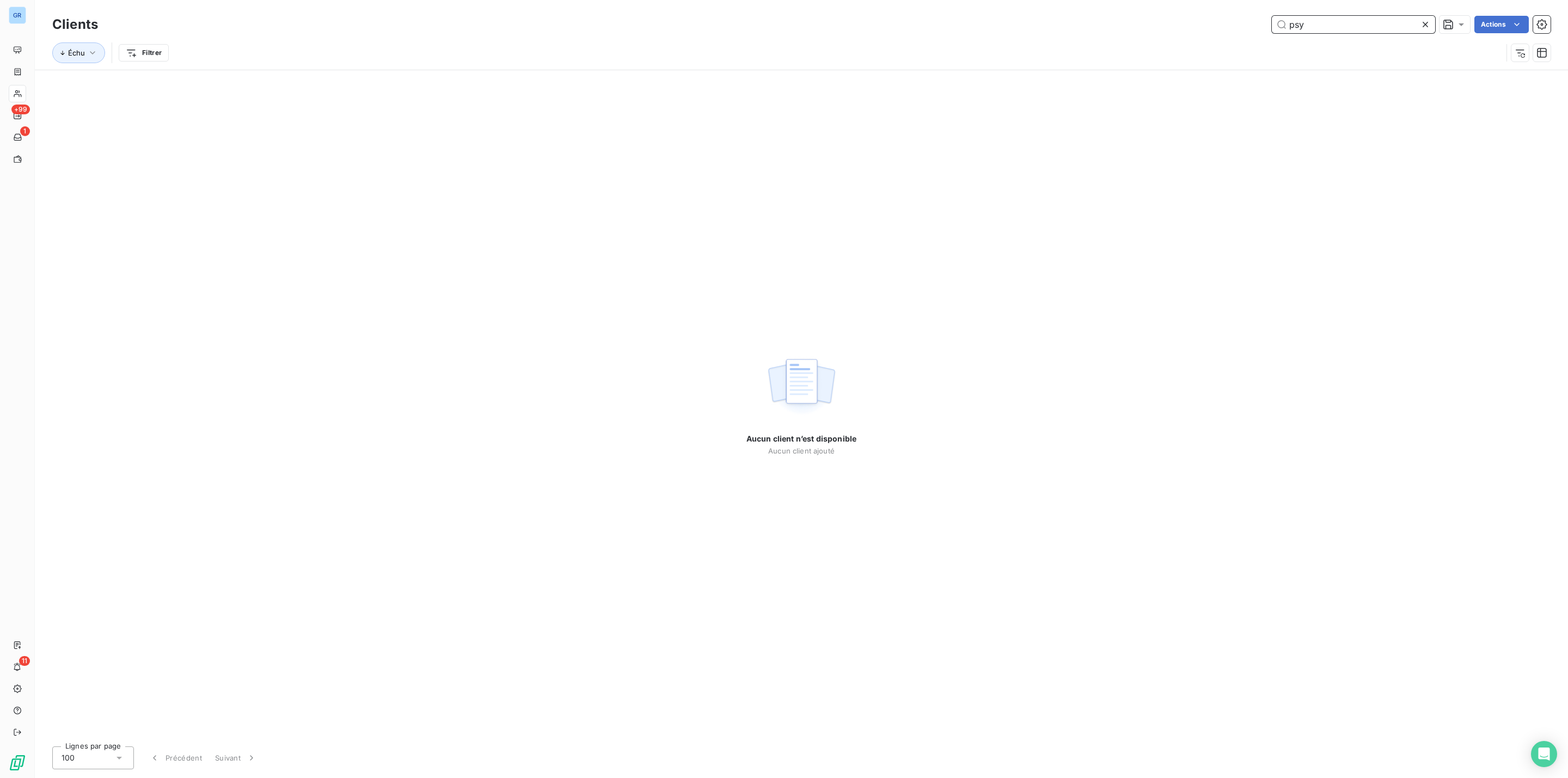
click at [1327, 29] on input "psy" at bounding box center [1353, 24] width 163 height 18
type input "p"
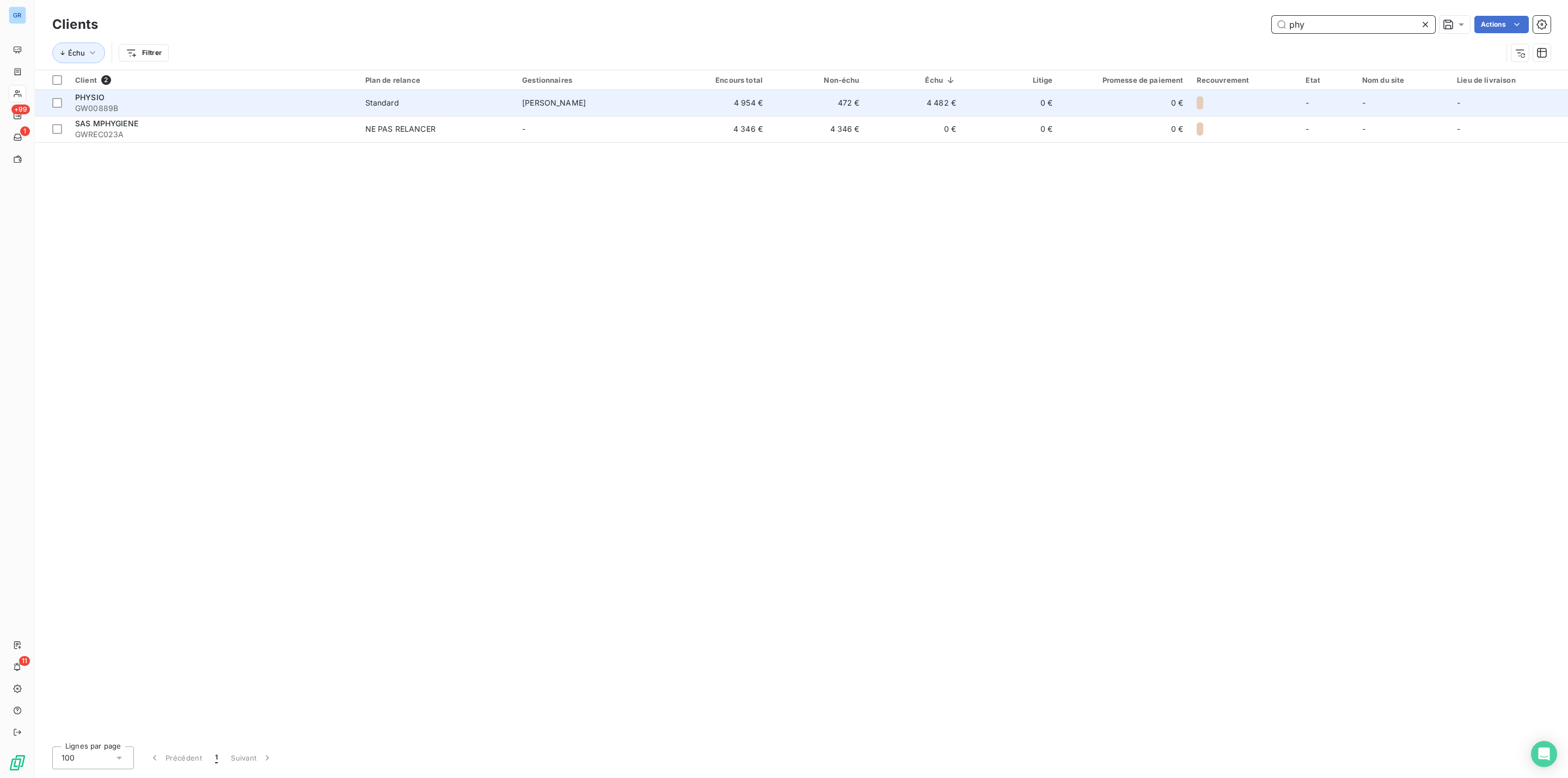
type input "phy"
click at [91, 105] on span "GW00889B" at bounding box center [213, 108] width 277 height 11
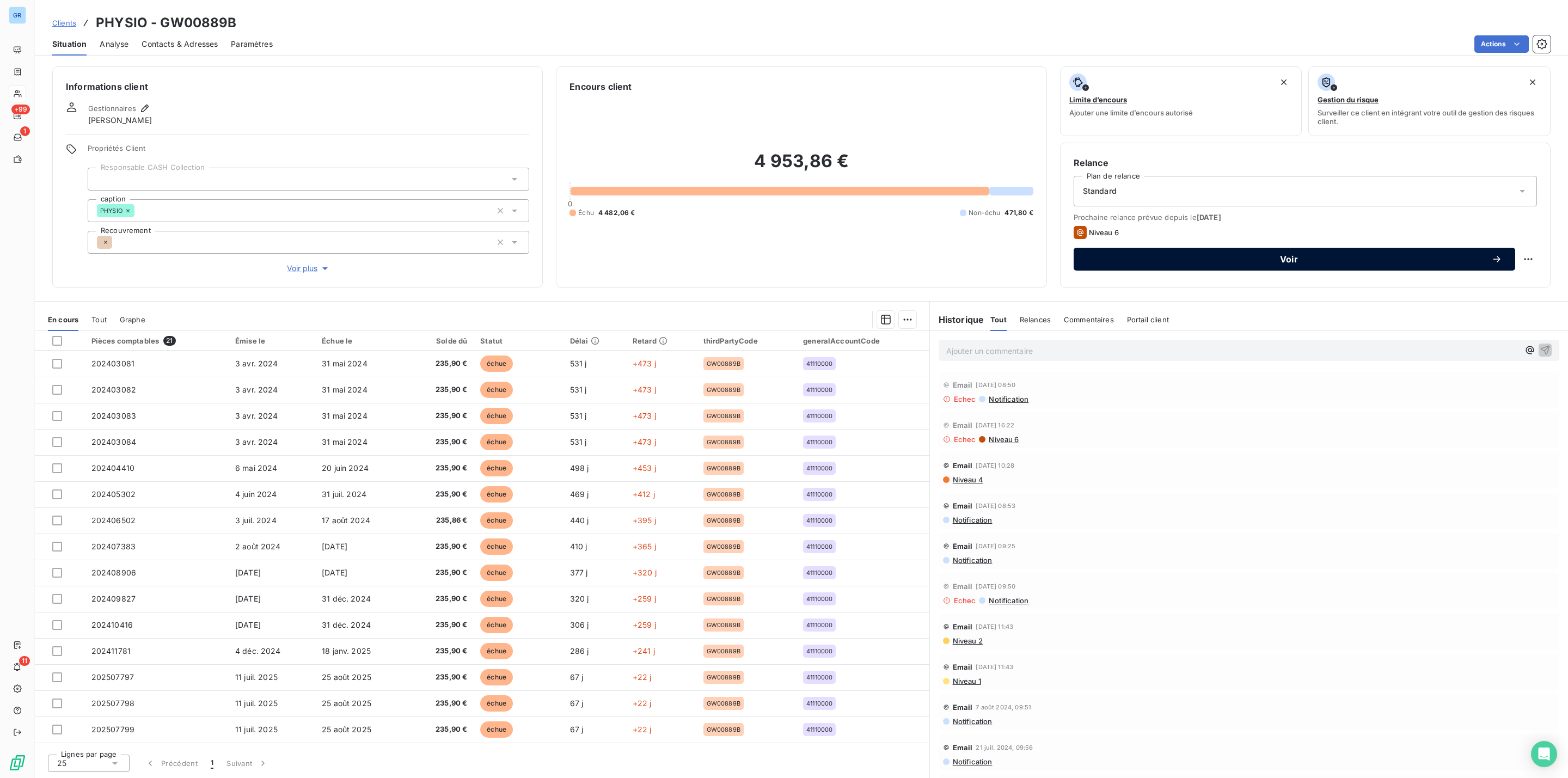
click at [1224, 260] on span "Voir" at bounding box center [1289, 259] width 405 height 9
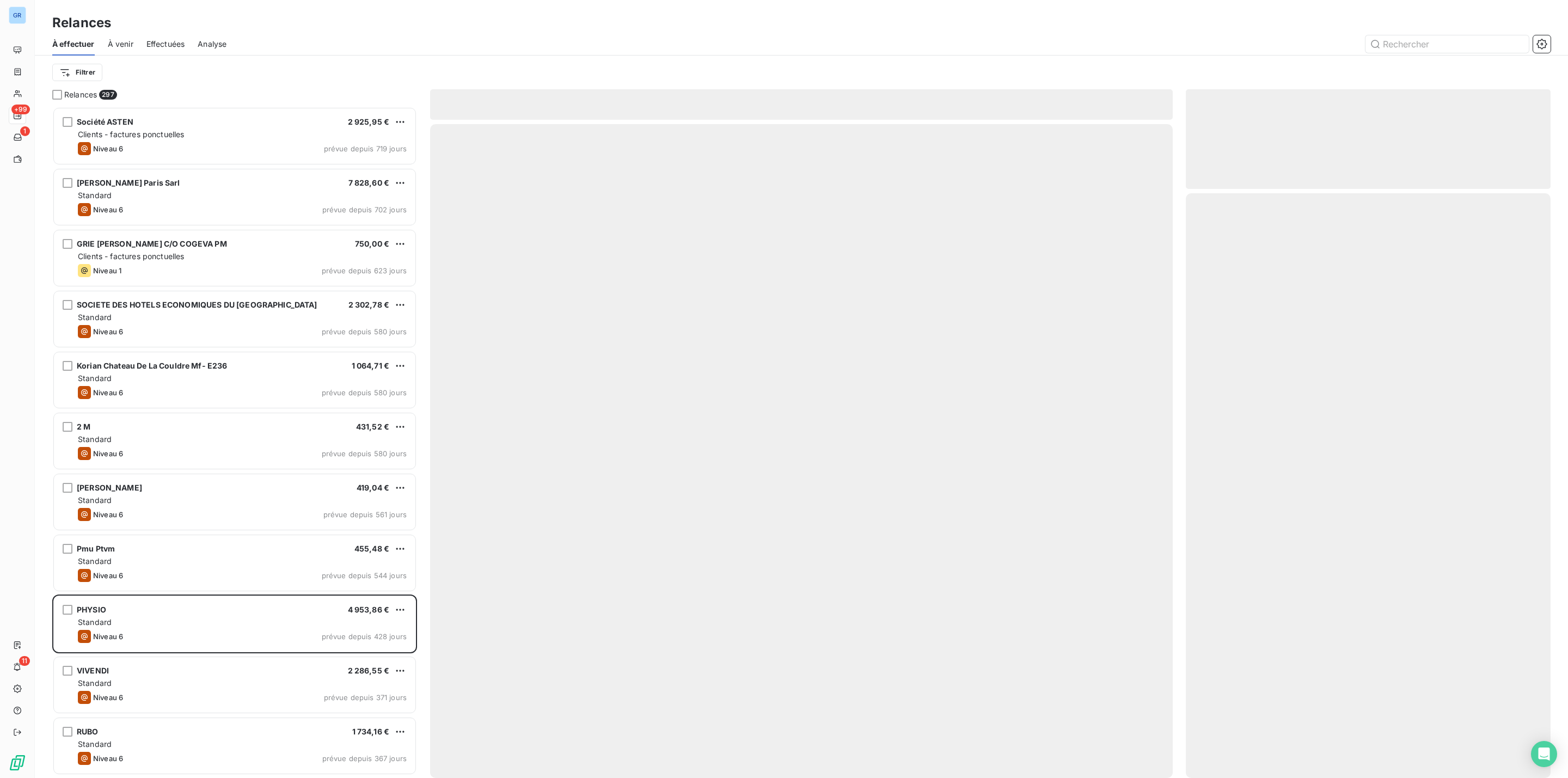
scroll to position [660, 352]
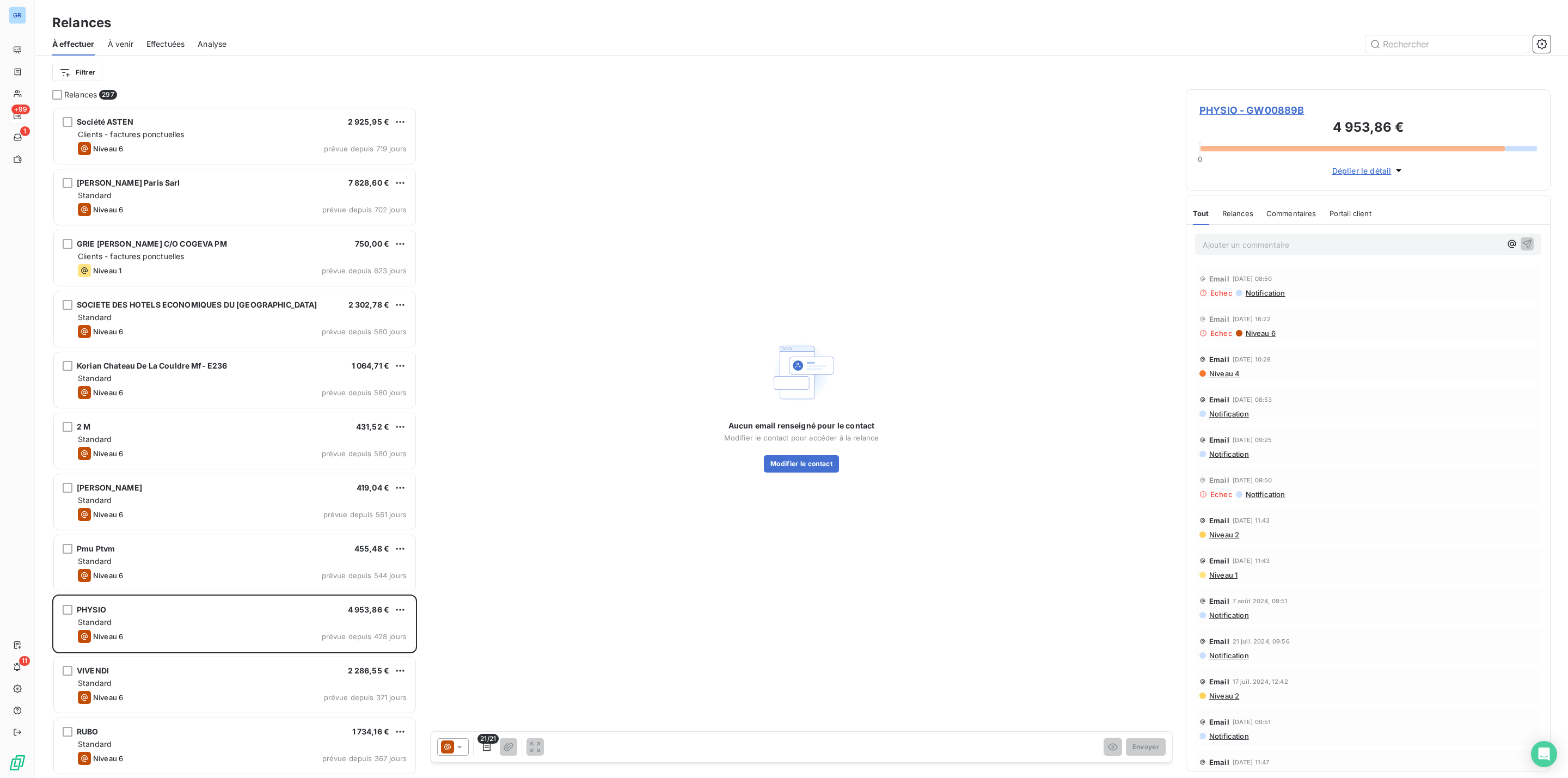
click at [445, 744] on icon at bounding box center [447, 746] width 13 height 13
click at [474, 699] on span "Niveau 5" at bounding box center [475, 704] width 32 height 11
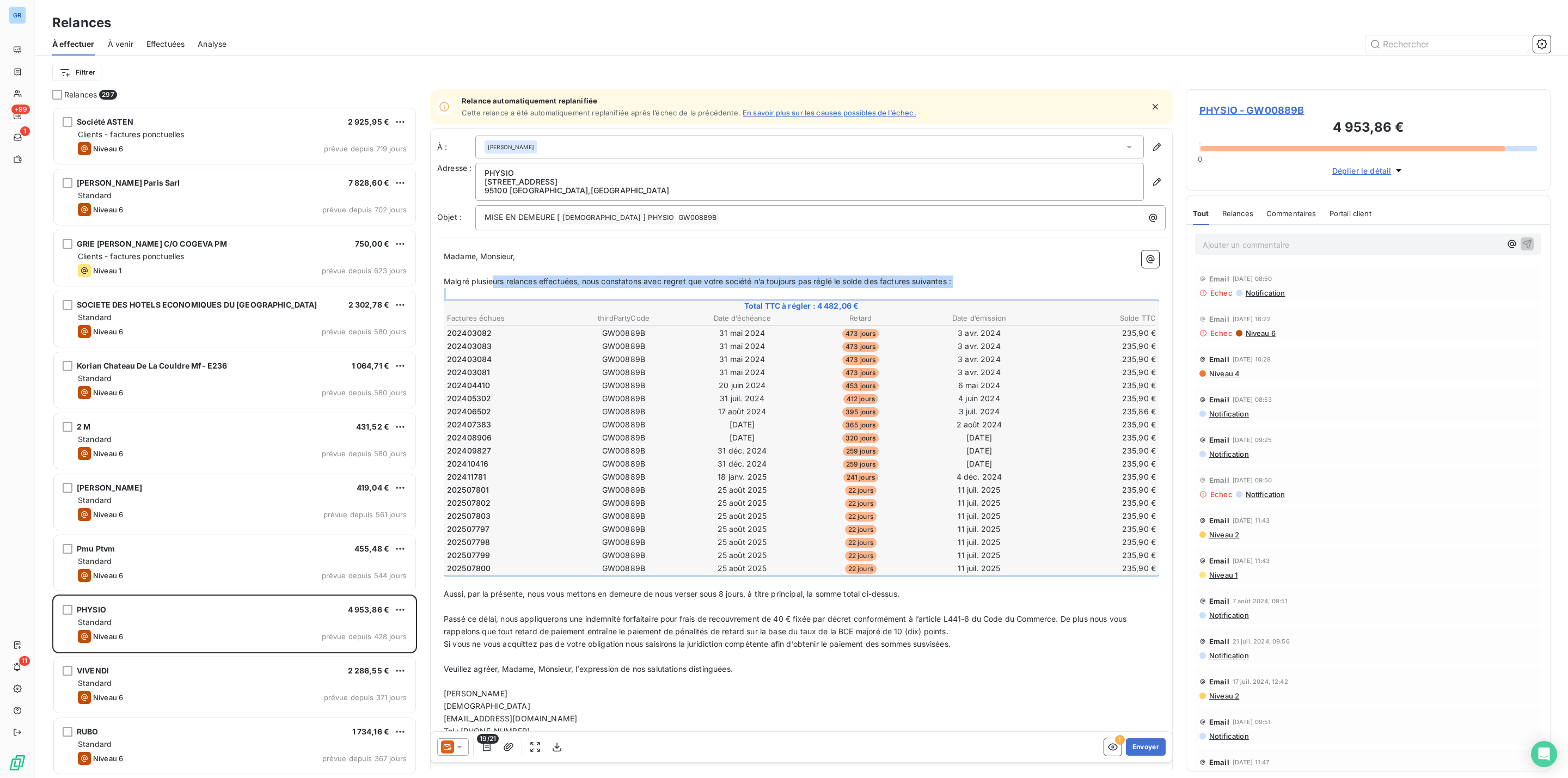
drag, startPoint x: 494, startPoint y: 281, endPoint x: 531, endPoint y: 342, distance: 71.3
click at [533, 343] on div "Madame, Monsieur, ﻿ Malgré plusieurs relances effectuées, nous constatons avec …" at bounding box center [801, 519] width 715 height 537
click at [441, 257] on div "Madame, Monsieur, ﻿ Malgré plusieurs relances effectuées, nous constatons avec …" at bounding box center [801, 519] width 729 height 550
drag, startPoint x: 443, startPoint y: 250, endPoint x: 549, endPoint y: 321, distance: 127.6
click at [560, 330] on div "Madame, Monsieur, ﻿ Malgré plusieurs relances effectuées, nous constatons avec …" at bounding box center [801, 519] width 729 height 550
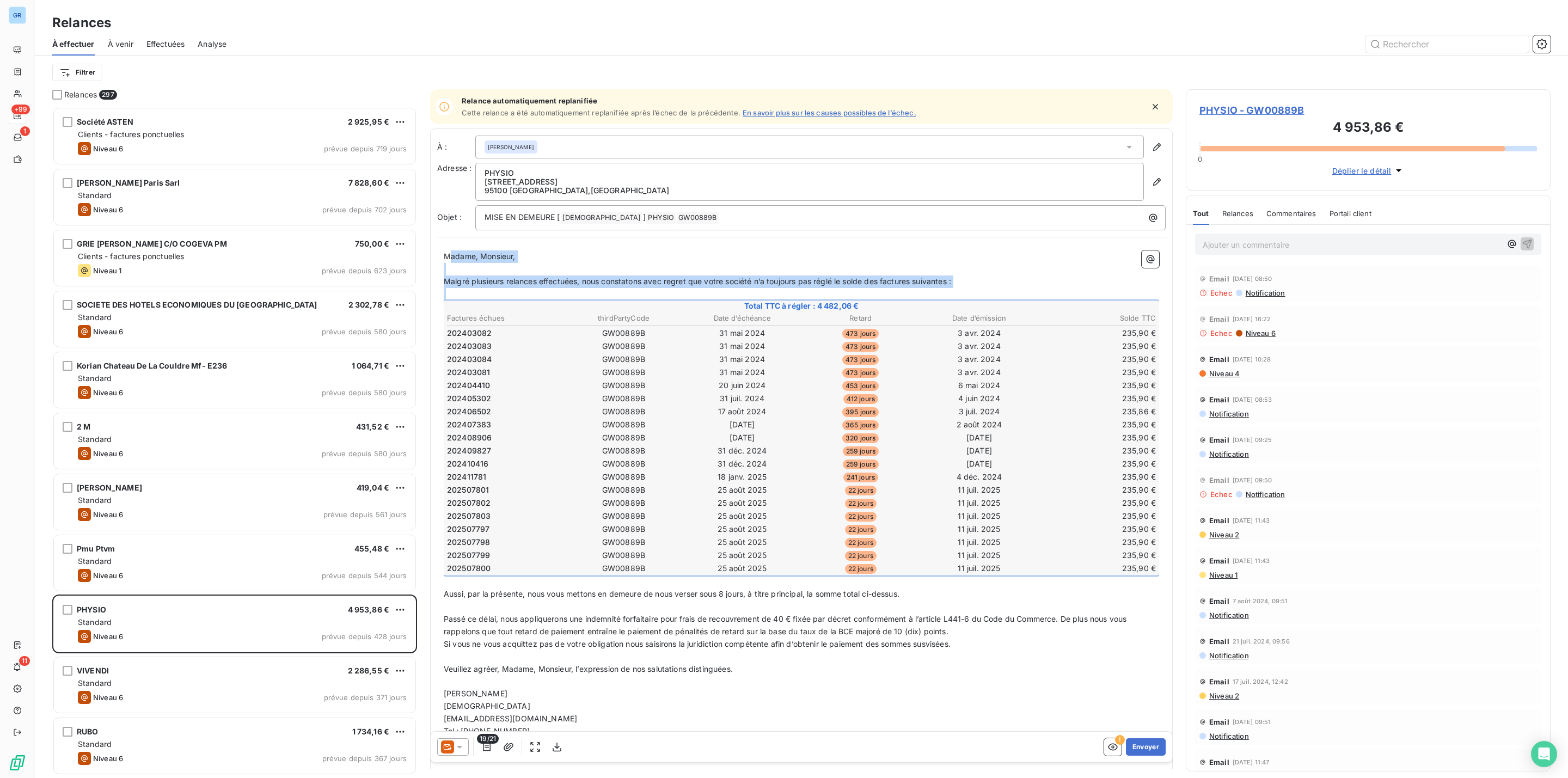
drag, startPoint x: 448, startPoint y: 257, endPoint x: 607, endPoint y: 361, distance: 190.0
click at [607, 361] on div "Madame, Monsieur, ﻿ Malgré plusieurs relances effectuées, nous constatons avec …" at bounding box center [801, 519] width 715 height 537
drag, startPoint x: 443, startPoint y: 257, endPoint x: 686, endPoint y: 724, distance: 526.4
click at [686, 724] on div "Madame, Monsieur, ﻿ Malgré plusieurs relances effectuées, nous constatons avec …" at bounding box center [801, 519] width 715 height 537
copy div "Madame, Monsieur, ﻿ Malgré plusieurs relances effectuées, nous constatons avec …"
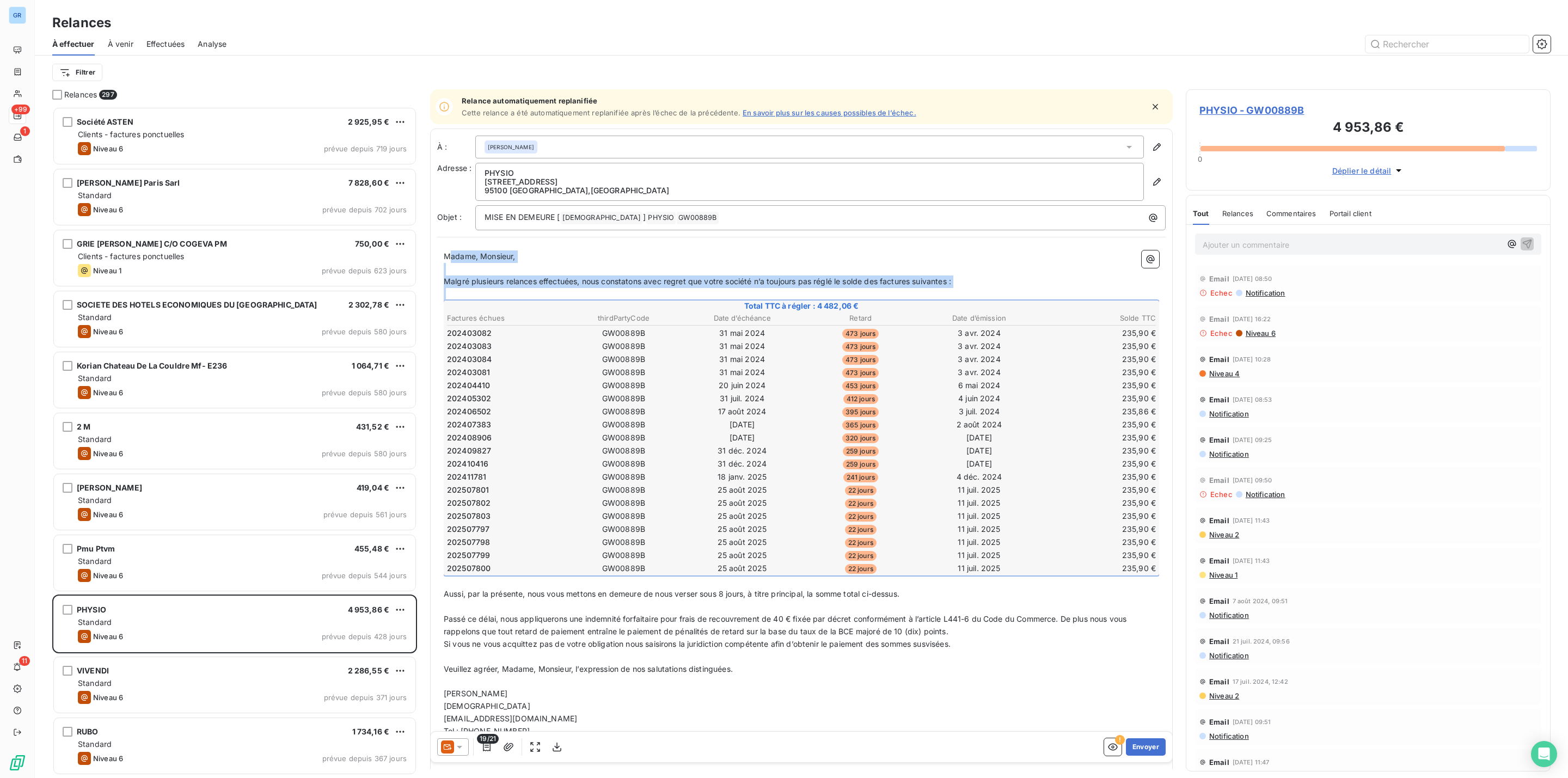
copy div "Madame, Monsieur, ﻿ Malgré plusieurs relances effectuées, nous constatons avec …"
click at [601, 189] on p "95100 ARGENTEUIL , France" at bounding box center [810, 191] width 650 height 9
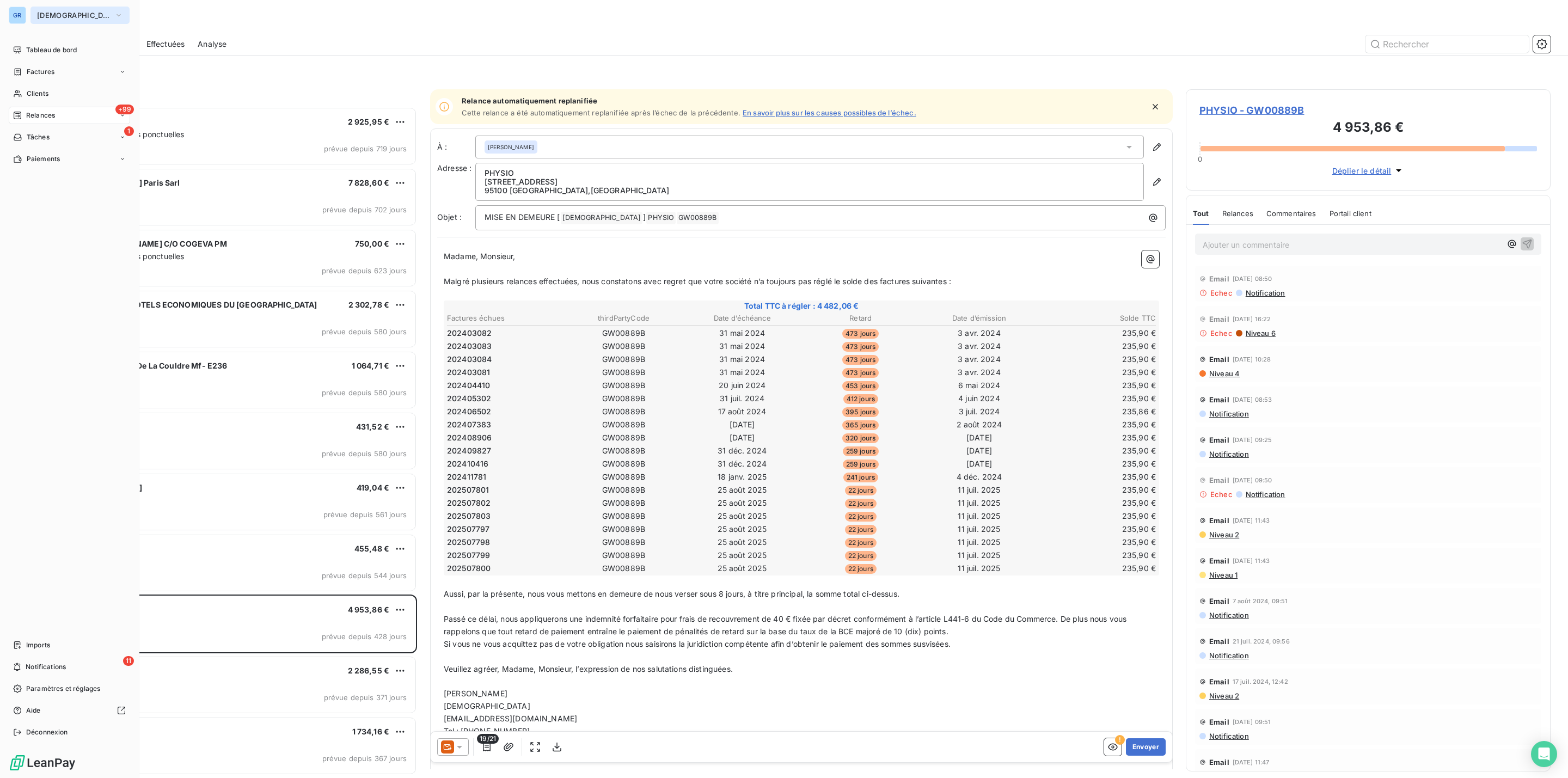
click at [43, 15] on span "[DEMOGRAPHIC_DATA]" at bounding box center [74, 15] width 73 height 9
click at [44, 687] on span "Paramètres et réglages" at bounding box center [63, 689] width 74 height 10
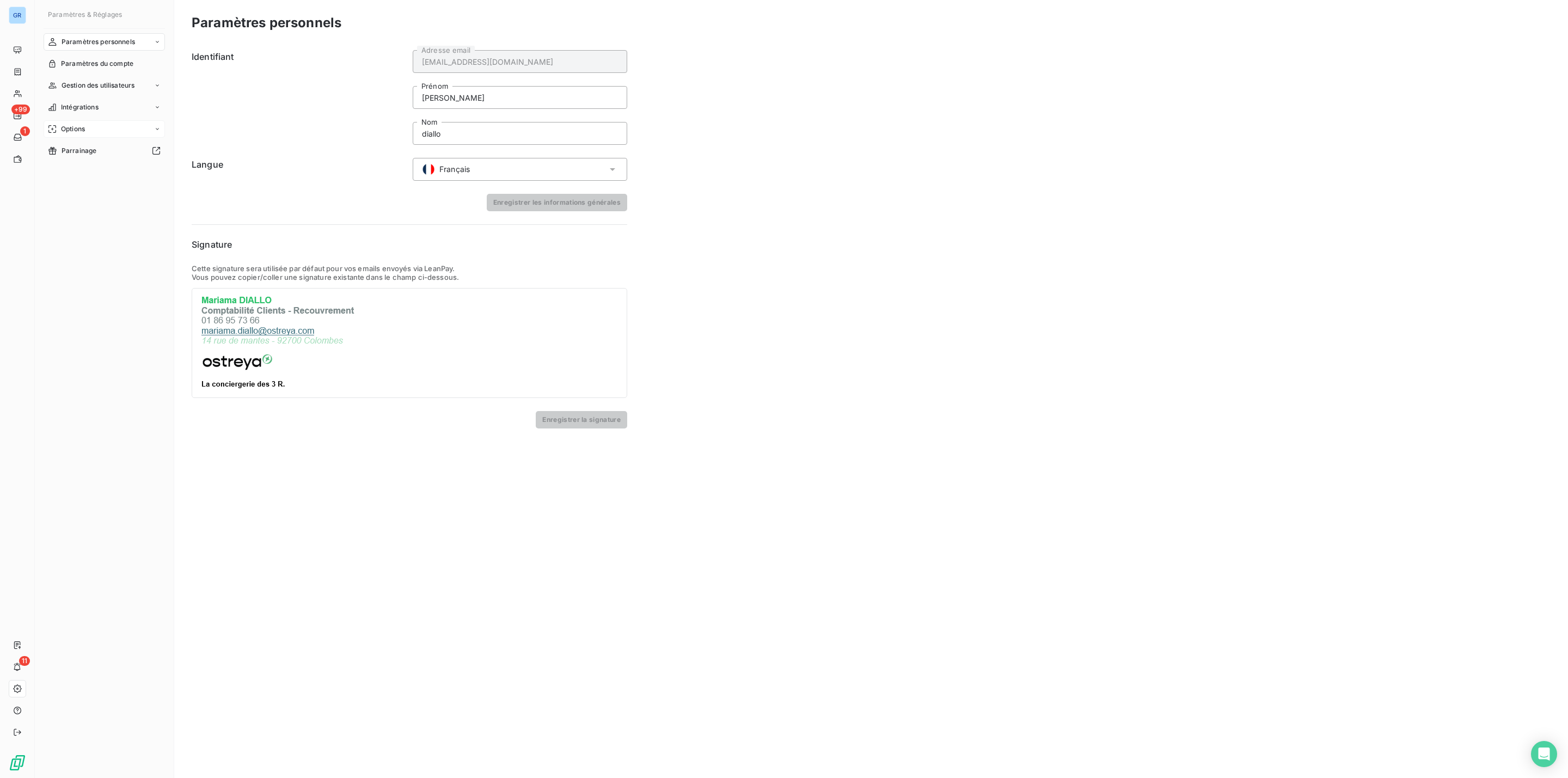
click at [75, 126] on span "Options" at bounding box center [72, 129] width 24 height 10
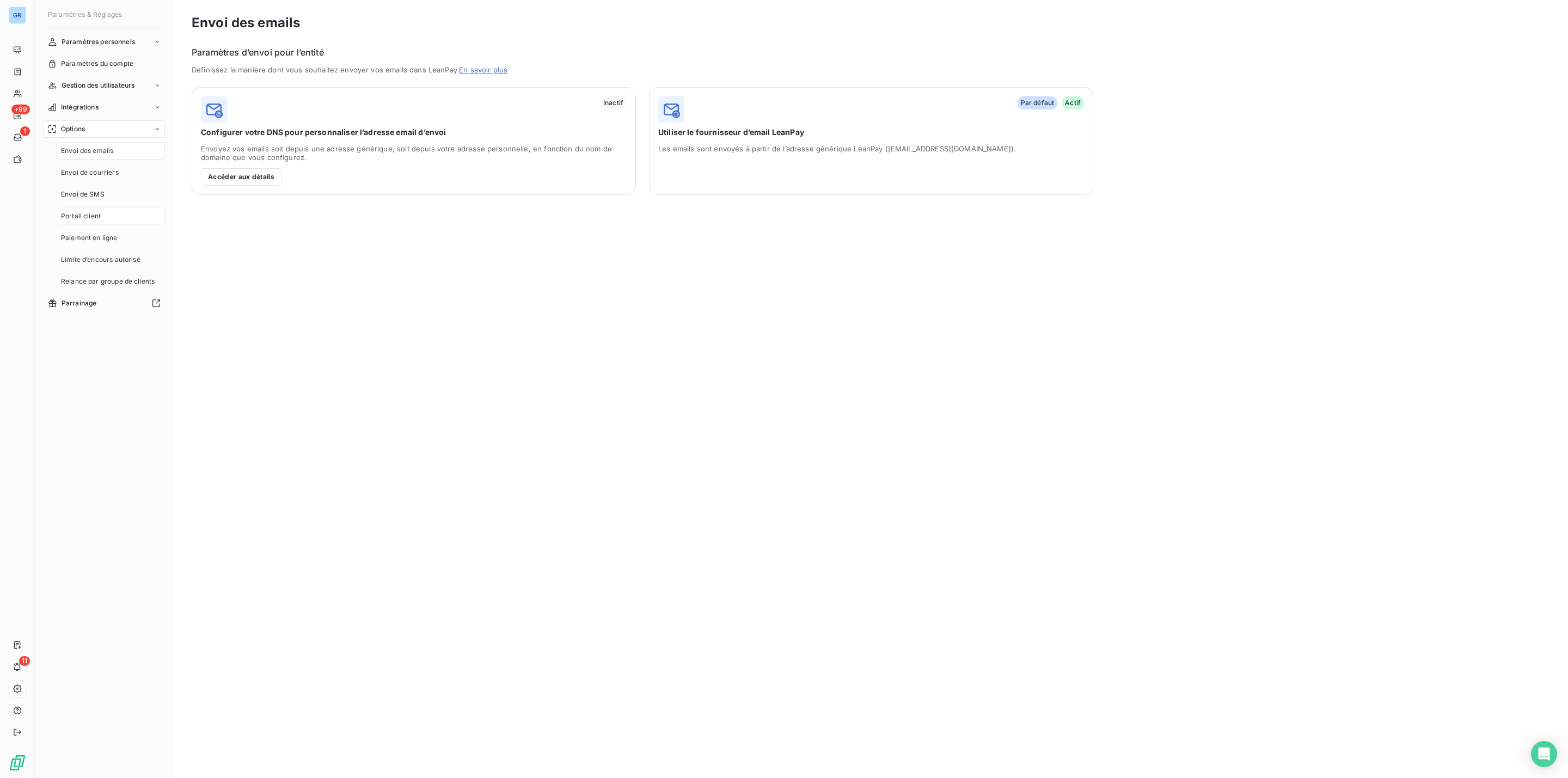
click at [90, 218] on span "Portail client" at bounding box center [80, 216] width 40 height 10
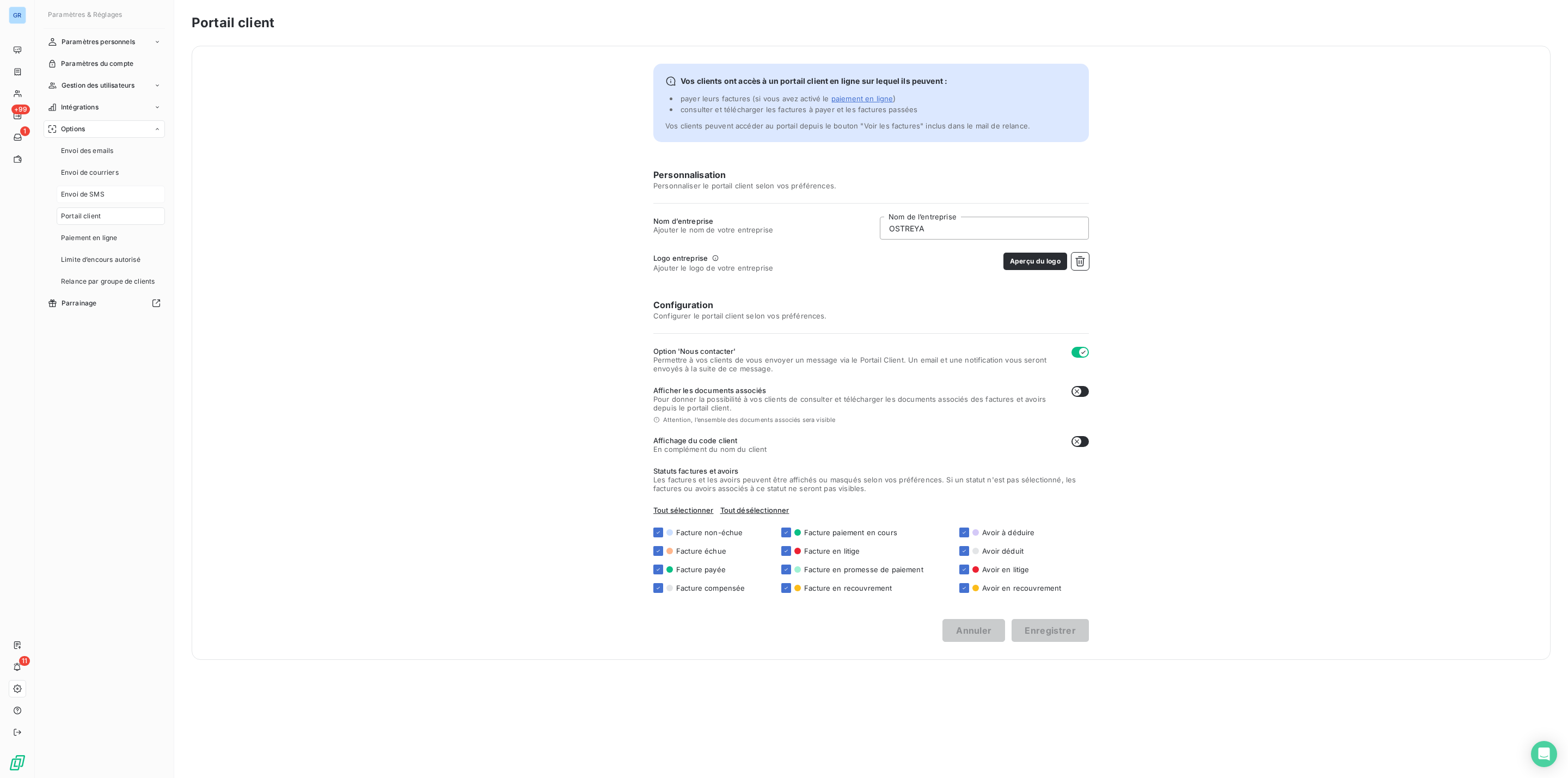
click at [90, 189] on span "Envoi de SMS" at bounding box center [83, 194] width 44 height 10
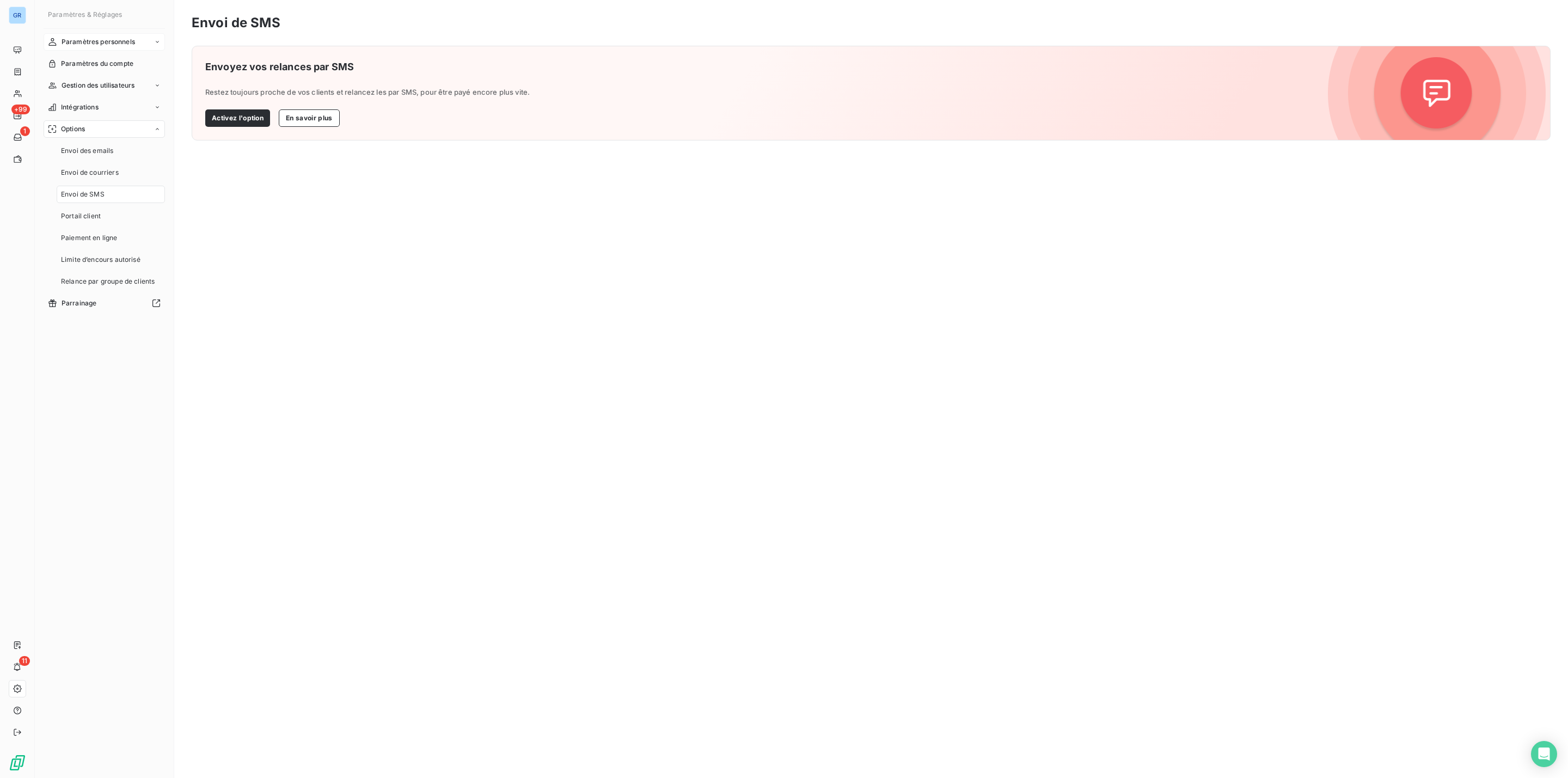
click at [103, 41] on span "Paramètres personnels" at bounding box center [98, 42] width 74 height 10
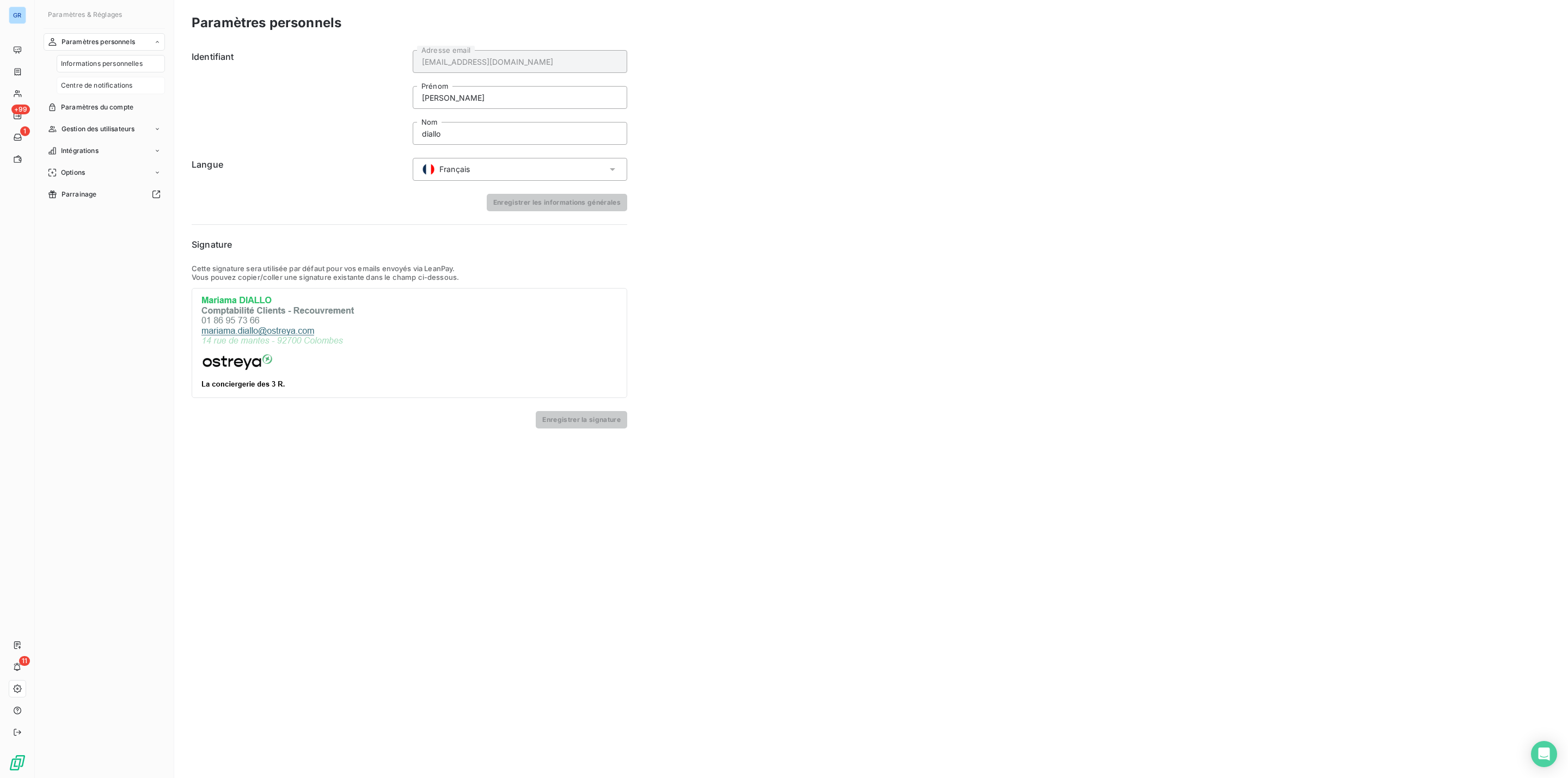
click at [115, 86] on span "Centre de notifications" at bounding box center [96, 85] width 71 height 10
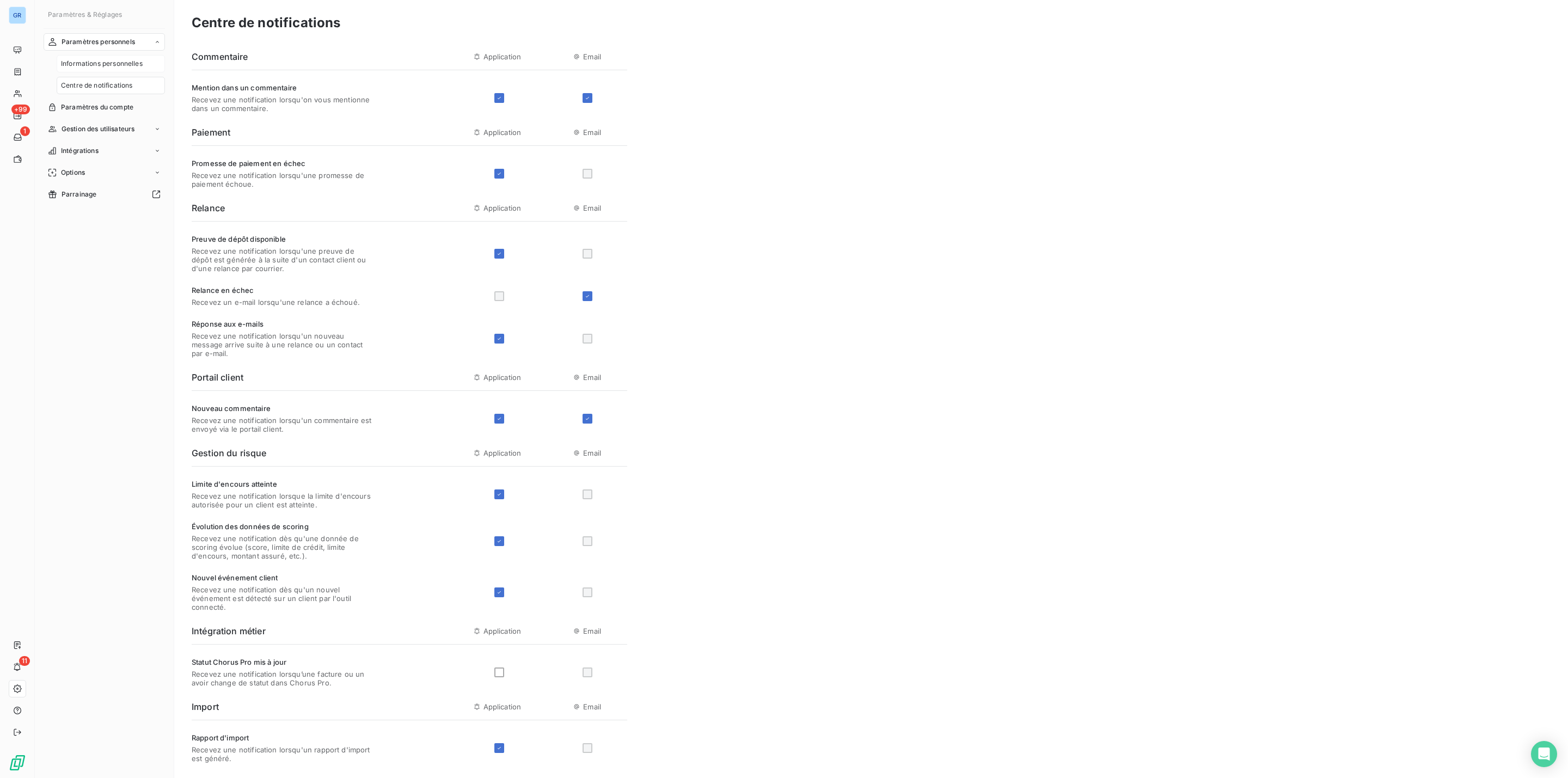
click at [113, 65] on span "Informations personnelles" at bounding box center [102, 64] width 82 height 10
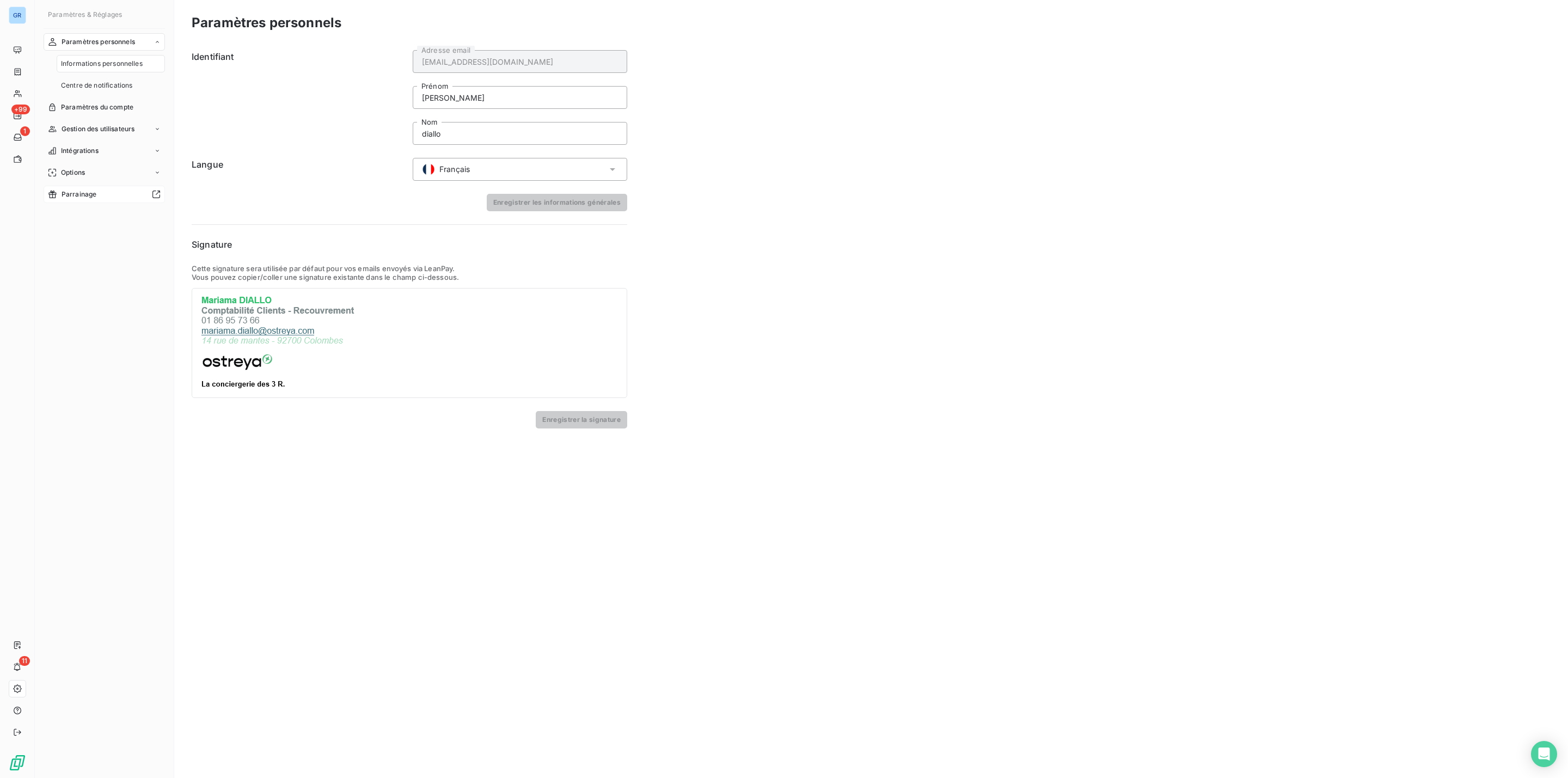
click at [96, 197] on div "Parrainage" at bounding box center [104, 194] width 121 height 18
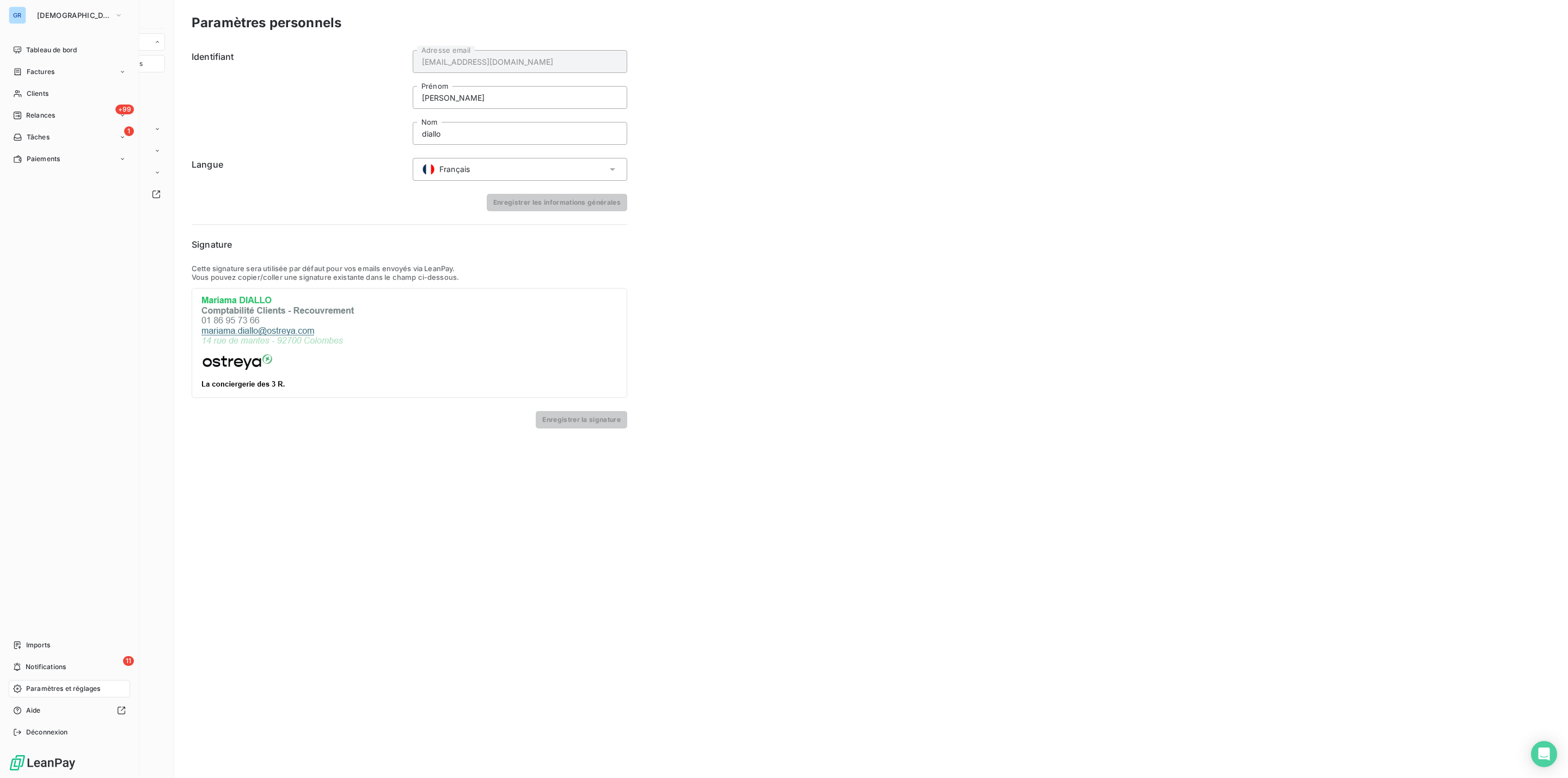
click at [52, 684] on span "Paramètres et réglages" at bounding box center [63, 689] width 74 height 10
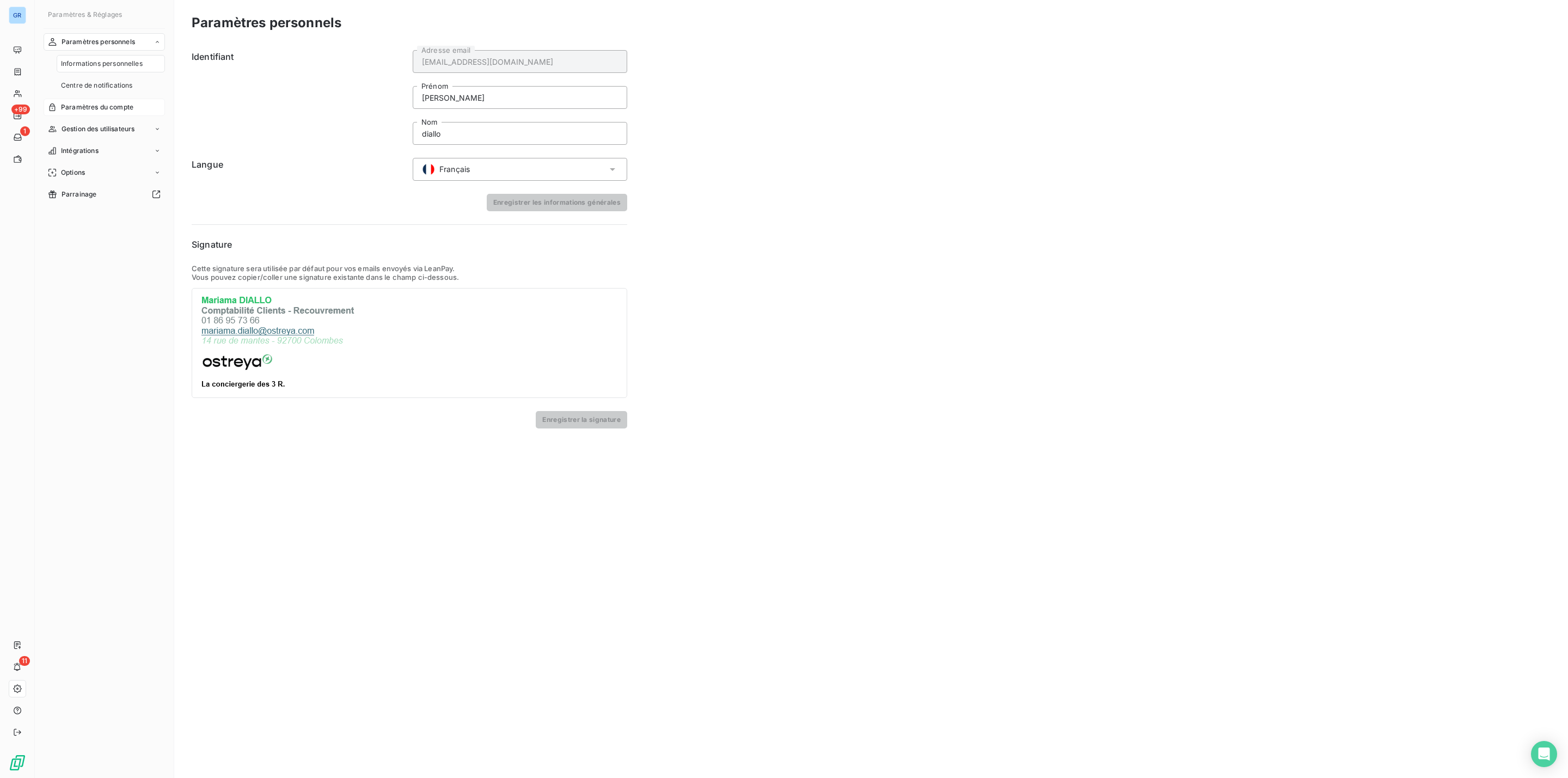
click at [93, 105] on span "Paramètres du compte" at bounding box center [97, 107] width 72 height 10
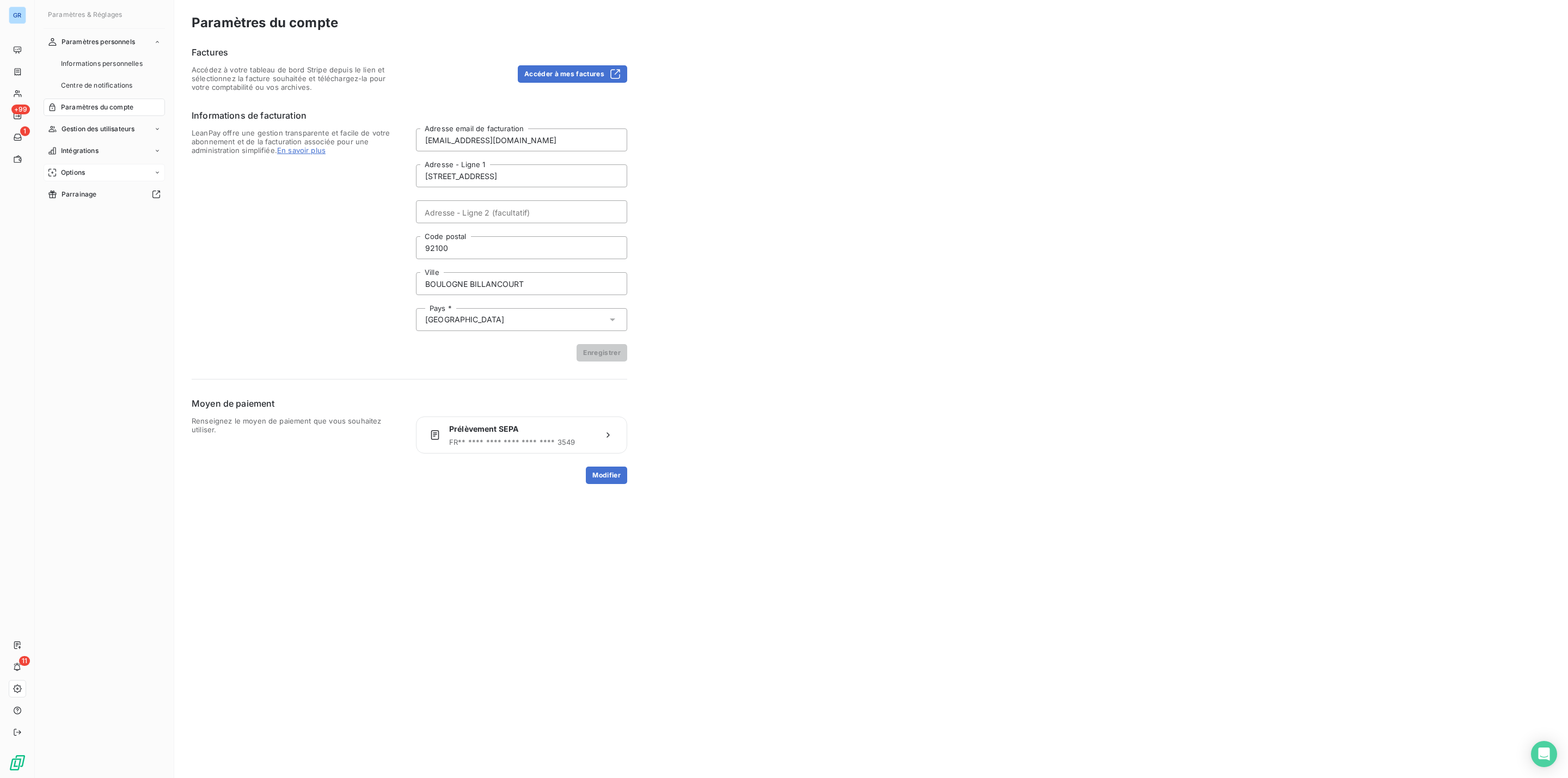
click at [72, 167] on span "Options" at bounding box center [72, 172] width 24 height 10
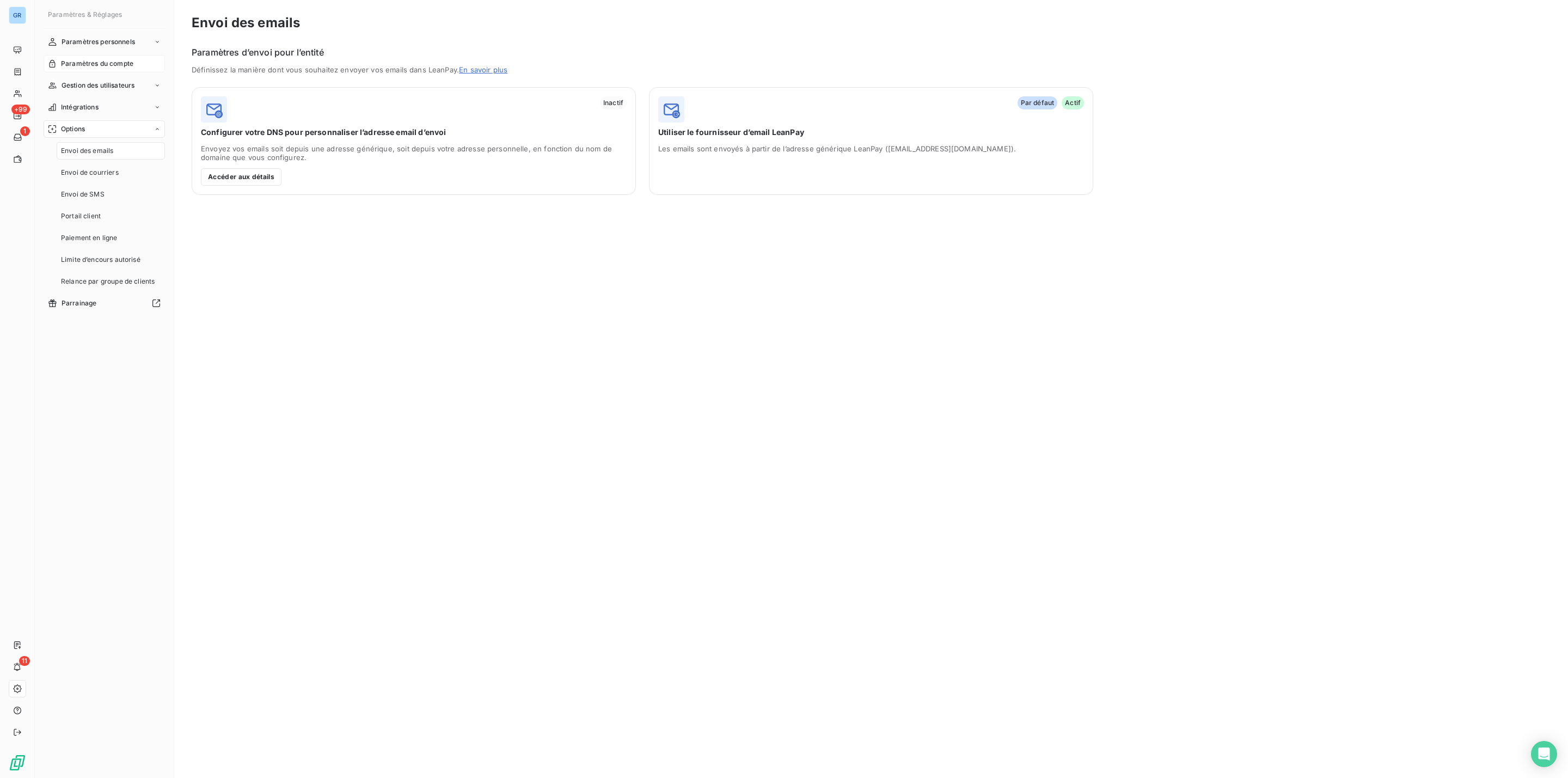
click at [130, 59] on span "Paramètres du compte" at bounding box center [97, 64] width 72 height 10
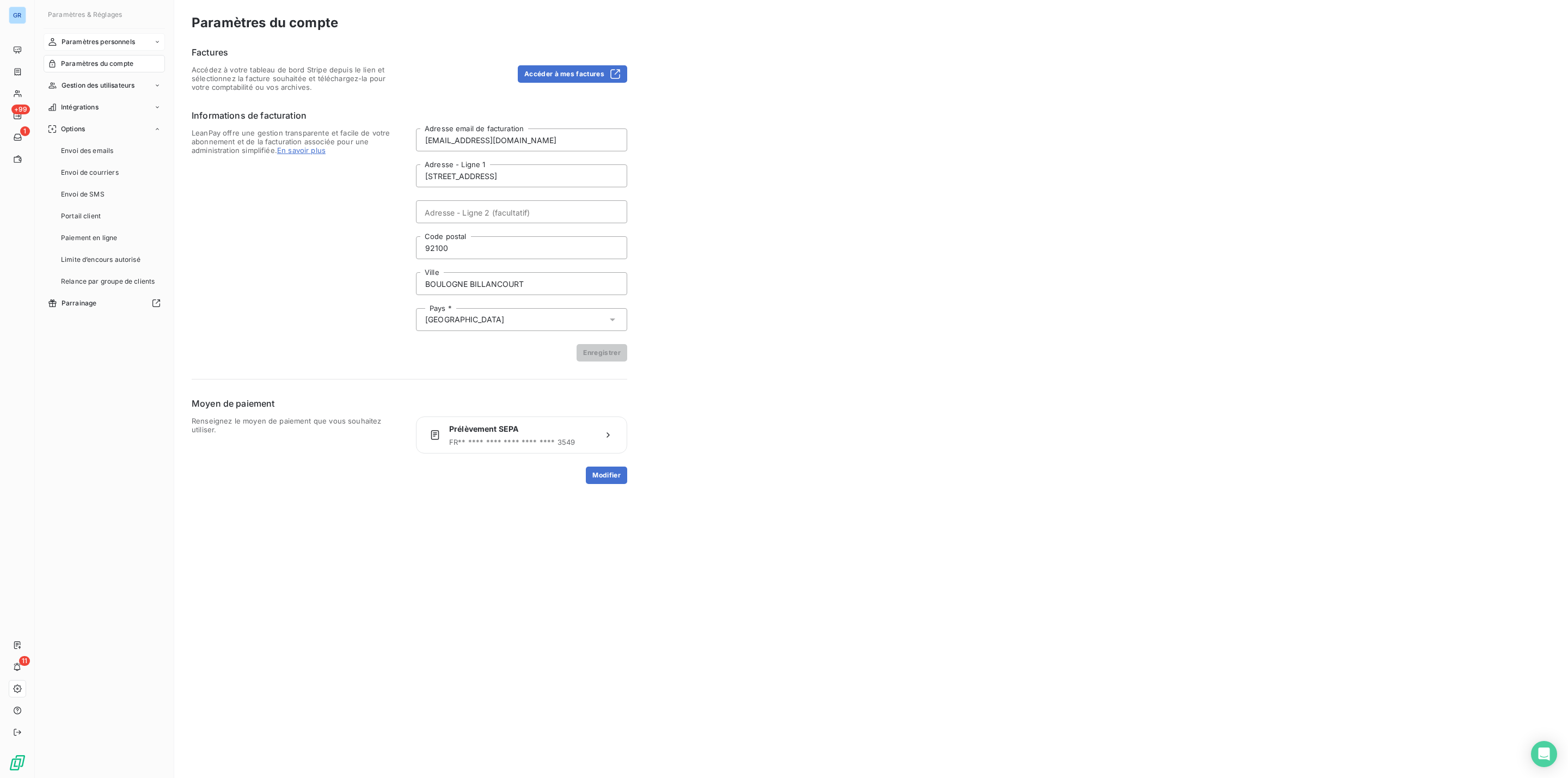
click at [126, 41] on span "Paramètres personnels" at bounding box center [98, 42] width 74 height 10
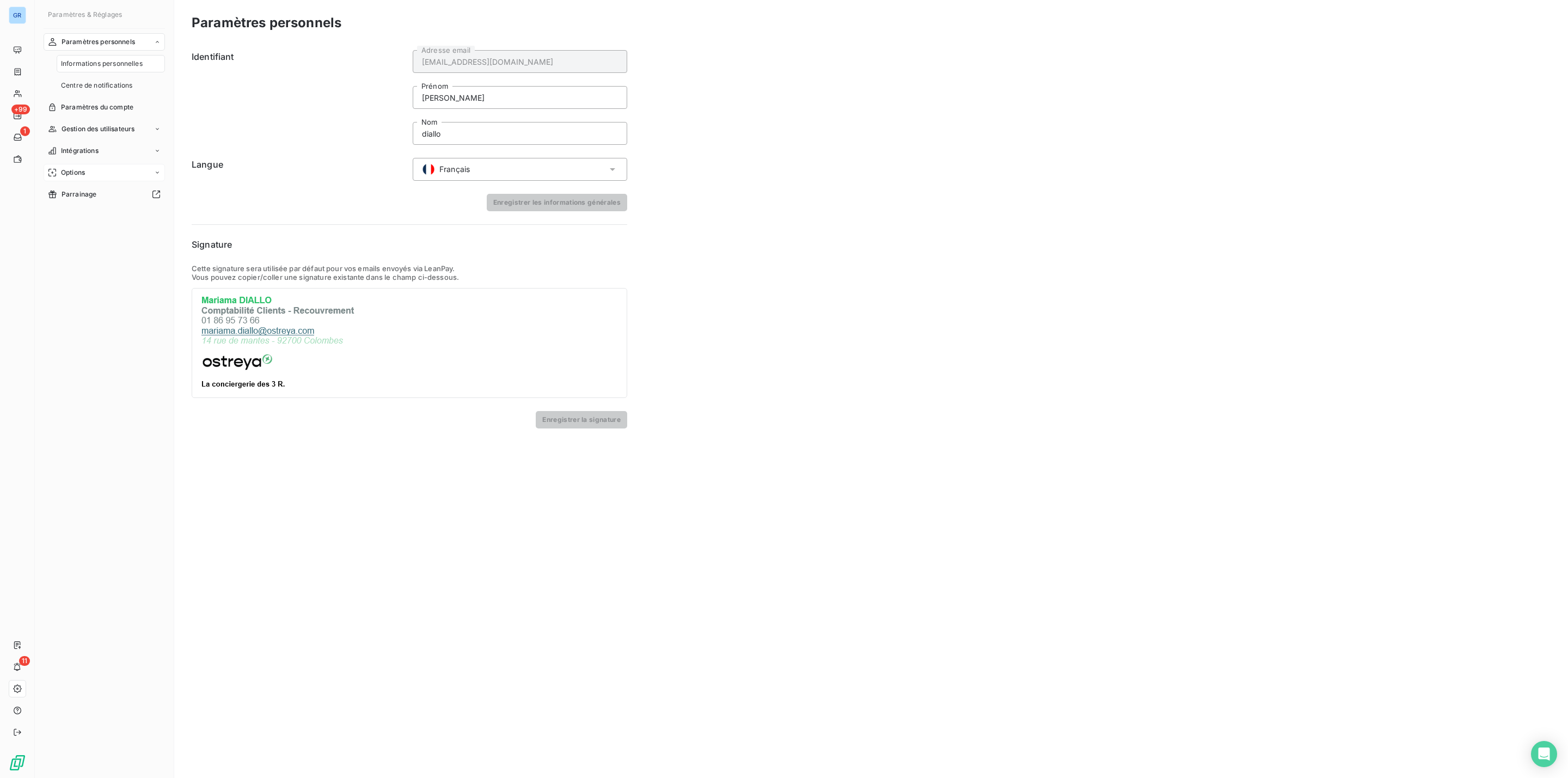
click at [79, 170] on span "Options" at bounding box center [72, 172] width 24 height 10
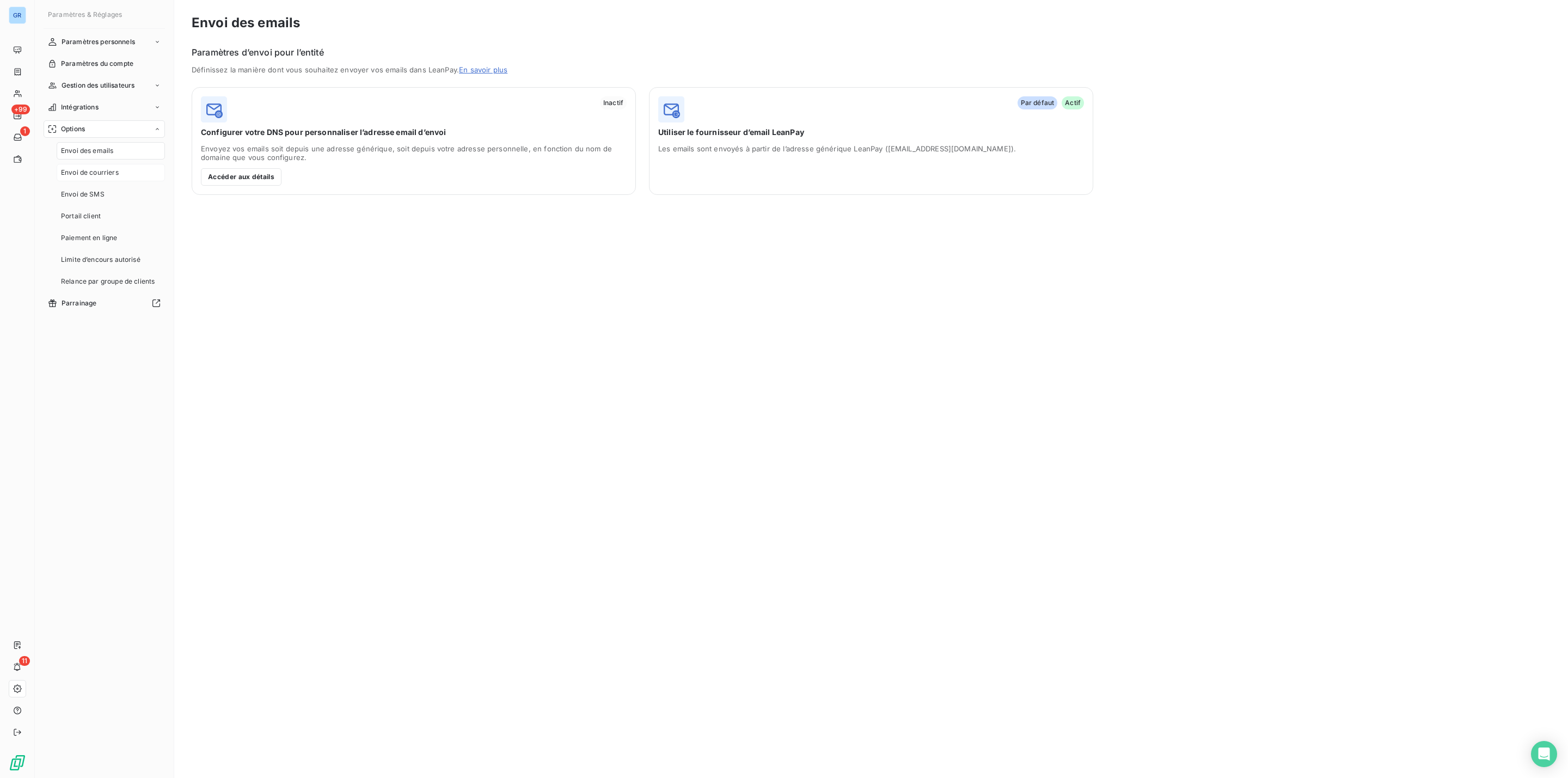
click at [102, 172] on span "Envoi de courriers" at bounding box center [89, 172] width 58 height 10
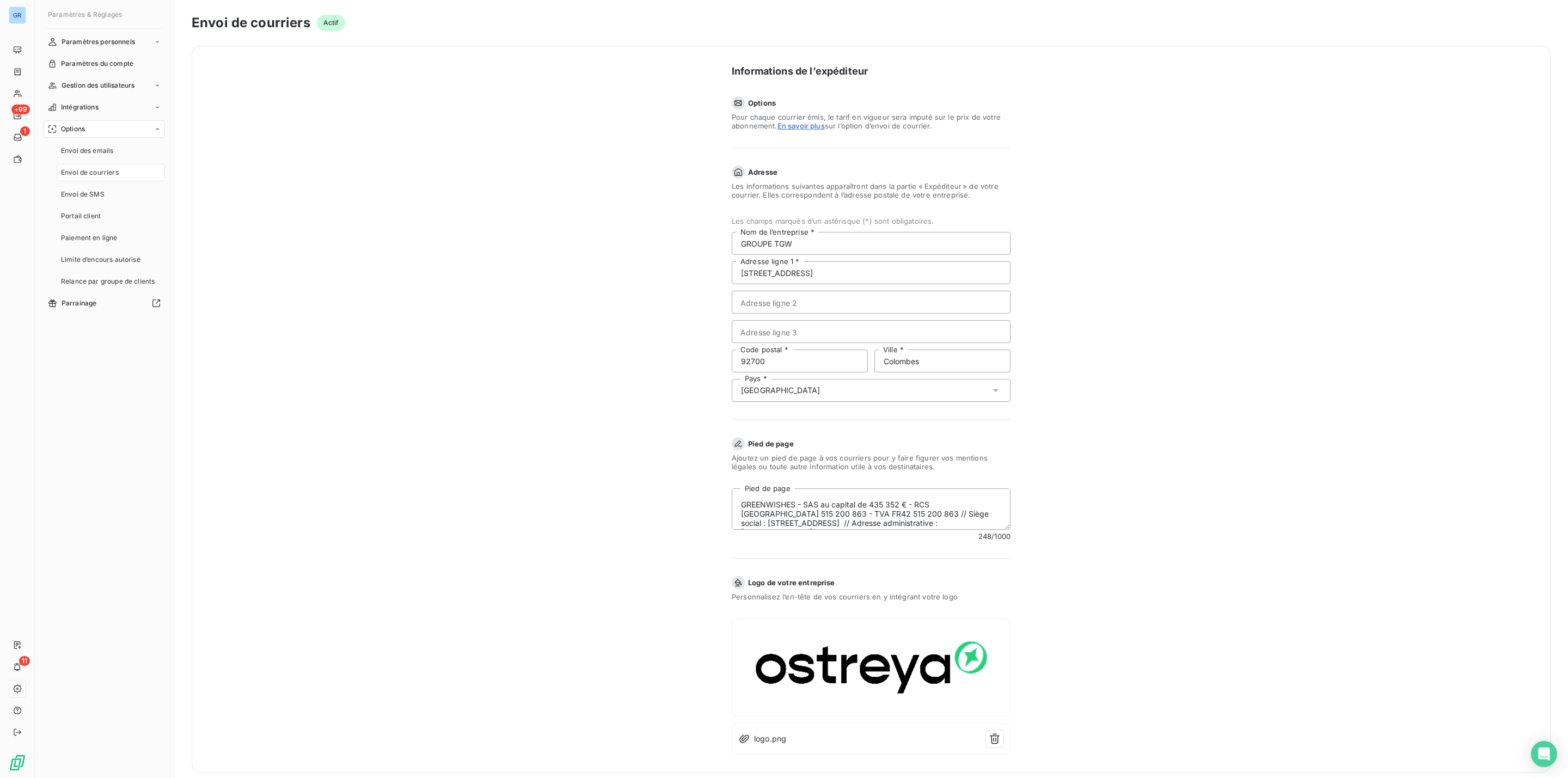
click at [905, 668] on img at bounding box center [871, 668] width 261 height 84
click at [911, 658] on img at bounding box center [871, 668] width 261 height 84
click at [952, 665] on img at bounding box center [871, 668] width 261 height 84
click at [912, 663] on img at bounding box center [871, 668] width 261 height 84
drag, startPoint x: 914, startPoint y: 662, endPoint x: 763, endPoint y: 737, distance: 168.6
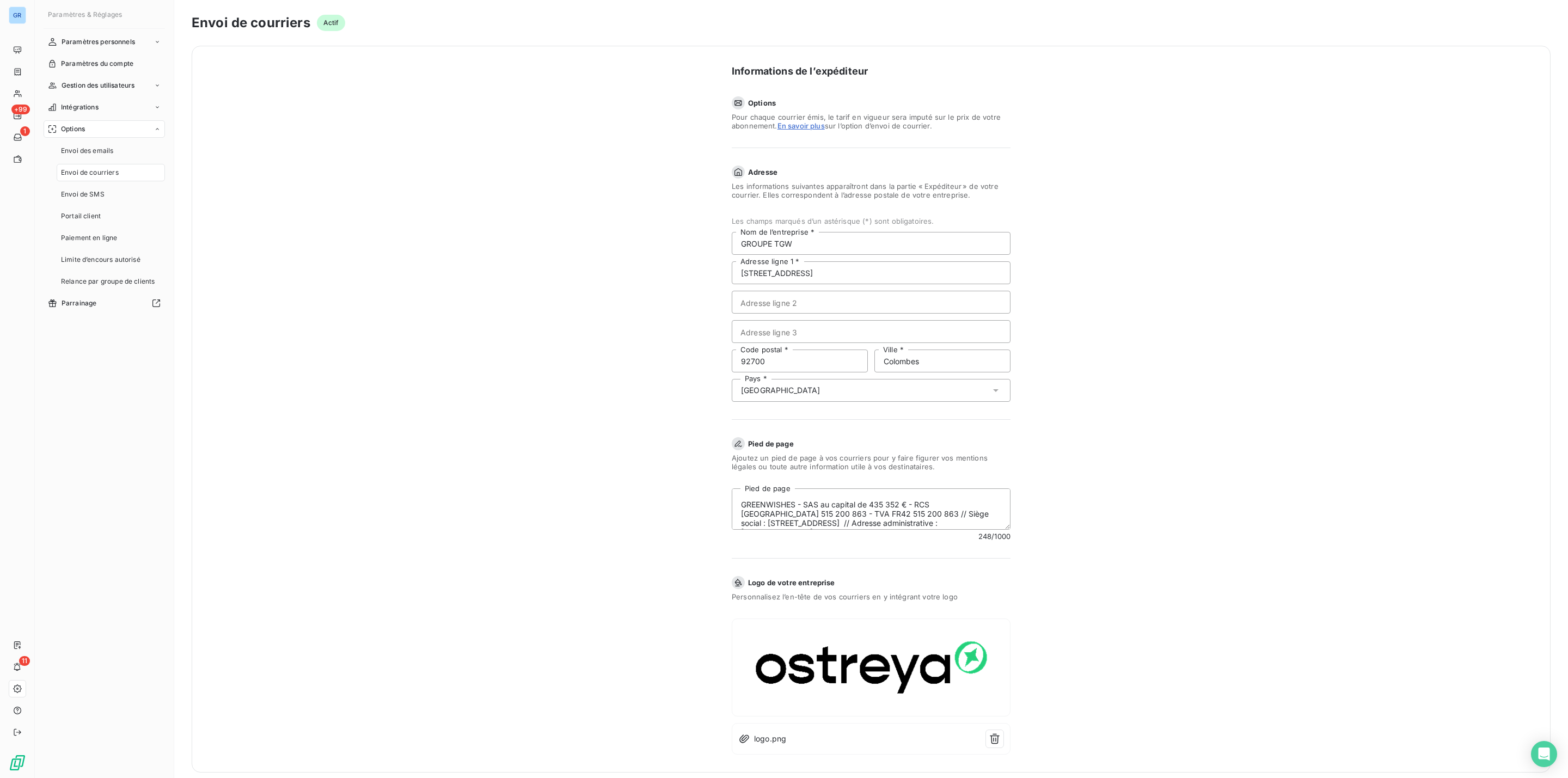
click at [763, 737] on span "logo.png" at bounding box center [770, 739] width 32 height 11
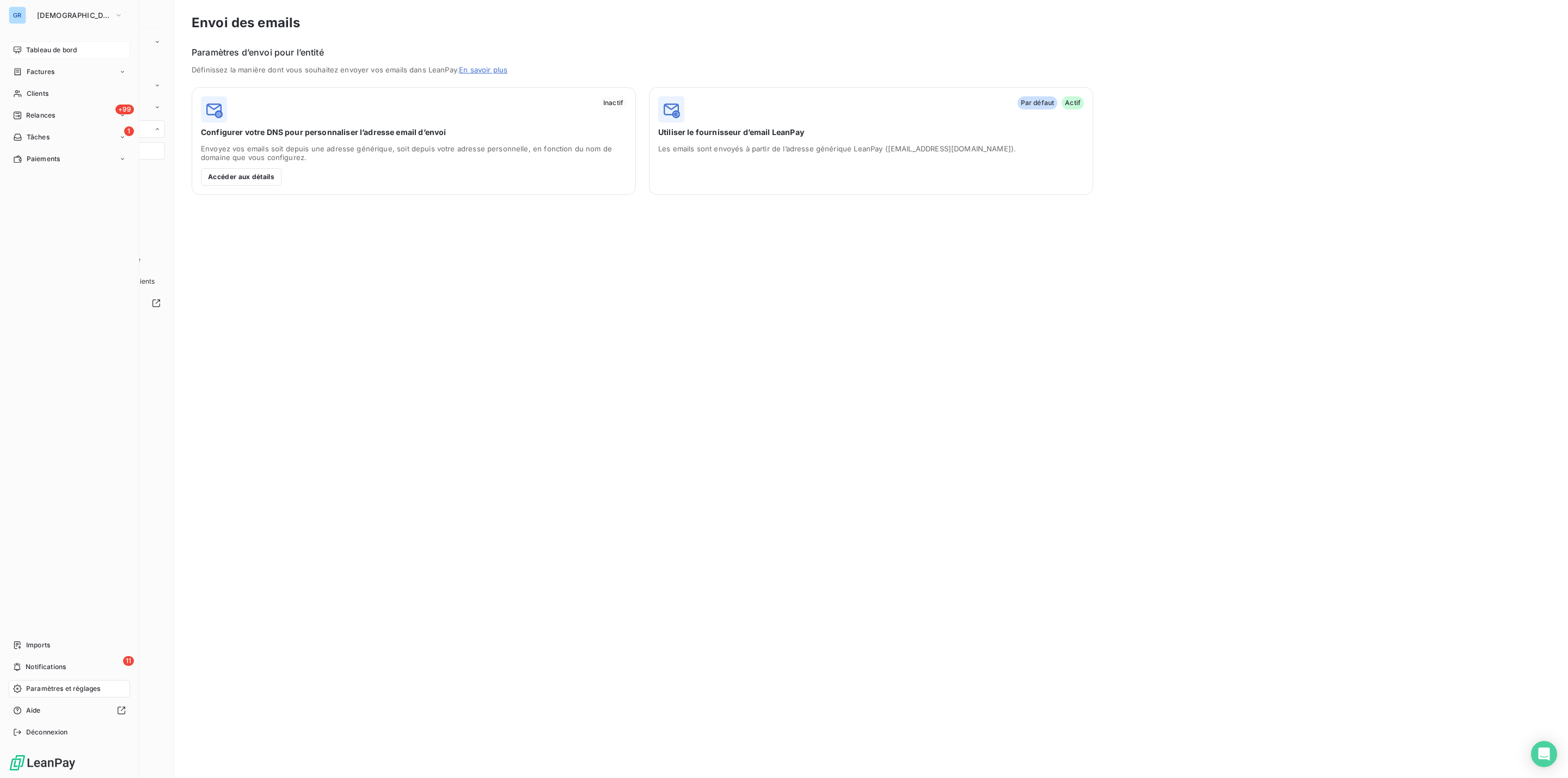
click at [49, 51] on span "Tableau de bord" at bounding box center [51, 50] width 51 height 10
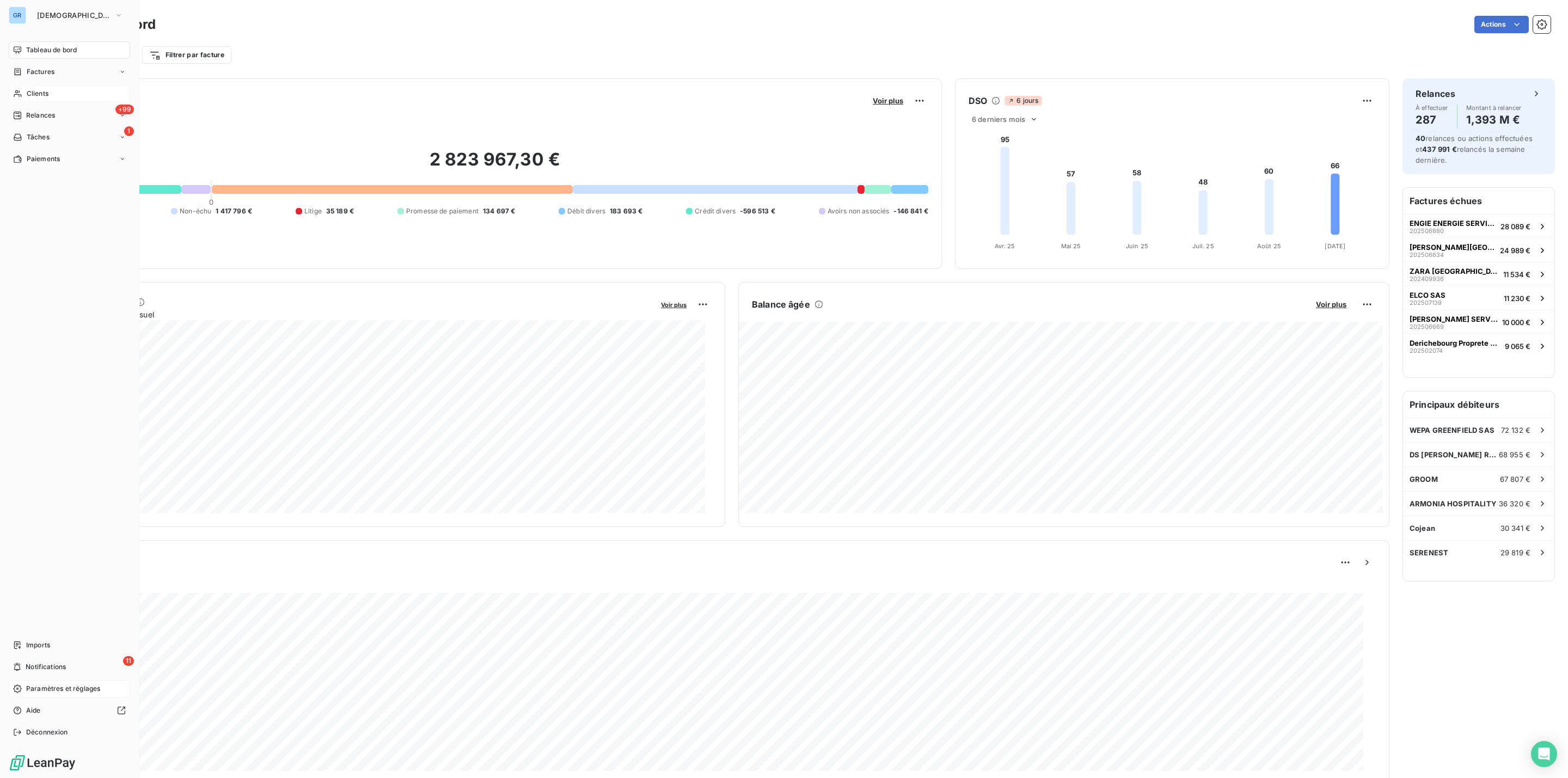
click at [44, 97] on span "Clients" at bounding box center [38, 94] width 22 height 10
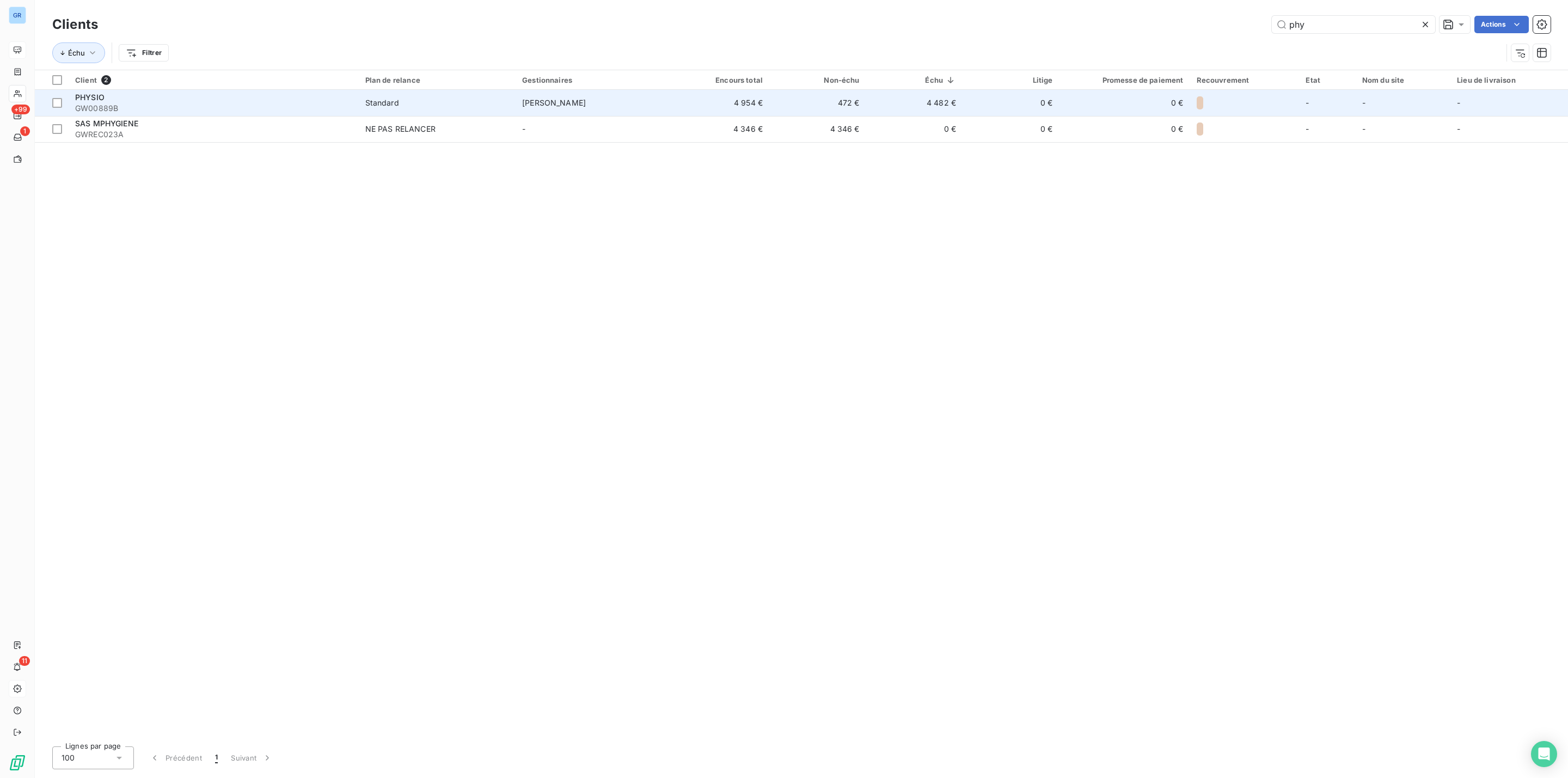
click at [93, 100] on span "PHYSIO" at bounding box center [89, 97] width 29 height 9
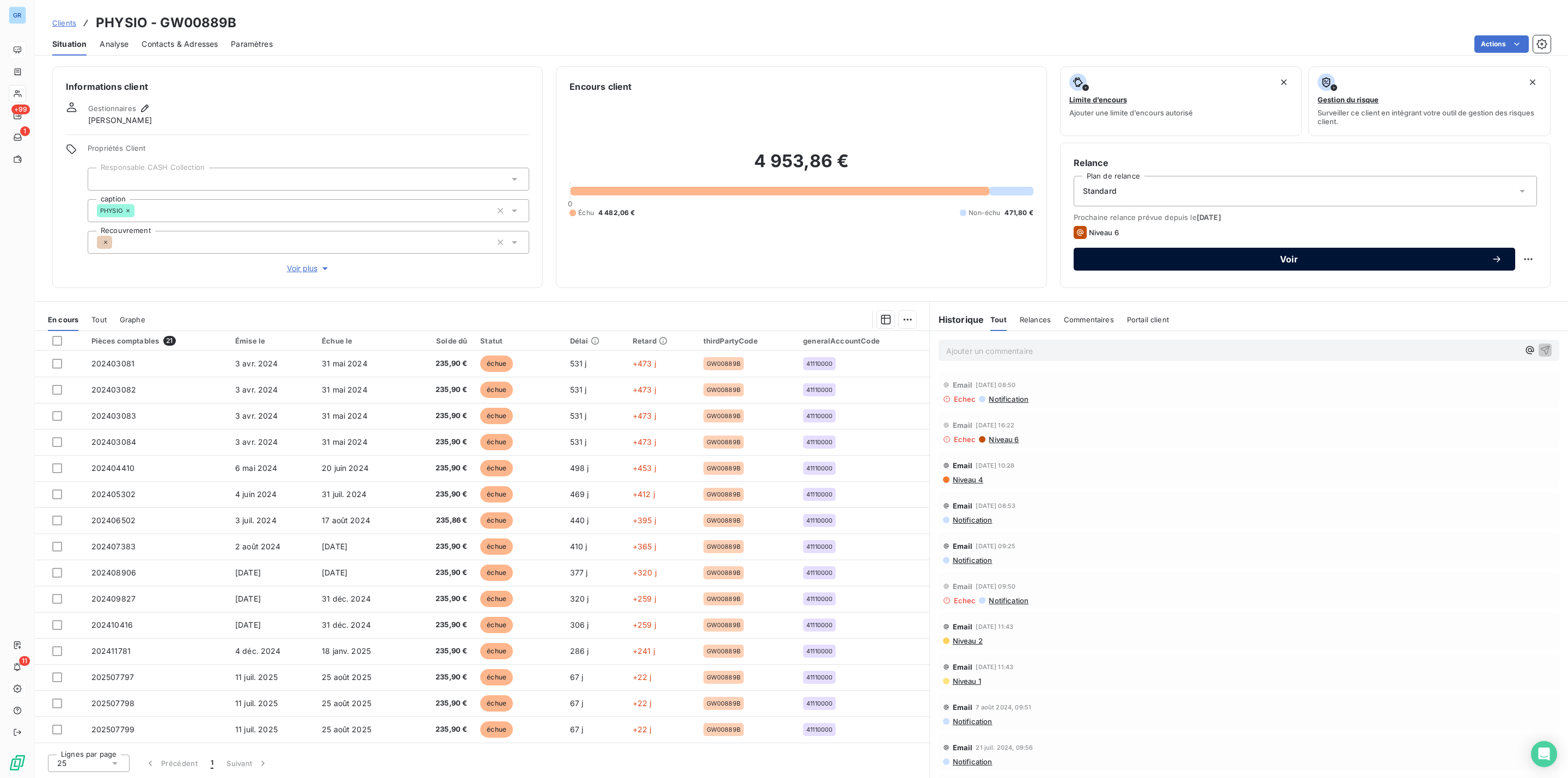
click at [1263, 260] on span "Voir" at bounding box center [1289, 259] width 405 height 9
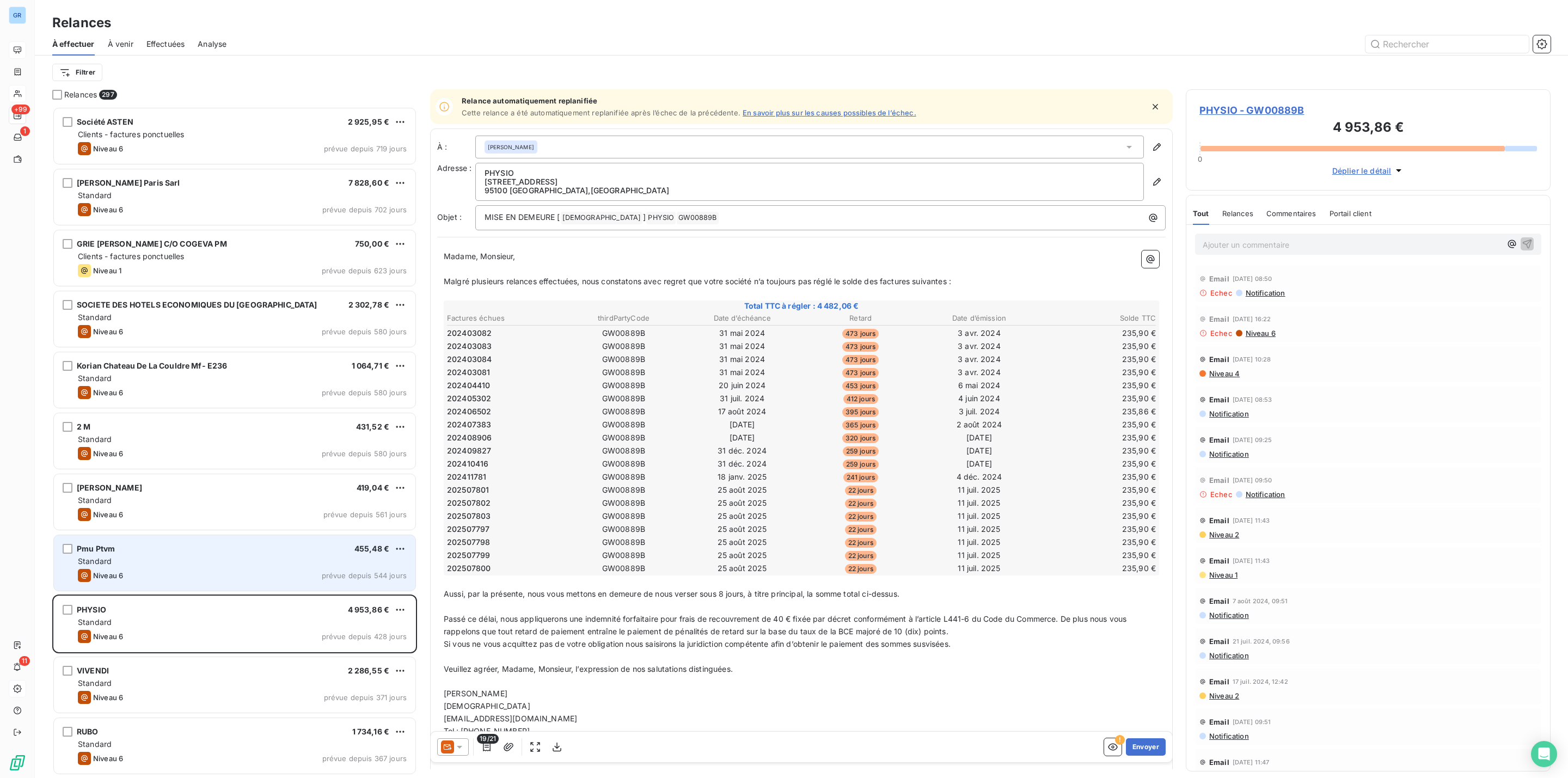
scroll to position [660, 352]
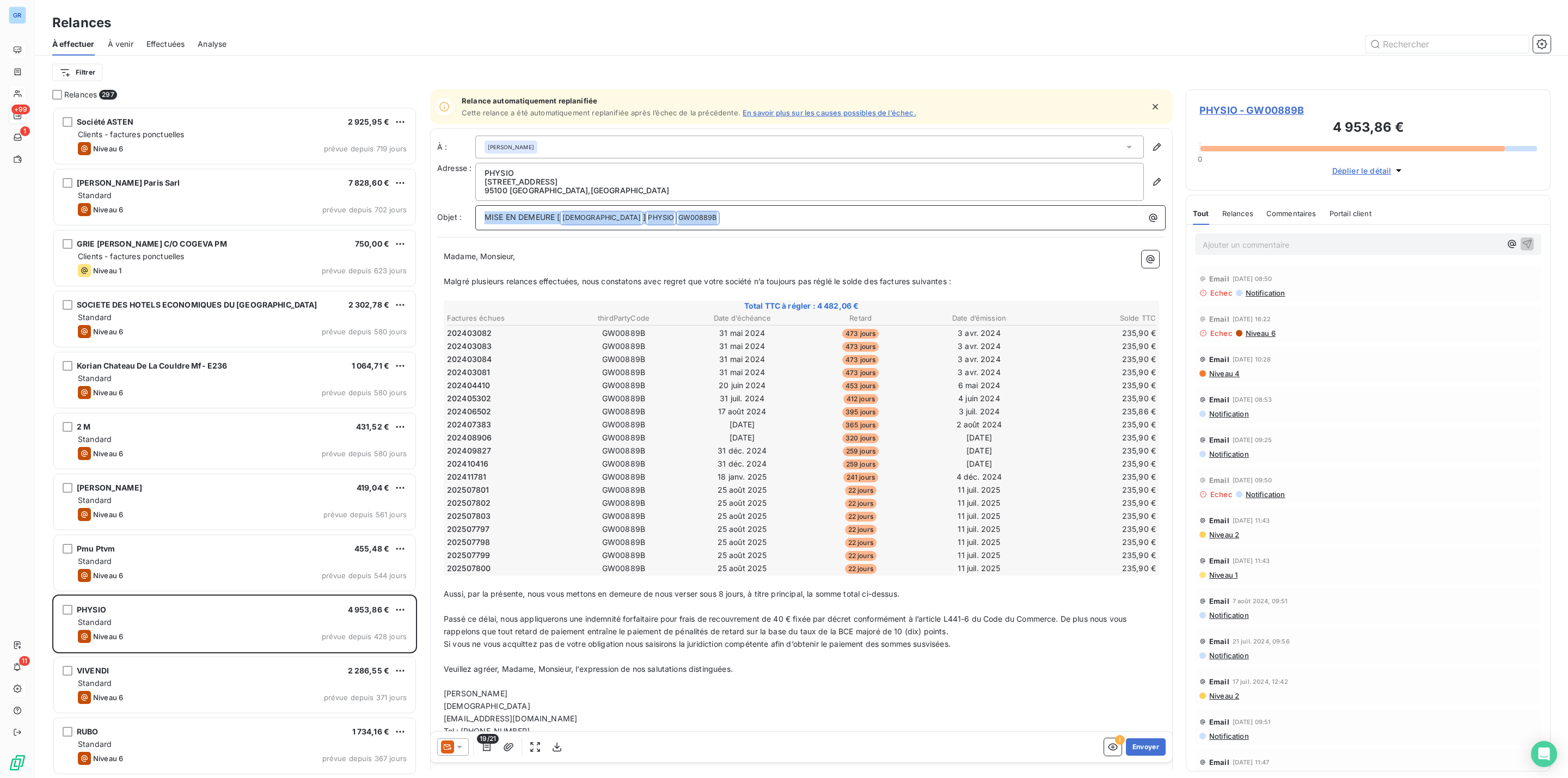
drag, startPoint x: 696, startPoint y: 219, endPoint x: 472, endPoint y: 211, distance: 224.1
click at [471, 197] on div "À : LAURA ALVES Adresse : PHYSIO 9 Avenue du Marais 95100 ARGENTEUIL , France O…" at bounding box center [801, 183] width 729 height 95
copy p "MISE EN DEMEURE [ GREENWISHES ﻿ ] PHYSIO ﻿ ﻿ GW00889B ﻿ ﻿"
click at [1275, 108] on span "PHYSIO - GW00889B" at bounding box center [1368, 110] width 338 height 15
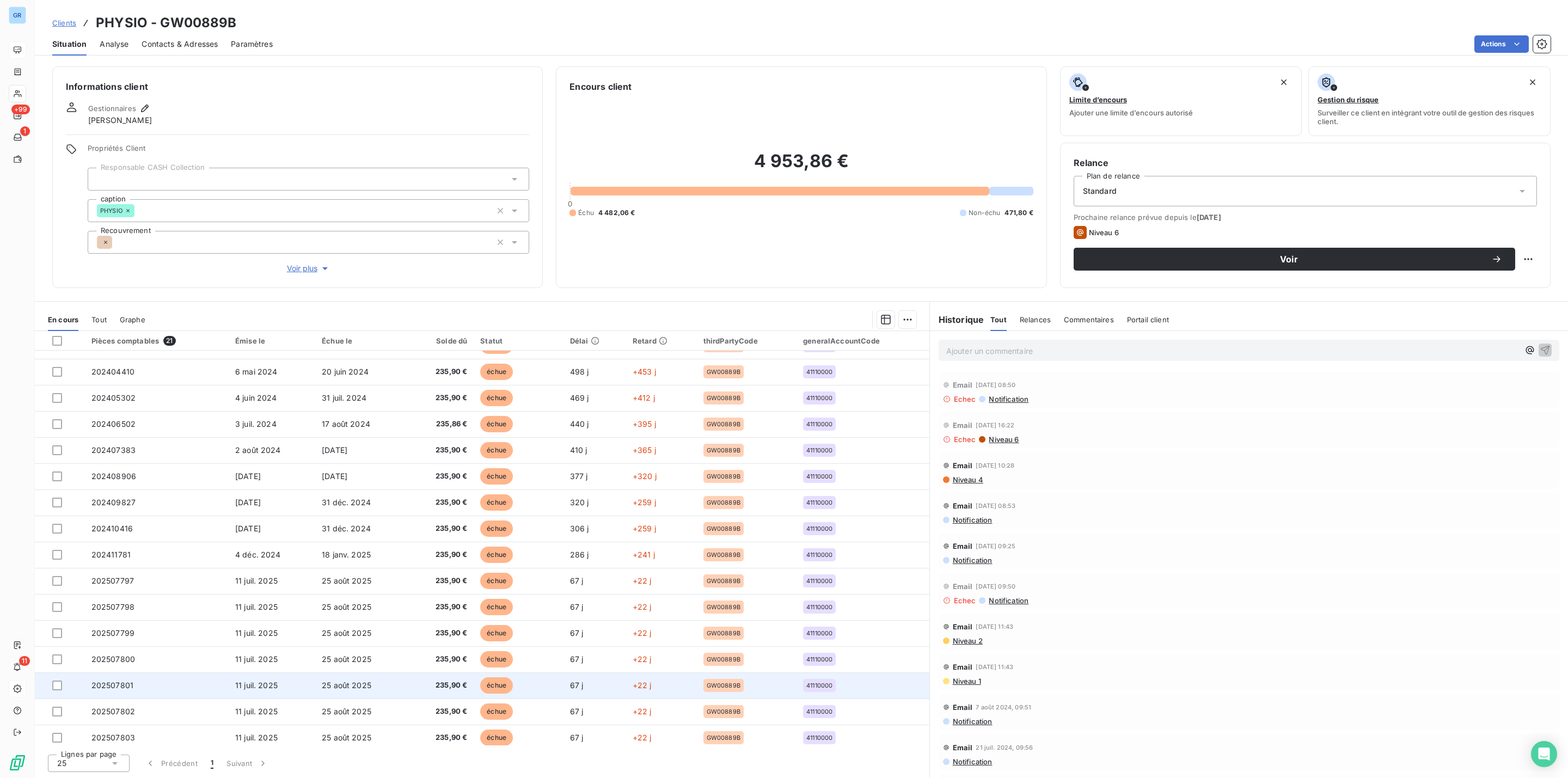
scroll to position [155, 0]
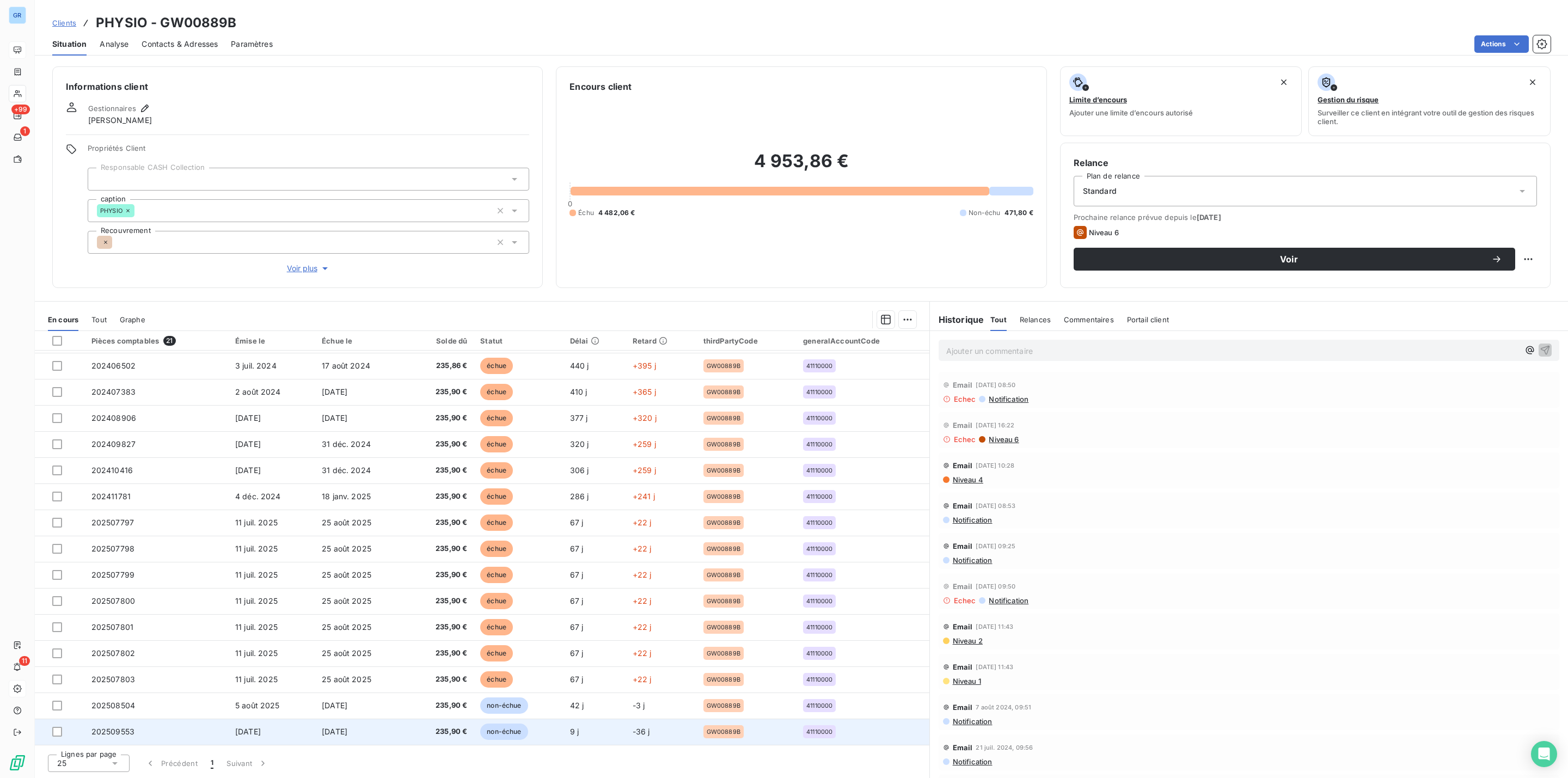
click at [523, 731] on span "non-échue" at bounding box center [504, 732] width 47 height 16
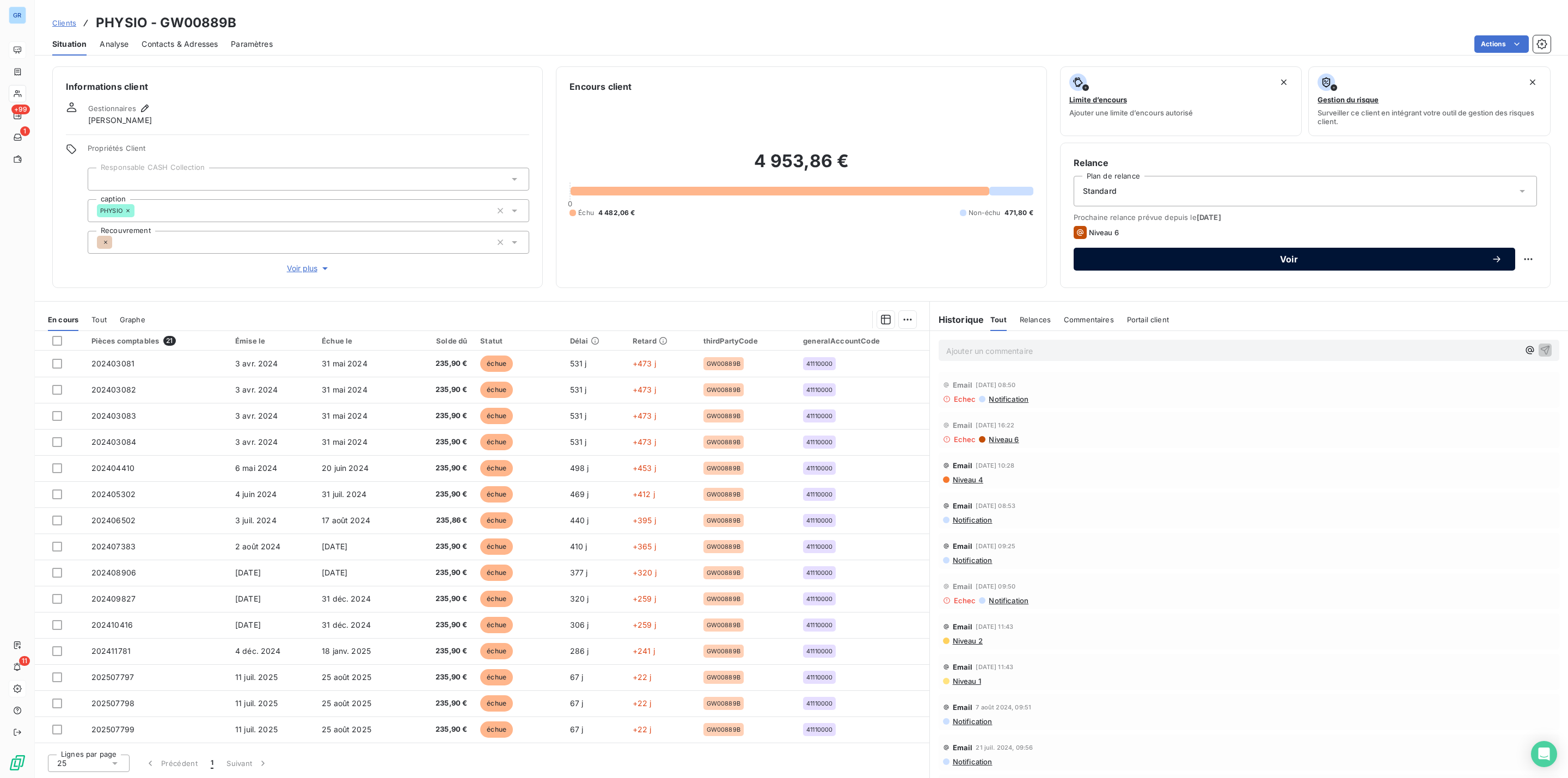
click at [1133, 254] on div "Voir" at bounding box center [1294, 259] width 415 height 11
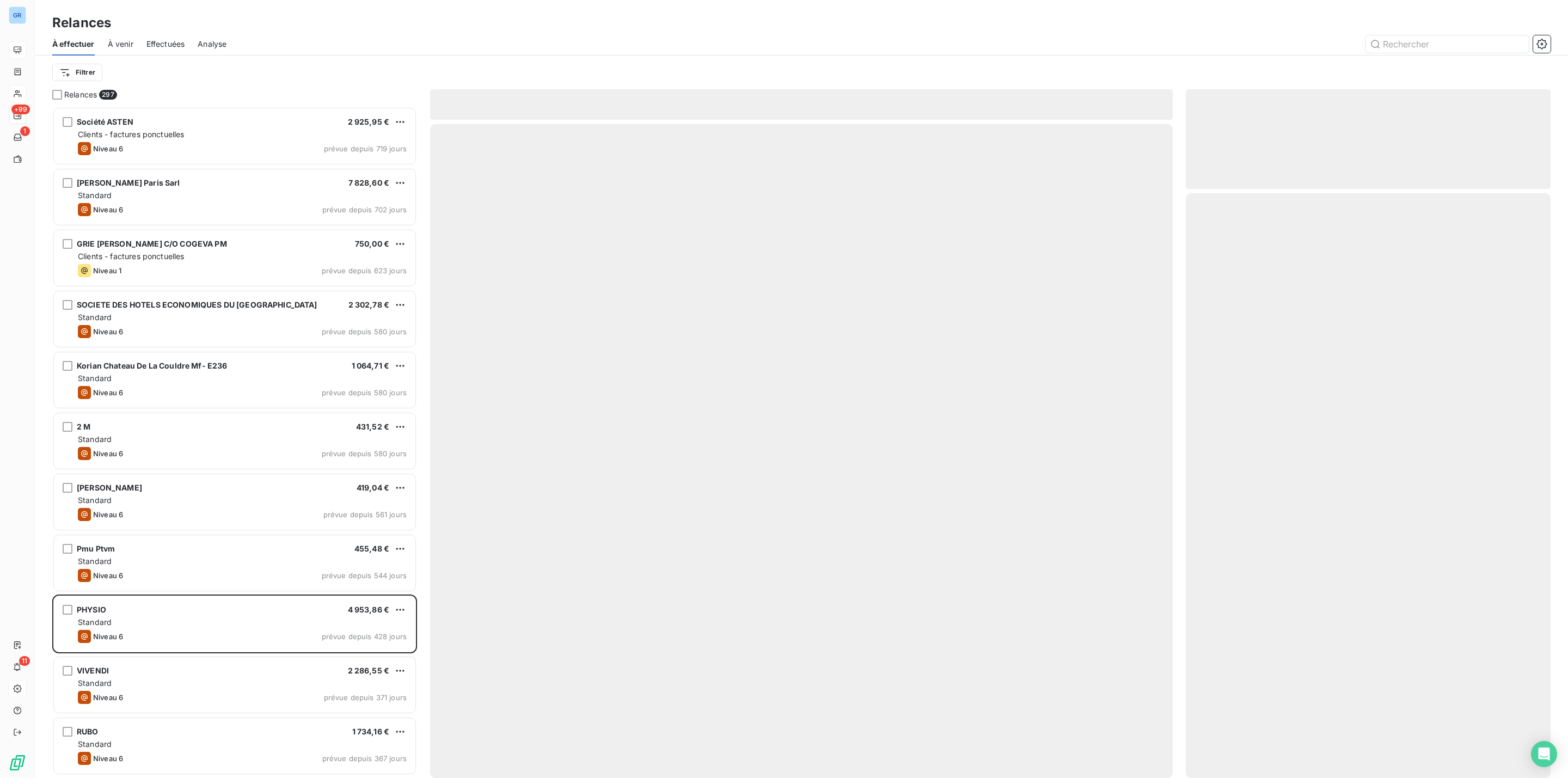
scroll to position [660, 352]
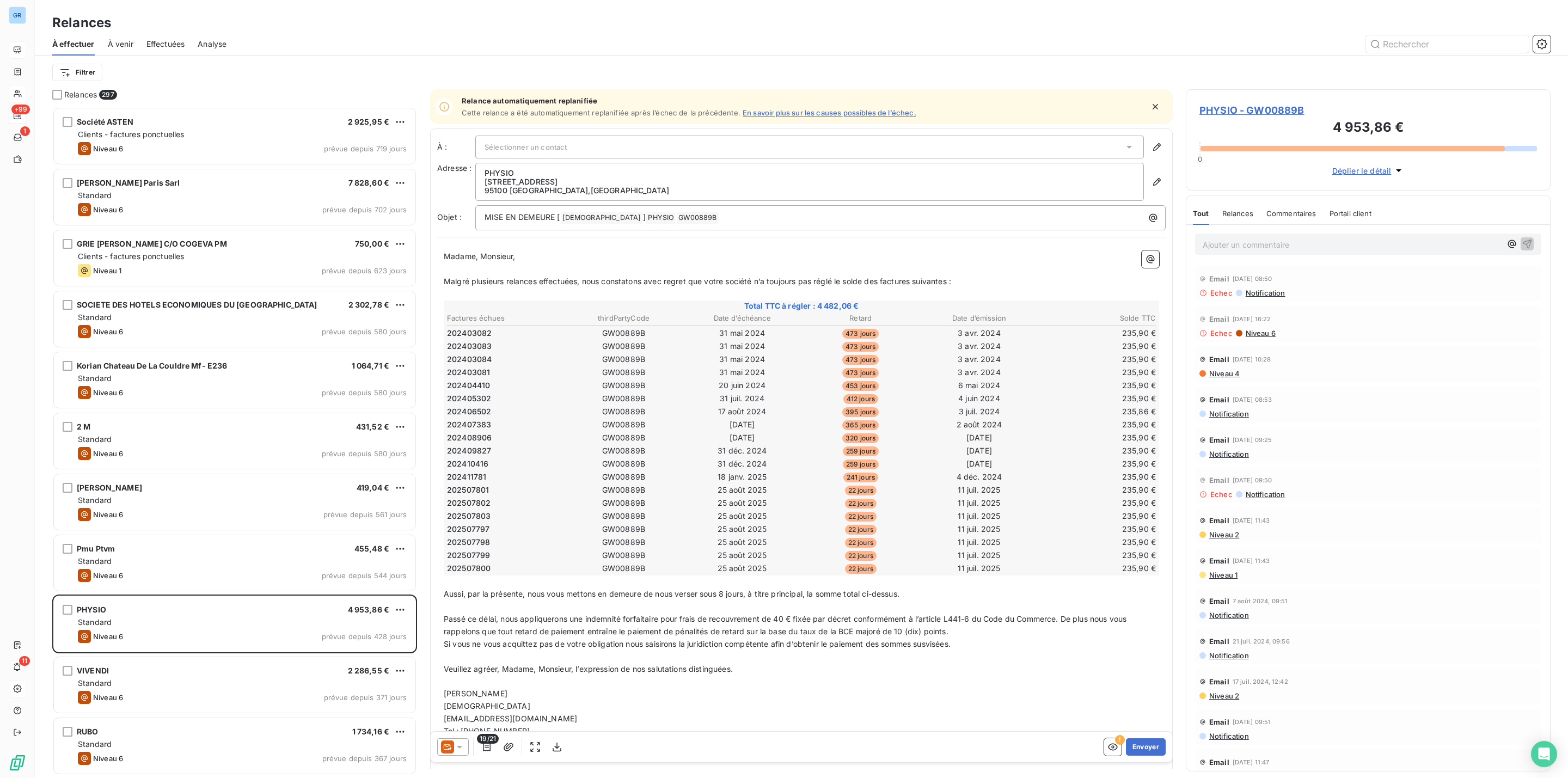
drag, startPoint x: 445, startPoint y: 247, endPoint x: 846, endPoint y: 670, distance: 582.9
click at [846, 670] on div "Madame, Monsieur, ﻿ Malgré plusieurs relances effectuées, nous constatons avec …" at bounding box center [801, 519] width 729 height 550
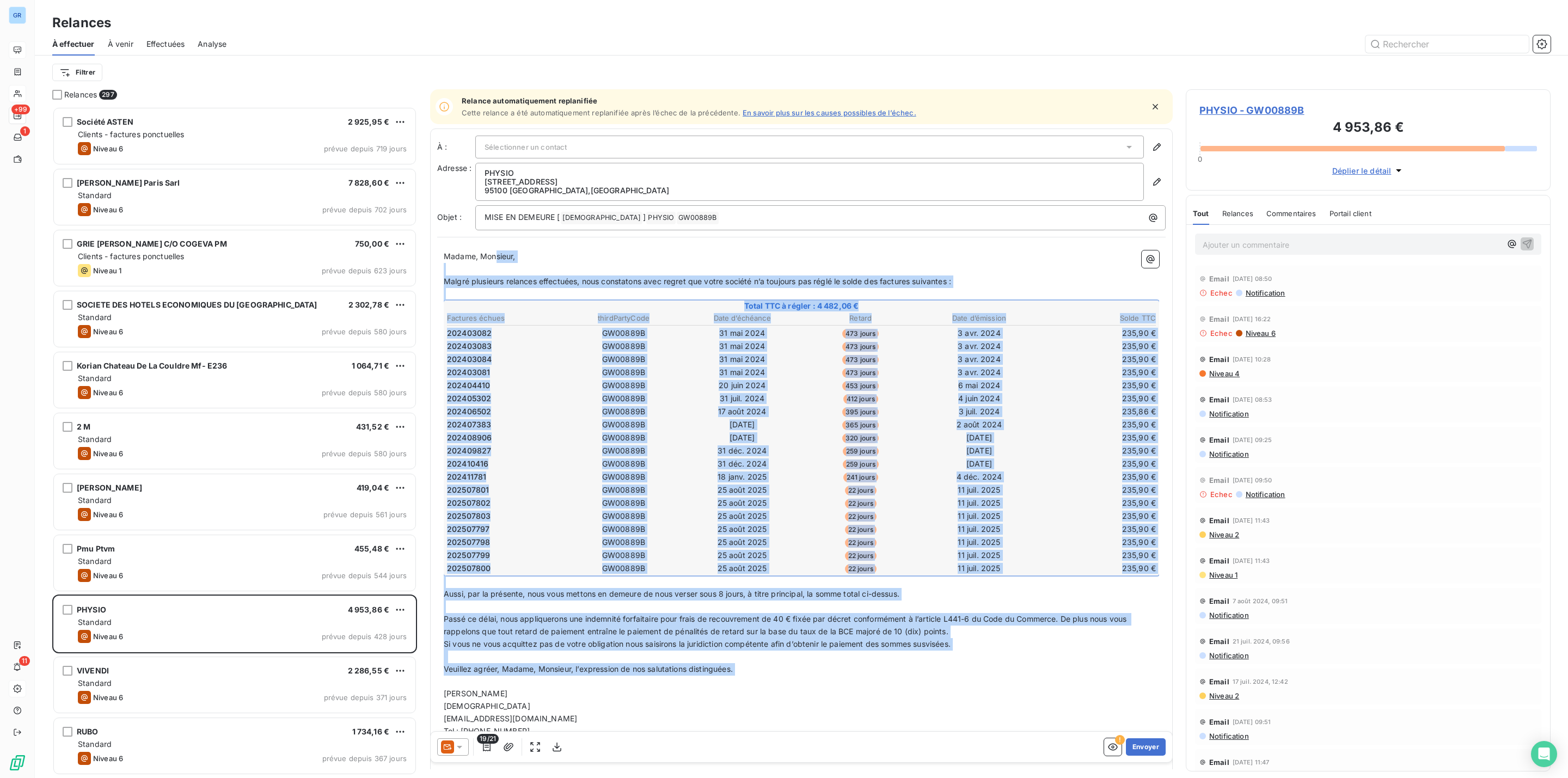
drag, startPoint x: 709, startPoint y: 658, endPoint x: 497, endPoint y: 144, distance: 556.0
click at [497, 144] on div "À : Sélectionner un contact Adresse : PHYSIO 9 Avenue du Marais 95100 ARGENTEUI…" at bounding box center [802, 464] width 743 height 673
